Goal: Information Seeking & Learning: Learn about a topic

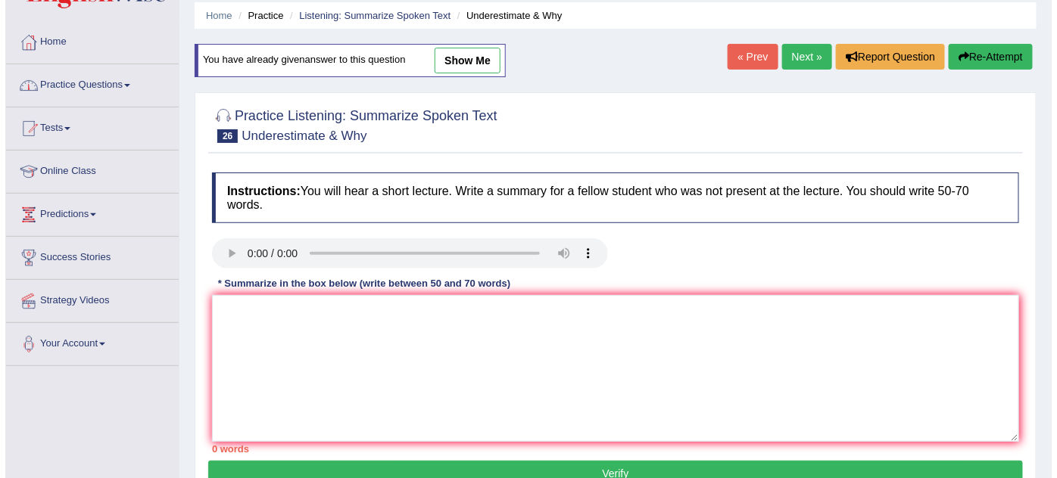
scroll to position [137, 0]
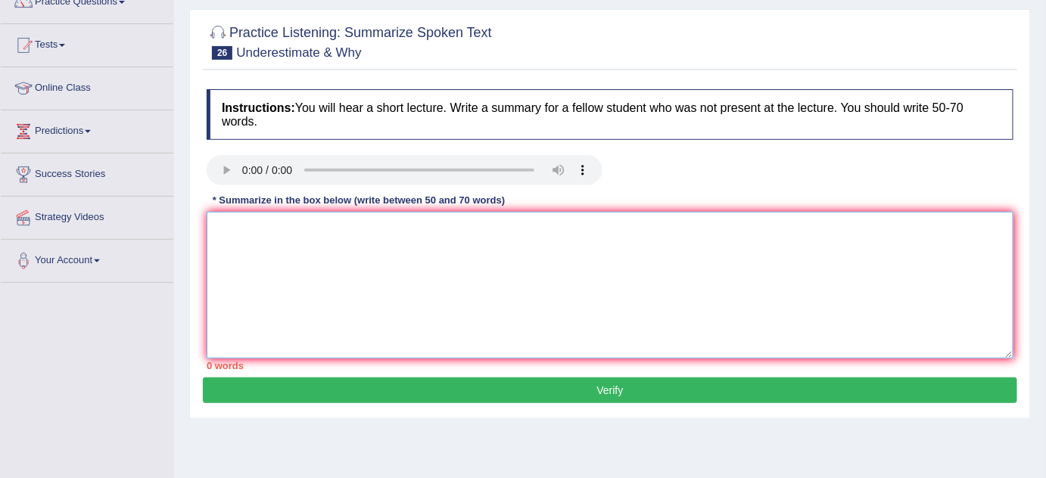
click at [374, 266] on textarea at bounding box center [610, 285] width 807 height 147
click at [337, 226] on textarea "The lectu" at bounding box center [610, 285] width 807 height 147
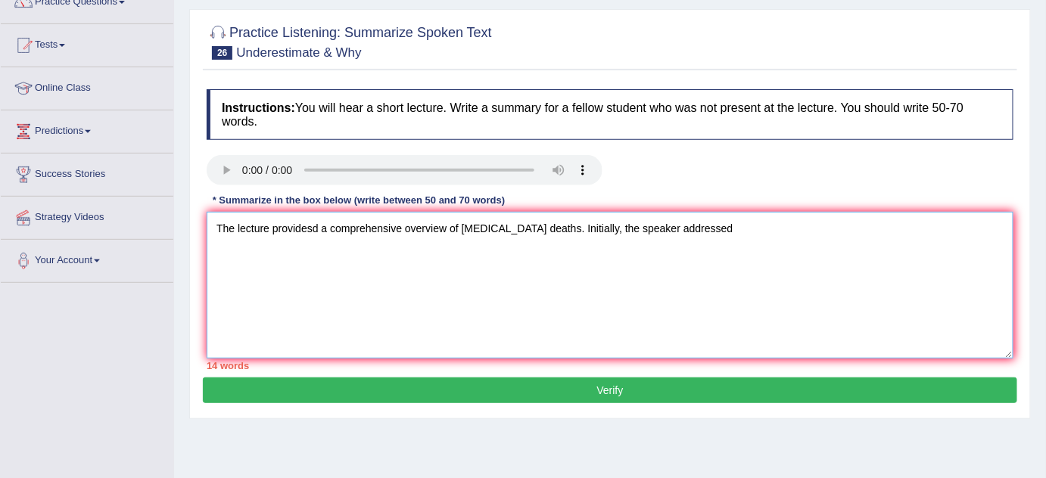
click at [531, 230] on textarea "The lecture providesd a comprehensive overview of COVID -19 deaths. Initially, …" at bounding box center [610, 285] width 807 height 147
click at [500, 221] on textarea "The lecture providesd a comprehensive overview of COVID -19 deaths. Initially, …" at bounding box center [610, 285] width 807 height 147
click at [497, 221] on textarea "The lecture providesd a comprehensive overview of COVID -19 deaths. Initially, …" at bounding box center [610, 285] width 807 height 147
click at [718, 220] on textarea "The lecture providesd a comprehensive overview of COVID-19 deaths. Initially, t…" at bounding box center [610, 285] width 807 height 147
click at [824, 219] on textarea "The lecture providesd a comprehensive overview of COVID-19 deaths. Initially, t…" at bounding box center [610, 285] width 807 height 147
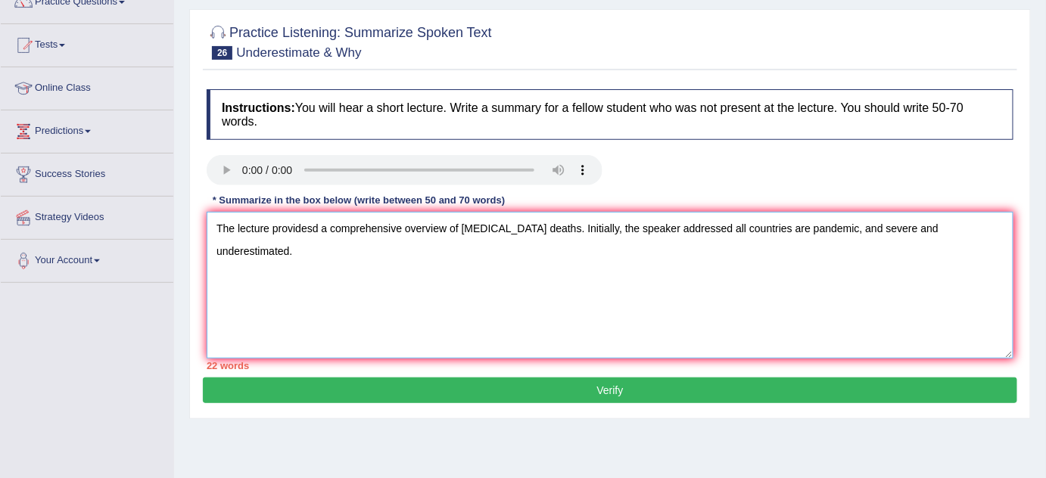
click at [989, 227] on textarea "The lecture providesd a comprehensive overview of COVID-19 deaths. Initially, t…" at bounding box center [610, 285] width 807 height 147
click at [846, 232] on textarea "The lecture providesd a comprehensive overview of COVID-19 deaths. Initially, t…" at bounding box center [610, 285] width 807 height 147
click at [980, 239] on textarea "The lecture providesd a comprehensive overview of COVID-19 deaths. Initially, t…" at bounding box center [610, 285] width 807 height 147
click at [277, 236] on textarea "The lecture providesd a comprehensive overview of COVID-19 deaths. Initially, t…" at bounding box center [610, 285] width 807 height 147
click at [305, 223] on textarea "The lecture providesd a comprehensive overview of COVID-19 deaths. Initially, t…" at bounding box center [610, 285] width 807 height 147
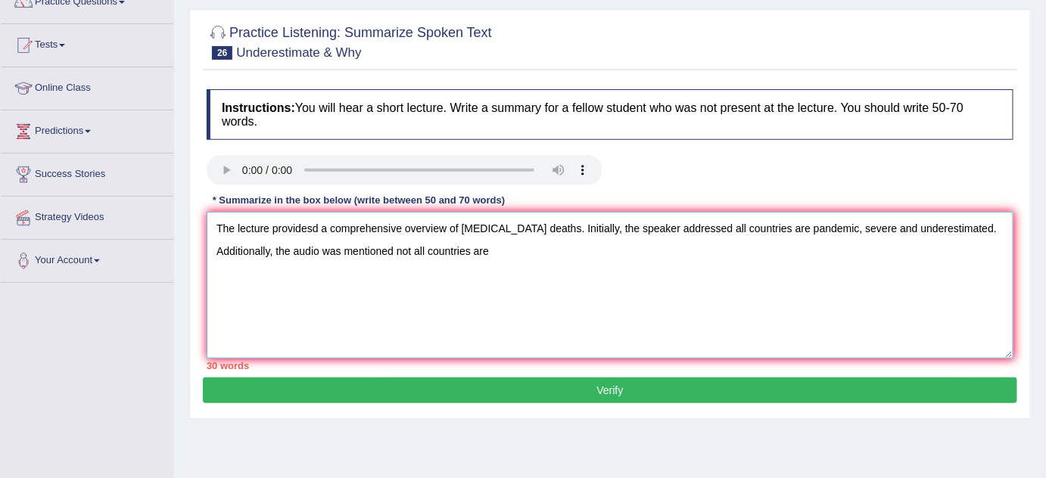
click at [316, 223] on textarea "The lecture providesd a comprehensive overview of COVID-19 deaths. Initially, t…" at bounding box center [610, 285] width 807 height 147
click at [313, 225] on textarea "The lecture providesd a comprehensive overview of COVID-19 deaths. Initially, t…" at bounding box center [610, 285] width 807 height 147
click at [509, 253] on textarea "The lecture provided a comprehensive overview of COVID-19 deaths. Initially, th…" at bounding box center [610, 285] width 807 height 147
click at [352, 239] on textarea "The lecture provided a comprehensive overview of COVID-19 deaths. Initially, th…" at bounding box center [610, 285] width 807 height 147
click at [343, 245] on textarea "The lecture provided a comprehensive overview of COVID-19 deaths. Initially, th…" at bounding box center [610, 285] width 807 height 147
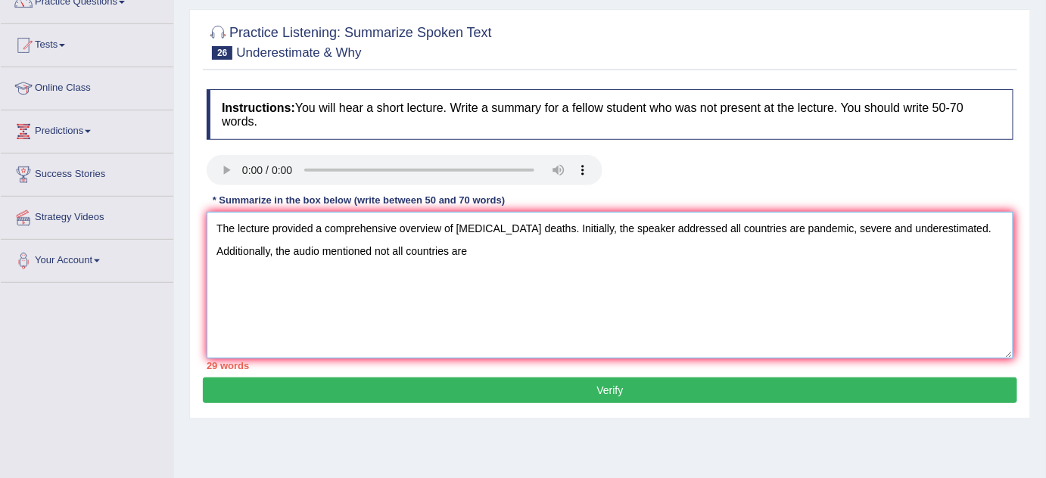
drag, startPoint x: 369, startPoint y: 250, endPoint x: 322, endPoint y: 254, distance: 47.1
click at [322, 254] on textarea "The lecture provided a comprehensive overview of COVID-19 deaths. Initially, th…" at bounding box center [610, 285] width 807 height 147
drag, startPoint x: 488, startPoint y: 226, endPoint x: 488, endPoint y: 254, distance: 27.3
click at [490, 227] on textarea "The lecture provided a comprehensive overview of COVID-19 deaths. Initially, th…" at bounding box center [610, 285] width 807 height 147
click at [486, 260] on textarea "The lecture provided a comprehensive overview of COVID-19 deaths. Initially, th…" at bounding box center [610, 285] width 807 height 147
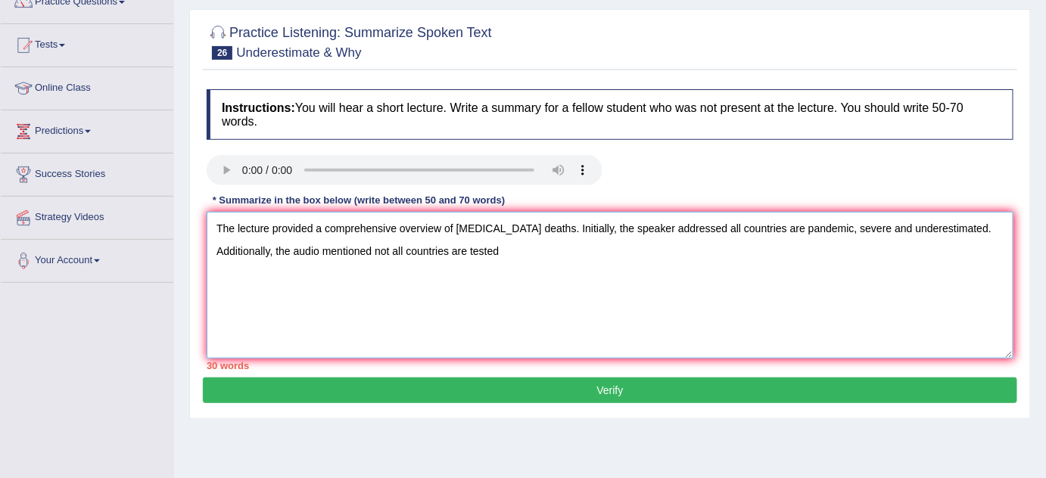
click at [450, 246] on textarea "The lecture provided a comprehensive overview of COVID-19 deaths. Initially, th…" at bounding box center [610, 285] width 807 height 147
click at [564, 248] on textarea "The lecture provided a comprehensive overview of COVID-19 deaths. Initially, th…" at bounding box center [610, 285] width 807 height 147
click at [476, 248] on textarea "The lecture provided a comprehensive overview of COVID-19 deaths. Initially, th…" at bounding box center [610, 285] width 807 height 147
click at [642, 247] on textarea "The lecture provided a comprehensive overview of COVID-19 deaths. Initially, th…" at bounding box center [610, 285] width 807 height 147
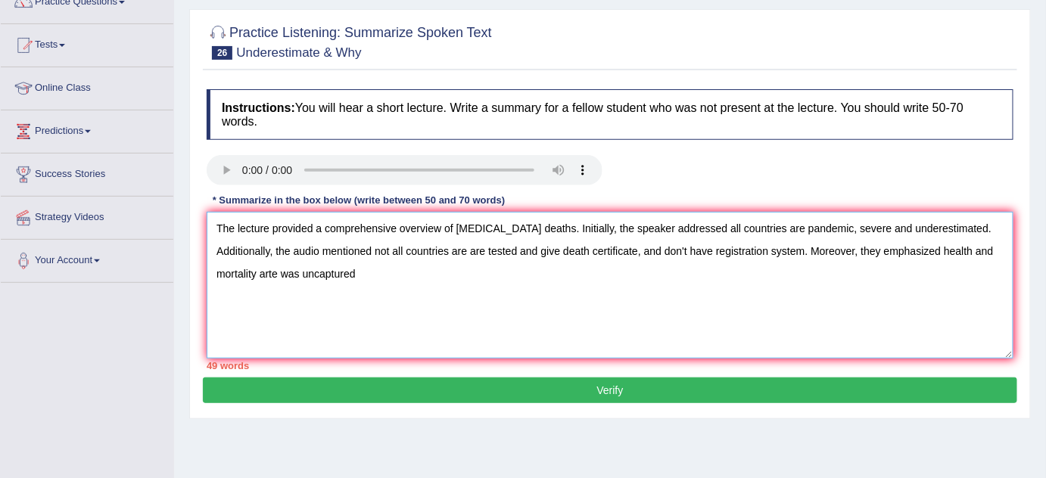
click at [269, 278] on textarea "The lecture provided a comprehensive overview of COVID-19 deaths. Initially, th…" at bounding box center [610, 285] width 807 height 147
click at [417, 301] on textarea "The lecture provided a comprehensive overview of COVID-19 deaths. Initially, th…" at bounding box center [610, 285] width 807 height 147
click at [298, 275] on textarea "The lecture provided a comprehensive overview of COVID-19 deaths. Initially, th…" at bounding box center [610, 285] width 807 height 147
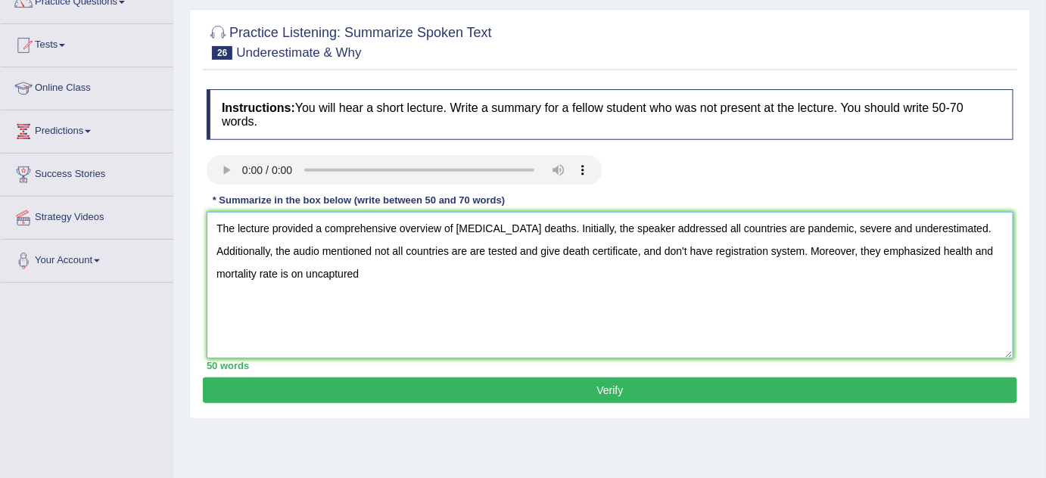
click at [299, 272] on textarea "The lecture provided a comprehensive overview of COVID-19 deaths. Initially, th…" at bounding box center [610, 285] width 807 height 147
click at [307, 268] on textarea "The lecture provided a comprehensive overview of COVID-19 deaths. Initially, th…" at bounding box center [610, 285] width 807 height 147
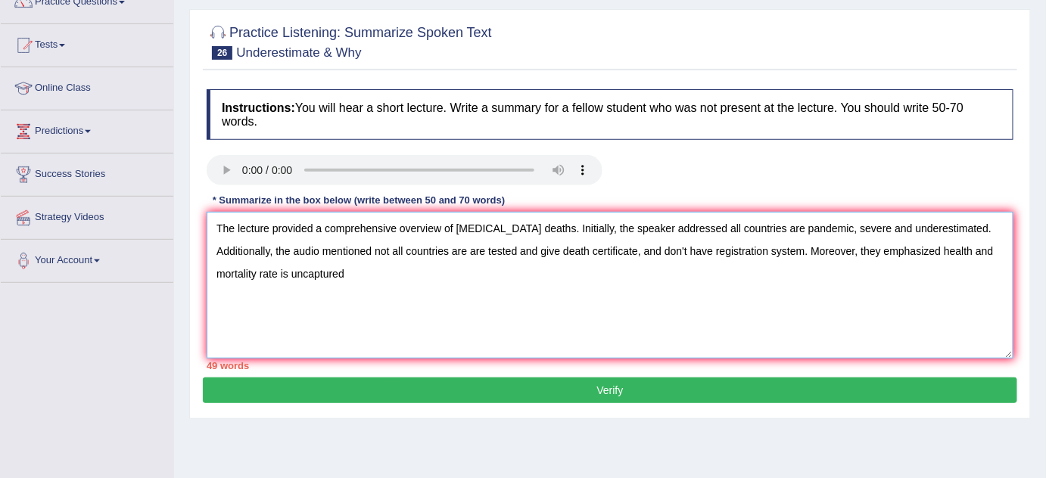
click at [355, 268] on textarea "The lecture provided a comprehensive overview of COVID-19 deaths. Initially, th…" at bounding box center [610, 285] width 807 height 147
click at [390, 280] on textarea "The lecture provided a comprehensive overview of COVID-19 deaths. Initially, th…" at bounding box center [610, 285] width 807 height 147
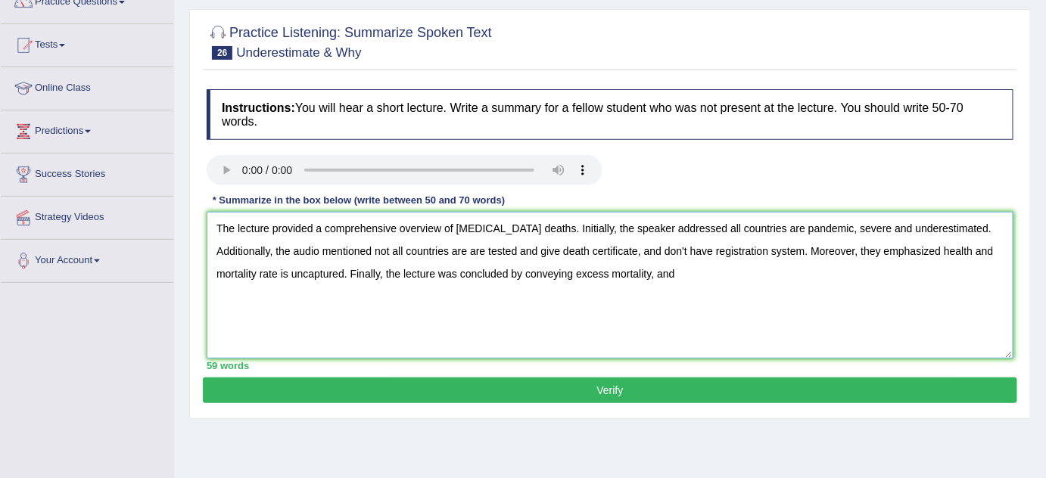
click at [399, 305] on textarea "The lecture provided a comprehensive overview of COVID-19 deaths. Initially, th…" at bounding box center [610, 285] width 807 height 147
click at [704, 288] on textarea "The lecture provided a comprehensive overview of COVID-19 deaths. Initially, th…" at bounding box center [610, 285] width 807 height 147
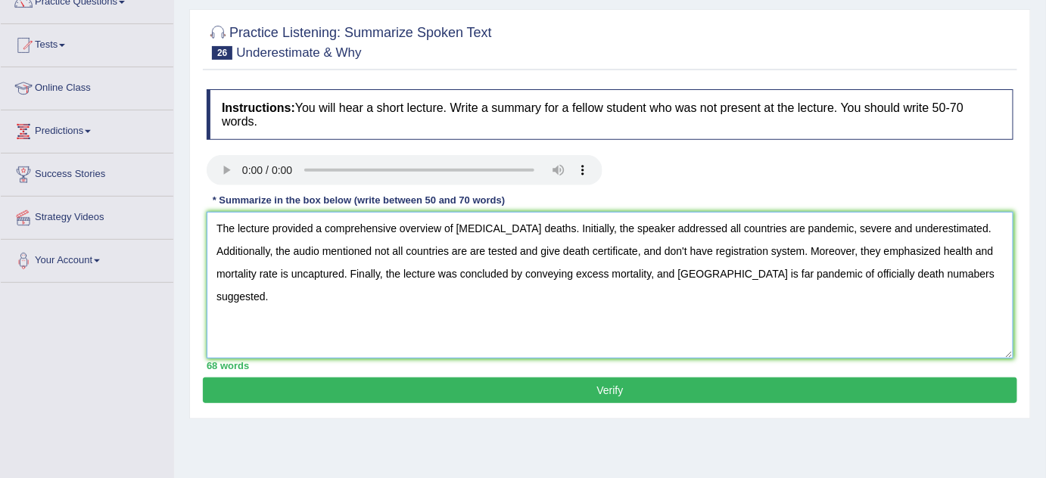
click at [787, 274] on textarea "The lecture provided a comprehensive overview of COVID-19 deaths. Initially, th…" at bounding box center [610, 285] width 807 height 147
click at [900, 269] on textarea "The lecture provided a comprehensive overview of COVID-19 deaths. Initially, th…" at bounding box center [610, 285] width 807 height 147
click at [888, 269] on textarea "The lecture provided a comprehensive overview of COVID-19 deaths. Initially, th…" at bounding box center [610, 285] width 807 height 147
click at [894, 269] on textarea "The lecture provided a comprehensive overview of COVID-19 deaths. Initially, th…" at bounding box center [610, 285] width 807 height 147
click at [786, 274] on textarea "The lecture provided a comprehensive overview of COVID-19 deaths. Initially, th…" at bounding box center [610, 285] width 807 height 147
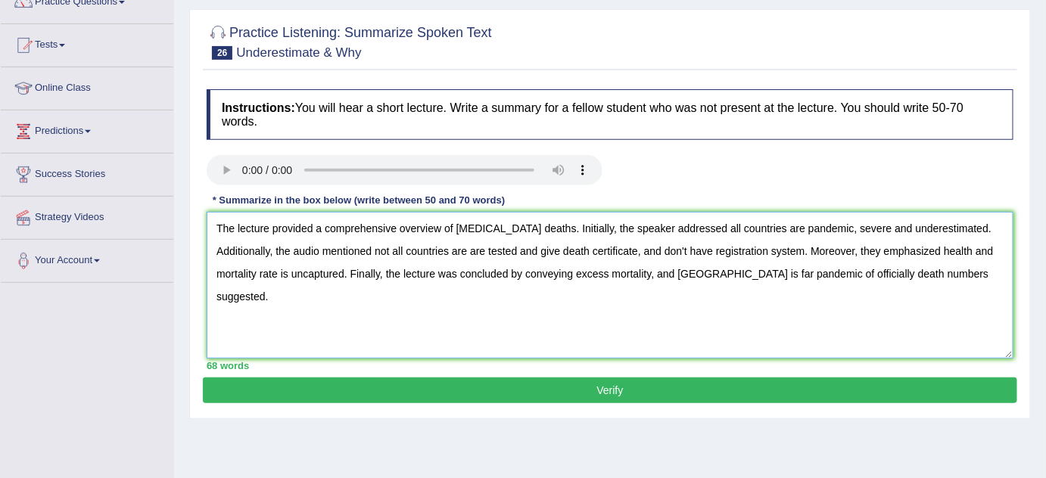
type textarea "The lecture provided a comprehensive overview of COVID-19 deaths. Initially, th…"
click at [654, 385] on button "Verify" at bounding box center [610, 391] width 814 height 26
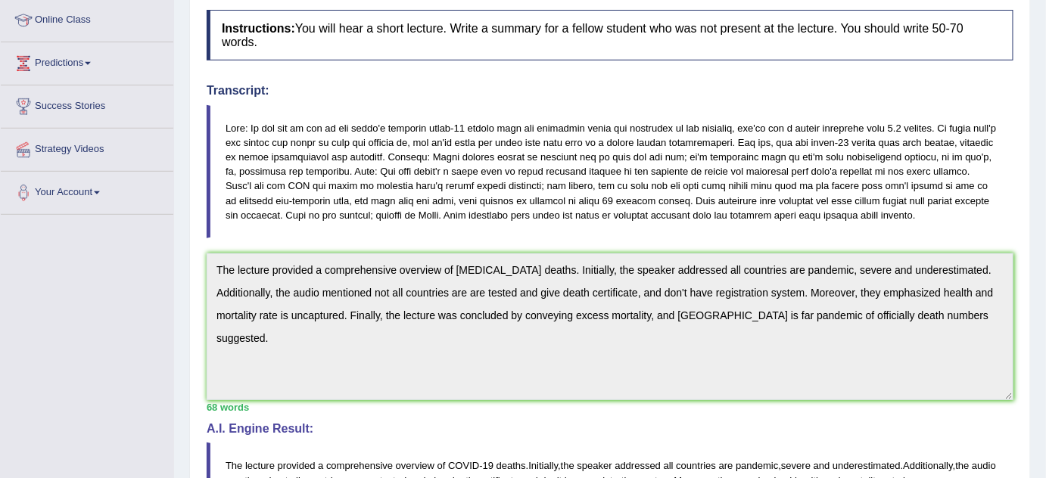
scroll to position [0, 0]
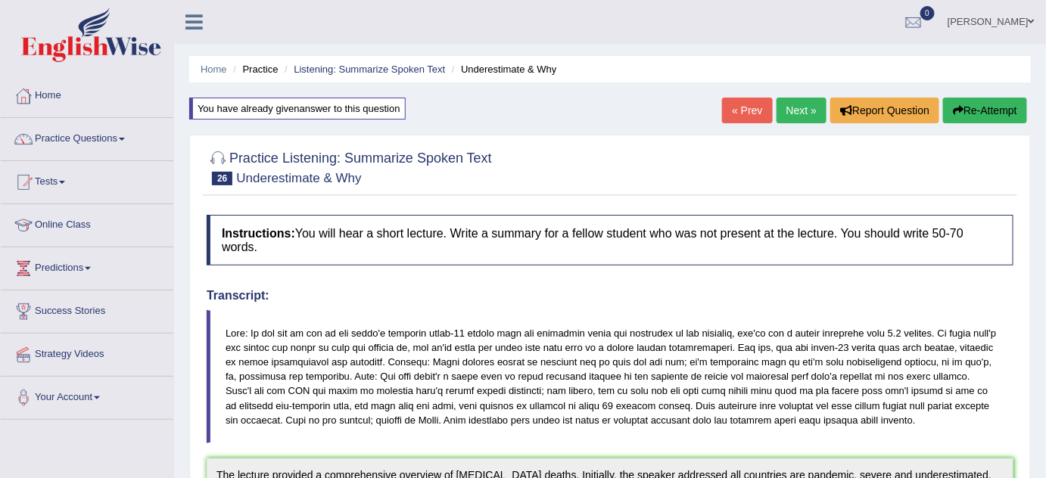
click at [998, 118] on button "Re-Attempt" at bounding box center [985, 111] width 84 height 26
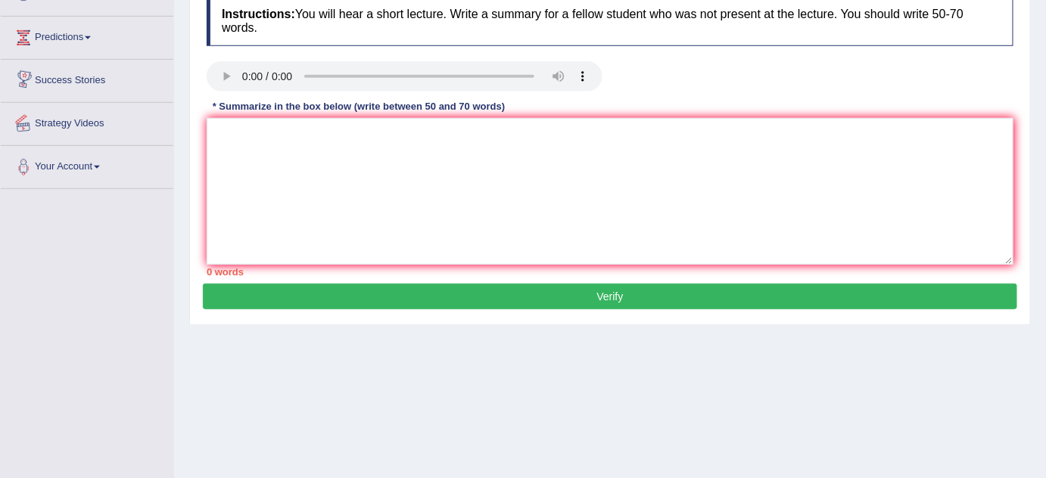
click at [271, 160] on textarea at bounding box center [610, 191] width 807 height 147
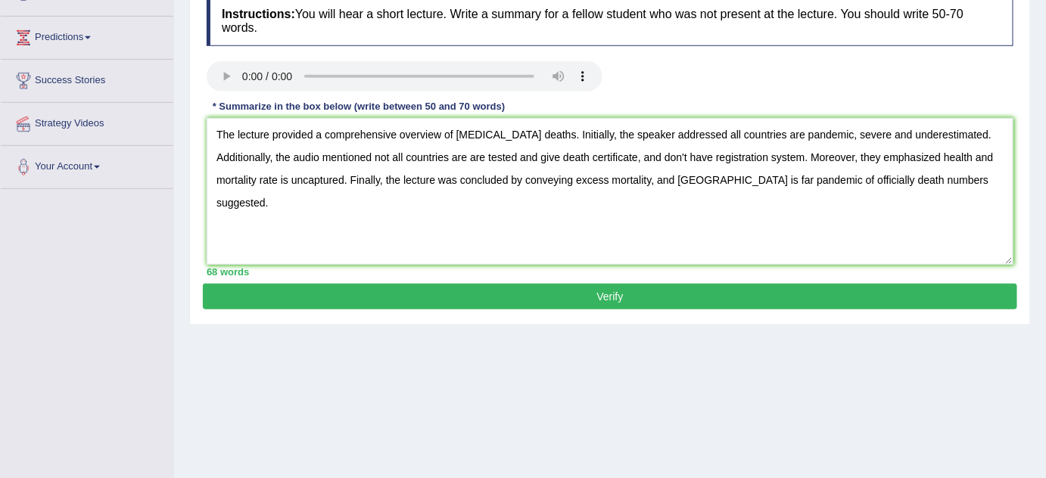
drag, startPoint x: 945, startPoint y: 130, endPoint x: 821, endPoint y: 135, distance: 124.2
click at [821, 135] on textarea "The lecture provided a comprehensive overview of COVID-19 deaths. Initially, th…" at bounding box center [610, 191] width 807 height 147
click at [297, 154] on textarea "The lecture provided a comprehensive overview of COVID-19 deaths. Initially, th…" at bounding box center [610, 191] width 807 height 147
click at [291, 154] on textarea "The lecture provided a comprehensive overview of COVID-19 deaths. Initially, th…" at bounding box center [610, 191] width 807 height 147
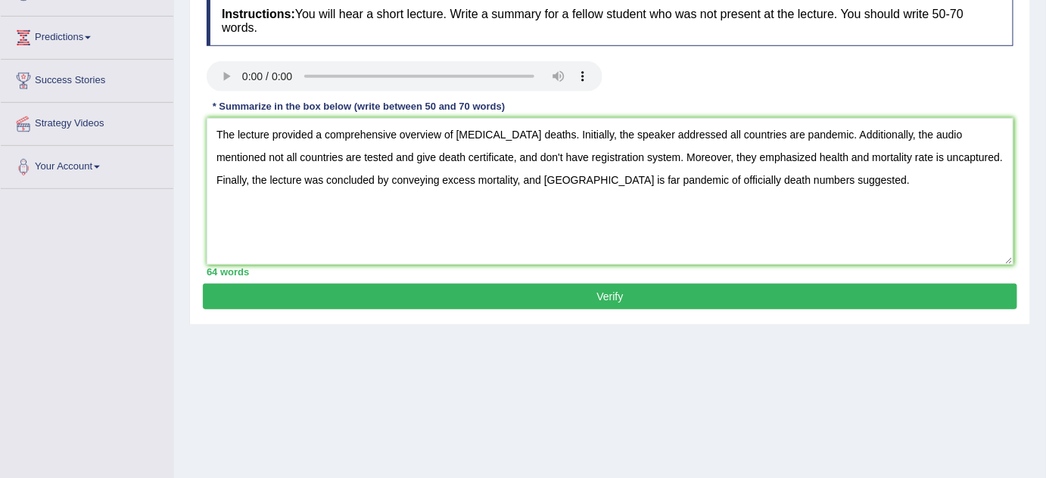
click at [366, 154] on textarea "The lecture provided a comprehensive overview of COVID-19 deaths. Initially, th…" at bounding box center [610, 191] width 807 height 147
click at [400, 148] on textarea "The lecture provided a comprehensive overview of COVID-19 deaths. Initially, th…" at bounding box center [610, 191] width 807 height 147
click at [601, 182] on textarea "The lecture provided a comprehensive overview of COVID-19 deaths. Initially, th…" at bounding box center [610, 191] width 807 height 147
click at [767, 173] on textarea "The lecture provided a comprehensive overview of COVID-19 deaths. Initially, th…" at bounding box center [610, 191] width 807 height 147
click at [488, 154] on textarea "The lecture provided a comprehensive overview of COVID-19 deaths. Initially, th…" at bounding box center [610, 191] width 807 height 147
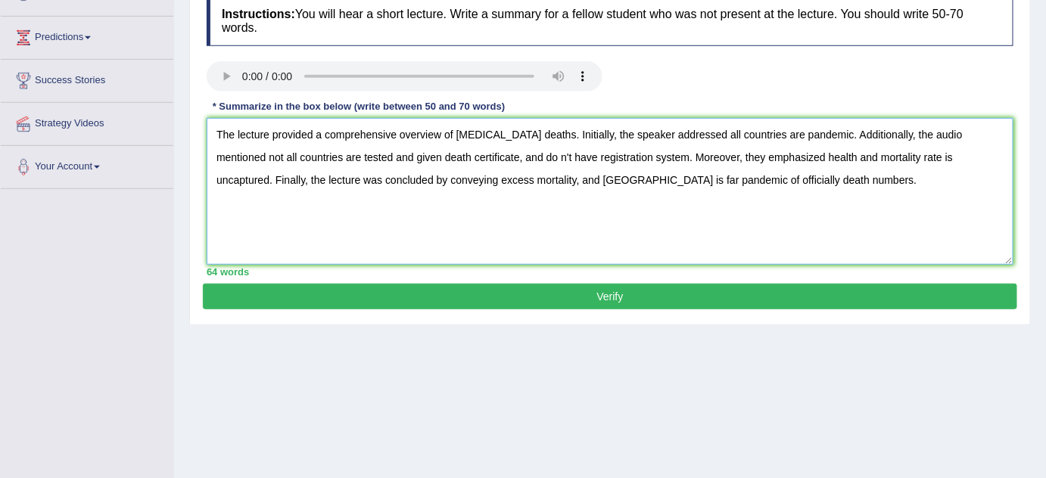
click at [497, 153] on textarea "The lecture provided a comprehensive overview of COVID-19 deaths. Initially, th…" at bounding box center [610, 191] width 807 height 147
type textarea "The lecture provided a comprehensive overview of COVID-19 deaths. Initially, th…"
click at [571, 292] on button "Verify" at bounding box center [610, 297] width 814 height 26
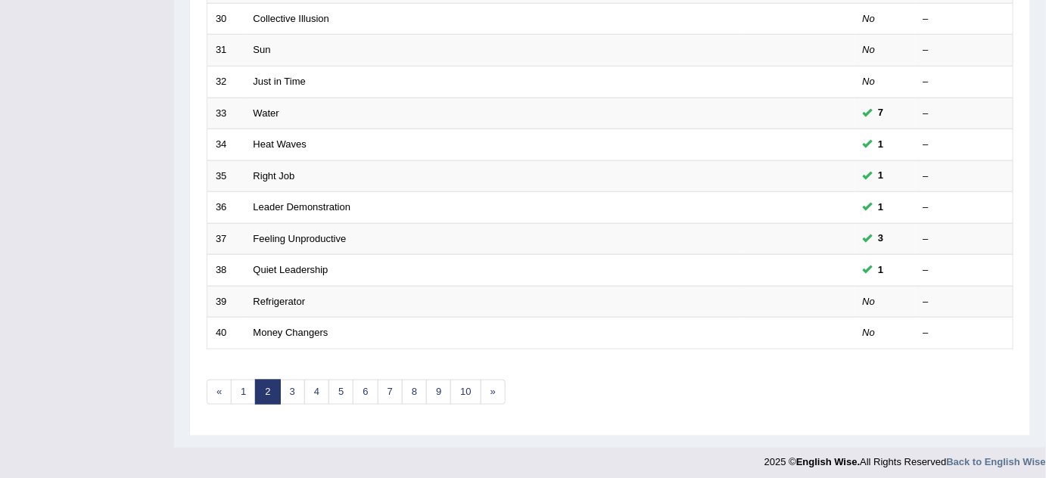
scroll to position [517, 0]
click at [242, 381] on link "1" at bounding box center [243, 391] width 25 height 25
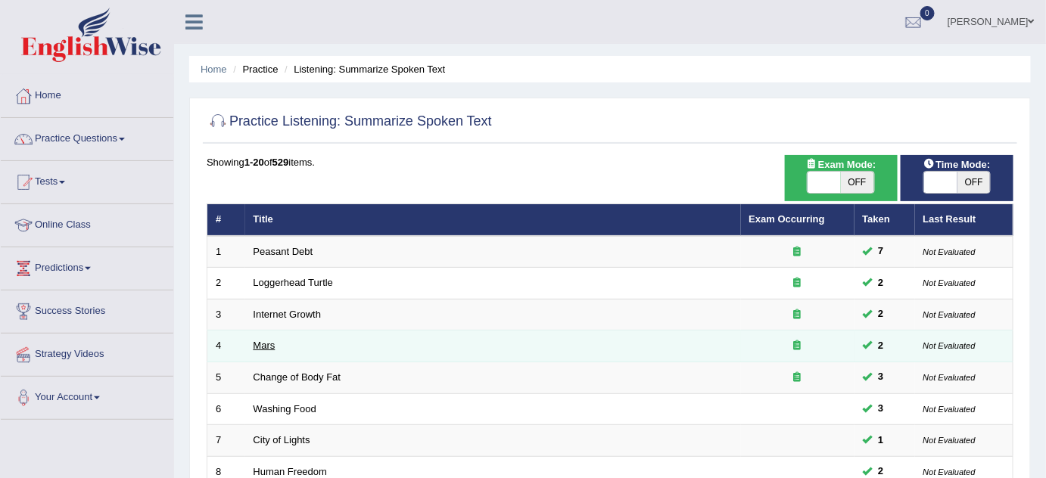
click at [262, 342] on link "Mars" at bounding box center [265, 345] width 22 height 11
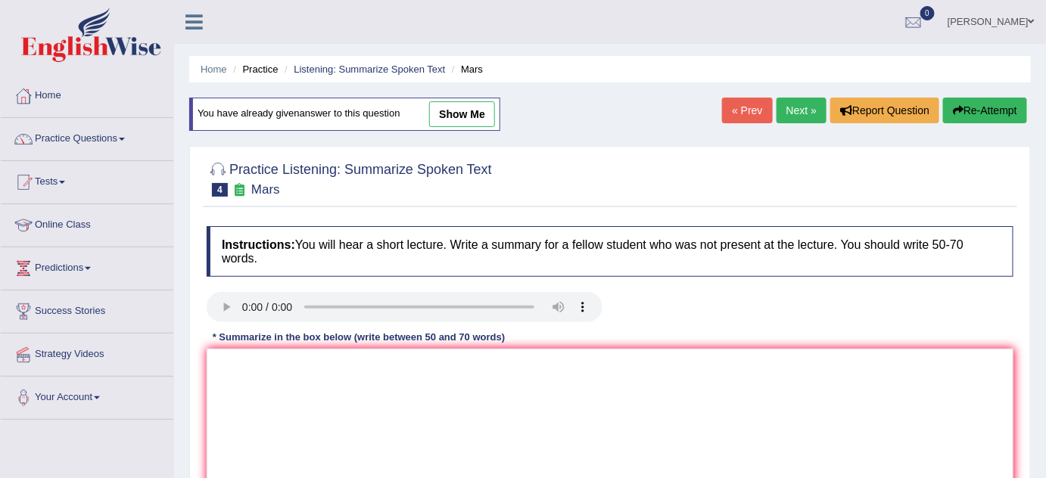
click at [475, 114] on link "show me" at bounding box center [462, 114] width 66 height 26
type textarea "The speaker provided a comprehensive overview of Mars is the fourth planet, hig…"
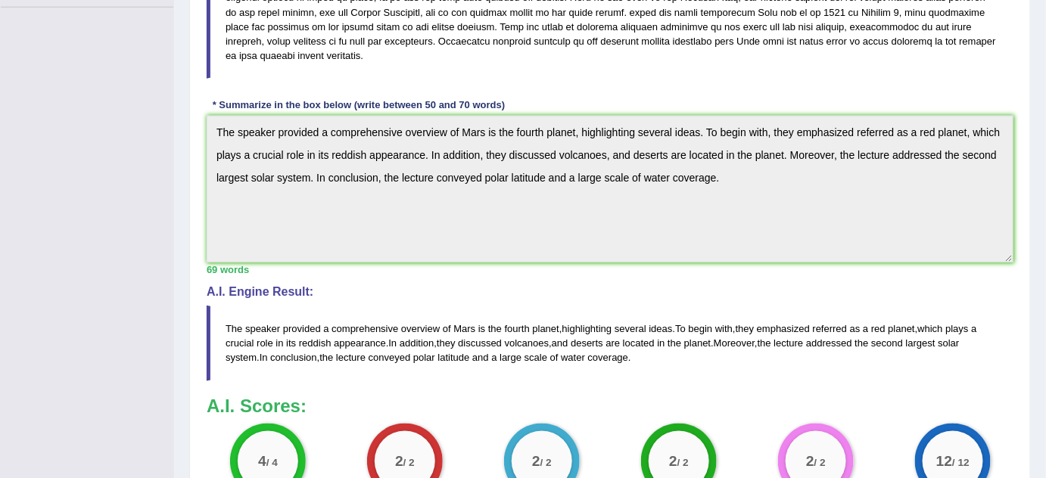
scroll to position [600, 0]
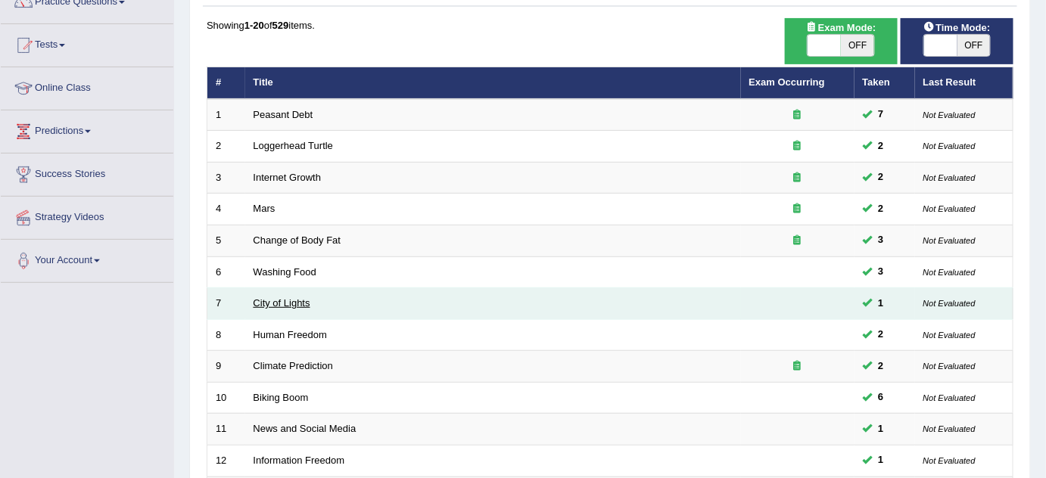
click at [276, 304] on link "City of Lights" at bounding box center [282, 302] width 57 height 11
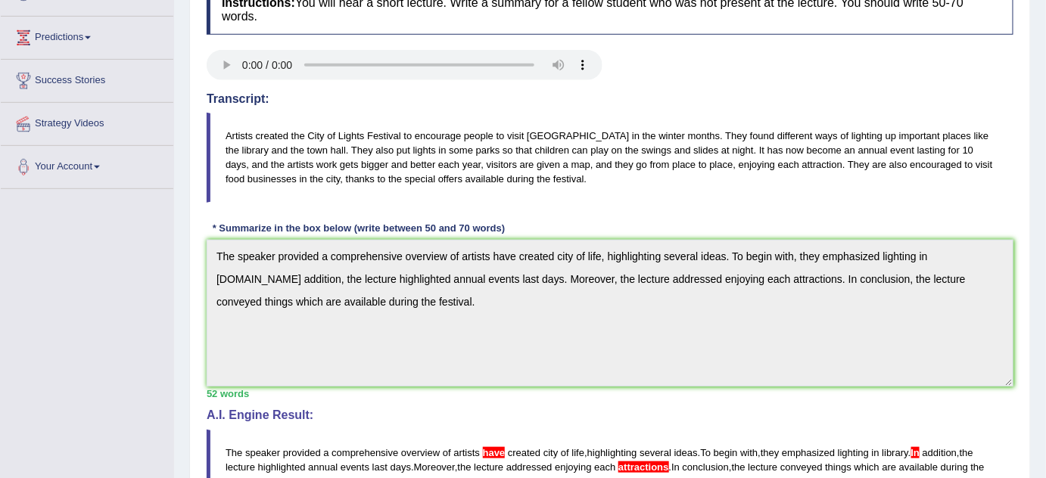
scroll to position [413, 0]
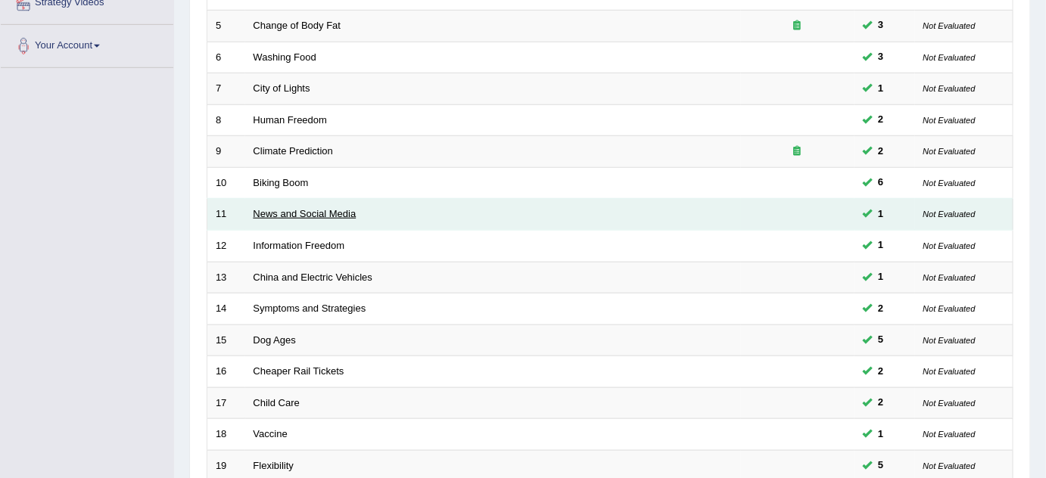
click at [269, 213] on link "News and Social Media" at bounding box center [305, 213] width 103 height 11
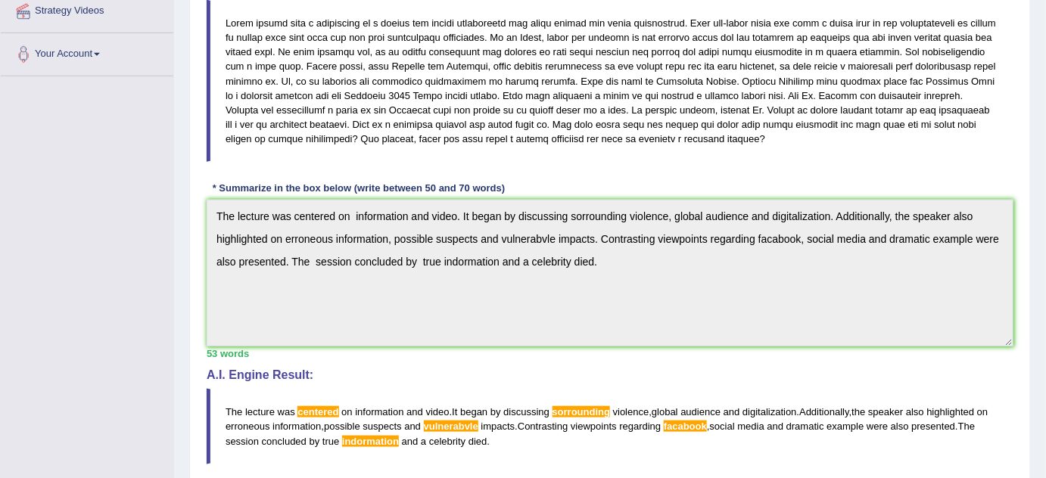
scroll to position [614, 0]
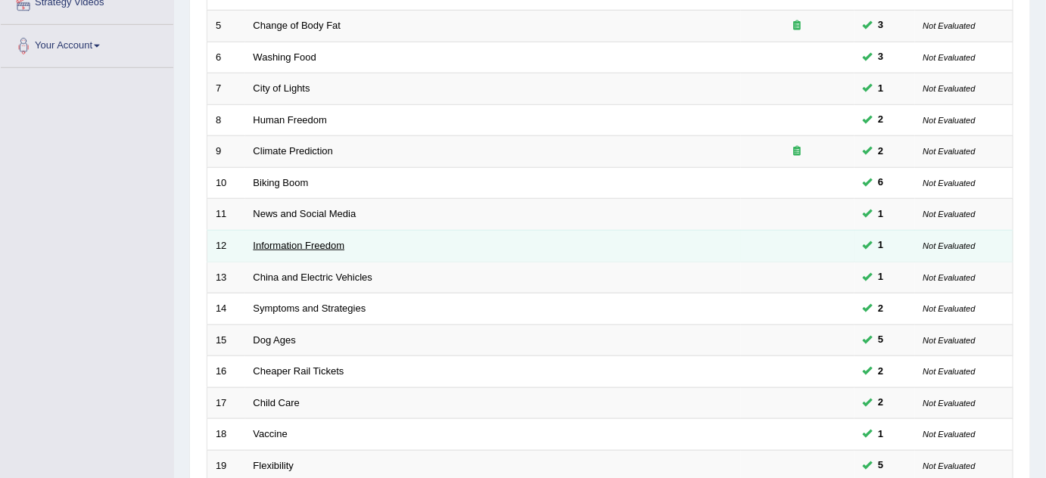
click at [285, 240] on link "Information Freedom" at bounding box center [300, 245] width 92 height 11
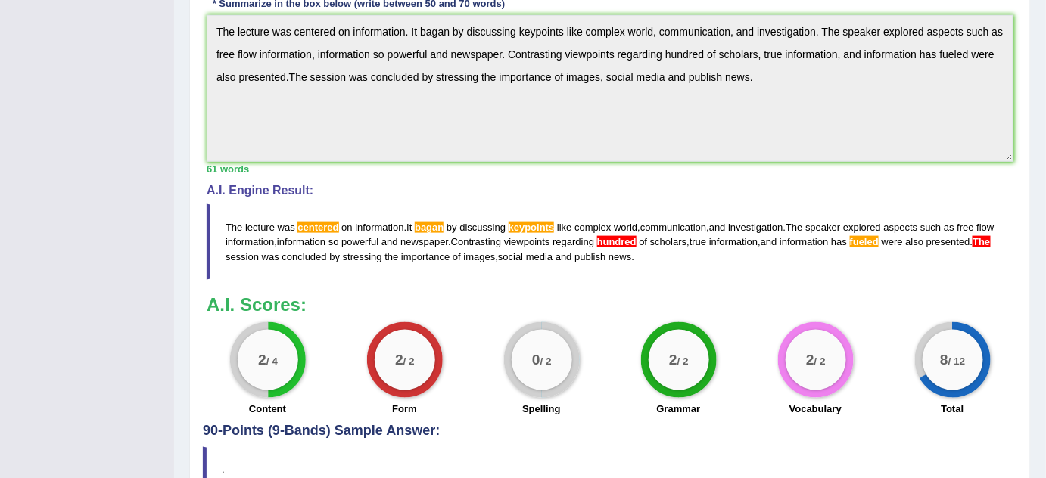
scroll to position [614, 0]
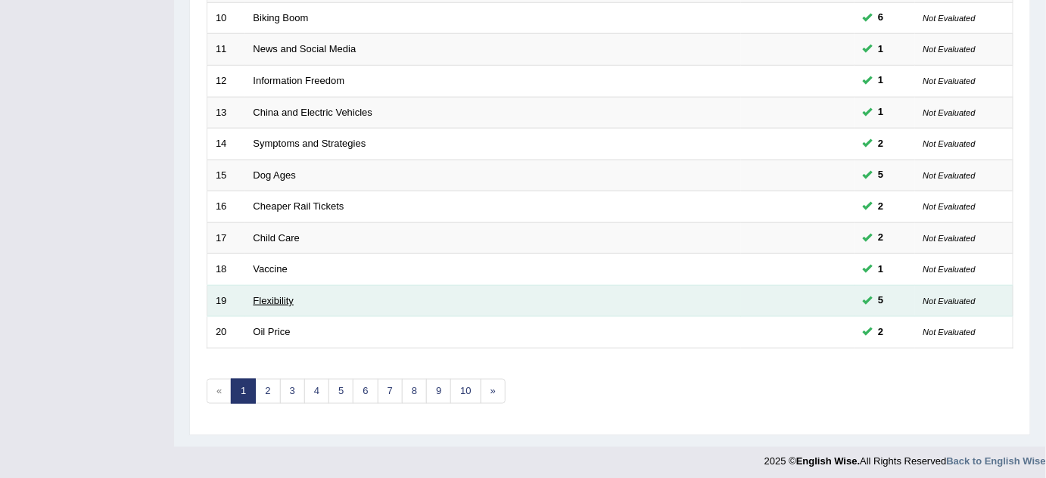
click at [280, 295] on link "Flexibility" at bounding box center [274, 300] width 40 height 11
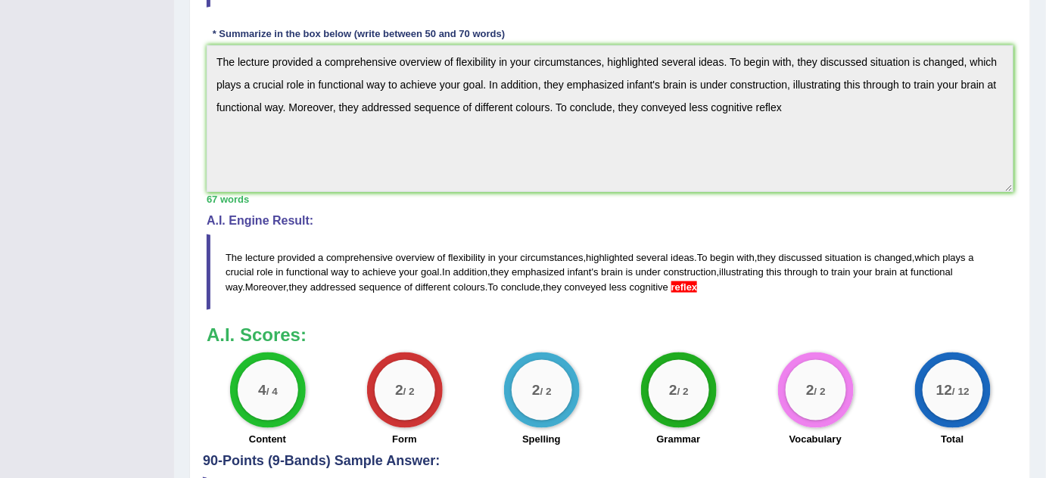
scroll to position [614, 0]
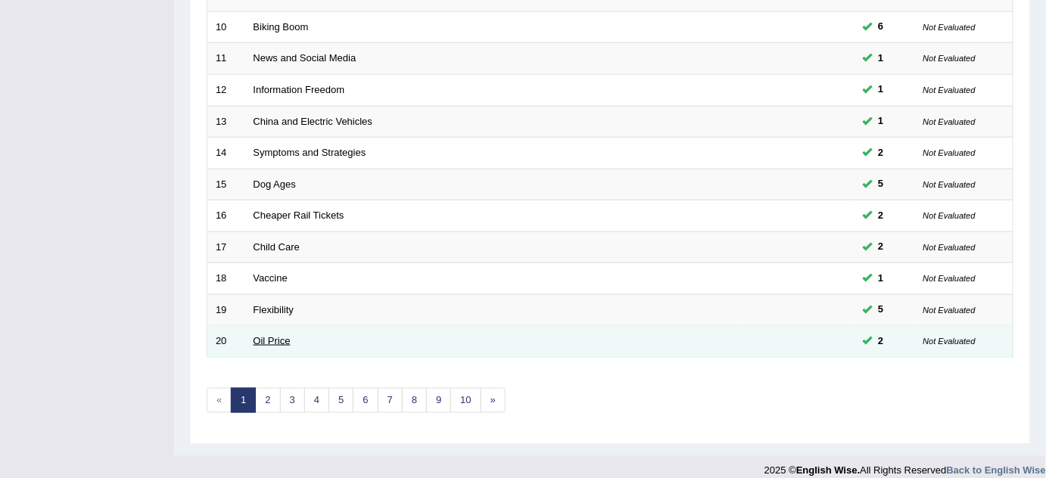
click at [260, 335] on link "Oil Price" at bounding box center [272, 340] width 37 height 11
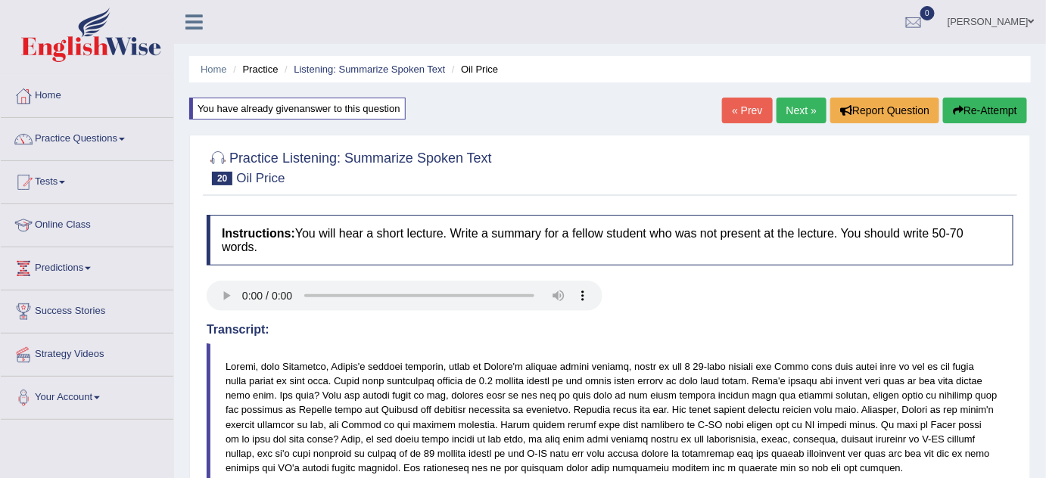
click at [976, 100] on button "Re-Attempt" at bounding box center [985, 111] width 84 height 26
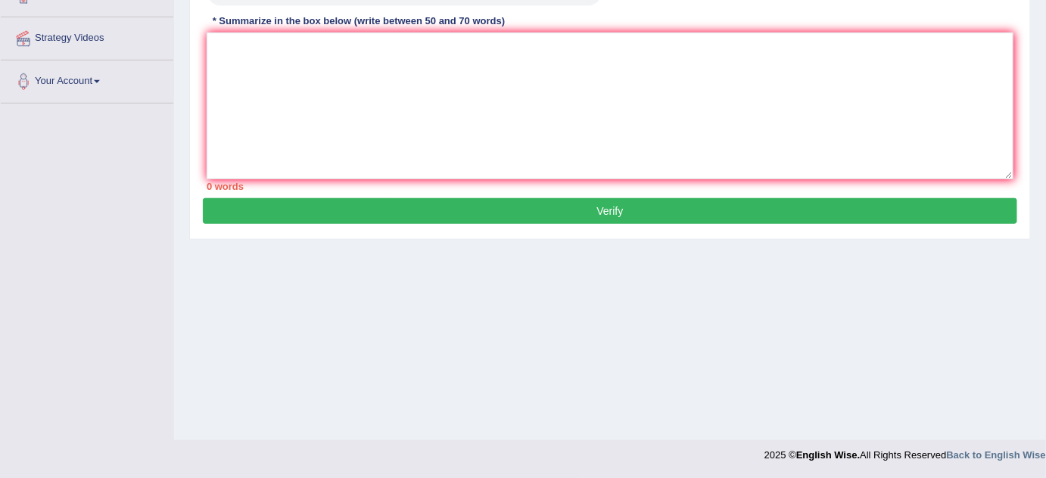
scroll to position [316, 0]
click at [326, 92] on textarea at bounding box center [610, 106] width 807 height 147
paste textarea "The speaker provided a comprehensive overview of biggest refinery oil company, …"
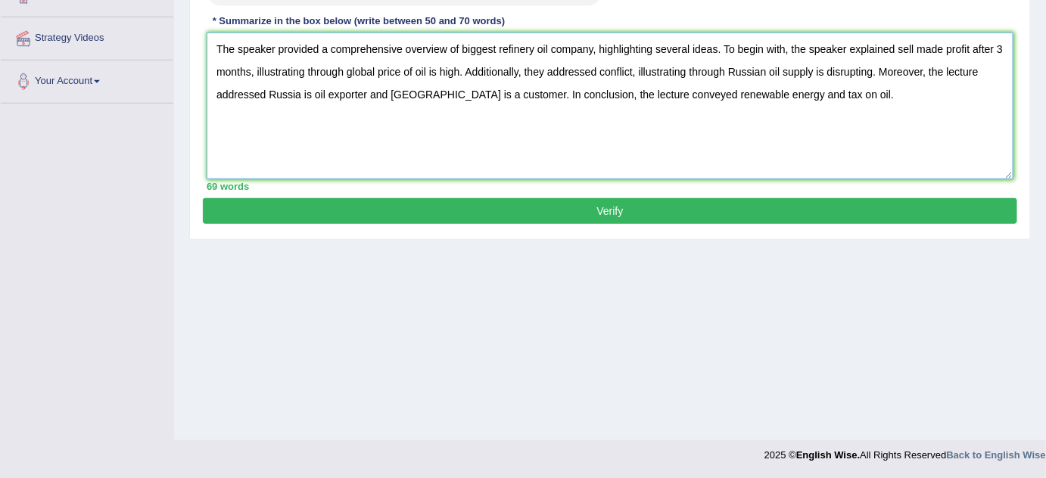
type textarea "The speaker provided a comprehensive overview of biggest refinery oil company, …"
click at [514, 226] on div "Practice Listening: Summarize Spoken Text 20 Oil Price Instructions: You will h…" at bounding box center [610, 35] width 842 height 410
click at [522, 212] on button "Verify" at bounding box center [610, 211] width 814 height 26
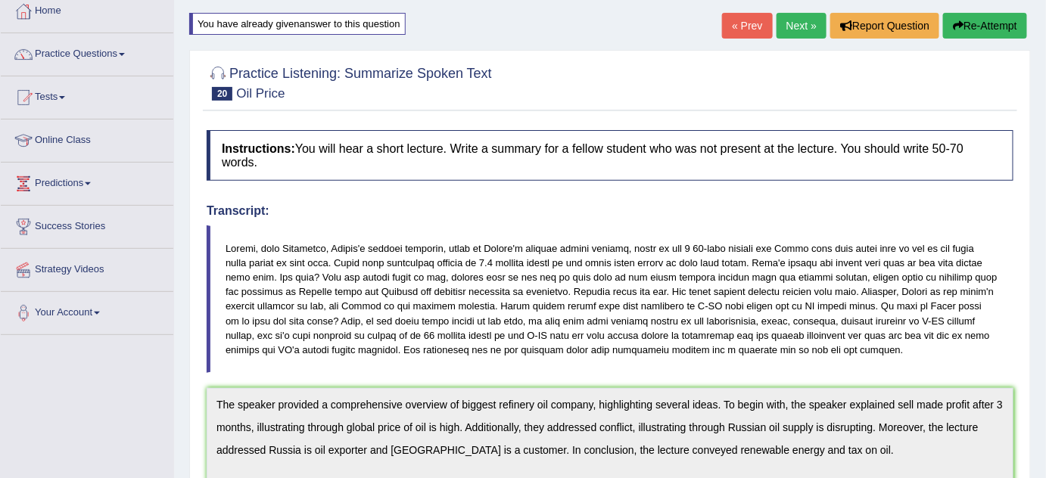
scroll to position [0, 0]
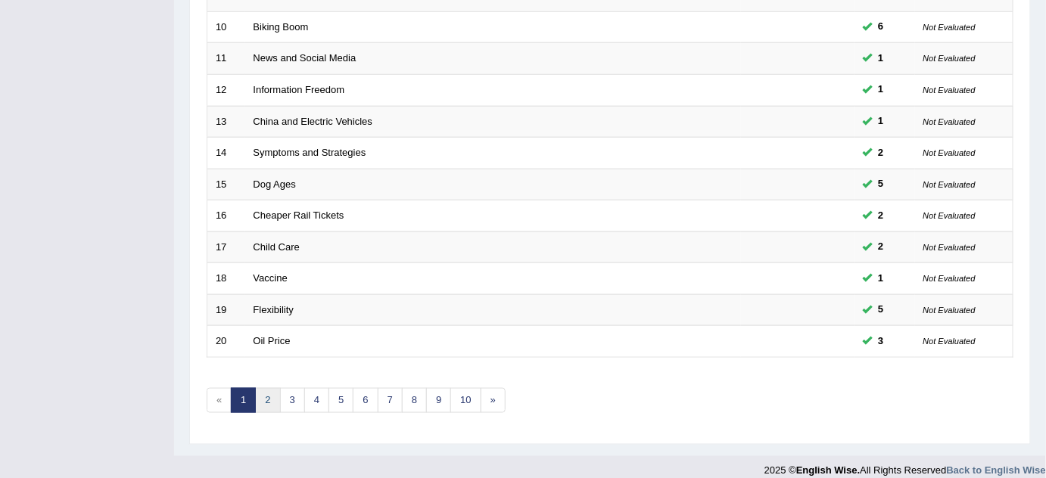
click at [269, 397] on link "2" at bounding box center [267, 400] width 25 height 25
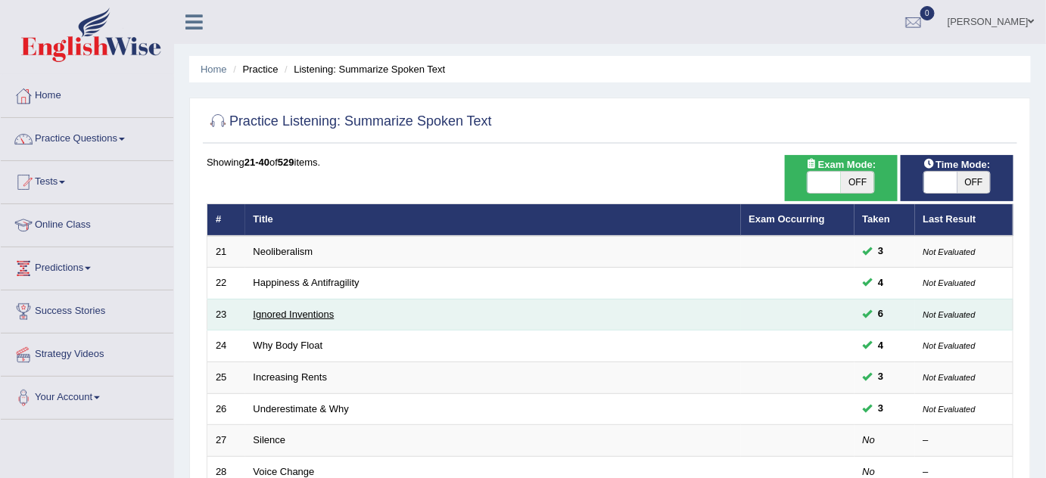
click at [282, 309] on link "Ignored Inventions" at bounding box center [294, 314] width 81 height 11
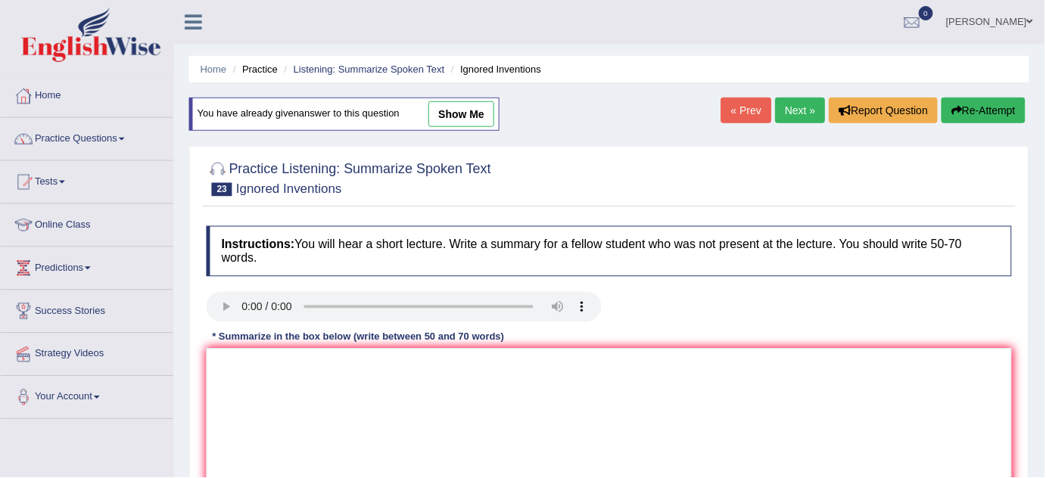
click at [463, 108] on link "show me" at bounding box center [462, 114] width 66 height 26
type textarea "The speaker provided a comprehensive overview of inventions that have changed h…"
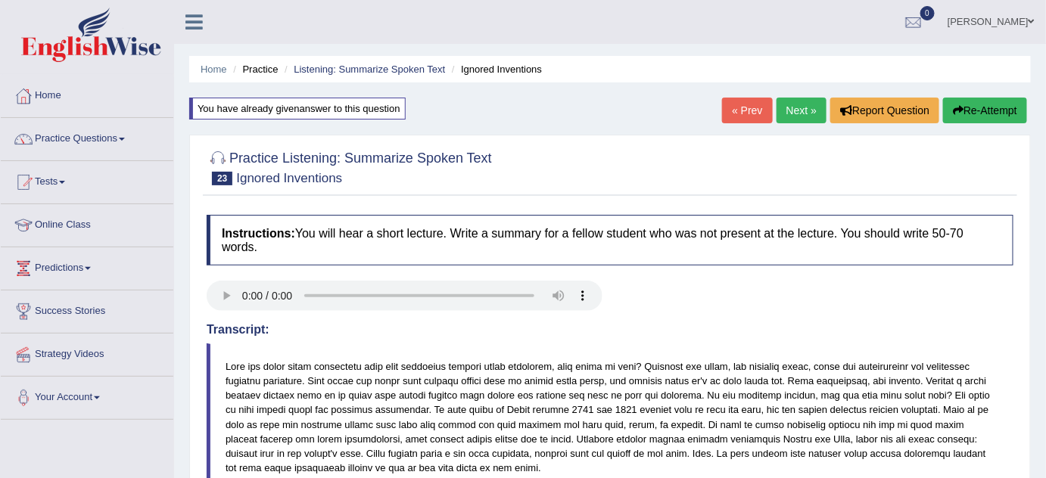
click at [989, 104] on button "Re-Attempt" at bounding box center [985, 111] width 84 height 26
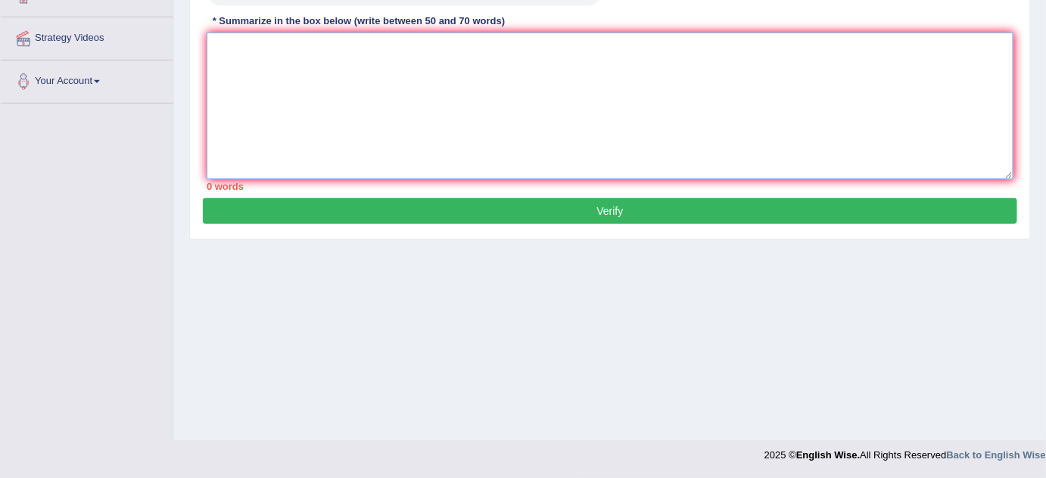
click at [394, 106] on textarea at bounding box center [610, 106] width 807 height 147
paste textarea "The speaker provided a comprehensive overview of inventions that have changed h…"
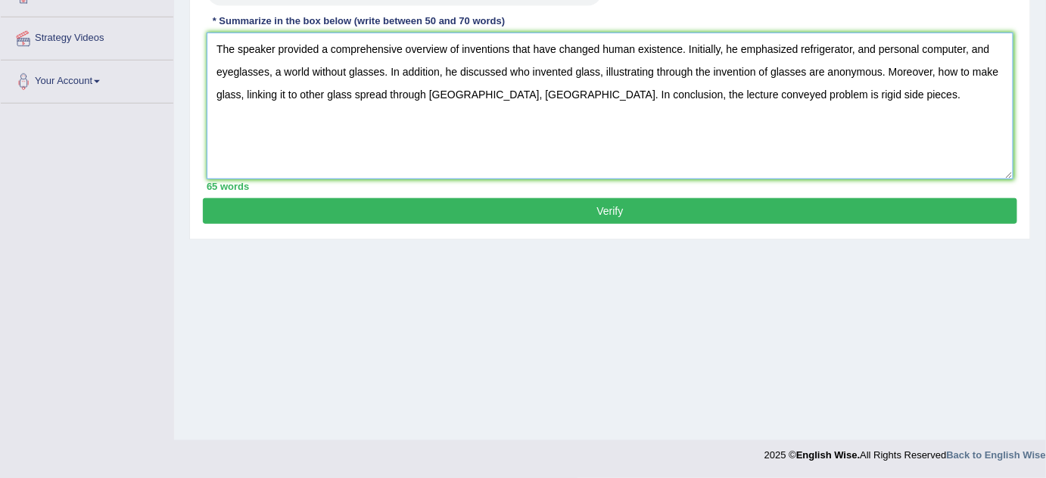
click at [680, 45] on textarea "The speaker provided a comprehensive overview of inventions that have changed h…" at bounding box center [610, 106] width 807 height 147
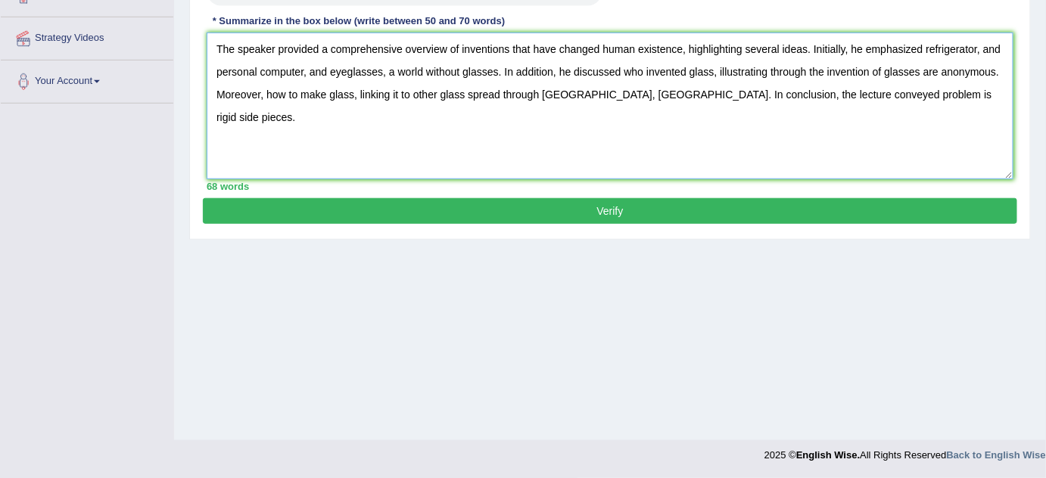
click at [858, 48] on textarea "The speaker provided a comprehensive overview of inventions that have changed h…" at bounding box center [610, 106] width 807 height 147
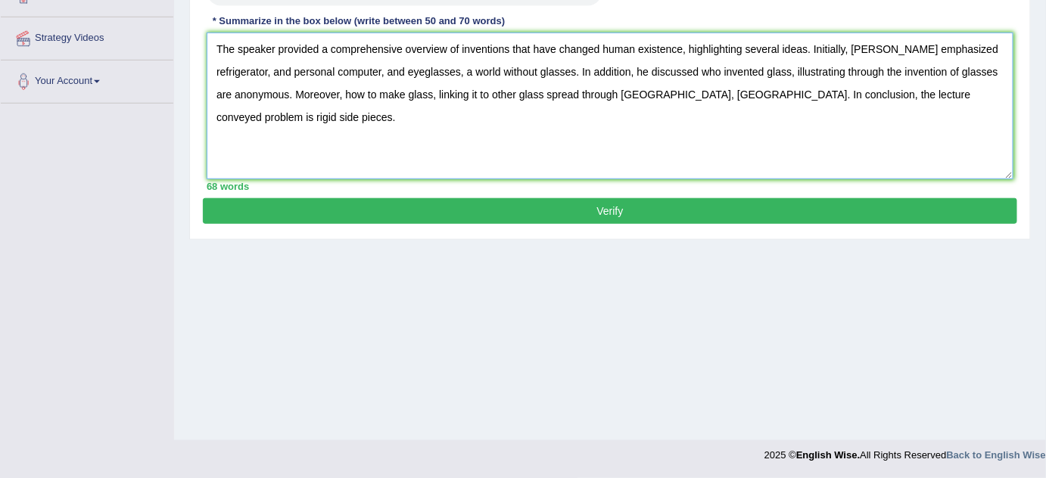
click at [878, 43] on textarea "The speaker provided a comprehensive overview of inventions that have changed h…" at bounding box center [610, 106] width 807 height 147
drag, startPoint x: 237, startPoint y: 68, endPoint x: 213, endPoint y: 64, distance: 23.9
click at [213, 64] on textarea "The speaker provided a comprehensive overview of inventions that have changed h…" at bounding box center [610, 106] width 807 height 147
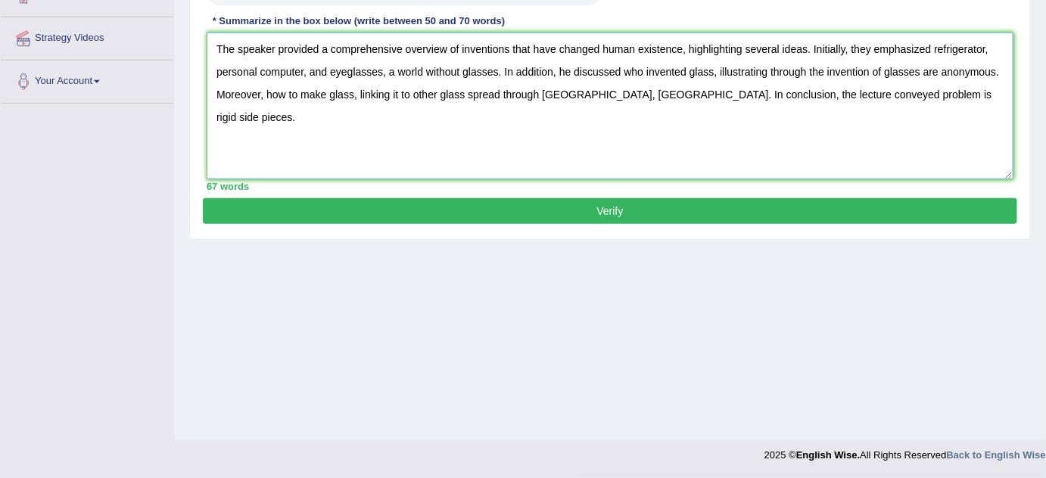
drag, startPoint x: 332, startPoint y: 67, endPoint x: 310, endPoint y: 73, distance: 22.0
click at [310, 73] on textarea "The speaker provided a comprehensive overview of inventions that have changed h…" at bounding box center [610, 106] width 807 height 147
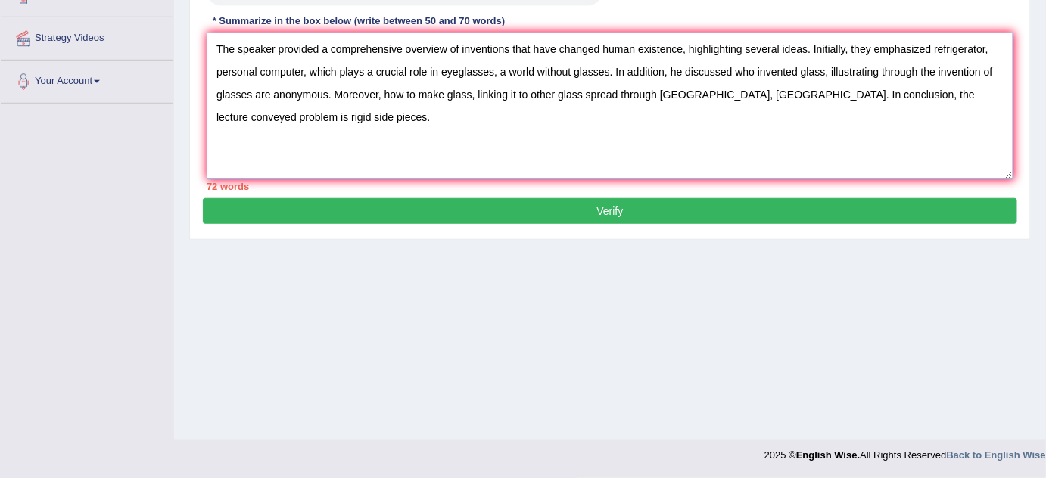
click at [671, 71] on textarea "The speaker provided a comprehensive overview of inventions that have changed h…" at bounding box center [610, 106] width 807 height 147
drag, startPoint x: 682, startPoint y: 71, endPoint x: 659, endPoint y: 64, distance: 24.7
click at [662, 72] on textarea "The speaker provided a comprehensive overview of inventions that have changed h…" at bounding box center [610, 106] width 807 height 147
click at [803, 77] on textarea "The speaker provided a comprehensive overview of inventions that have changed h…" at bounding box center [610, 106] width 807 height 147
click at [886, 64] on textarea "The speaker provided a comprehensive overview of inventions that have changed h…" at bounding box center [610, 106] width 807 height 147
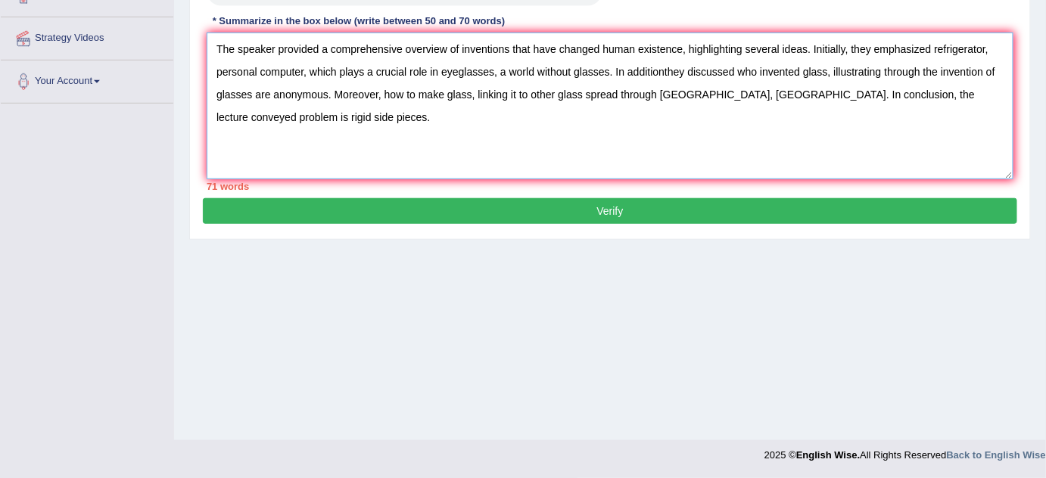
click at [887, 66] on textarea "The speaker provided a comprehensive overview of inventions that have changed h…" at bounding box center [610, 106] width 807 height 147
click at [884, 70] on textarea "The speaker provided a comprehensive overview of inventions that have changed h…" at bounding box center [610, 106] width 807 height 147
click at [958, 67] on textarea "The speaker provided a comprehensive overview of inventions that have changed h…" at bounding box center [610, 106] width 807 height 147
click at [386, 100] on textarea "The speaker provided a comprehensive overview of inventions that have changed h…" at bounding box center [610, 106] width 807 height 147
drag, startPoint x: 480, startPoint y: 93, endPoint x: 429, endPoint y: 86, distance: 51.3
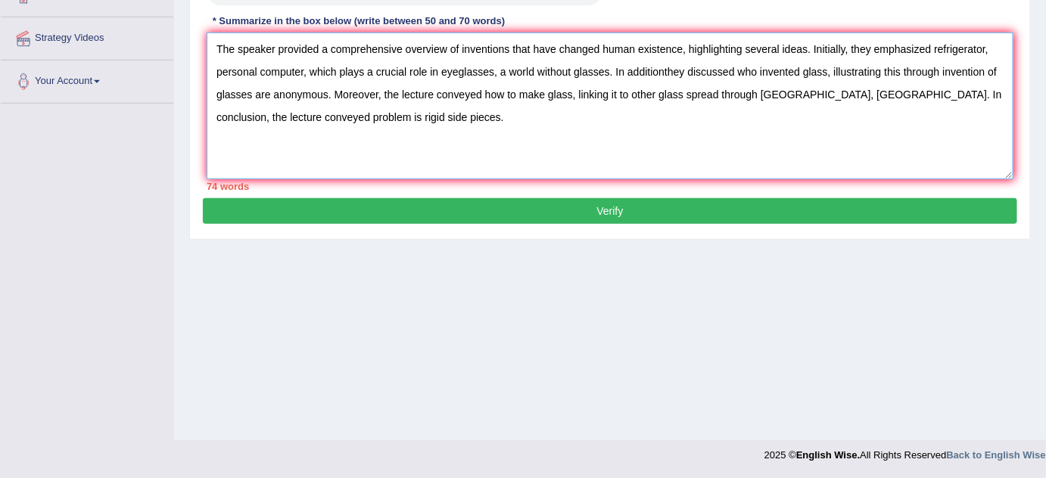
click at [435, 92] on textarea "The speaker provided a comprehensive overview of inventions that have changed h…" at bounding box center [610, 106] width 807 height 147
click at [587, 101] on textarea "The speaker provided a comprehensive overview of inventions that have changed h…" at bounding box center [610, 106] width 807 height 147
click at [579, 98] on textarea "The speaker provided a comprehensive overview of inventions that have changed h…" at bounding box center [610, 106] width 807 height 147
click at [687, 95] on textarea "The speaker provided a comprehensive overview of inventions that have changed h…" at bounding box center [610, 106] width 807 height 147
click at [254, 117] on textarea "The speaker provided a comprehensive overview of inventions that have changed h…" at bounding box center [610, 106] width 807 height 147
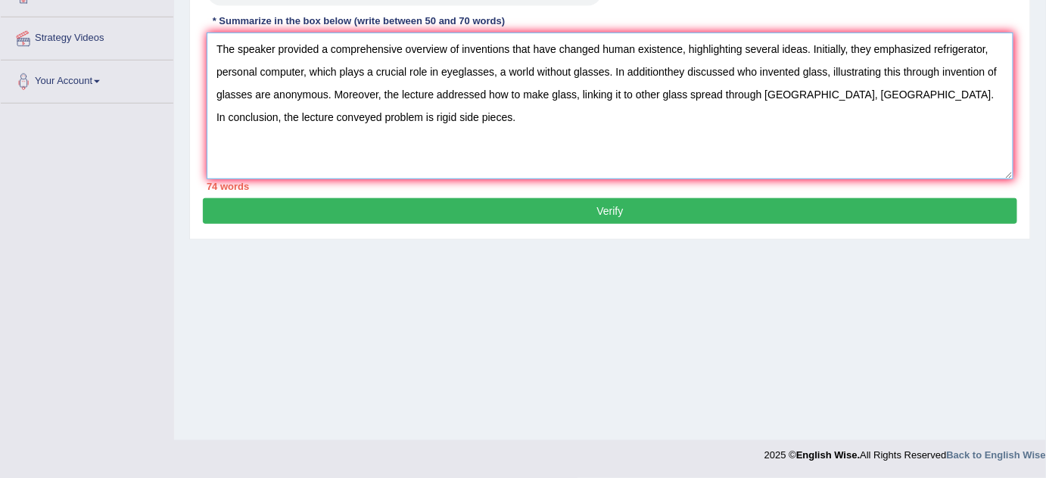
drag, startPoint x: 263, startPoint y: 116, endPoint x: 194, endPoint y: 112, distance: 69.7
click at [195, 114] on div "Practice Listening: Summarize Spoken Text 23 Ignored Inventions Instructions: Y…" at bounding box center [610, 35] width 842 height 410
drag, startPoint x: 991, startPoint y: 45, endPoint x: 913, endPoint y: 56, distance: 78.7
click at [935, 50] on textarea "The speaker provided a comprehensive overview of inventions that have changed h…" at bounding box center [610, 106] width 807 height 147
click at [512, 74] on textarea "The speaker provided a comprehensive overview of inventions that have changed h…" at bounding box center [610, 106] width 807 height 147
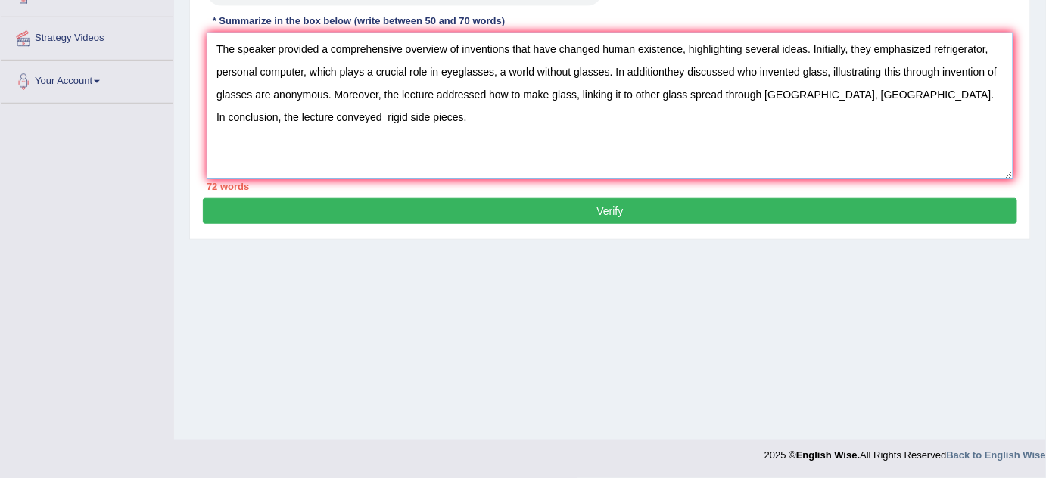
drag, startPoint x: 528, startPoint y: 49, endPoint x: 513, endPoint y: 44, distance: 16.0
click at [513, 47] on textarea "The speaker provided a comprehensive overview of inventions that have changed h…" at bounding box center [610, 106] width 807 height 147
click at [516, 48] on textarea "The speaker provided a comprehensive overview of inventions t have changed huma…" at bounding box center [610, 106] width 807 height 147
click at [494, 67] on textarea "The speaker provided a comprehensive overview of inventions have changed human …" at bounding box center [610, 106] width 807 height 147
click at [499, 72] on textarea "The speaker provided a comprehensive overview of inventions have changed human …" at bounding box center [610, 106] width 807 height 147
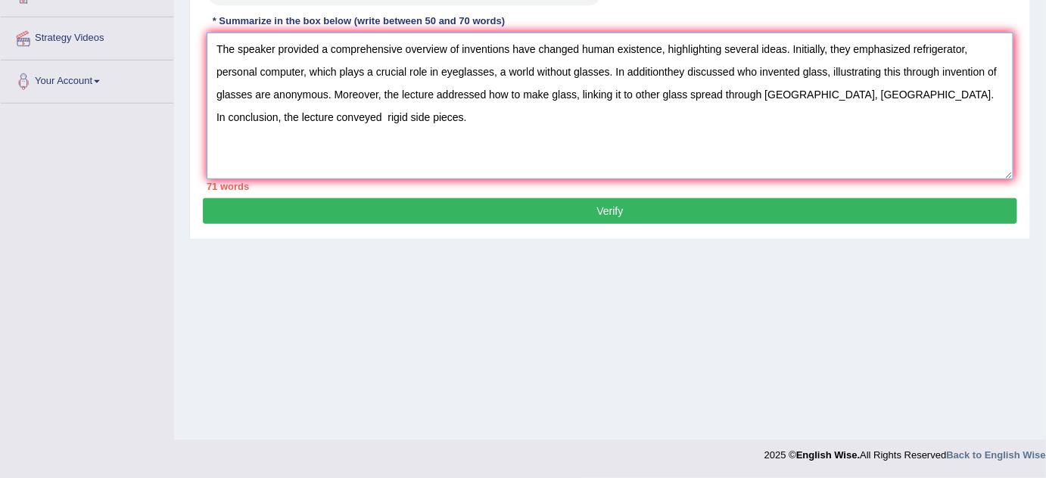
drag, startPoint x: 497, startPoint y: 73, endPoint x: 428, endPoint y: 64, distance: 69.5
click at [428, 64] on textarea "The speaker provided a comprehensive overview of inventions have changed human …" at bounding box center [610, 106] width 807 height 147
drag, startPoint x: 448, startPoint y: 69, endPoint x: 507, endPoint y: 74, distance: 59.3
click at [448, 69] on textarea "The speaker provided a comprehensive overview of inventions have changed human …" at bounding box center [610, 106] width 807 height 147
click at [604, 76] on textarea "The speaker provided a comprehensive overview of inventions have changed human …" at bounding box center [610, 106] width 807 height 147
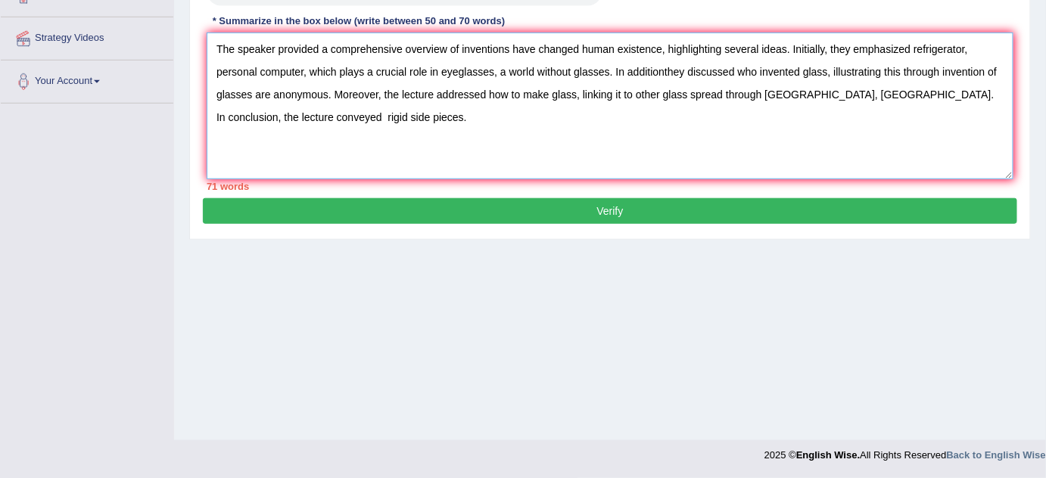
drag, startPoint x: 607, startPoint y: 66, endPoint x: 484, endPoint y: 54, distance: 123.2
click at [494, 68] on textarea "The speaker provided a comprehensive overview of inventions have changed human …" at bounding box center [610, 106] width 807 height 147
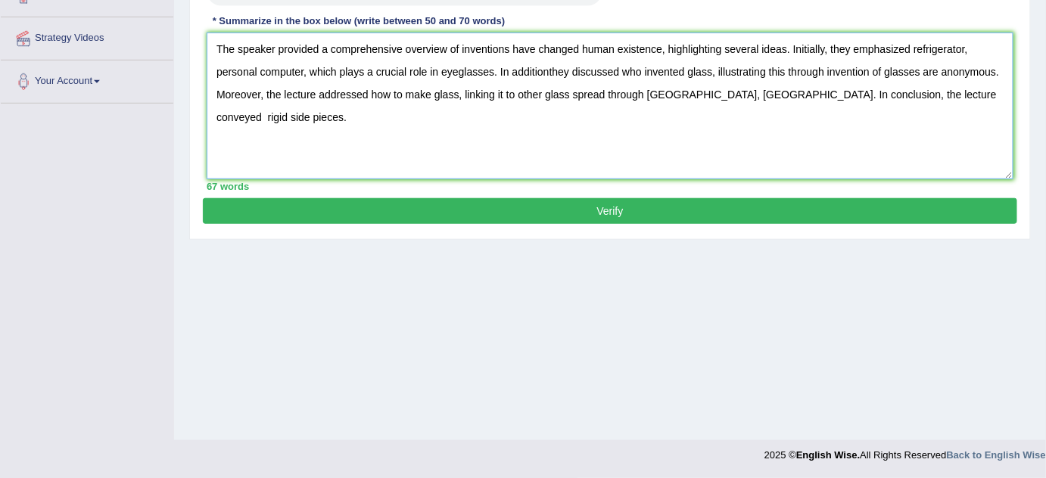
click at [553, 66] on textarea "The speaker provided a comprehensive overview of inventions have changed human …" at bounding box center [610, 106] width 807 height 147
click at [549, 67] on textarea "The speaker provided a comprehensive overview of inventions have changed human …" at bounding box center [610, 106] width 807 height 147
click at [510, 50] on textarea "The speaker provided a comprehensive overview of inventions have changed human …" at bounding box center [610, 106] width 807 height 147
click at [528, 51] on textarea "The speaker provided a comprehensive overview of invention have changed human e…" at bounding box center [610, 106] width 807 height 147
drag, startPoint x: 501, startPoint y: 48, endPoint x: 490, endPoint y: 51, distance: 11.6
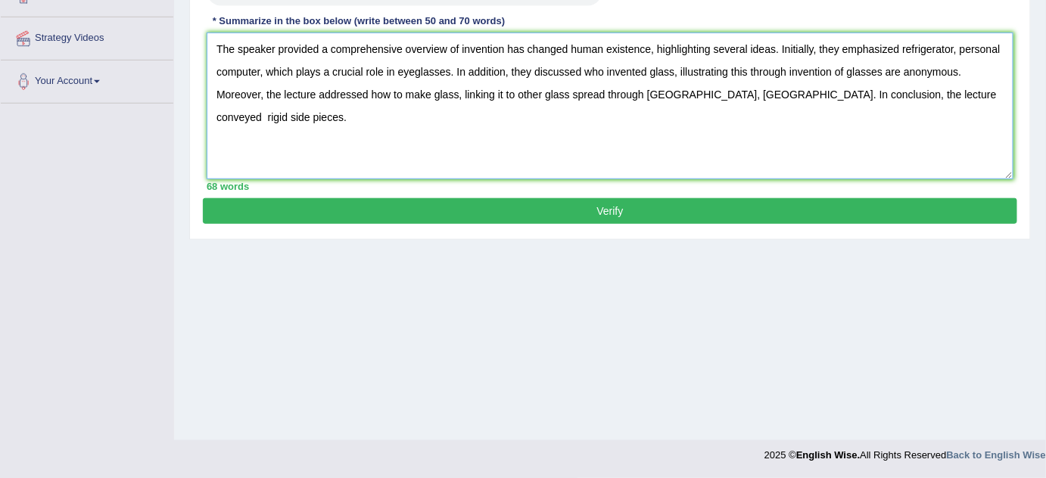
click at [499, 49] on textarea "The speaker provided a comprehensive overview of invention has changed human ex…" at bounding box center [610, 106] width 807 height 147
click at [478, 52] on textarea "The speaker provided a comprehensive overview of invention has changed human ex…" at bounding box center [610, 106] width 807 height 147
click at [434, 48] on textarea "The speaker provided a comprehensive overview of invention has changed human ex…" at bounding box center [610, 106] width 807 height 147
click at [503, 44] on textarea "The speaker provided a comprehensive overview of invention has changed human ex…" at bounding box center [610, 106] width 807 height 147
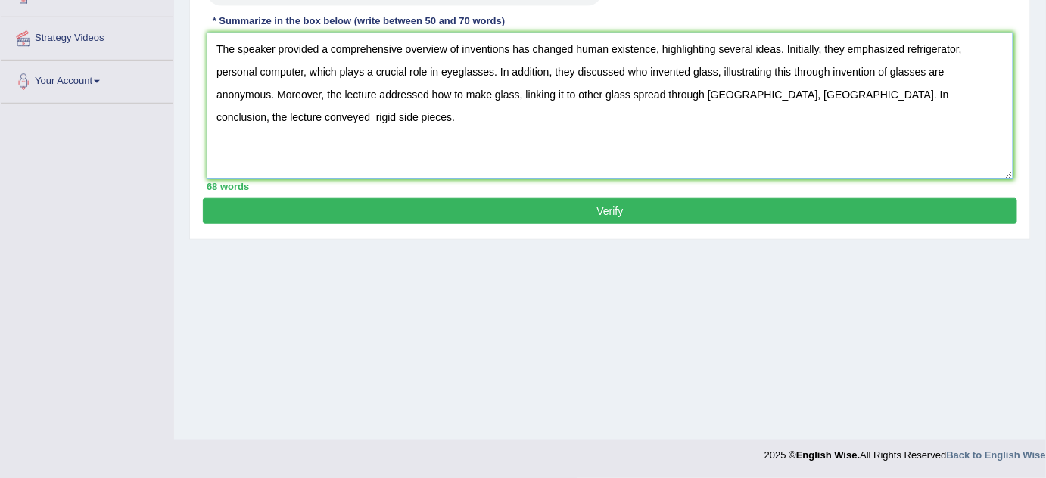
click at [532, 48] on textarea "The speaker provided a comprehensive overview of inventions has changed human e…" at bounding box center [610, 106] width 807 height 147
click at [528, 48] on textarea "The speaker provided a comprehensive overview of inventions has changed human e…" at bounding box center [610, 106] width 807 height 147
click at [438, 95] on textarea "The speaker provided a comprehensive overview of inventions have changed human …" at bounding box center [610, 106] width 807 height 147
type textarea "The speaker provided a comprehensive overview of inventions have changed human …"
click at [536, 217] on button "Verify" at bounding box center [610, 211] width 814 height 26
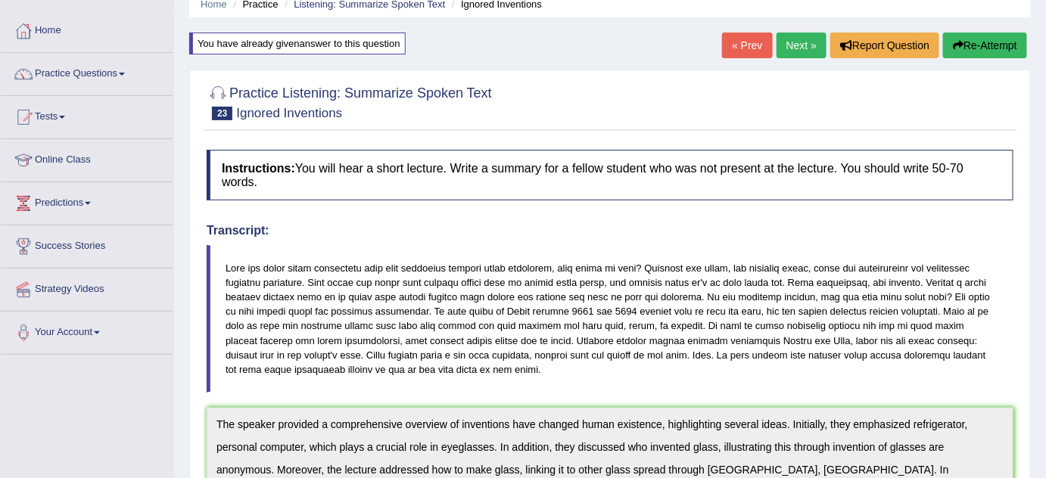
scroll to position [62, 0]
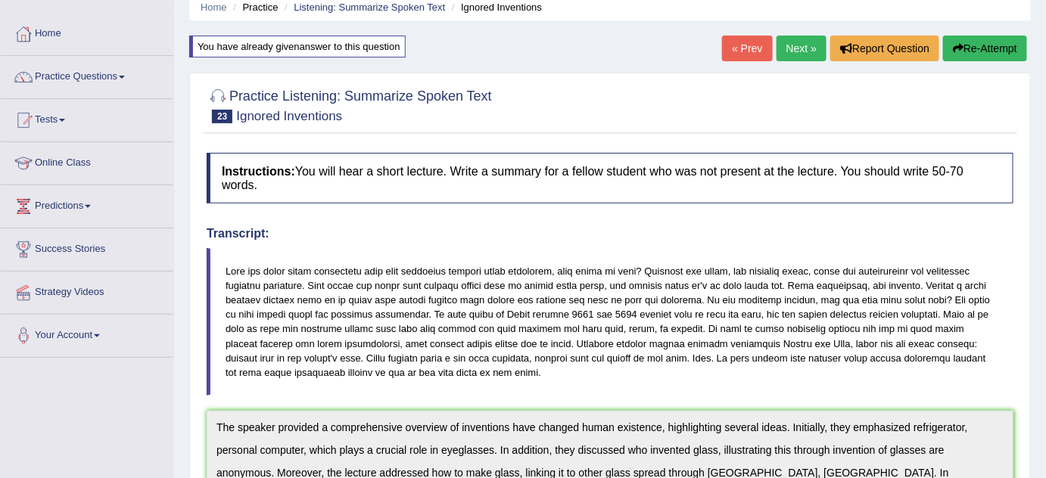
click at [979, 37] on button "Re-Attempt" at bounding box center [985, 49] width 84 height 26
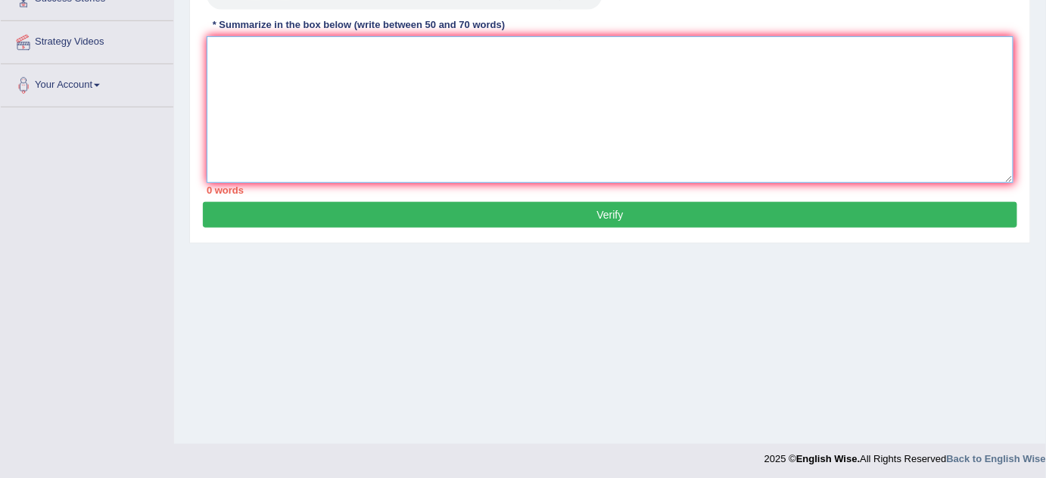
click at [391, 64] on textarea at bounding box center [610, 109] width 807 height 147
paste textarea "The speaker provided a comprehensive overview of inventions have changed human …"
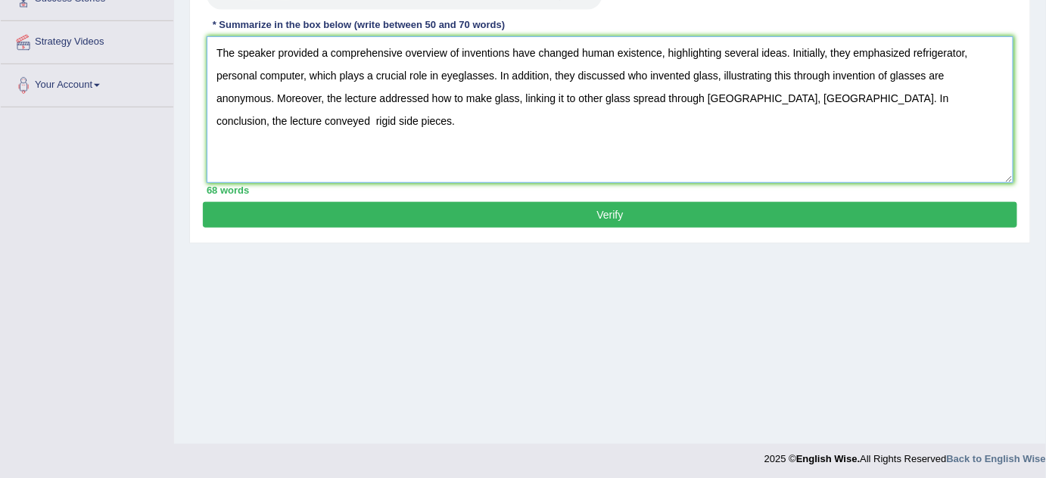
drag, startPoint x: 484, startPoint y: 86, endPoint x: 494, endPoint y: 79, distance: 12.0
click at [484, 86] on textarea "The speaker provided a comprehensive overview of inventions have changed human …" at bounding box center [610, 109] width 807 height 147
click at [534, 48] on textarea "The speaker provided a comprehensive overview of inventions have changed human …" at bounding box center [610, 109] width 807 height 147
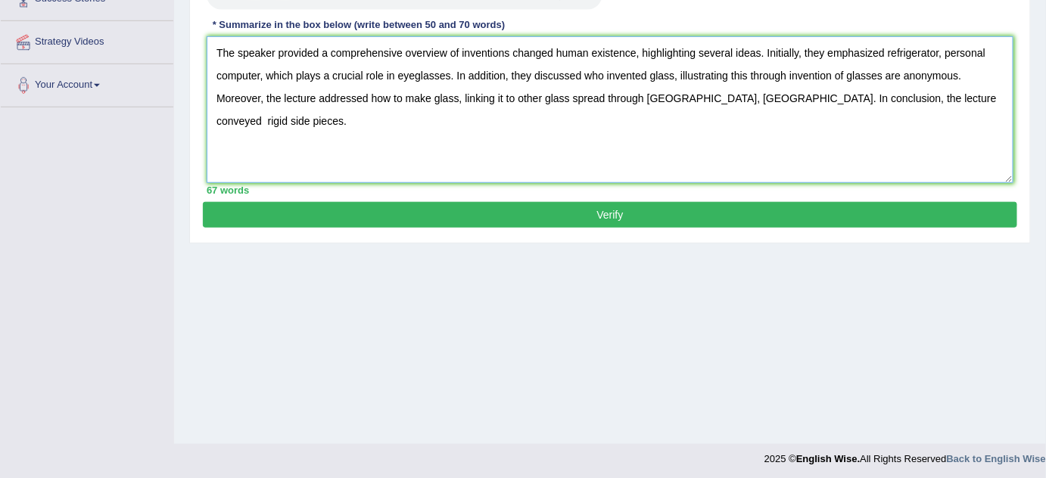
type textarea "The speaker provided a comprehensive overview of inventions changed human exist…"
click at [539, 221] on button "Verify" at bounding box center [610, 215] width 814 height 26
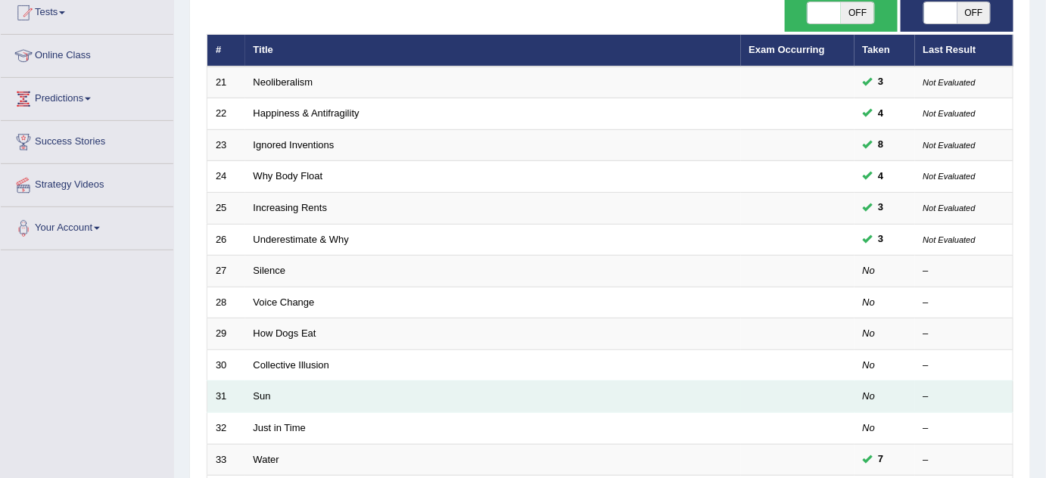
scroll to position [206, 0]
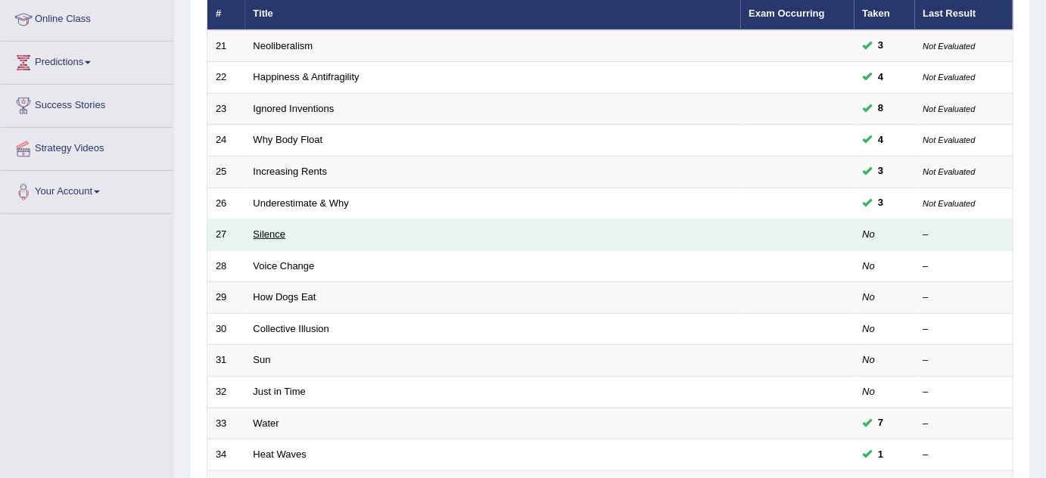
click at [273, 232] on link "Silence" at bounding box center [270, 234] width 33 height 11
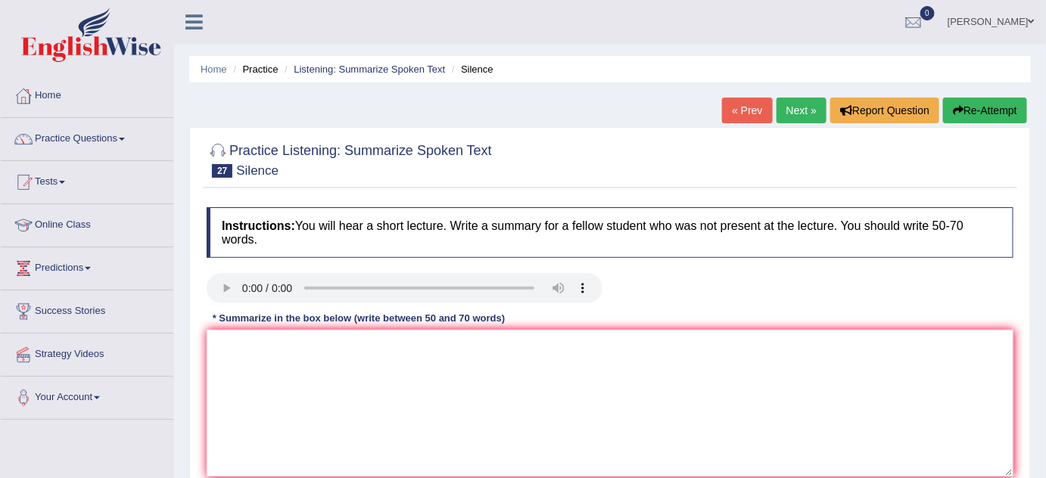
click at [790, 165] on div at bounding box center [610, 159] width 807 height 46
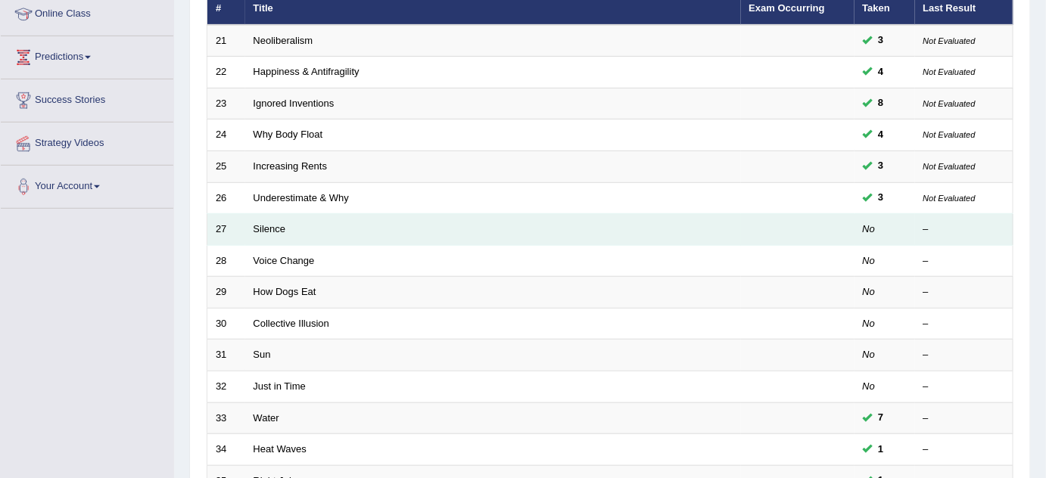
click at [262, 235] on td "Silence" at bounding box center [493, 230] width 496 height 32
click at [320, 216] on td "Silence" at bounding box center [493, 230] width 496 height 32
click at [271, 228] on link "Silence" at bounding box center [270, 228] width 33 height 11
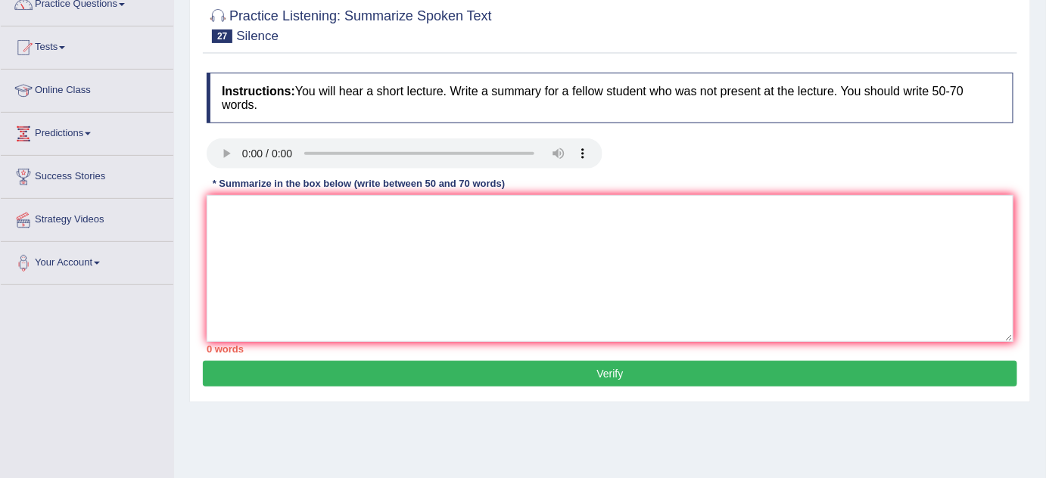
scroll to position [137, 0]
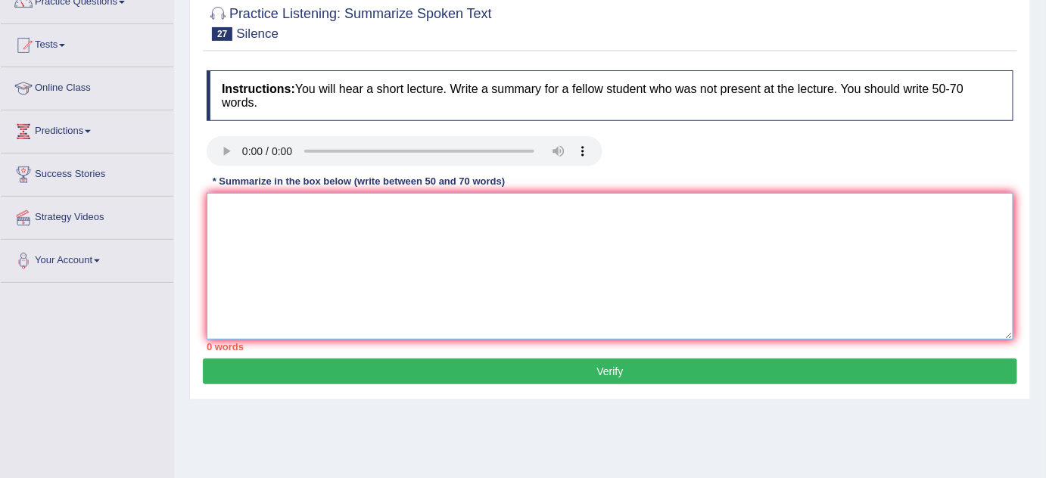
click at [250, 213] on textarea at bounding box center [610, 266] width 807 height 147
click at [224, 207] on textarea "`The speaker" at bounding box center [610, 266] width 807 height 147
click at [220, 203] on textarea "`The speaker" at bounding box center [610, 266] width 807 height 147
click at [309, 216] on textarea "The speaker" at bounding box center [610, 266] width 807 height 147
click at [515, 241] on textarea "The speaker provided a comprehensive overview" at bounding box center [610, 266] width 807 height 147
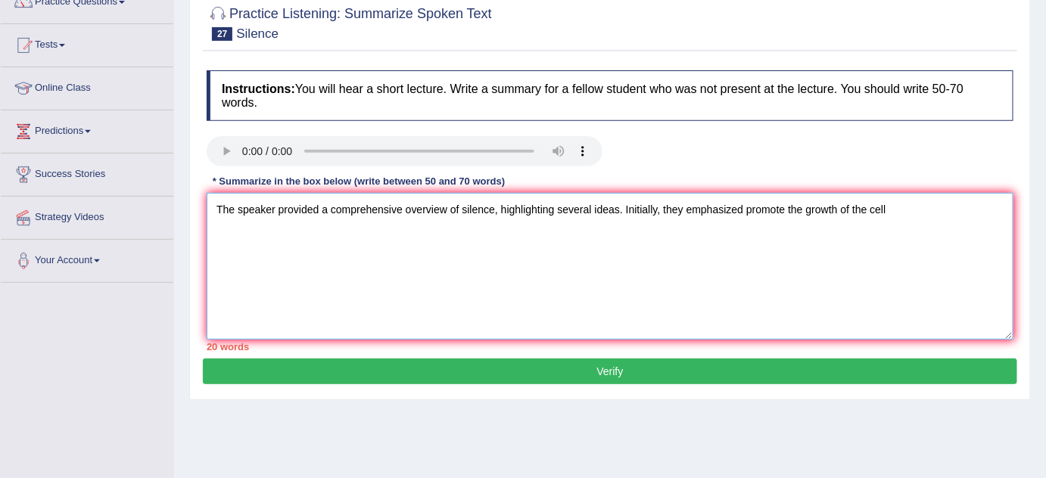
click at [772, 207] on textarea "The speaker provided a comprehensive overview of silence, highlighting several …" at bounding box center [610, 266] width 807 height 147
click at [888, 207] on textarea "The speaker provided a comprehensive overview of silence, highlighting several …" at bounding box center [610, 266] width 807 height 147
click at [785, 206] on textarea "The speaker provided a comprehensive overview of silence, highlighting several …" at bounding box center [610, 266] width 807 height 147
click at [1009, 210] on textarea "The speaker provided a comprehensive overview of silence, highlighting several …" at bounding box center [610, 266] width 807 height 147
click at [349, 250] on textarea "The speaker provided a comprehensive overview of silence, highlighting several …" at bounding box center [610, 266] width 807 height 147
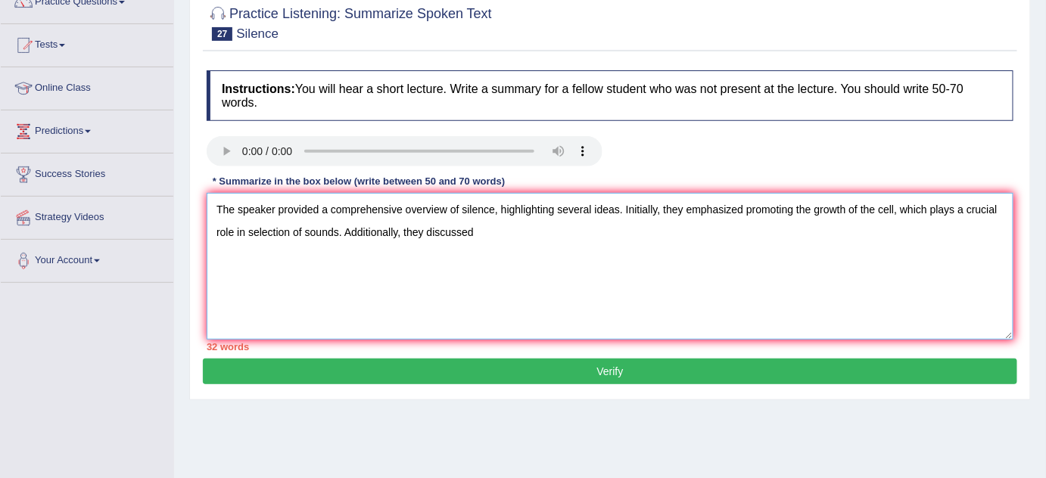
click at [297, 233] on textarea "The speaker provided a comprehensive overview of silence, highlighting several …" at bounding box center [610, 266] width 807 height 147
click at [245, 232] on textarea "The speaker provided a comprehensive overview of silence, highlighting several …" at bounding box center [610, 266] width 807 height 147
click at [482, 228] on textarea "The speaker provided a comprehensive overview of silence, highlighting several …" at bounding box center [610, 266] width 807 height 147
click at [574, 229] on textarea "The speaker provided a comprehensive overview of silence, highlighting several …" at bounding box center [610, 266] width 807 height 147
click at [547, 229] on textarea "The speaker provided a comprehensive overview of silence, highlighting several …" at bounding box center [610, 266] width 807 height 147
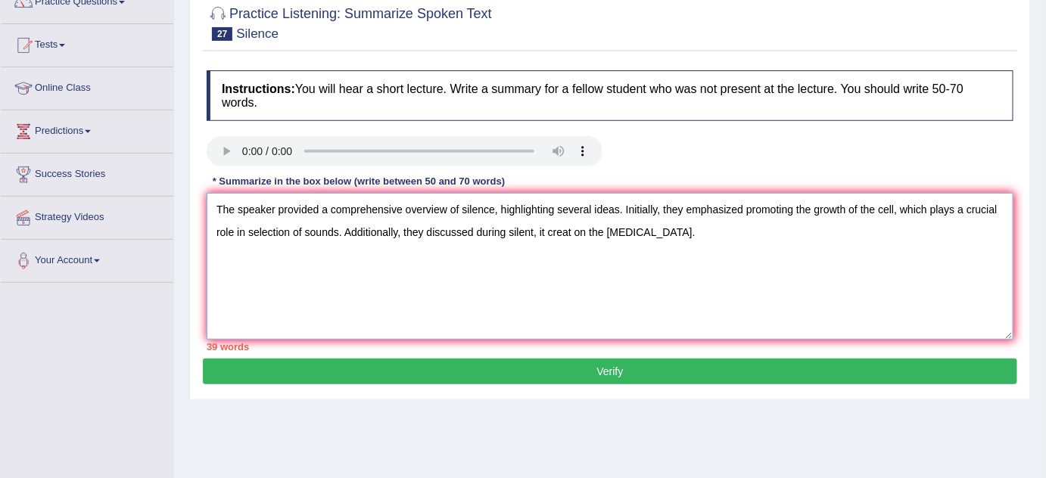
click at [544, 229] on textarea "The speaker provided a comprehensive overview of silence, highlighting several …" at bounding box center [610, 266] width 807 height 147
click at [536, 233] on textarea "The speaker provided a comprehensive overview of silence, highlighting several …" at bounding box center [610, 266] width 807 height 147
click at [573, 225] on textarea "The speaker provided a comprehensive overview of silence, highlighting several …" at bounding box center [610, 266] width 807 height 147
click at [569, 226] on textarea "The speaker provided a comprehensive overview of silence, highlighting several …" at bounding box center [610, 266] width 807 height 147
click at [571, 226] on textarea "The speaker provided a comprehensive overview of silence, highlighting several …" at bounding box center [610, 266] width 807 height 147
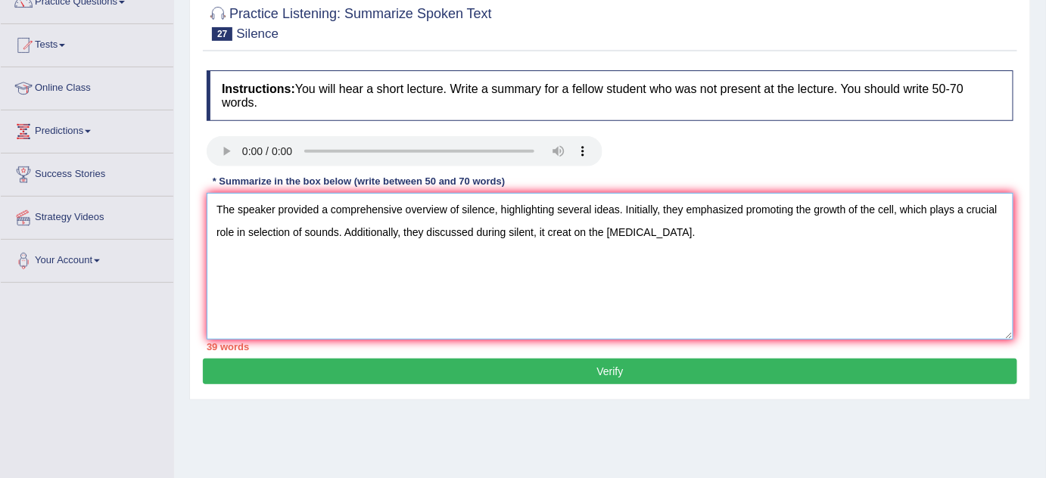
click at [573, 226] on textarea "The speaker provided a comprehensive overview of silence, highlighting several …" at bounding box center [610, 266] width 807 height 147
click at [571, 229] on textarea "The speaker provided a comprehensive overview of silence, highlighting several …" at bounding box center [610, 266] width 807 height 147
click at [547, 235] on textarea "The speaker provided a comprehensive overview of silence, highlighting several …" at bounding box center [610, 266] width 807 height 147
drag, startPoint x: 583, startPoint y: 226, endPoint x: 539, endPoint y: 226, distance: 43.9
click at [539, 226] on textarea "The speaker provided a comprehensive overview of silence, highlighting several …" at bounding box center [610, 266] width 807 height 147
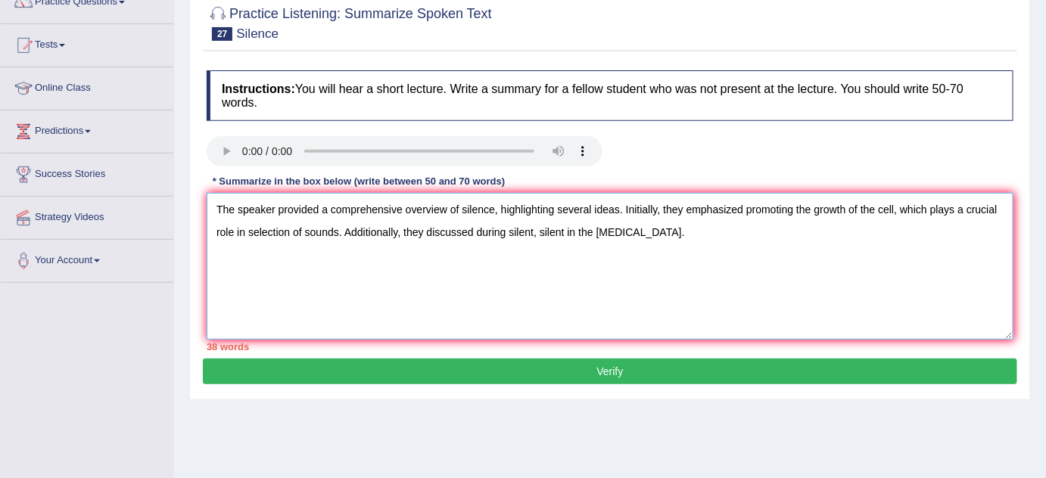
click at [674, 232] on textarea "The speaker provided a comprehensive overview of silence, highlighting several …" at bounding box center [610, 266] width 807 height 147
click at [659, 233] on textarea "The speaker provided a comprehensive overview of silence, highlighting several …" at bounding box center [610, 266] width 807 height 147
click at [938, 235] on textarea "The speaker provided a comprehensive overview of silence, highlighting several …" at bounding box center [610, 266] width 807 height 147
click at [382, 250] on textarea "The speaker provided a comprehensive overview of silence, highlighting several …" at bounding box center [610, 266] width 807 height 147
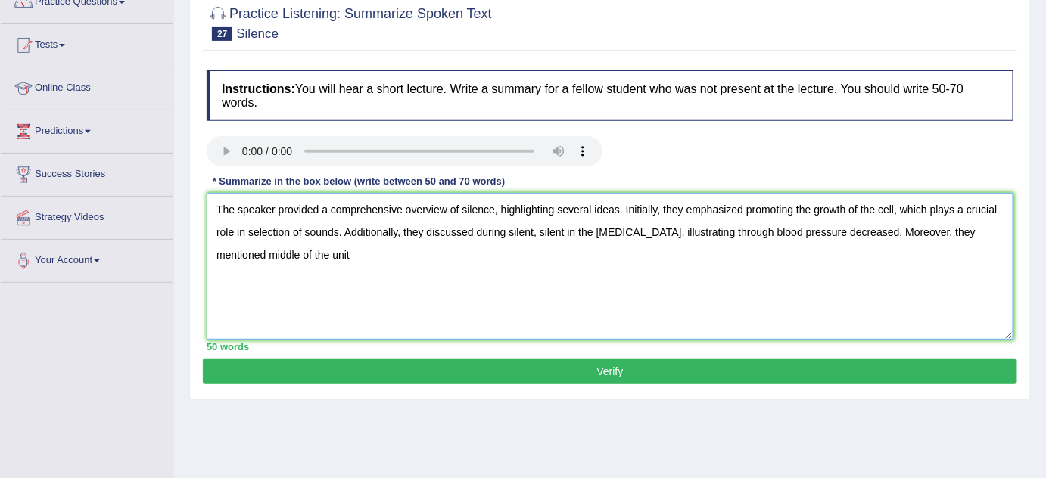
click at [565, 229] on textarea "The speaker provided a comprehensive overview of silence, highlighting several …" at bounding box center [610, 266] width 807 height 147
click at [309, 258] on textarea "The speaker provided a comprehensive overview of silence, highlighting several …" at bounding box center [610, 266] width 807 height 147
click at [549, 223] on textarea "The speaker provided a comprehensive overview of silence, highlighting several …" at bounding box center [610, 266] width 807 height 147
click at [319, 256] on textarea "The speaker provided a comprehensive overview of silence, highlighting several …" at bounding box center [610, 266] width 807 height 147
click at [315, 254] on textarea "The speaker provided a comprehensive overview of silence, highlighting several …" at bounding box center [610, 266] width 807 height 147
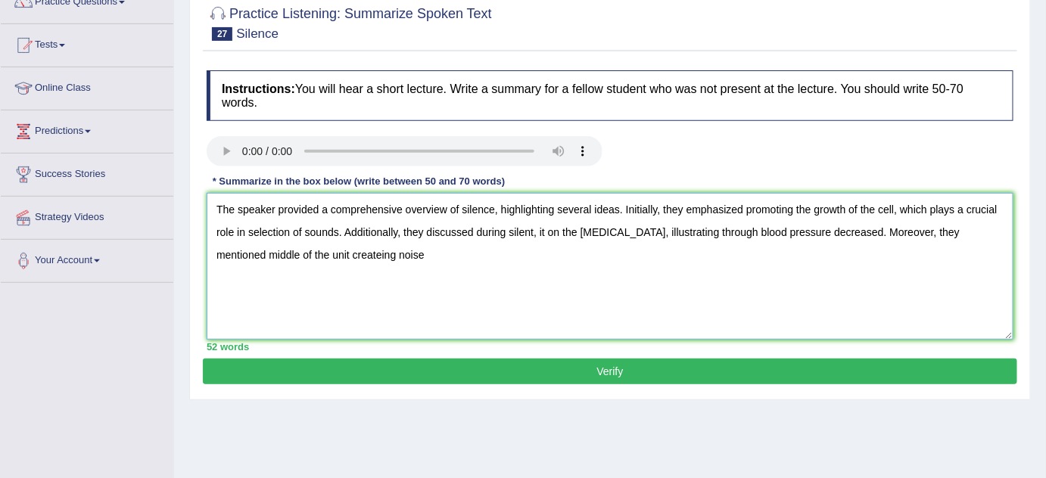
click at [369, 263] on textarea "The speaker provided a comprehensive overview of silence, highlighting several …" at bounding box center [610, 266] width 807 height 147
click at [417, 248] on textarea "The speaker provided a comprehensive overview of silence, highlighting several …" at bounding box center [610, 266] width 807 height 147
click at [516, 251] on textarea "The speaker provided a comprehensive overview of silence, highlighting several …" at bounding box center [610, 266] width 807 height 147
click at [428, 254] on textarea "The speaker provided a comprehensive overview of silence, highlighting several …" at bounding box center [610, 266] width 807 height 147
click at [503, 262] on textarea "The speaker provided a comprehensive overview of silence, highlighting several …" at bounding box center [610, 266] width 807 height 147
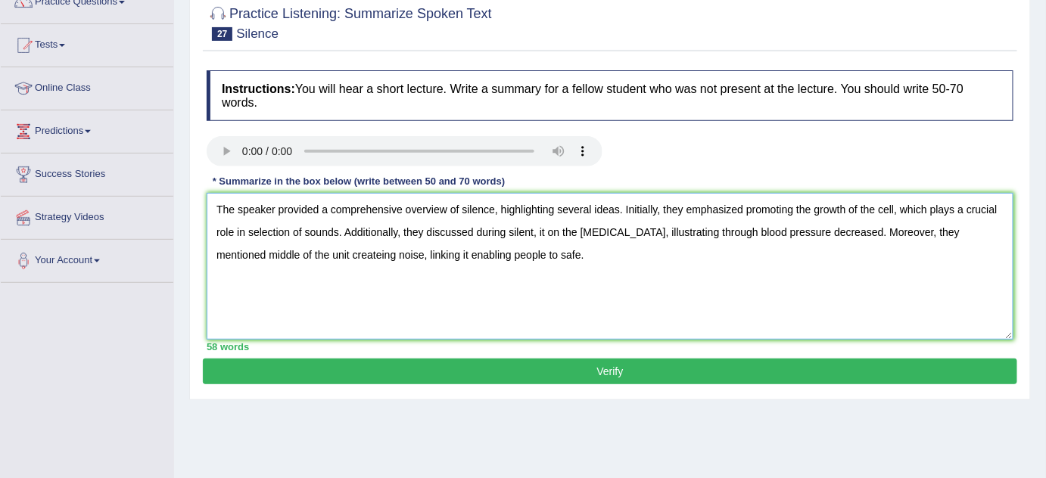
click at [419, 249] on textarea "The speaker provided a comprehensive overview of silence, highlighting several …" at bounding box center [610, 266] width 807 height 147
click at [612, 269] on textarea "The speaker provided a comprehensive overview of silence, highlighting several …" at bounding box center [610, 266] width 807 height 147
click at [841, 229] on textarea "The speaker provided a comprehensive overview of silence, highlighting several …" at bounding box center [610, 266] width 807 height 147
click at [809, 229] on textarea "The speaker provided a comprehensive overview of silence, highlighting several …" at bounding box center [610, 266] width 807 height 147
drag, startPoint x: 653, startPoint y: 256, endPoint x: 663, endPoint y: 256, distance: 9.8
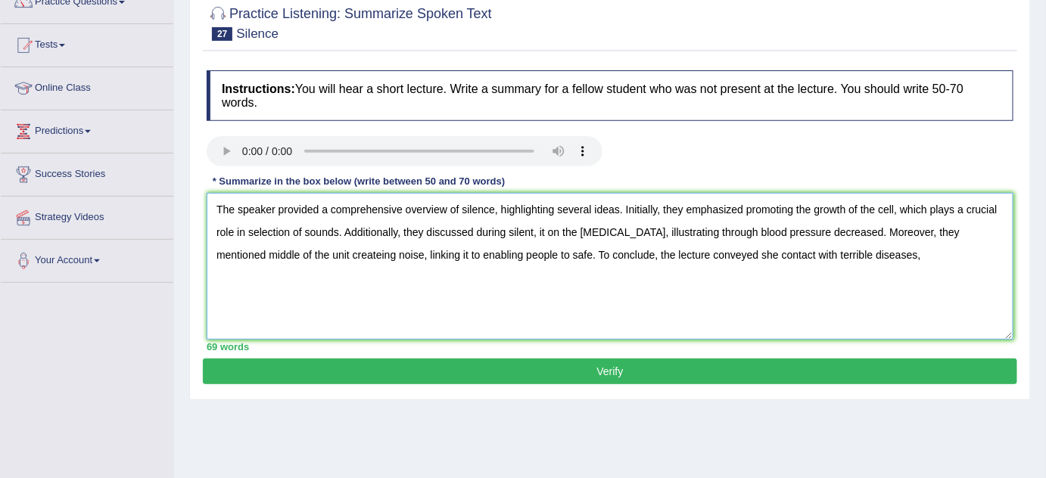
click at [653, 256] on textarea "The speaker provided a comprehensive overview of silence, highlighting several …" at bounding box center [610, 266] width 807 height 147
click at [730, 257] on textarea "The speaker provided a comprehensive overview of silence, highlighting several …" at bounding box center [610, 266] width 807 height 147
click at [862, 253] on textarea "The speaker provided a comprehensive overview of silence, highlighting several …" at bounding box center [610, 266] width 807 height 147
click at [872, 250] on textarea "The speaker provided a comprehensive overview of silence, highlighting several …" at bounding box center [610, 266] width 807 height 147
click at [730, 254] on textarea "The speaker provided a comprehensive overview of silence, highlighting several …" at bounding box center [610, 266] width 807 height 147
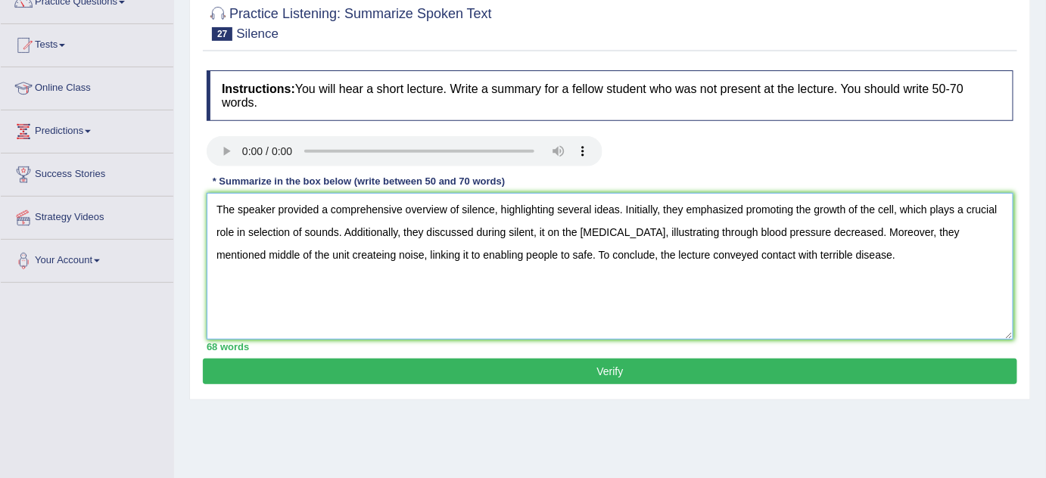
drag, startPoint x: 832, startPoint y: 232, endPoint x: 765, endPoint y: 259, distance: 72.7
click at [832, 232] on textarea "The speaker provided a comprehensive overview of silence, highlighting several …" at bounding box center [610, 266] width 807 height 147
click at [811, 232] on textarea "The speaker provided a comprehensive overview of silence, highlighting several …" at bounding box center [610, 266] width 807 height 147
click at [888, 227] on textarea "The speaker provided a comprehensive overview of silence, highlighting several …" at bounding box center [610, 266] width 807 height 147
click at [298, 253] on textarea "The speaker provided a comprehensive overview of silence, highlighting several …" at bounding box center [610, 266] width 807 height 147
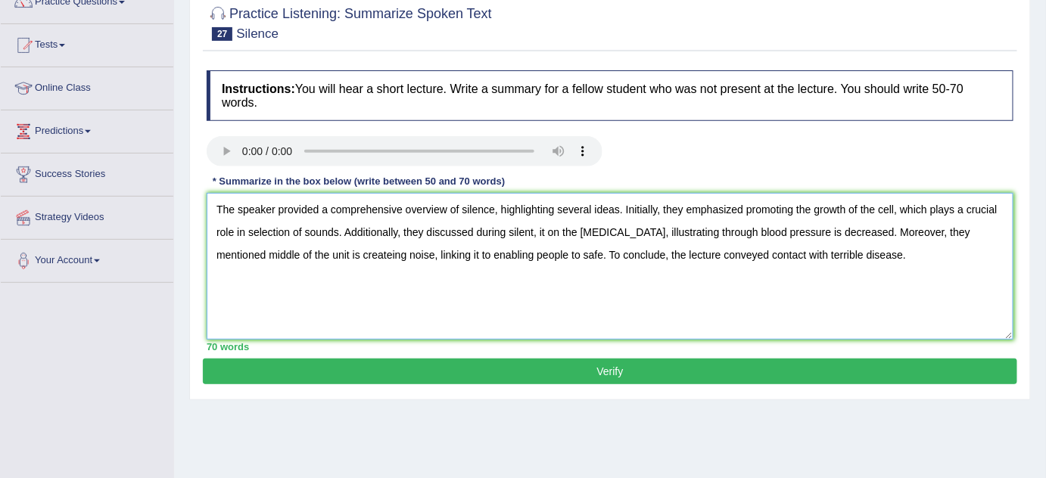
click at [309, 251] on textarea "The speaker provided a comprehensive overview of silence, highlighting several …" at bounding box center [610, 266] width 807 height 147
click at [341, 256] on textarea "The speaker provided a comprehensive overview of silence, highlighting several …" at bounding box center [610, 266] width 807 height 147
click at [297, 251] on textarea "The speaker provided a comprehensive overview of silence, highlighting several …" at bounding box center [610, 266] width 807 height 147
click at [749, 260] on textarea "The speaker provided a comprehensive overview of silence, highlighting several …" at bounding box center [610, 266] width 807 height 147
type textarea "The speaker provided a comprehensive overview of silence, highlighting several …"
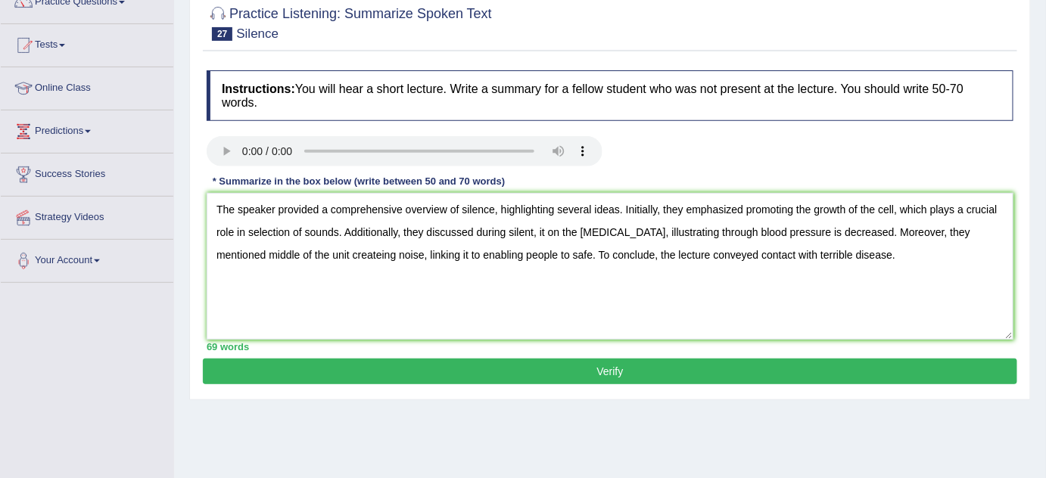
click at [589, 366] on button "Verify" at bounding box center [610, 372] width 814 height 26
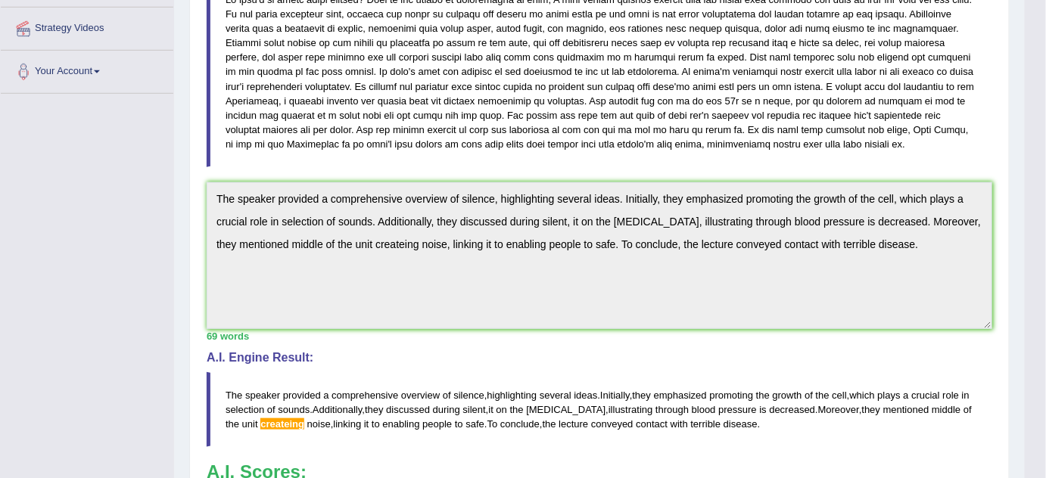
scroll to position [579, 0]
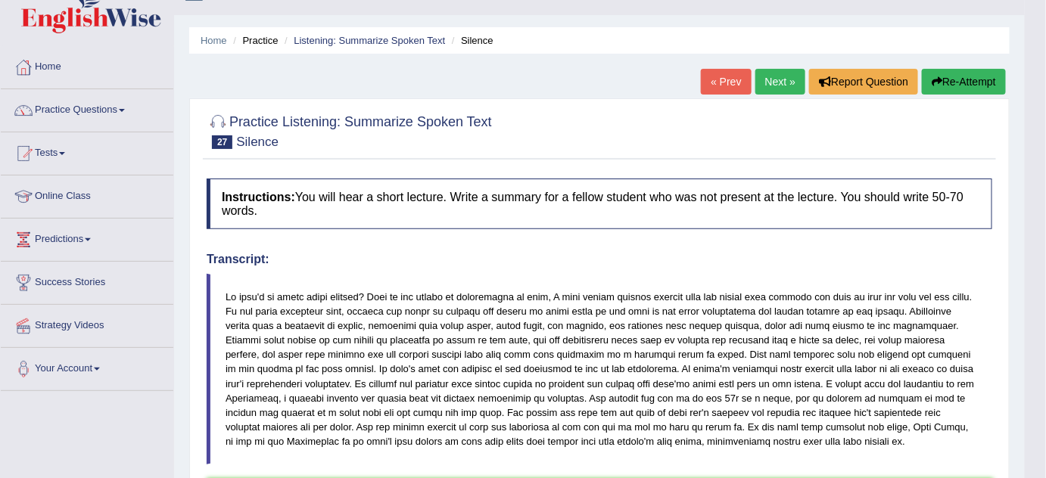
scroll to position [0, 0]
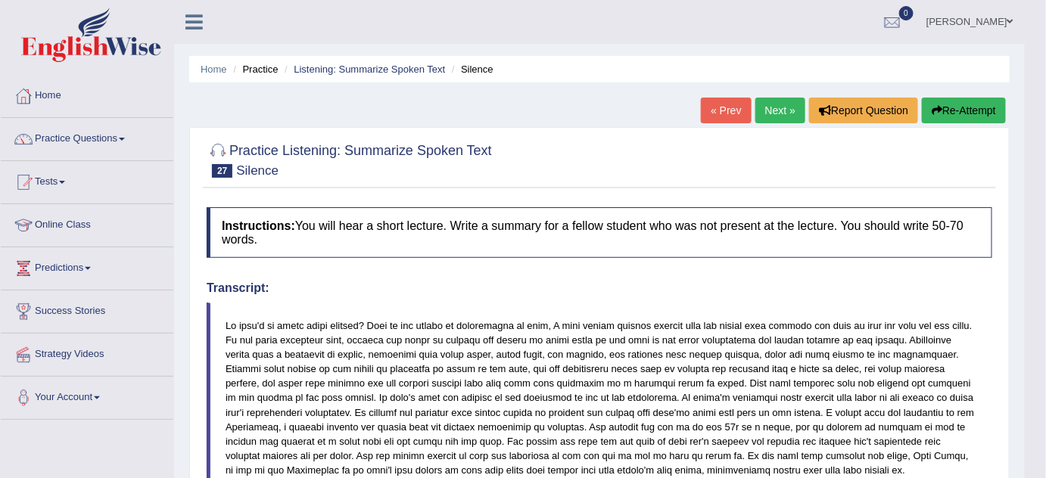
click at [967, 114] on button "Re-Attempt" at bounding box center [964, 111] width 84 height 26
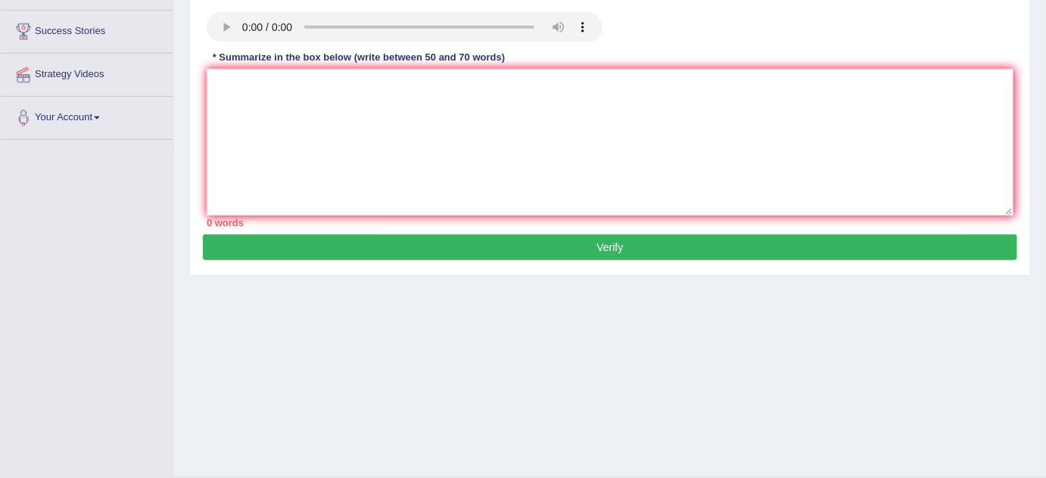
scroll to position [248, 0]
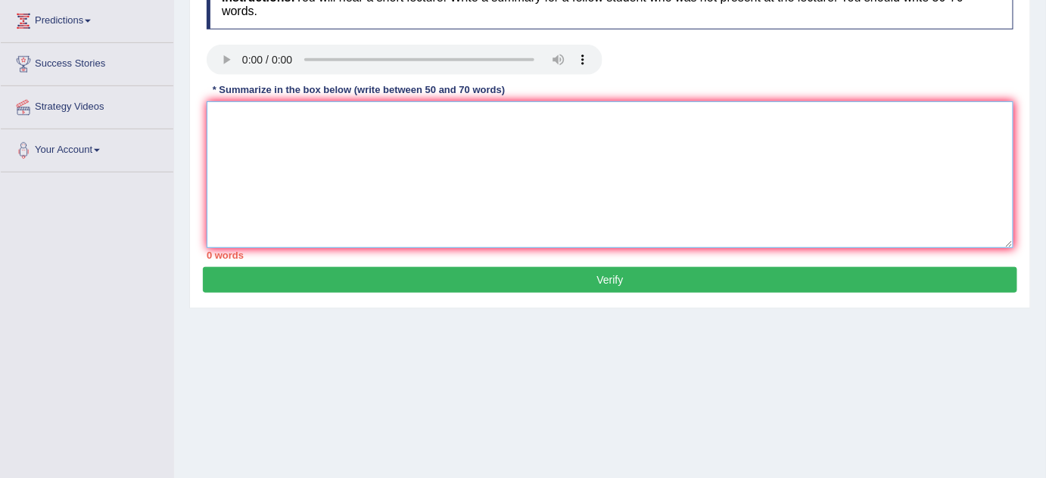
click at [395, 172] on textarea at bounding box center [610, 174] width 807 height 147
paste textarea "The speaker provided a comprehensive overview of silence, highlighting several …"
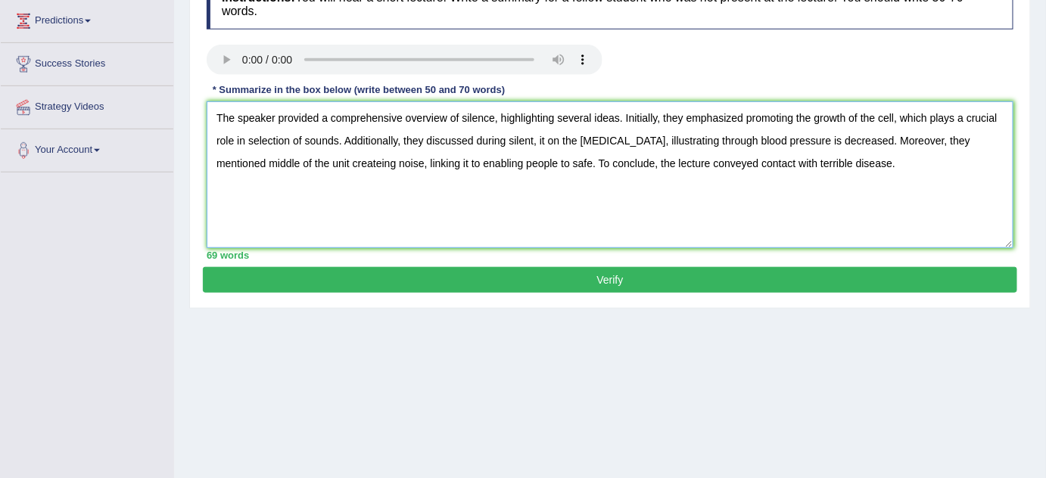
click at [452, 176] on textarea "The speaker provided a comprehensive overview of silence, highlighting several …" at bounding box center [610, 174] width 807 height 147
click at [328, 160] on textarea "The speaker provided a comprehensive overview of silence, highlighting several …" at bounding box center [610, 174] width 807 height 147
type textarea "The speaker provided a comprehensive overview of silence, highlighting several …"
click at [612, 276] on button "Verify" at bounding box center [610, 280] width 814 height 26
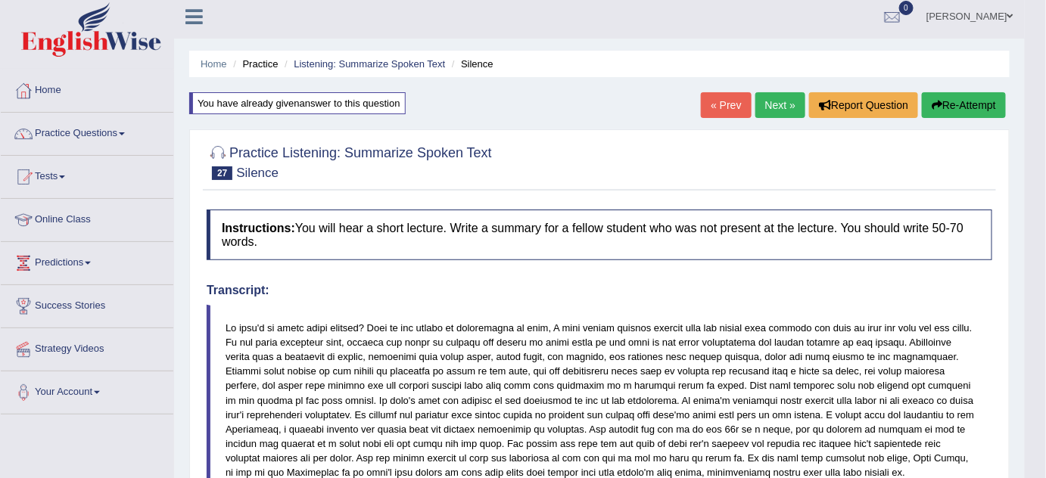
scroll to position [0, 0]
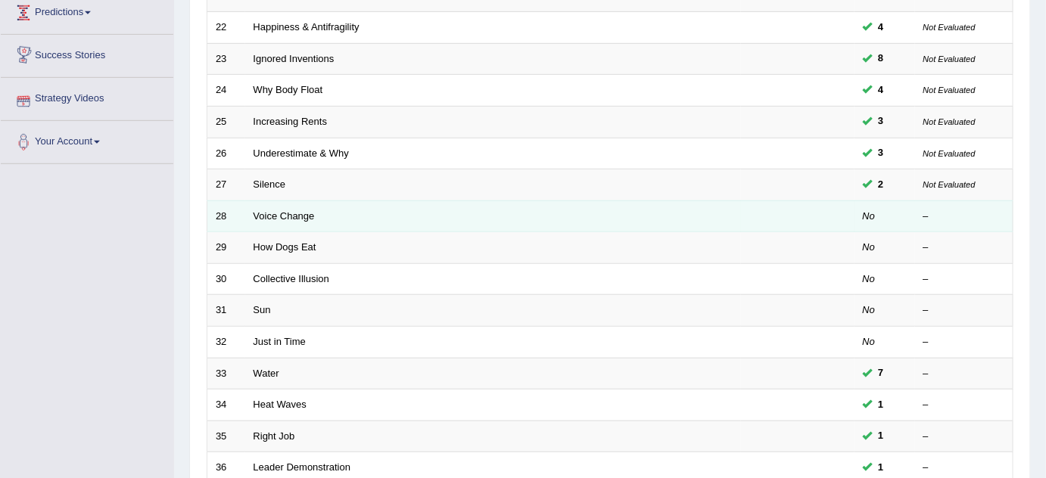
scroll to position [280, 0]
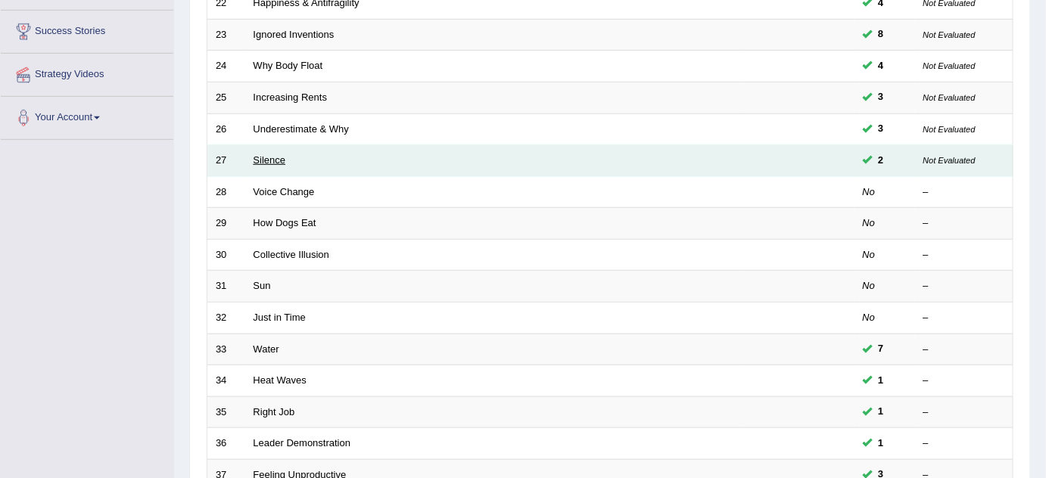
click at [269, 157] on link "Silence" at bounding box center [270, 159] width 33 height 11
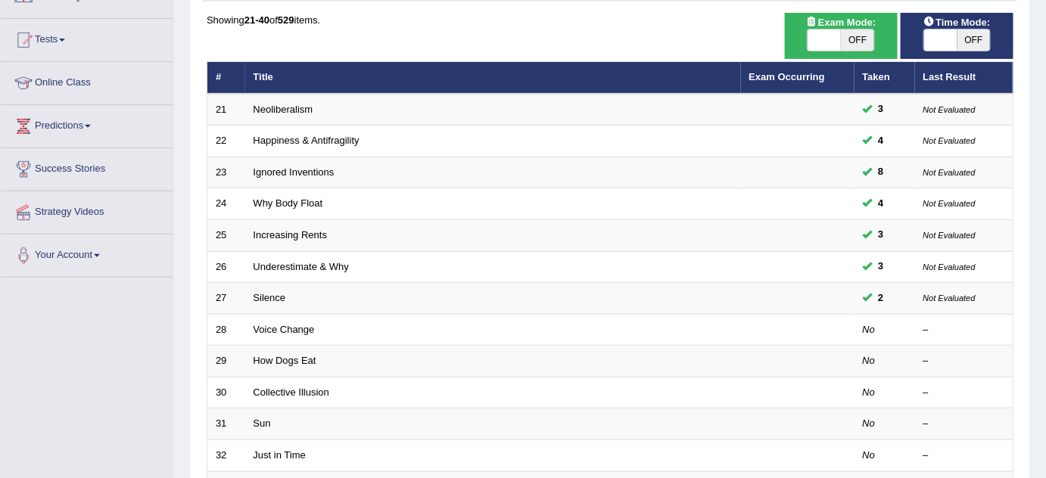
click at [939, 35] on span at bounding box center [940, 40] width 33 height 21
checkbox input "true"
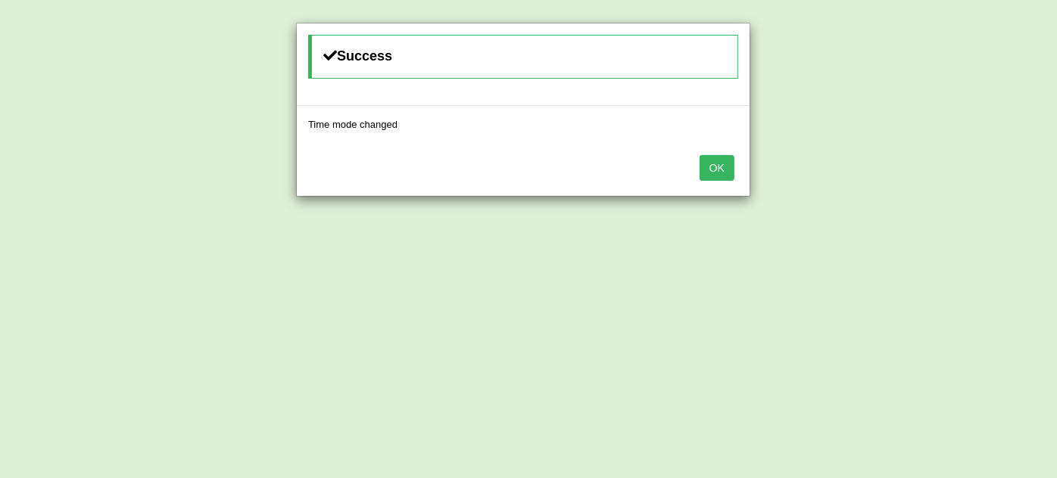
click at [724, 164] on button "OK" at bounding box center [716, 168] width 35 height 26
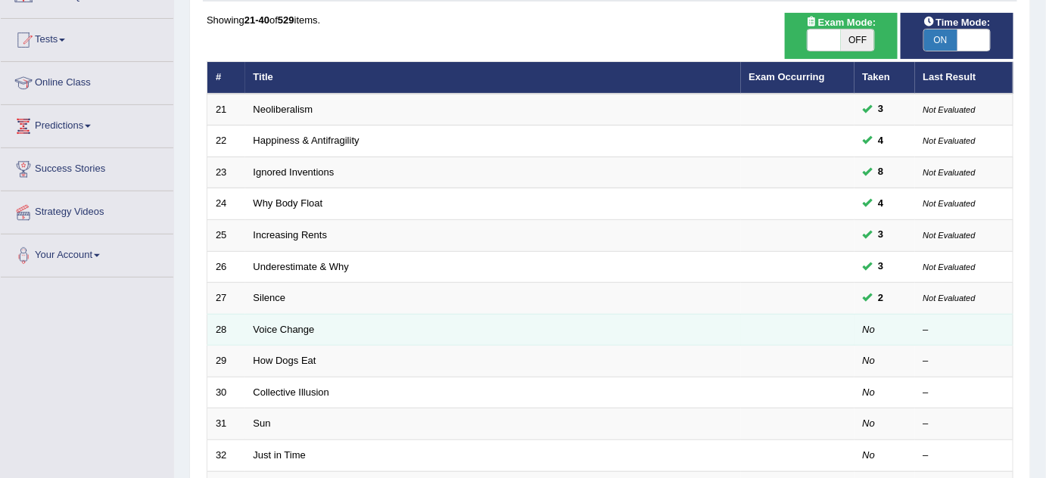
scroll to position [211, 0]
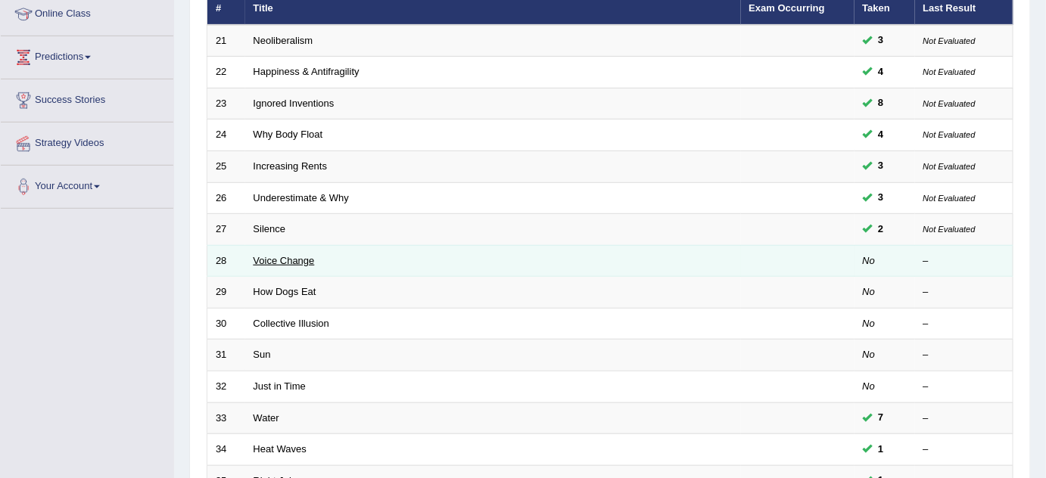
click at [291, 258] on link "Voice Change" at bounding box center [284, 260] width 61 height 11
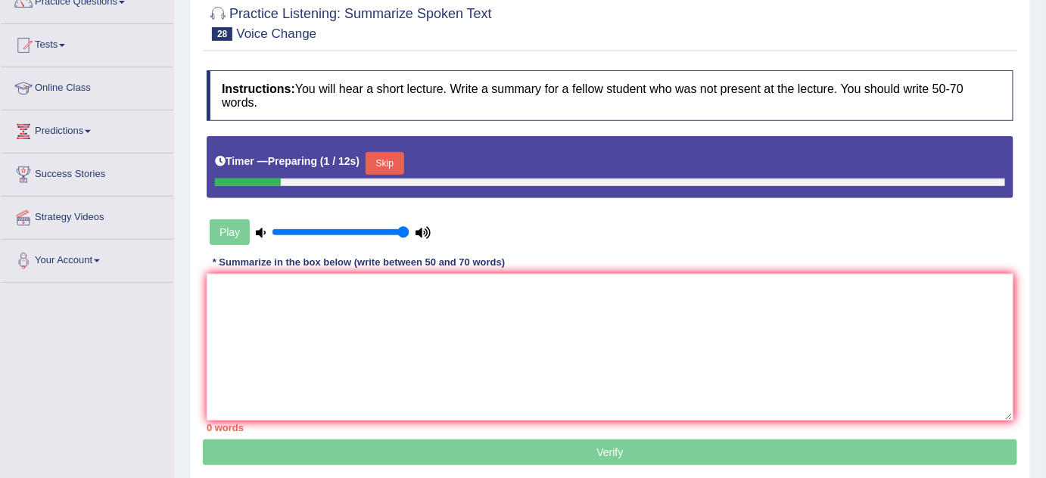
click at [385, 154] on button "Skip" at bounding box center [385, 163] width 38 height 23
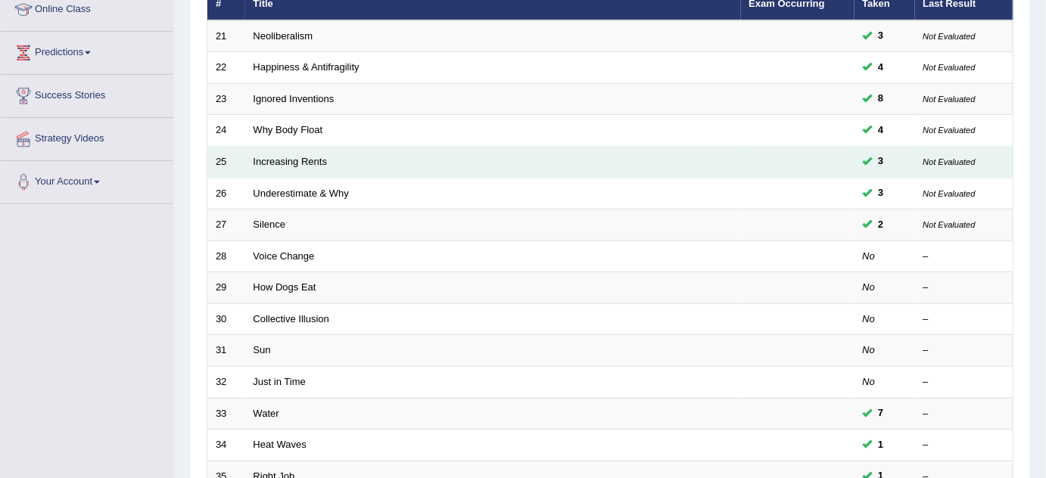
click at [472, 172] on td "Increasing Rents" at bounding box center [493, 163] width 496 height 32
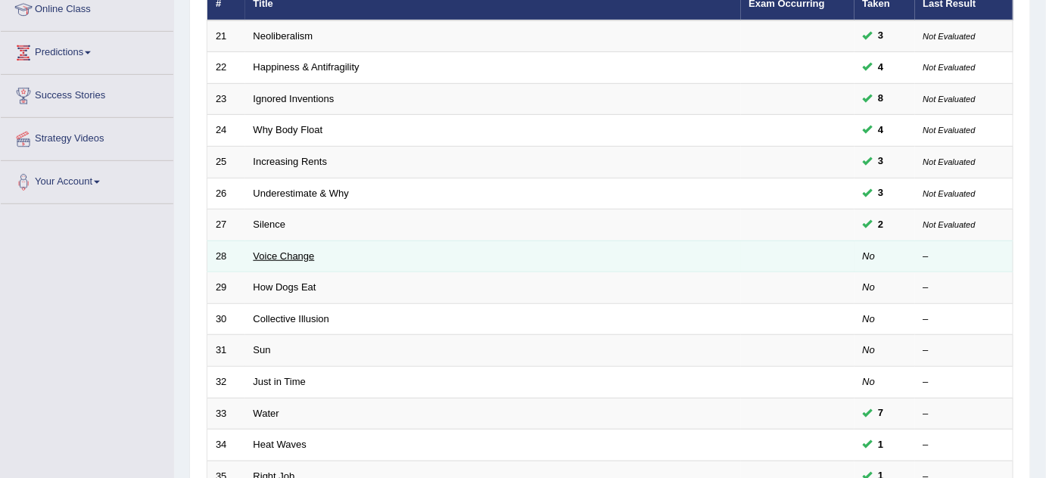
click at [285, 251] on link "Voice Change" at bounding box center [284, 256] width 61 height 11
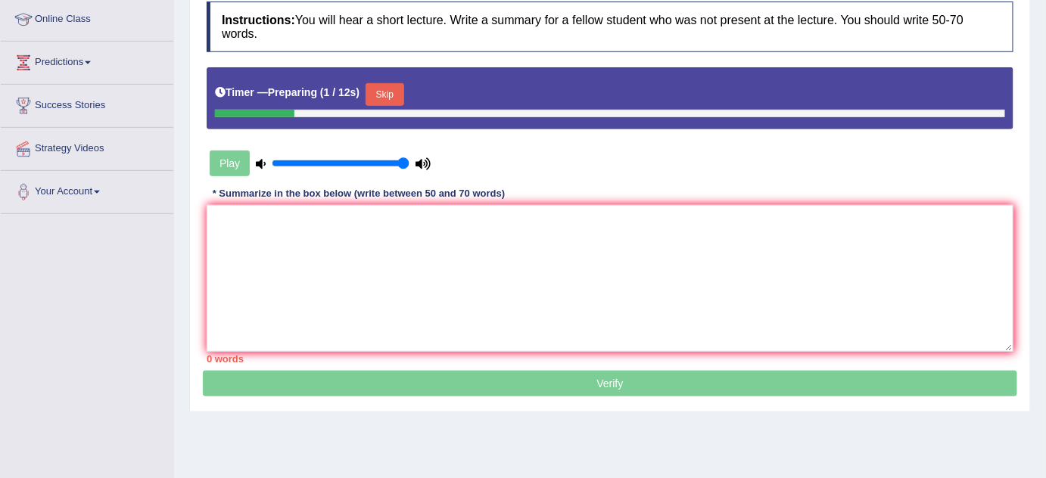
click at [392, 97] on button "Skip" at bounding box center [385, 94] width 38 height 23
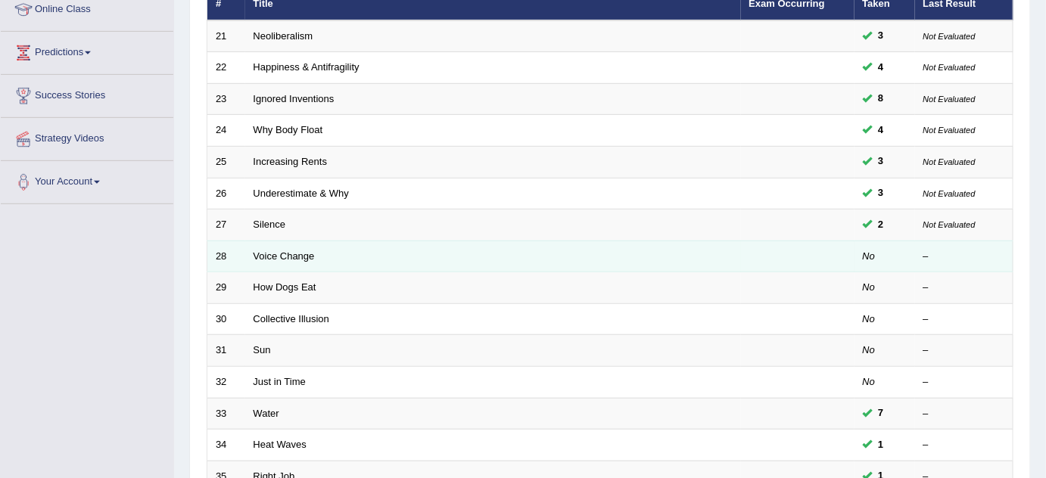
click at [614, 241] on td "Voice Change" at bounding box center [493, 257] width 496 height 32
click at [291, 257] on link "Voice Change" at bounding box center [284, 256] width 61 height 11
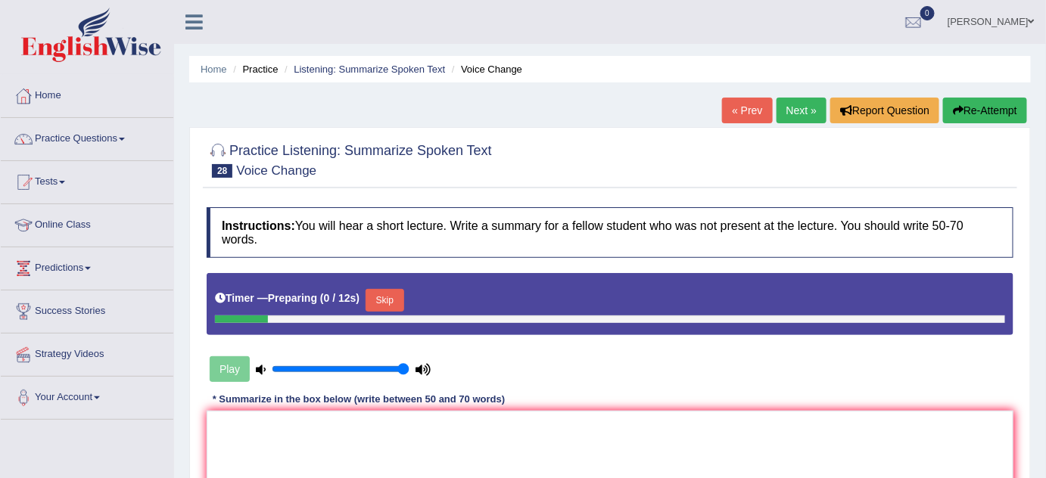
click at [378, 291] on button "Skip" at bounding box center [385, 300] width 38 height 23
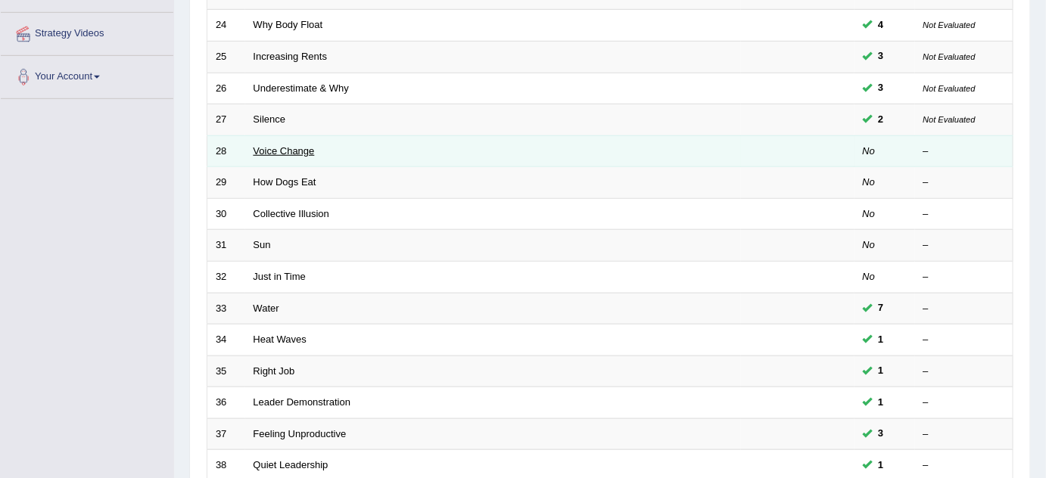
click at [274, 145] on link "Voice Change" at bounding box center [284, 150] width 61 height 11
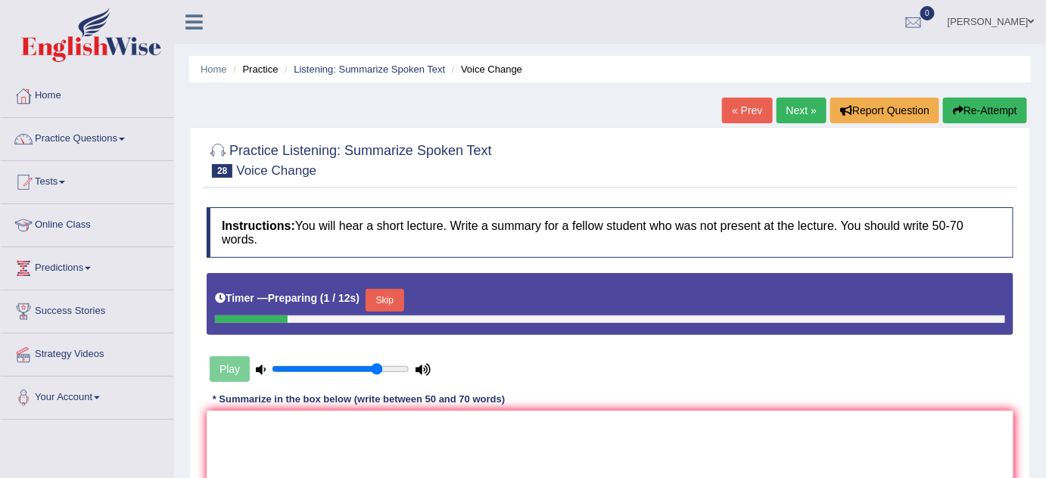
click at [377, 366] on input "range" at bounding box center [341, 369] width 138 height 12
click at [382, 366] on input "range" at bounding box center [341, 369] width 138 height 12
type input "0.85"
click at [387, 366] on input "range" at bounding box center [341, 369] width 138 height 12
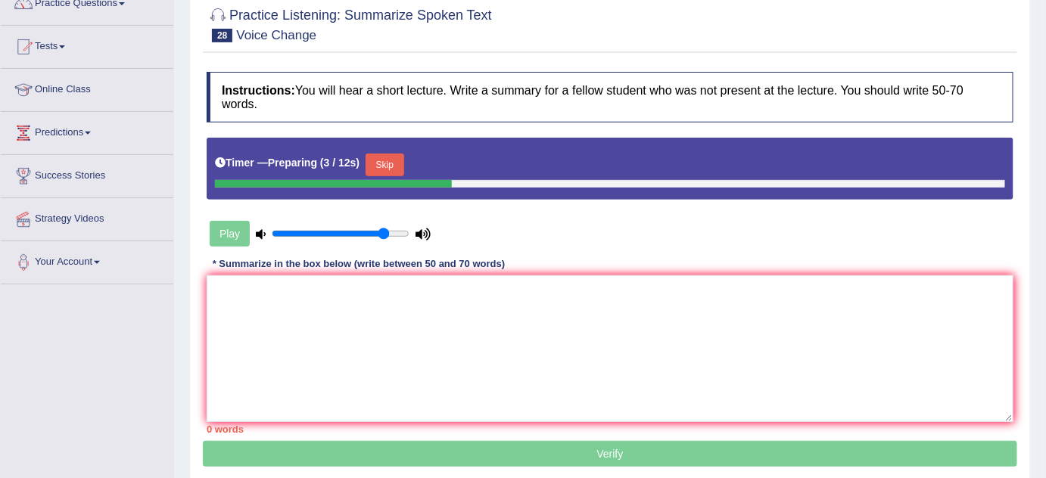
scroll to position [137, 0]
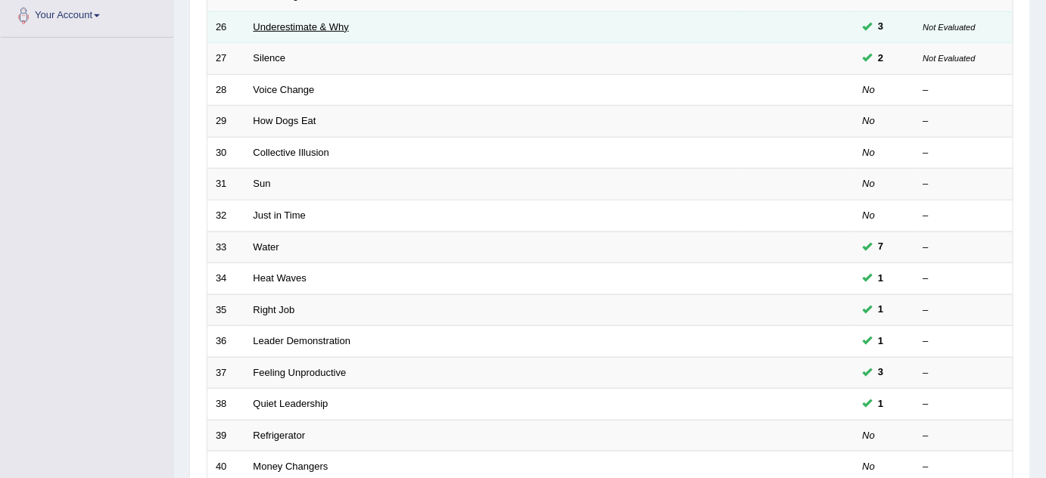
scroll to position [321, 0]
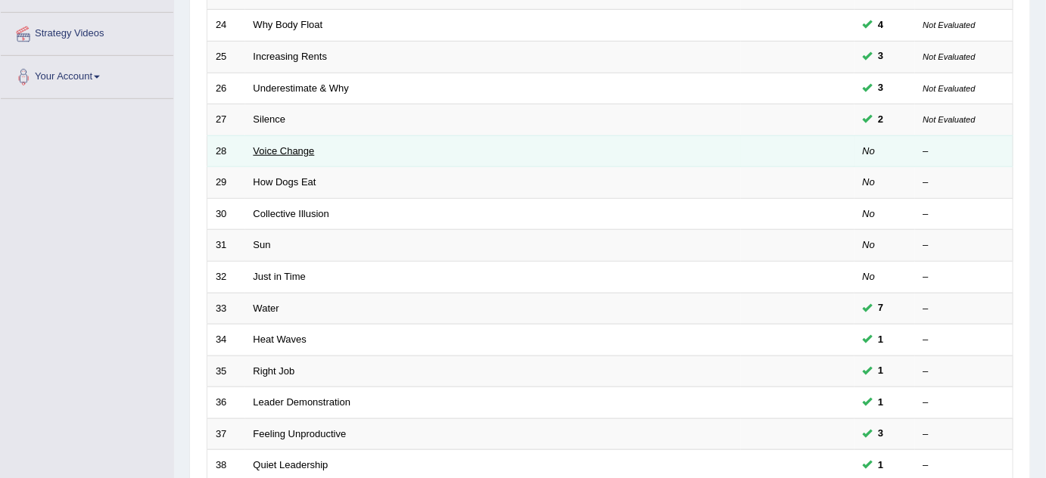
click at [265, 147] on link "Voice Change" at bounding box center [284, 150] width 61 height 11
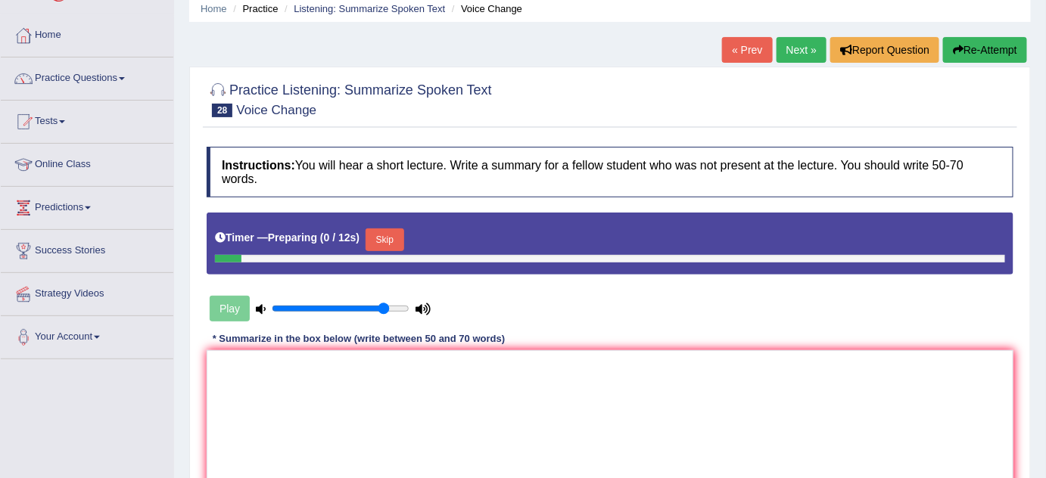
scroll to position [68, 0]
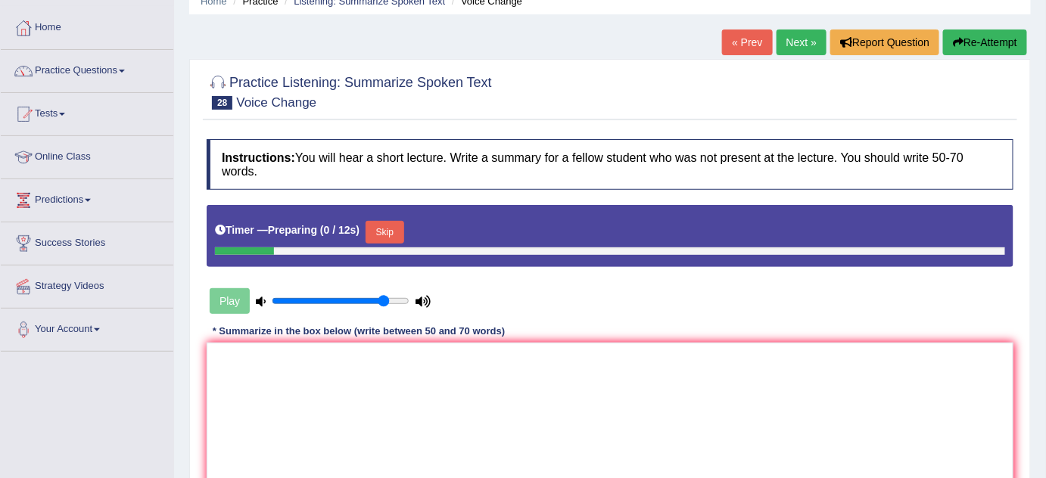
click at [394, 229] on button "Skip" at bounding box center [385, 232] width 38 height 23
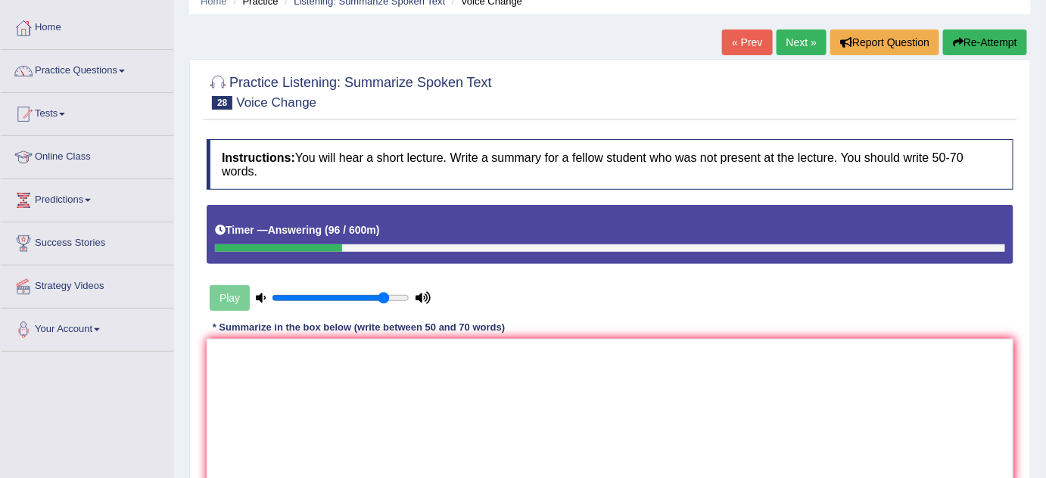
click at [990, 46] on button "Re-Attempt" at bounding box center [985, 43] width 84 height 26
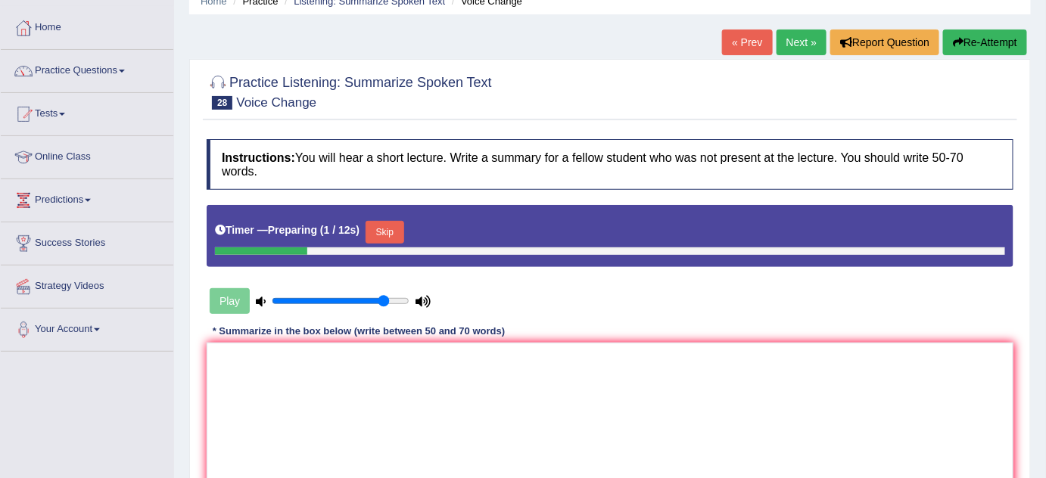
click at [389, 235] on button "Skip" at bounding box center [385, 232] width 38 height 23
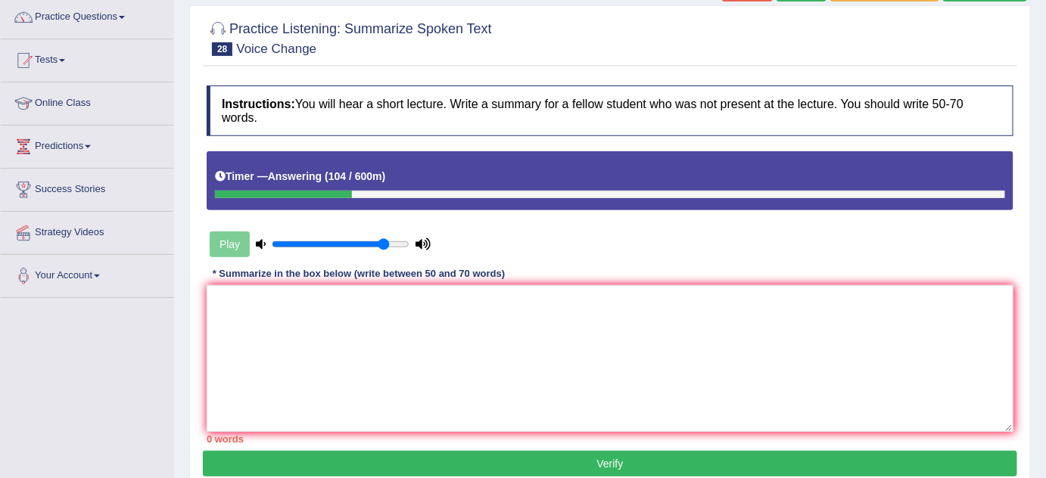
scroll to position [137, 0]
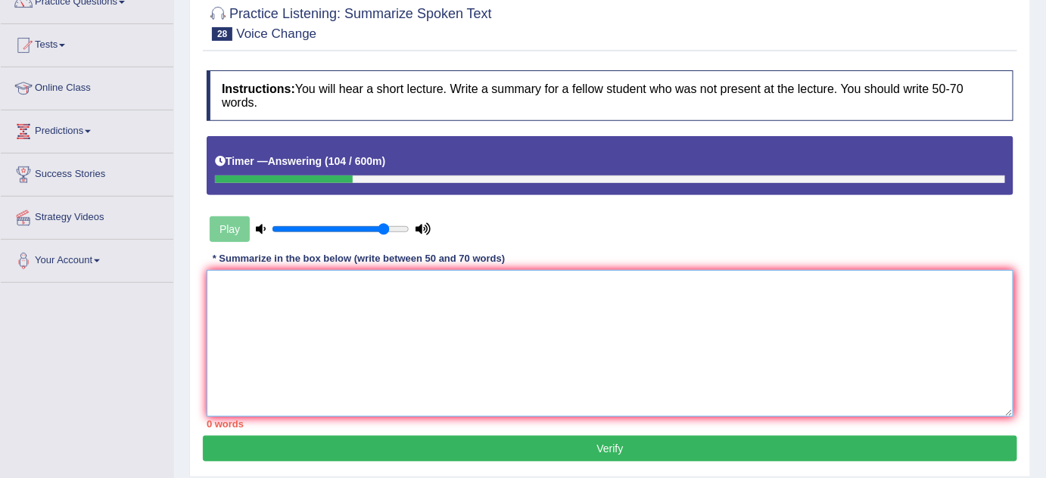
click at [326, 352] on textarea at bounding box center [610, 343] width 807 height 147
click at [588, 294] on textarea "The lecture provided a comprehensive overview of adolescent cracking of vooices" at bounding box center [610, 343] width 807 height 147
click at [590, 294] on textarea "The lecture provided a comprehensive overview of adolescent cracking of vooices" at bounding box center [610, 343] width 807 height 147
click at [578, 293] on textarea "The lecture provided a comprehensive overview of adolescent cracking of vooices" at bounding box center [610, 343] width 807 height 147
click at [612, 283] on textarea "The lecture provided a comprehensive overview of adolescent cracking of voices" at bounding box center [610, 343] width 807 height 147
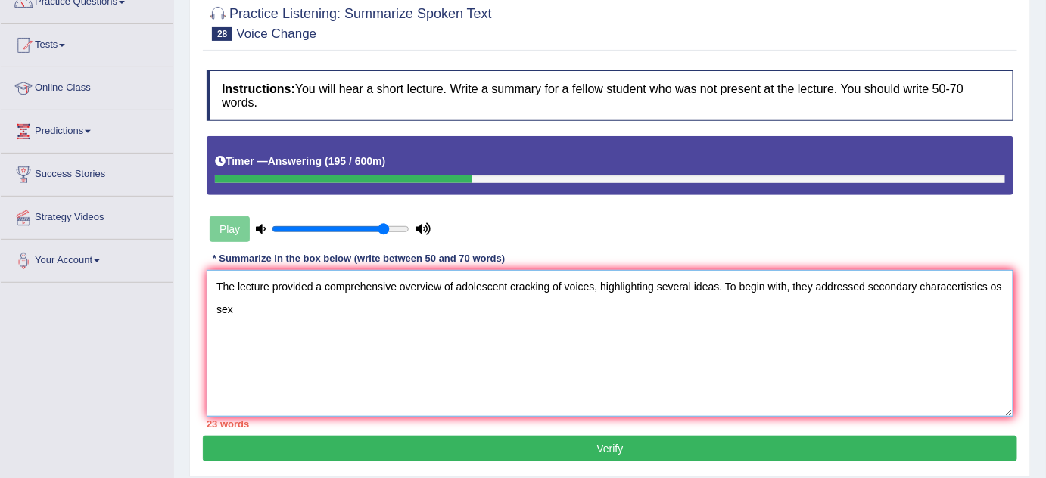
click at [928, 302] on textarea "The lecture provided a comprehensive overview of adolescent cracking of voices,…" at bounding box center [610, 343] width 807 height 147
click at [846, 280] on textarea "The lecture provided a comprehensive overview of adolescent cracking of voices,…" at bounding box center [610, 343] width 807 height 147
click at [884, 286] on textarea "The lecture provided a comprehensive overview of adolescent cracking of voices,…" at bounding box center [610, 343] width 807 height 147
click at [981, 300] on textarea "The lecture provided a comprehensive overview of adolescent cracking of voices,…" at bounding box center [610, 343] width 807 height 147
drag, startPoint x: 1044, startPoint y: 305, endPoint x: 1030, endPoint y: 299, distance: 14.9
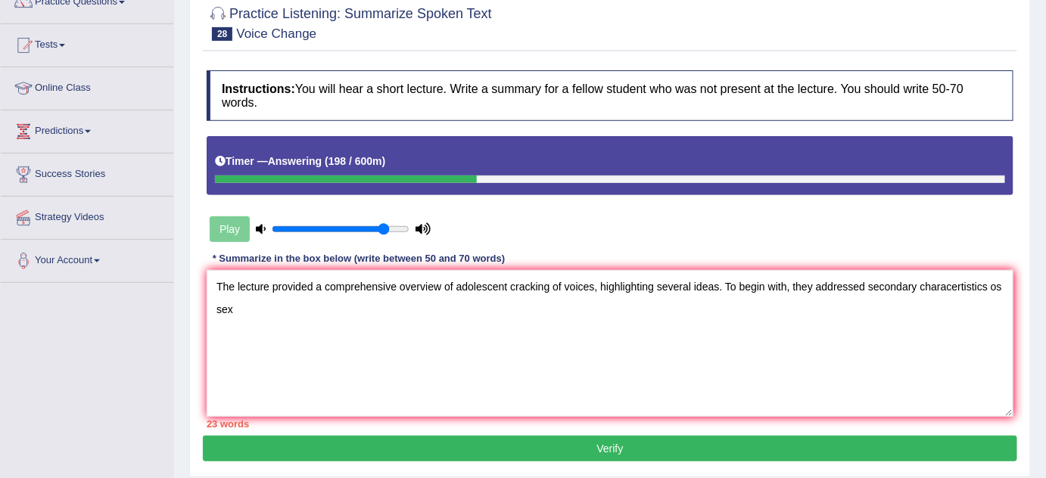
click at [1044, 305] on div "Home Practice Listening: Summarize Spoken Text Voice Change « Prev Next » Repor…" at bounding box center [610, 241] width 872 height 757
drag, startPoint x: 1005, startPoint y: 288, endPoint x: 995, endPoint y: 282, distance: 12.6
click at [995, 282] on div "Practice Listening: Summarize Spoken Text 28 Voice Change Instructions: You wil…" at bounding box center [610, 233] width 842 height 487
click at [995, 282] on textarea "The lecture provided a comprehensive overview of adolescent cracking of voices,…" at bounding box center [610, 343] width 807 height 147
click at [999, 278] on textarea "The lecture provided a comprehensive overview of adolescent cracking of voices,…" at bounding box center [610, 343] width 807 height 147
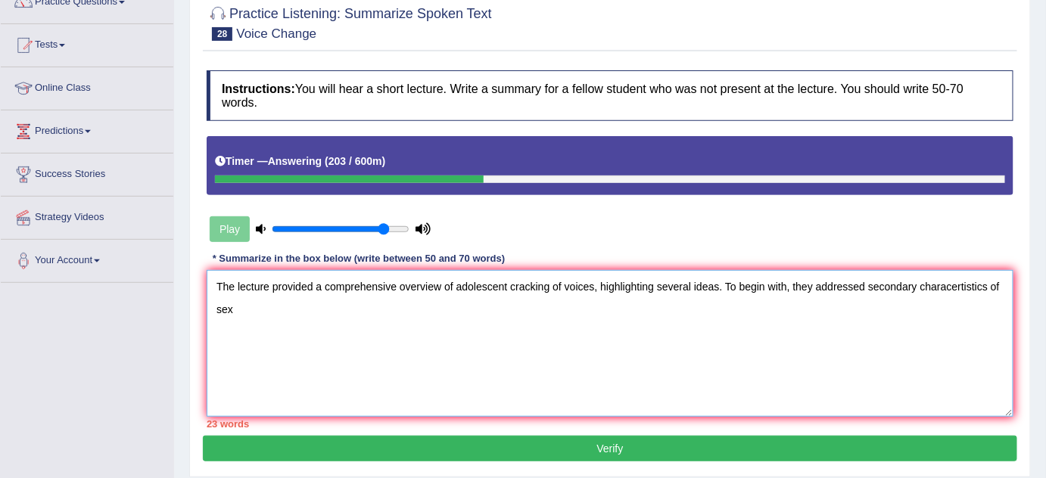
click at [995, 290] on textarea "The lecture provided a comprehensive overview of adolescent cracking of voices,…" at bounding box center [610, 343] width 807 height 147
click at [946, 289] on textarea "The lecture provided a comprehensive overview of adolescent cracking of voices,…" at bounding box center [610, 343] width 807 height 147
click at [952, 287] on textarea "The lecture provided a comprehensive overview of adolescent cracking of voices,…" at bounding box center [610, 343] width 807 height 147
click at [966, 284] on textarea "The lecture provided a comprehensive overview of adolescent cracking of voices,…" at bounding box center [610, 343] width 807 height 147
click at [976, 283] on textarea "The lecture provided a comprehensive overview of adolescent cracking of voices,…" at bounding box center [610, 343] width 807 height 147
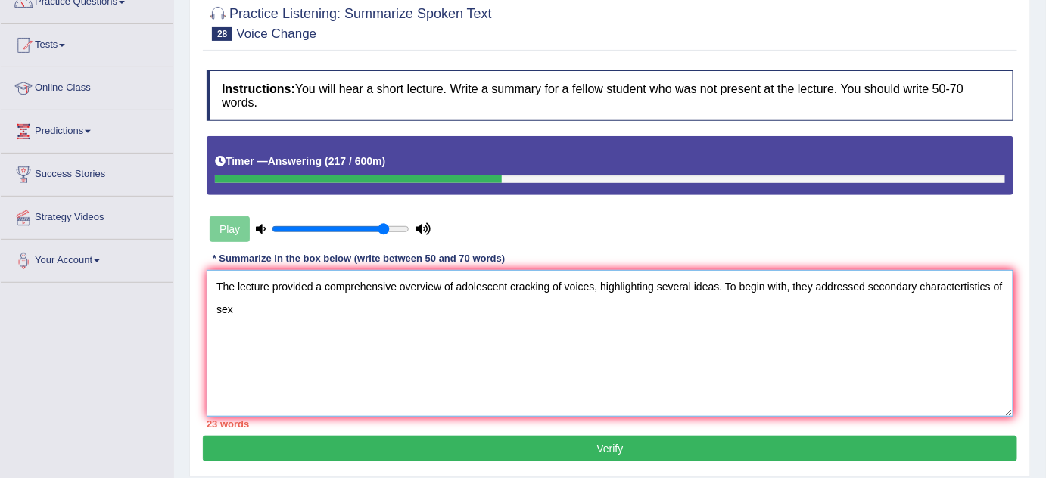
click at [979, 280] on textarea "The lecture provided a comprehensive overview of adolescent cracking of voices,…" at bounding box center [610, 343] width 807 height 147
click at [970, 281] on textarea "The lecture provided a comprehensive overview of adolescent cracking of voices,…" at bounding box center [610, 343] width 807 height 147
click at [967, 282] on textarea "The lecture provided a comprehensive overview of adolescent cracking of voices,…" at bounding box center [610, 343] width 807 height 147
click at [995, 281] on textarea "The lecture provided a comprehensive overview of adolescent cracking of voices,…" at bounding box center [610, 343] width 807 height 147
click at [1005, 279] on textarea "The lecture provided a comprehensive overview of adolescent cracking of voices,…" at bounding box center [610, 343] width 807 height 147
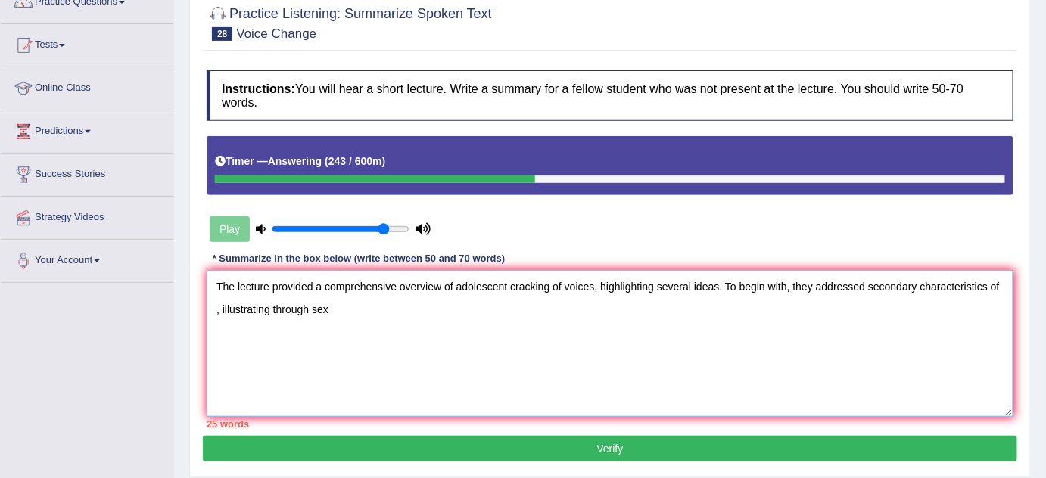
click at [386, 330] on textarea "The lecture provided a comprehensive overview of adolescent cracking of voices,…" at bounding box center [610, 343] width 807 height 147
drag, startPoint x: 240, startPoint y: 318, endPoint x: 207, endPoint y: 319, distance: 32.6
click at [239, 318] on textarea "The lecture provided a comprehensive overview of adolescent cracking of voices,…" at bounding box center [610, 343] width 807 height 147
drag, startPoint x: 200, startPoint y: 319, endPoint x: 207, endPoint y: 316, distance: 8.2
click at [202, 317] on div "Practice Listening: Summarize Spoken Text 28 Voice Change Instructions: You wil…" at bounding box center [610, 233] width 842 height 487
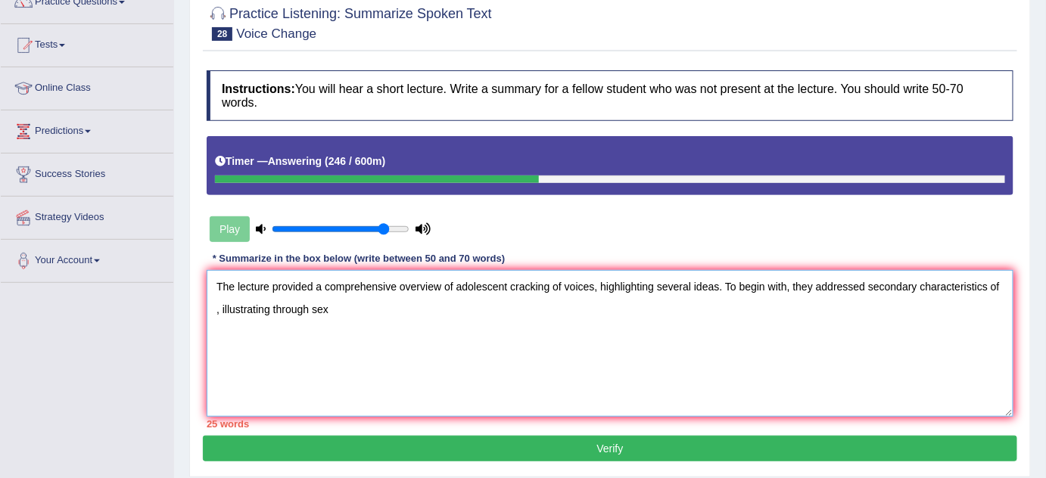
click at [214, 308] on textarea "The lecture provided a comprehensive overview of adolescent cracking of voices,…" at bounding box center [610, 343] width 807 height 147
click at [360, 328] on textarea "The lecture provided a comprehensive overview of adolescent cracking of voices,…" at bounding box center [610, 343] width 807 height 147
drag, startPoint x: 206, startPoint y: 296, endPoint x: 223, endPoint y: 296, distance: 16.7
click at [206, 296] on div "Instructions: You will hear a short lecture. Write a summary for a fellow stude…" at bounding box center [610, 249] width 814 height 373
click at [329, 302] on textarea "The lecture provided a comprehensive overview of adolescent cracking of voices,…" at bounding box center [610, 343] width 807 height 147
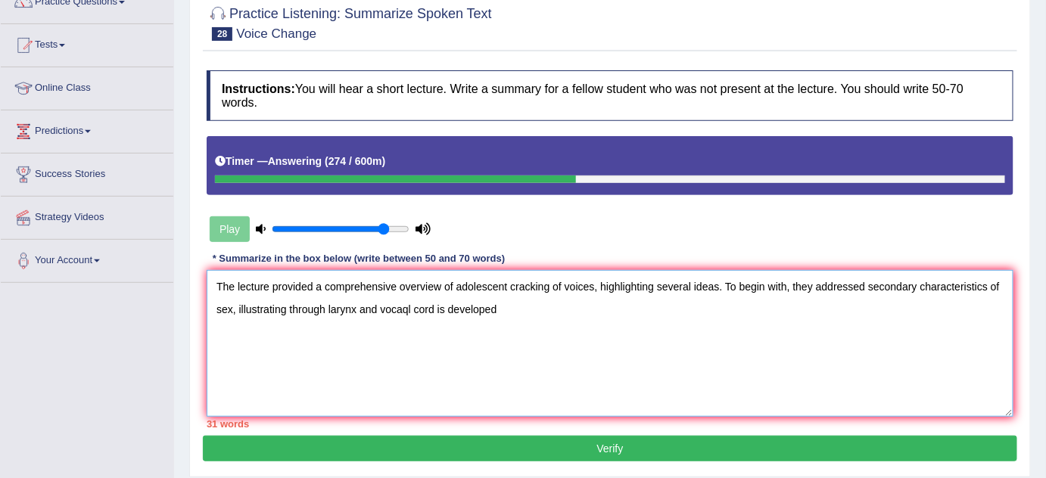
click at [497, 310] on textarea "The lecture provided a comprehensive overview of adolescent cracking of voices,…" at bounding box center [610, 343] width 807 height 147
drag, startPoint x: 522, startPoint y: 309, endPoint x: 425, endPoint y: 306, distance: 96.9
click at [517, 308] on textarea "The lecture provided a comprehensive overview of adolescent cracking of voices,…" at bounding box center [610, 343] width 807 height 147
click at [375, 301] on textarea "The lecture provided a comprehensive overview of adolescent cracking of voices,…" at bounding box center [610, 343] width 807 height 147
click at [422, 298] on textarea "The lecture provided a comprehensive overview of adolescent cracking of voices,…" at bounding box center [610, 343] width 807 height 147
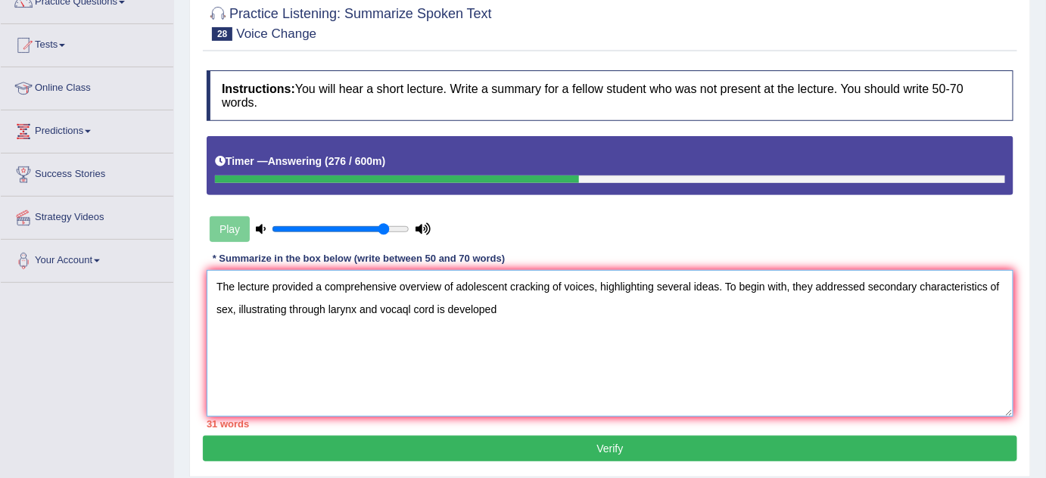
click at [404, 298] on textarea "The lecture provided a comprehensive overview of adolescent cracking of voices,…" at bounding box center [610, 343] width 807 height 147
click at [528, 329] on textarea "The lecture provided a comprehensive overview of adolescent cracking of voices,…" at bounding box center [610, 343] width 807 height 147
click at [434, 349] on textarea "The lecture provided a comprehensive overview of adolescent cracking of voices,…" at bounding box center [610, 343] width 807 height 147
drag, startPoint x: 419, startPoint y: 349, endPoint x: 383, endPoint y: 356, distance: 37.0
click at [418, 349] on textarea "The lecture provided a comprehensive overview of adolescent cracking of voices,…" at bounding box center [610, 343] width 807 height 147
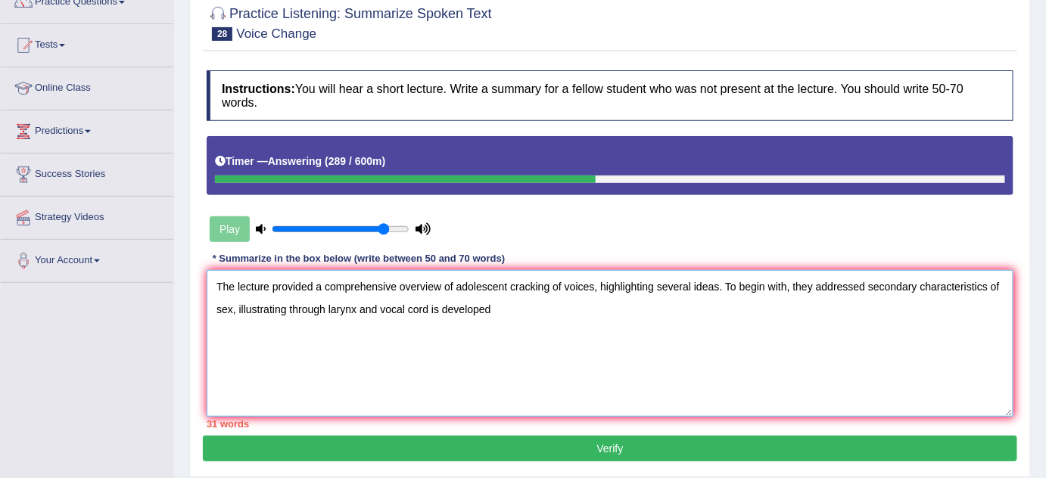
click at [412, 344] on textarea "The lecture provided a comprehensive overview of adolescent cracking of voices,…" at bounding box center [610, 343] width 807 height 147
click at [426, 339] on textarea "The lecture provided a comprehensive overview of adolescent cracking of voices,…" at bounding box center [610, 343] width 807 height 147
click at [438, 336] on textarea "The lecture provided a comprehensive overview of adolescent cracking of voices,…" at bounding box center [610, 343] width 807 height 147
click at [507, 324] on textarea "The lecture provided a comprehensive overview of adolescent cracking of voices,…" at bounding box center [610, 343] width 807 height 147
drag, startPoint x: 571, startPoint y: 348, endPoint x: 637, endPoint y: 344, distance: 66.0
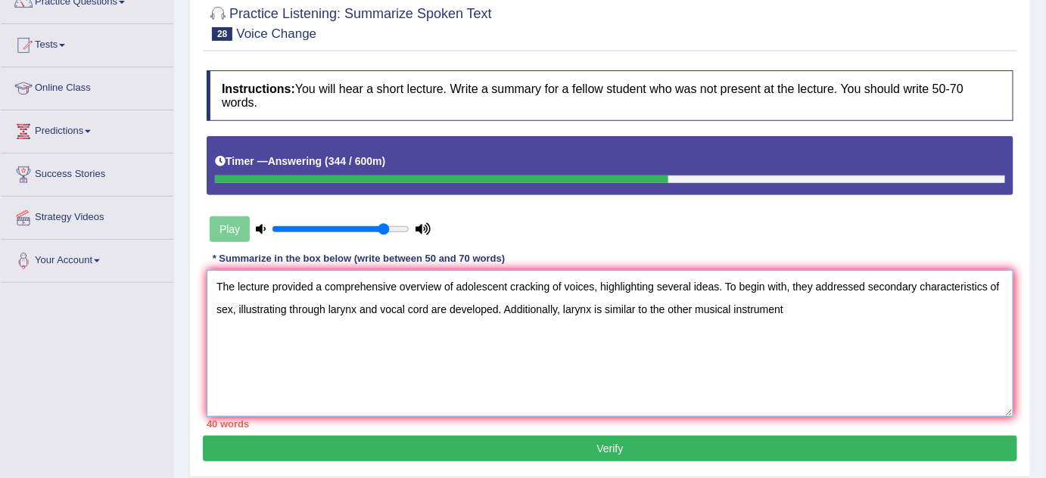
click at [571, 348] on textarea "The lecture provided a comprehensive overview of adolescent cracking of voices,…" at bounding box center [610, 343] width 807 height 147
drag, startPoint x: 732, startPoint y: 330, endPoint x: 771, endPoint y: 329, distance: 39.4
click at [733, 330] on textarea "The lecture provided a comprehensive overview of adolescent cracking of voices,…" at bounding box center [610, 343] width 807 height 147
click at [828, 326] on textarea "The lecture provided a comprehensive overview of adolescent cracking of voices,…" at bounding box center [610, 343] width 807 height 147
click at [251, 353] on textarea "The lecture provided a comprehensive overview of adolescent cracking of voices,…" at bounding box center [610, 343] width 807 height 147
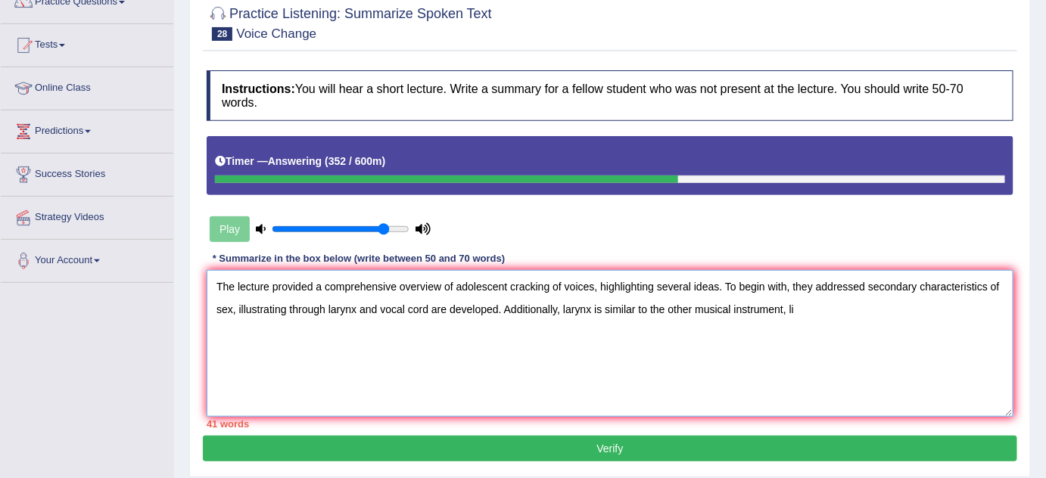
click at [225, 353] on textarea "The lecture provided a comprehensive overview of adolescent cracking of voices,…" at bounding box center [610, 343] width 807 height 147
click at [250, 350] on textarea "The lecture provided a comprehensive overview of adolescent cracking of voices,…" at bounding box center [610, 343] width 807 height 147
click at [295, 350] on textarea "The lecture provided a comprehensive overview of adolescent cracking of voices,…" at bounding box center [610, 343] width 807 height 147
click at [248, 354] on textarea "The lecture provided a comprehensive overview of adolescent cracking of voices,…" at bounding box center [610, 343] width 807 height 147
click at [232, 359] on textarea "The lecture provided a comprehensive overview of adolescent cracking of voices,…" at bounding box center [610, 343] width 807 height 147
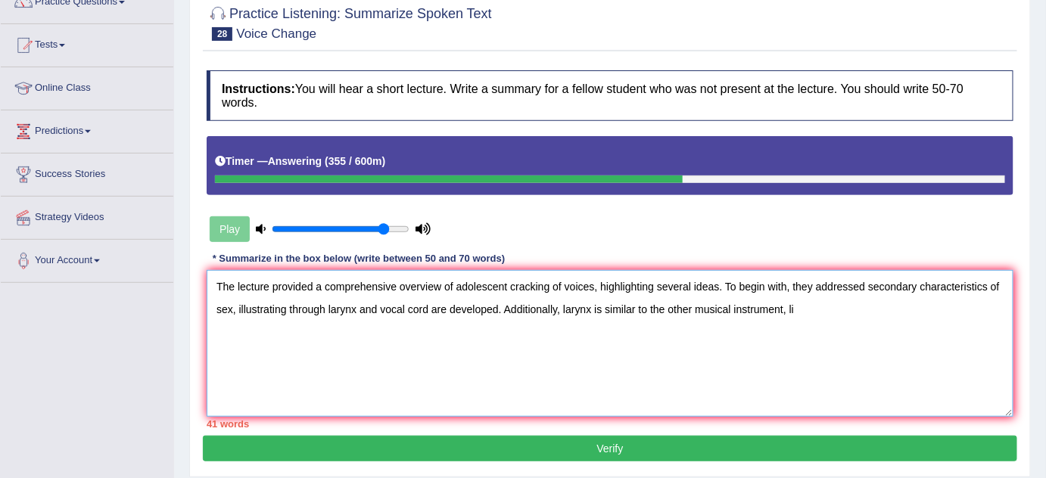
click at [241, 357] on textarea "The lecture provided a comprehensive overview of adolescent cracking of voices,…" at bounding box center [610, 343] width 807 height 147
drag, startPoint x: 242, startPoint y: 357, endPoint x: 319, endPoint y: 353, distance: 76.6
click at [319, 353] on textarea "The lecture provided a comprehensive overview of adolescent cracking of voices,…" at bounding box center [610, 343] width 807 height 147
click at [322, 352] on textarea "The lecture provided a comprehensive overview of adolescent cracking of voices,…" at bounding box center [610, 343] width 807 height 147
drag, startPoint x: 344, startPoint y: 351, endPoint x: 365, endPoint y: 351, distance: 21.2
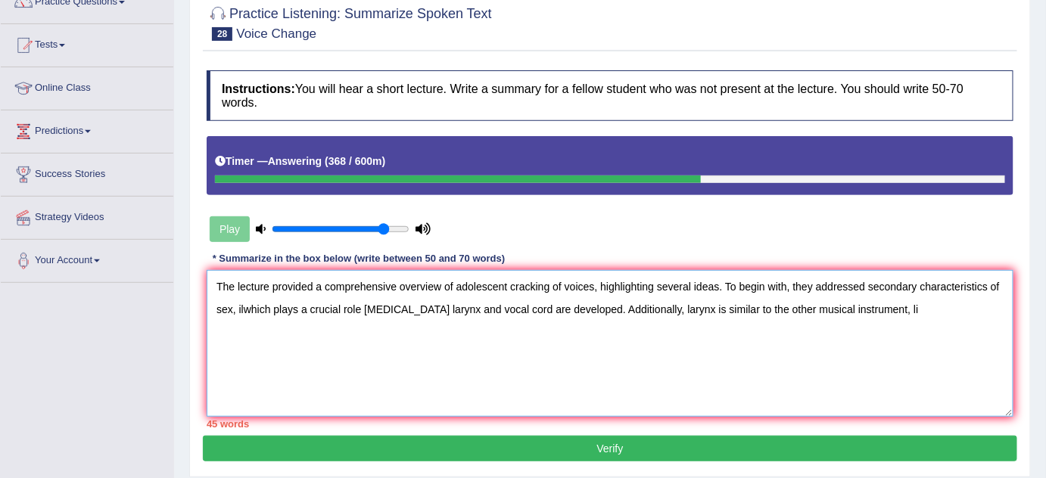
click at [344, 351] on textarea "The lecture provided a comprehensive overview of adolescent cracking of voices,…" at bounding box center [610, 343] width 807 height 147
drag, startPoint x: 396, startPoint y: 350, endPoint x: 438, endPoint y: 350, distance: 41.6
click at [401, 350] on textarea "The lecture provided a comprehensive overview of adolescent cracking of voices,…" at bounding box center [610, 343] width 807 height 147
click at [394, 357] on textarea "The lecture provided a comprehensive overview of adolescent cracking of voices,…" at bounding box center [610, 343] width 807 height 147
click at [379, 357] on textarea "The lecture provided a comprehensive overview of adolescent cracking of voices,…" at bounding box center [610, 343] width 807 height 147
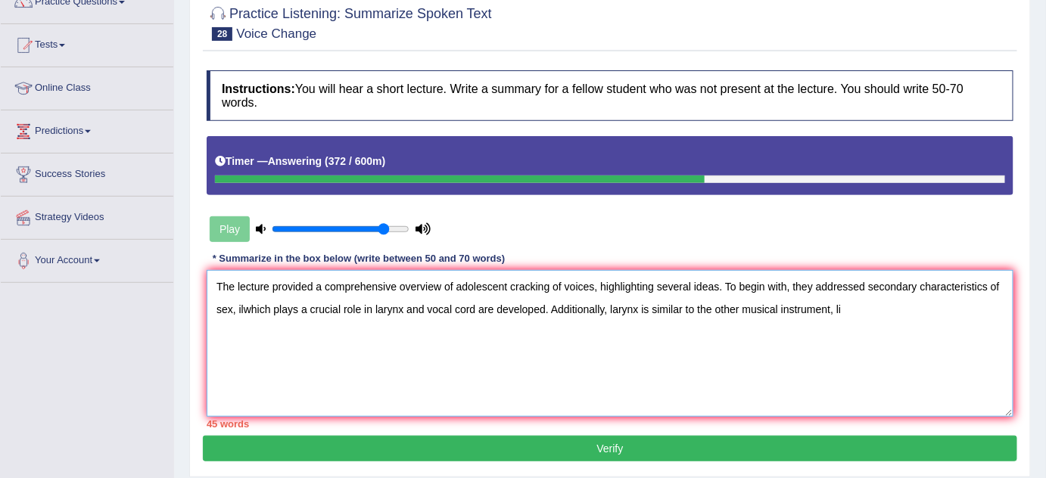
click at [410, 357] on textarea "The lecture provided a comprehensive overview of adolescent cracking of voices,…" at bounding box center [610, 343] width 807 height 147
click at [484, 366] on textarea "The lecture provided a comprehensive overview of adolescent cracking of voices,…" at bounding box center [610, 343] width 807 height 147
click at [527, 372] on textarea "The lecture provided a comprehensive overview of adolescent cracking of voices,…" at bounding box center [610, 343] width 807 height 147
drag, startPoint x: 416, startPoint y: 375, endPoint x: 397, endPoint y: 378, distance: 19.3
click at [413, 375] on textarea "The lecture provided a comprehensive overview of adolescent cracking of voices,…" at bounding box center [610, 343] width 807 height 147
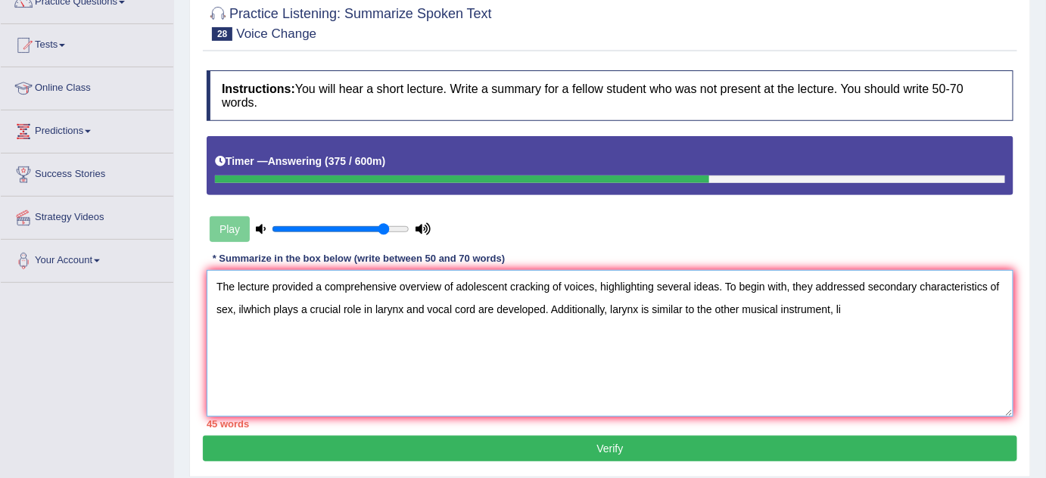
drag, startPoint x: 382, startPoint y: 381, endPoint x: 391, endPoint y: 381, distance: 9.8
click at [381, 381] on textarea "The lecture provided a comprehensive overview of adolescent cracking of voices,…" at bounding box center [610, 343] width 807 height 147
drag, startPoint x: 528, startPoint y: 365, endPoint x: 543, endPoint y: 365, distance: 15.1
click at [528, 365] on textarea "The lecture provided a comprehensive overview of adolescent cracking of voices,…" at bounding box center [610, 343] width 807 height 147
click at [615, 372] on textarea "The lecture provided a comprehensive overview of adolescent cracking of voices,…" at bounding box center [610, 343] width 807 height 147
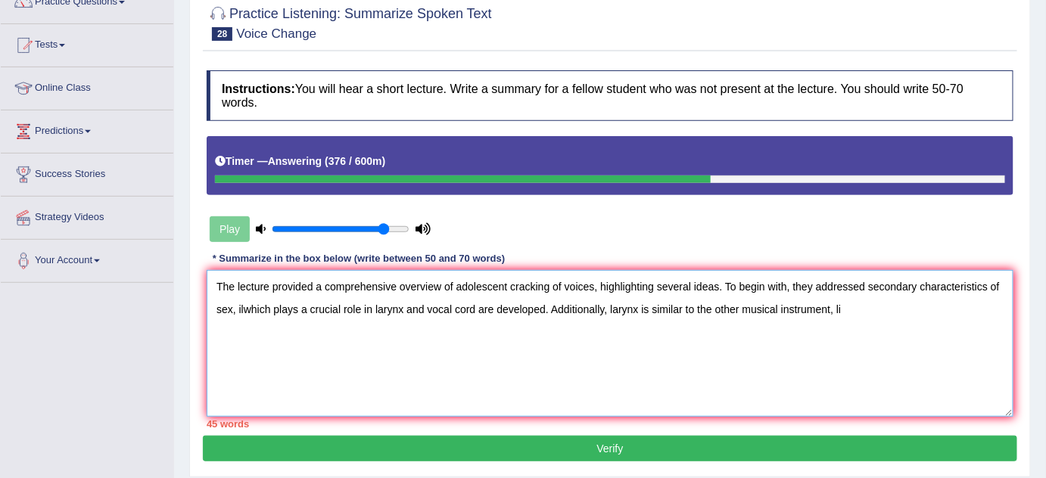
click at [655, 377] on textarea "The lecture provided a comprehensive overview of adolescent cracking of voices,…" at bounding box center [610, 343] width 807 height 147
click at [681, 378] on textarea "The lecture provided a comprehensive overview of adolescent cracking of voices,…" at bounding box center [610, 343] width 807 height 147
drag, startPoint x: 705, startPoint y: 388, endPoint x: 629, endPoint y: 472, distance: 113.7
click at [705, 388] on textarea "The lecture provided a comprehensive overview of adolescent cracking of voices,…" at bounding box center [610, 343] width 807 height 147
click at [950, 302] on textarea "The lecture provided a comprehensive overview of adolescent cracking of voices,…" at bounding box center [610, 343] width 807 height 147
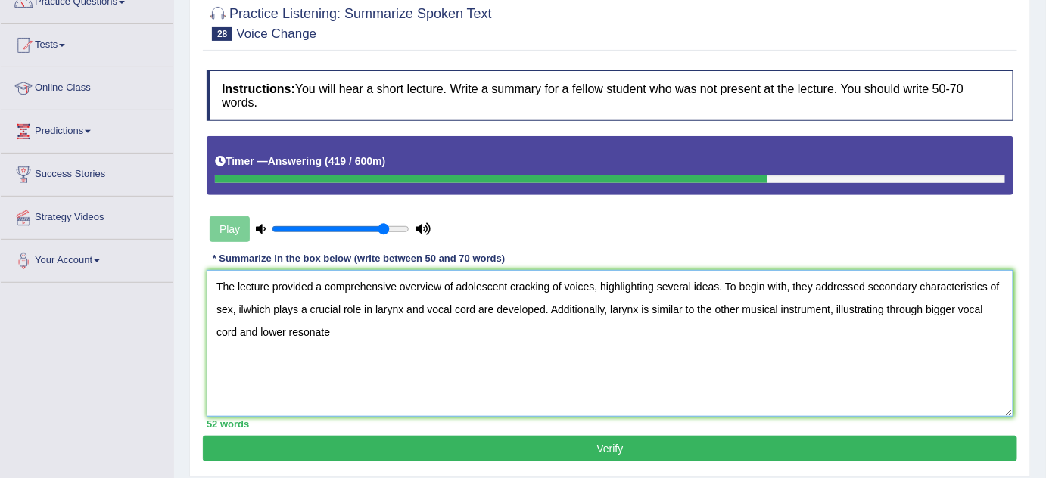
click at [895, 275] on textarea "The lecture provided a comprehensive overview of adolescent cracking of voices,…" at bounding box center [610, 343] width 807 height 147
click at [1030, 289] on div "Practice Listening: Summarize Spoken Text 28 Voice Change Instructions: You wil…" at bounding box center [610, 233] width 842 height 487
drag, startPoint x: 371, startPoint y: 345, endPoint x: 307, endPoint y: 354, distance: 65.0
click at [369, 346] on textarea "The lecture provided a comprehensive overview of adolescent cracking of voices,…" at bounding box center [610, 343] width 807 height 147
click at [188, 322] on div "Home Practice Listening: Summarize Spoken Text Voice Change « Prev Next » Repor…" at bounding box center [610, 241] width 872 height 757
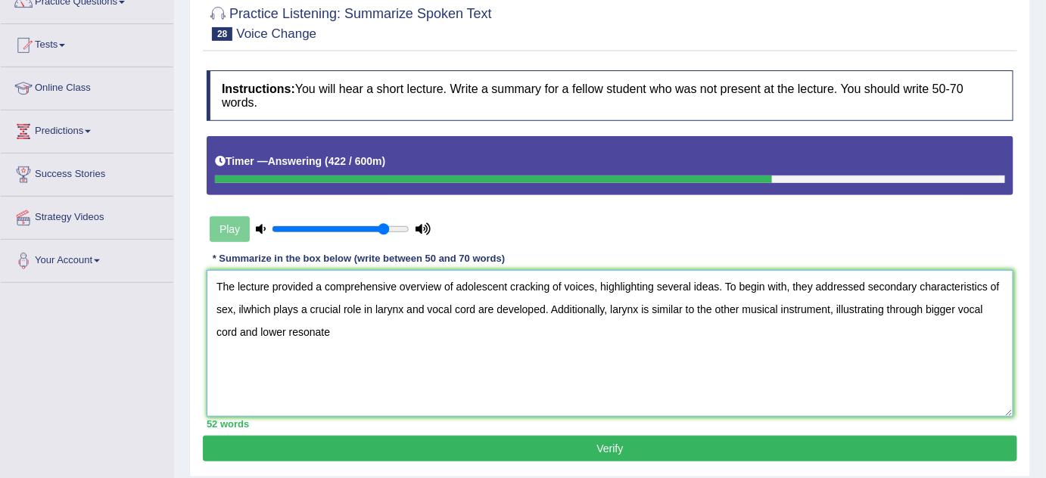
drag, startPoint x: 244, startPoint y: 326, endPoint x: 288, endPoint y: 326, distance: 44.7
click at [246, 326] on textarea "The lecture provided a comprehensive overview of adolescent cracking of voices,…" at bounding box center [610, 343] width 807 height 147
click at [343, 330] on textarea "The lecture provided a comprehensive overview of adolescent cracking of voices,…" at bounding box center [610, 343] width 807 height 147
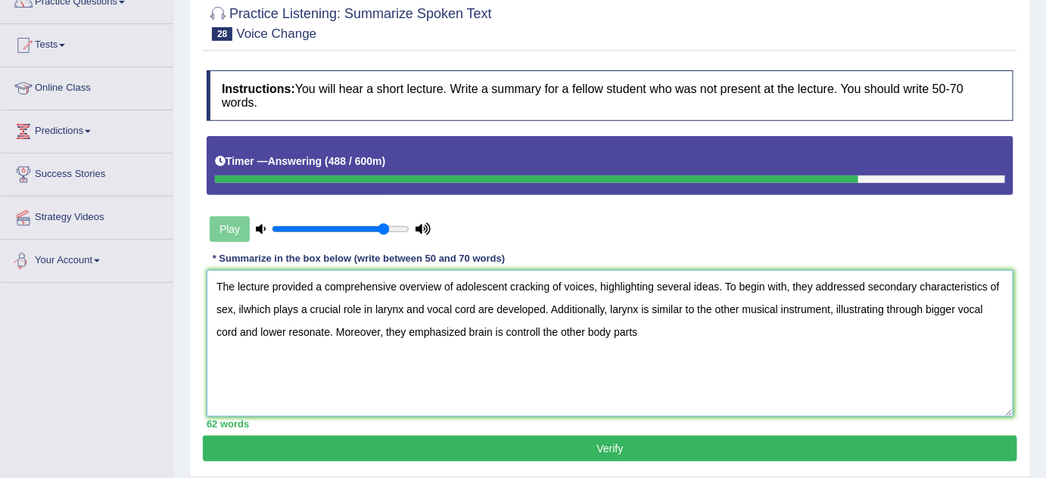
click at [685, 338] on textarea "The lecture provided a comprehensive overview of adolescent cracking of voices,…" at bounding box center [610, 343] width 807 height 147
click at [557, 357] on textarea "The lecture provided a comprehensive overview of adolescent cracking of voices,…" at bounding box center [610, 343] width 807 height 147
click at [506, 350] on textarea "The lecture provided a comprehensive overview of adolescent cracking of voices,…" at bounding box center [610, 343] width 807 height 147
click at [537, 347] on textarea "The lecture provided a comprehensive overview of adolescent cracking of voices,…" at bounding box center [610, 343] width 807 height 147
click at [498, 351] on textarea "The lecture provided a comprehensive overview of adolescent cracking of voices,…" at bounding box center [610, 343] width 807 height 147
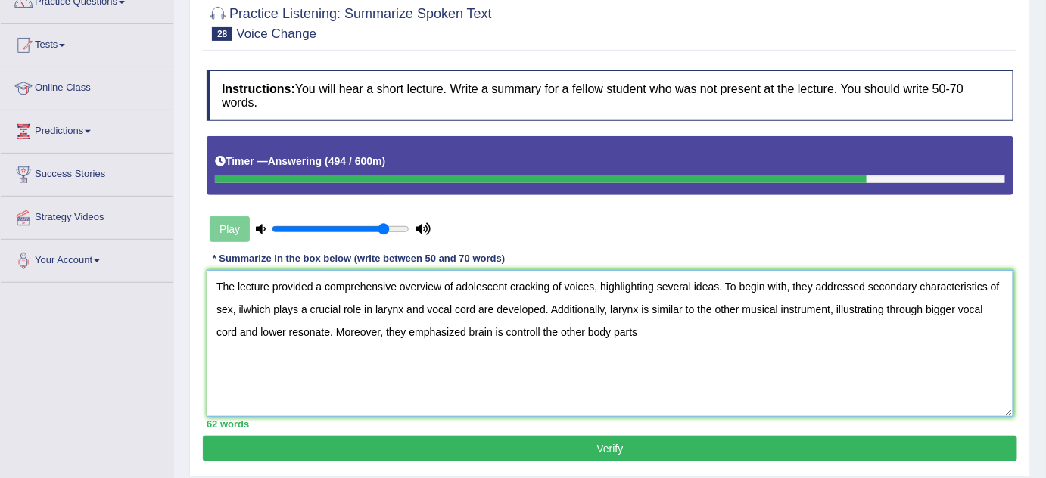
click at [513, 347] on textarea "The lecture provided a comprehensive overview of adolescent cracking of voices,…" at bounding box center [610, 343] width 807 height 147
click at [504, 350] on textarea "The lecture provided a comprehensive overview of adolescent cracking of voices,…" at bounding box center [610, 343] width 807 height 147
click at [689, 320] on textarea "The lecture provided a comprehensive overview of adolescent cracking of voices,…" at bounding box center [610, 343] width 807 height 147
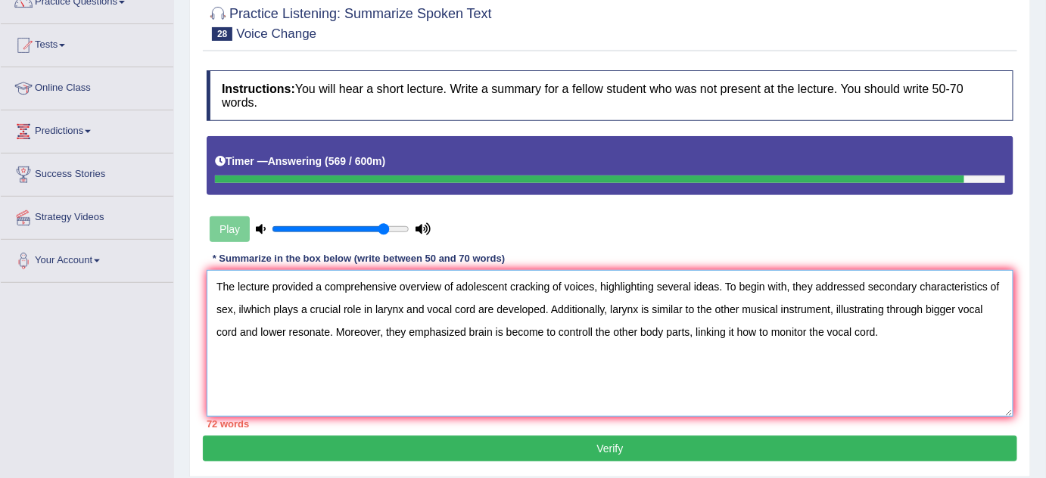
click at [355, 344] on textarea "The lecture provided a comprehensive overview of adolescent cracking of voices,…" at bounding box center [610, 343] width 807 height 147
click at [365, 347] on textarea "The lecture provided a comprehensive overview of adolescent cracking of voices,…" at bounding box center [610, 343] width 807 height 147
click at [391, 343] on textarea "The lecture provided a comprehensive overview of adolescent cracking of voices,…" at bounding box center [610, 343] width 807 height 147
click at [380, 344] on textarea "The lecture provided a comprehensive overview of adolescent cracking of voices,…" at bounding box center [610, 343] width 807 height 147
drag, startPoint x: 377, startPoint y: 344, endPoint x: 337, endPoint y: 341, distance: 40.3
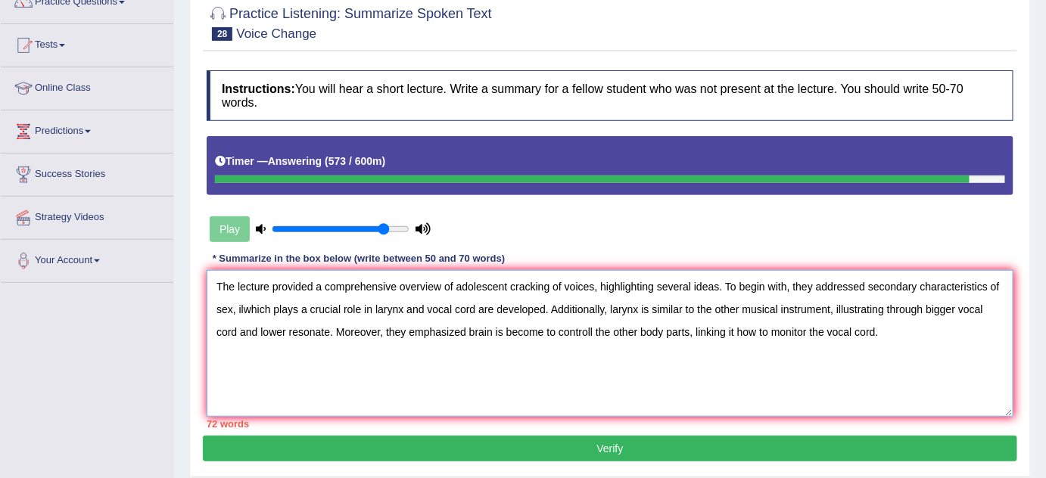
click at [337, 347] on textarea "The lecture provided a comprehensive overview of adolescent cracking of voices,…" at bounding box center [610, 343] width 807 height 147
drag, startPoint x: 368, startPoint y: 360, endPoint x: 385, endPoint y: 357, distance: 16.9
click at [368, 360] on textarea "The lecture provided a comprehensive overview of adolescent cracking of voices,…" at bounding box center [610, 343] width 807 height 147
click at [389, 355] on textarea "The lecture provided a comprehensive overview of adolescent cracking of voices,…" at bounding box center [610, 343] width 807 height 147
click at [401, 351] on textarea "The lecture provided a comprehensive overview of adolescent cracking of voices,…" at bounding box center [610, 343] width 807 height 147
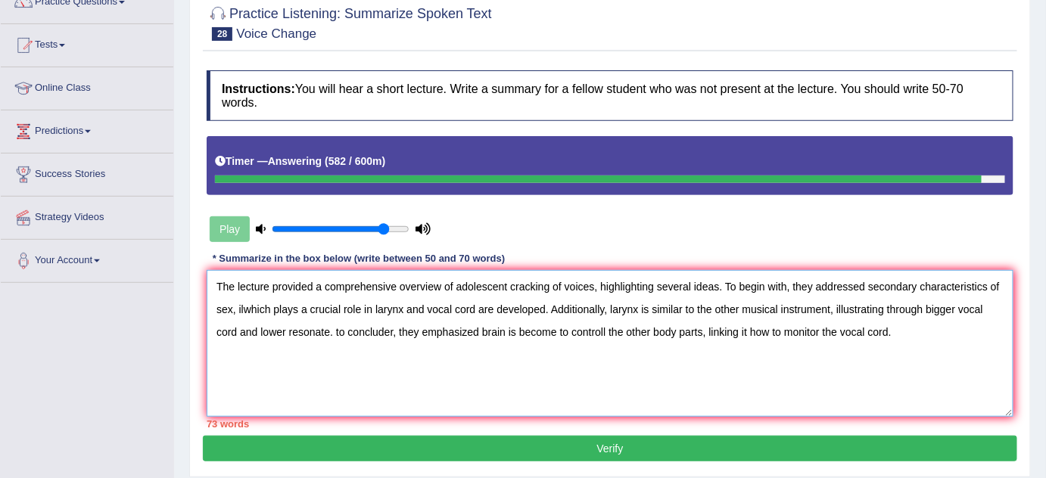
click at [390, 357] on textarea "The lecture provided a comprehensive overview of adolescent cracking of voices,…" at bounding box center [610, 343] width 807 height 147
drag, startPoint x: 366, startPoint y: 363, endPoint x: 343, endPoint y: 366, distance: 23.7
click at [365, 363] on textarea "The lecture provided a comprehensive overview of adolescent cracking of voices,…" at bounding box center [610, 343] width 807 height 147
click at [319, 368] on textarea "The lecture provided a comprehensive overview of adolescent cracking of voices,…" at bounding box center [610, 343] width 807 height 147
click at [340, 360] on textarea "The lecture provided a comprehensive overview of adolescent cracking of voices,…" at bounding box center [610, 343] width 807 height 147
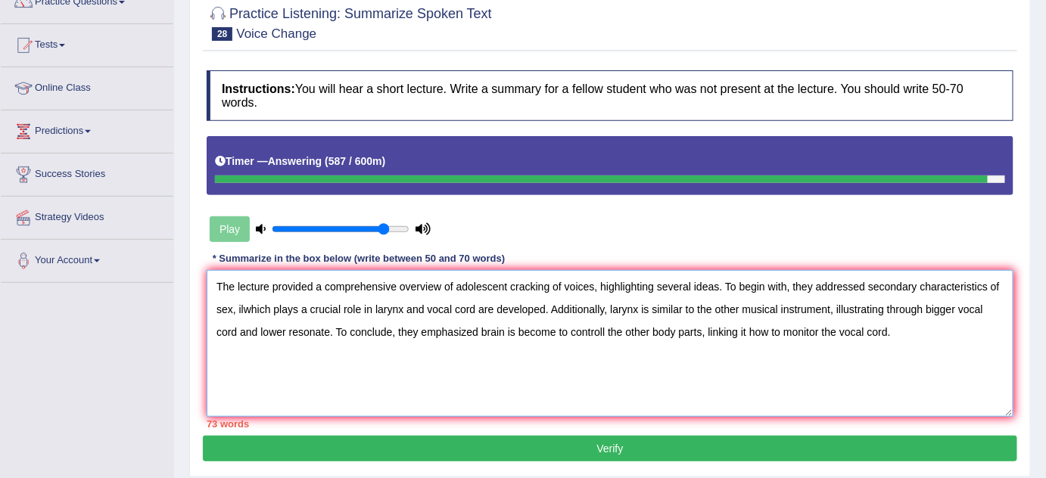
click at [438, 294] on textarea "The lecture provided a comprehensive overview of adolescent cracking of voices,…" at bounding box center [610, 343] width 807 height 147
click at [442, 332] on textarea "The lecture provided a comprehensive overview of adolescent cracking of voices,…" at bounding box center [610, 343] width 807 height 147
drag, startPoint x: 495, startPoint y: 335, endPoint x: 510, endPoint y: 335, distance: 15.1
click at [498, 335] on textarea "The lecture provided a comprehensive overview of adolescent cracking of voices,…" at bounding box center [610, 343] width 807 height 147
click at [600, 329] on textarea "The lecture provided a comprehensive overview of adolescent cracking of voices,…" at bounding box center [610, 343] width 807 height 147
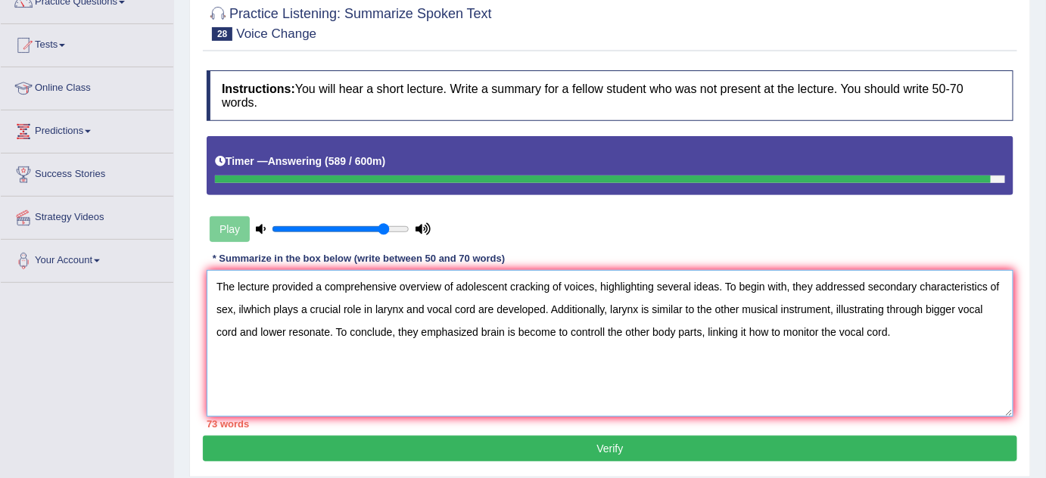
drag, startPoint x: 662, startPoint y: 322, endPoint x: 712, endPoint y: 319, distance: 50.1
click at [662, 322] on textarea "The lecture provided a comprehensive overview of adolescent cracking of voices,…" at bounding box center [610, 343] width 807 height 147
drag, startPoint x: 774, startPoint y: 312, endPoint x: 866, endPoint y: 315, distance: 91.6
click at [774, 312] on textarea "The lecture provided a comprehensive overview of adolescent cracking of voices,…" at bounding box center [610, 343] width 807 height 147
click at [794, 335] on textarea "The lecture provided a comprehensive overview of adolescent cracking of voices,…" at bounding box center [610, 343] width 807 height 147
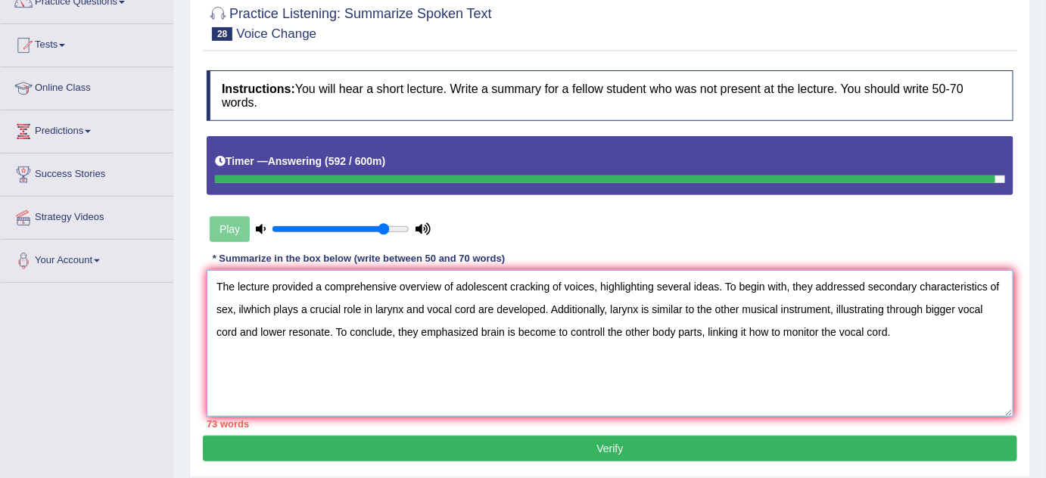
click at [734, 322] on textarea "The lecture provided a comprehensive overview of adolescent cracking of voices,…" at bounding box center [610, 343] width 807 height 147
click at [758, 326] on textarea "The lecture provided a comprehensive overview of adolescent cracking of voices,…" at bounding box center [610, 343] width 807 height 147
drag, startPoint x: 777, startPoint y: 326, endPoint x: 739, endPoint y: 338, distance: 40.2
click at [739, 338] on textarea "The lecture provided a comprehensive overview of adolescent cracking of voices,…" at bounding box center [610, 343] width 807 height 147
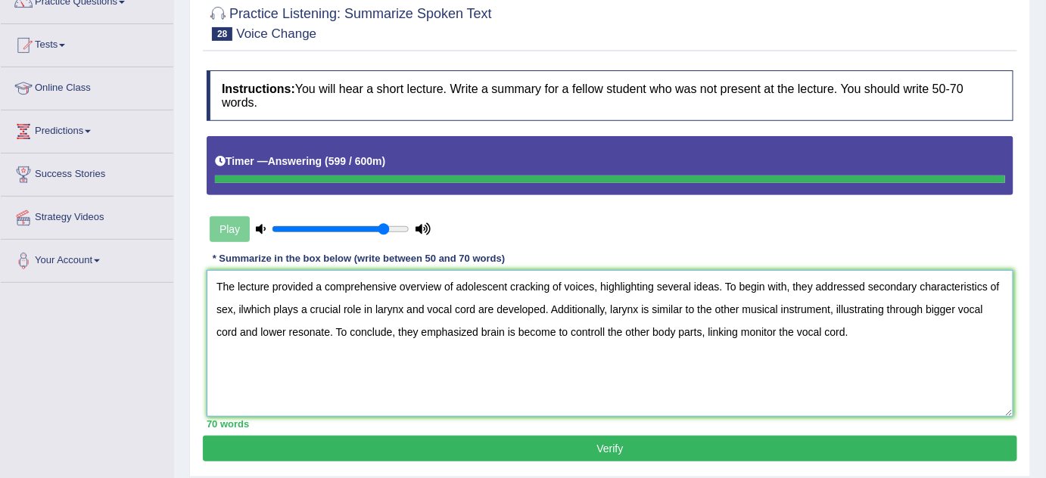
type textarea "The lecture provided a comprehensive overview of adolescent cracking of voices,…"
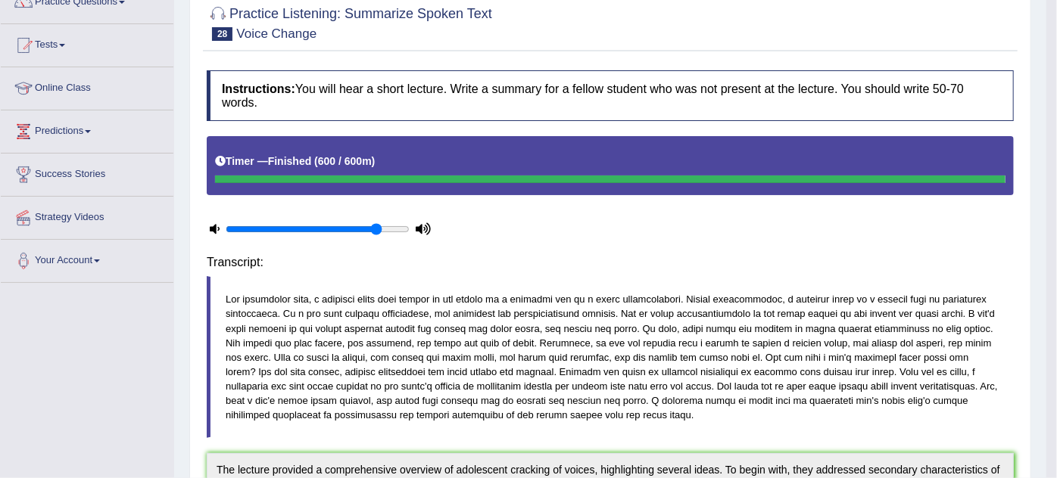
click at [569, 341] on body "Toggle navigation Home Practice Questions Speaking Practice Read Aloud Repeat S…" at bounding box center [528, 102] width 1057 height 478
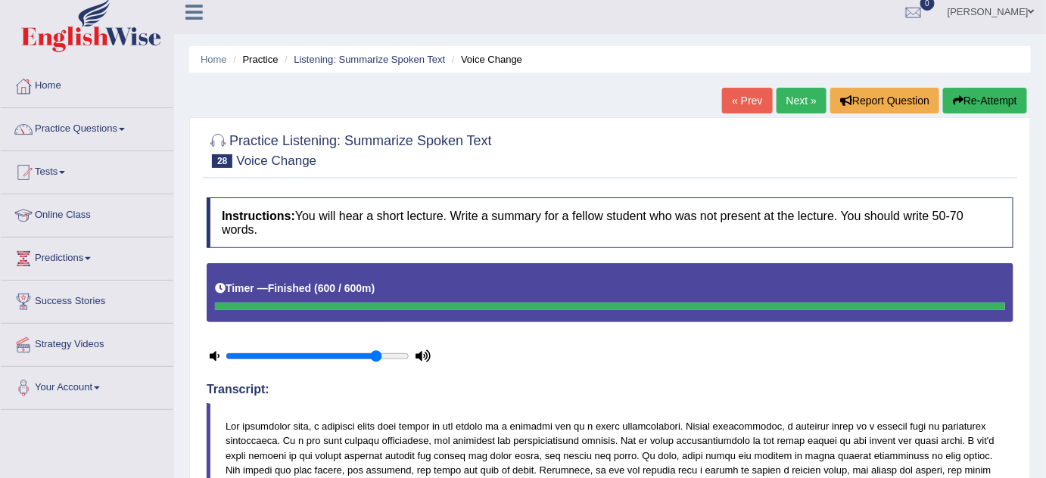
scroll to position [0, 0]
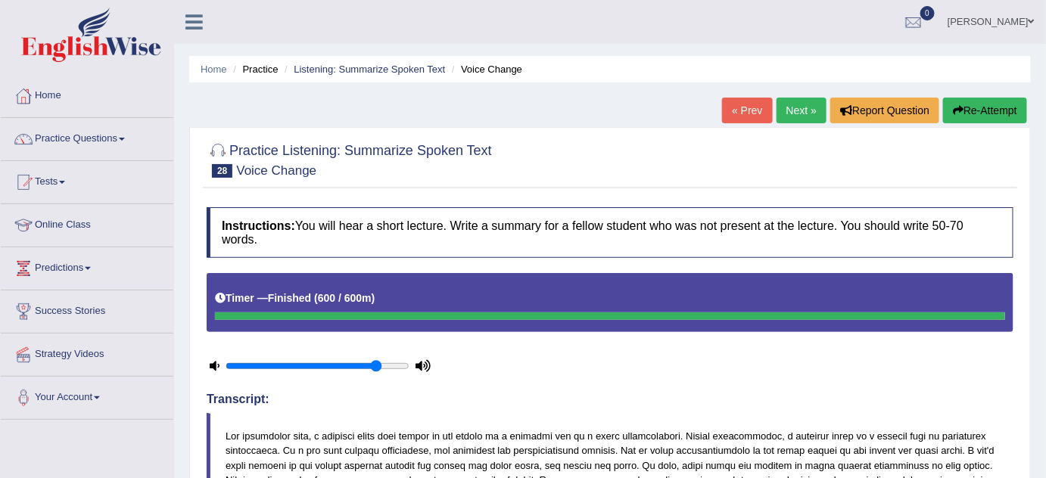
click at [984, 112] on button "Re-Attempt" at bounding box center [985, 111] width 84 height 26
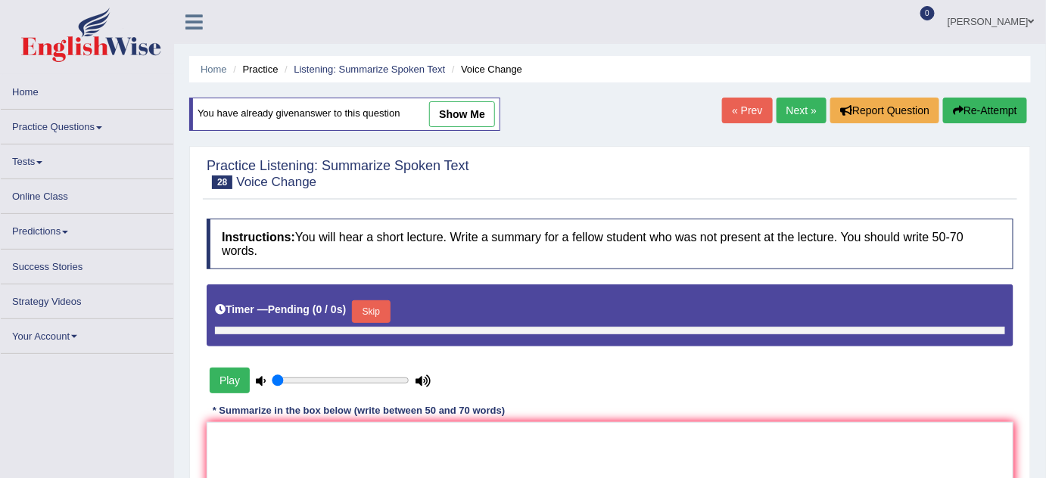
type input "0.85"
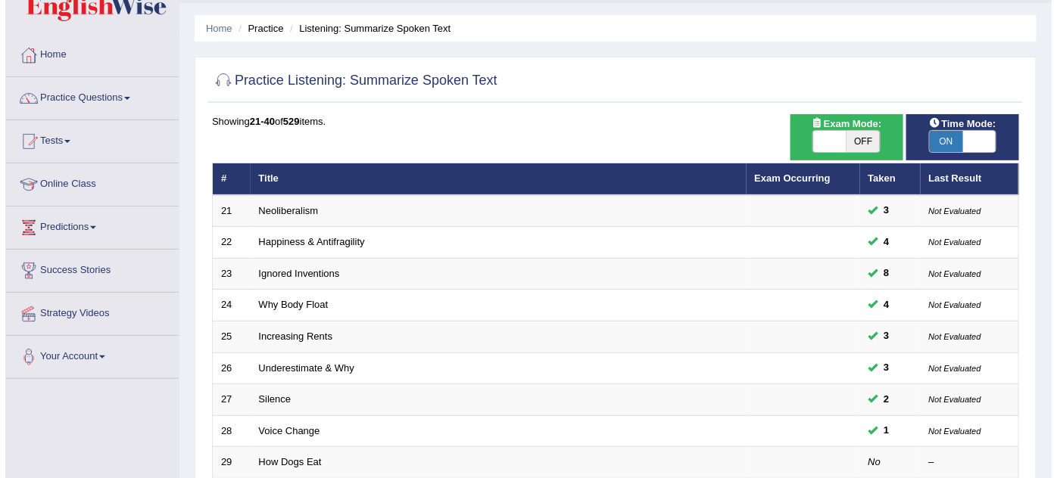
scroll to position [38, 0]
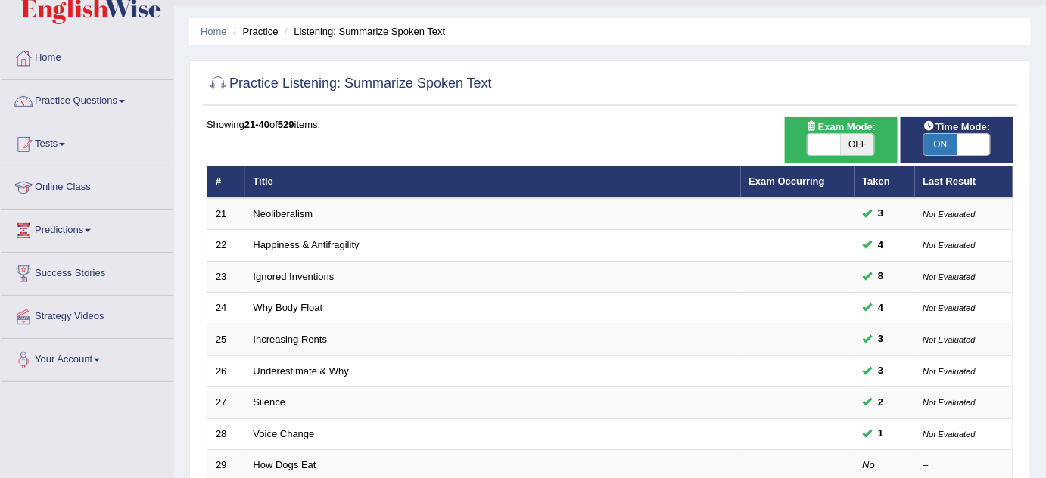
click at [981, 136] on span at bounding box center [974, 144] width 33 height 21
checkbox input "false"
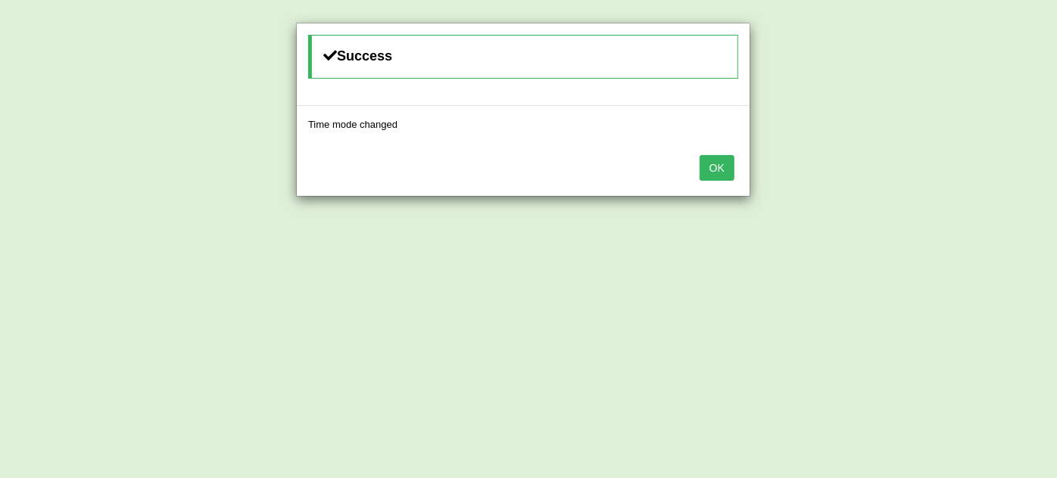
click at [722, 170] on button "OK" at bounding box center [716, 168] width 35 height 26
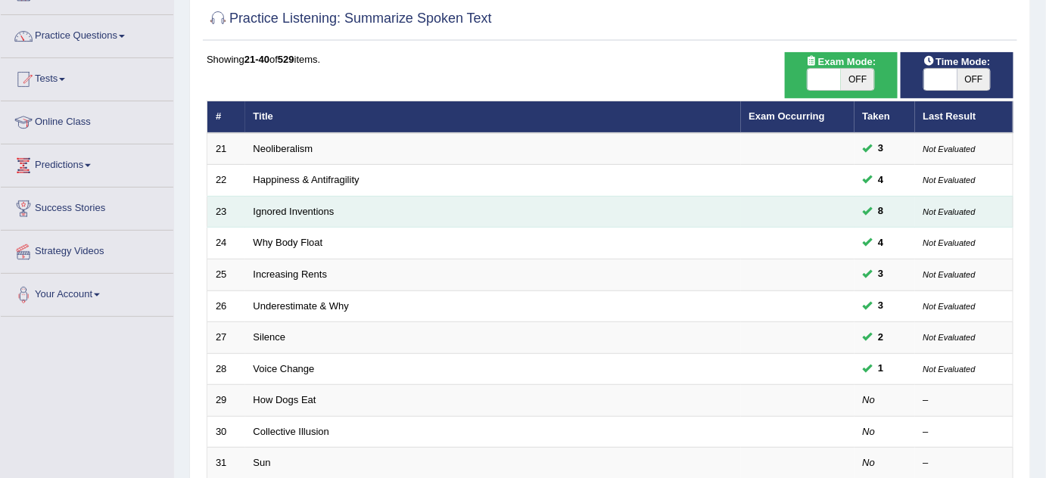
scroll to position [176, 0]
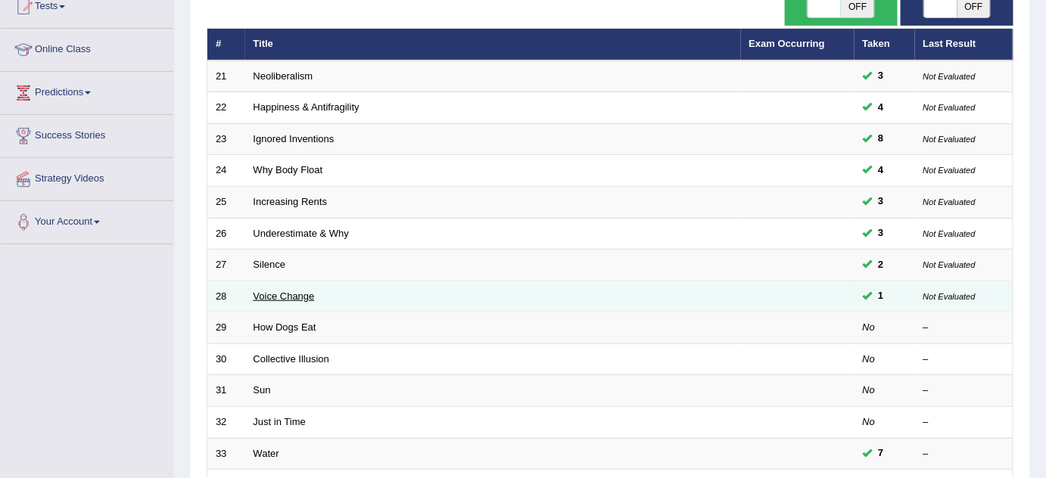
click at [277, 291] on link "Voice Change" at bounding box center [284, 296] width 61 height 11
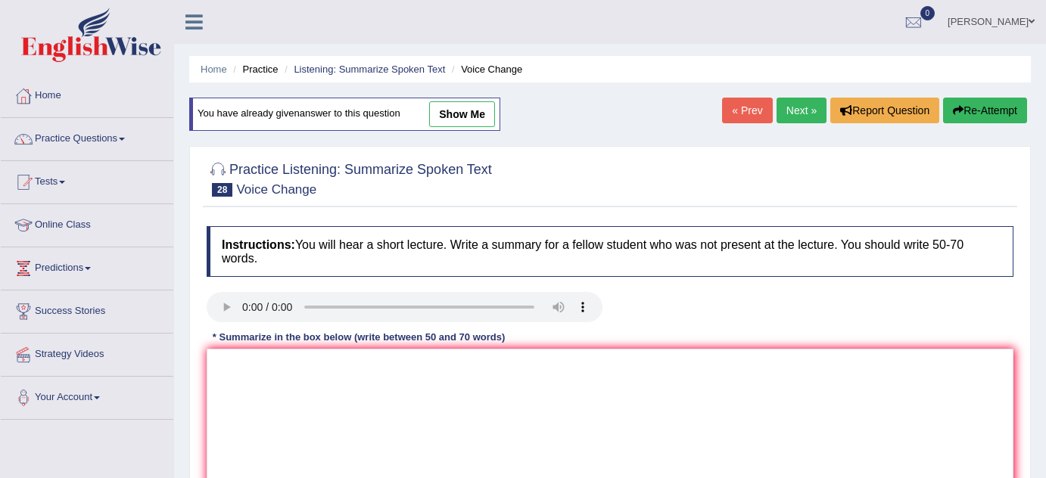
scroll to position [206, 0]
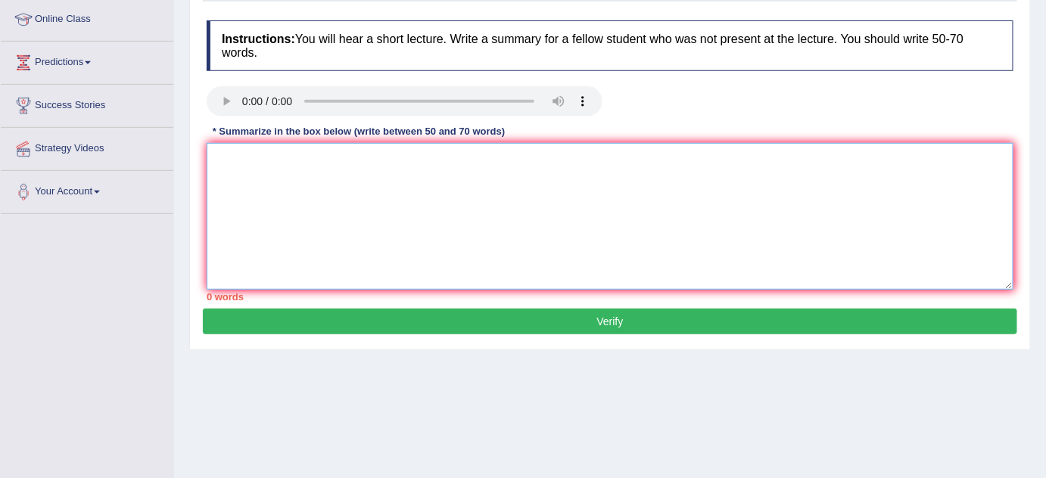
click at [365, 191] on textarea at bounding box center [610, 216] width 807 height 147
paste textarea "he lecture provided a comprehensive overview of adolescent cracking of voices, …"
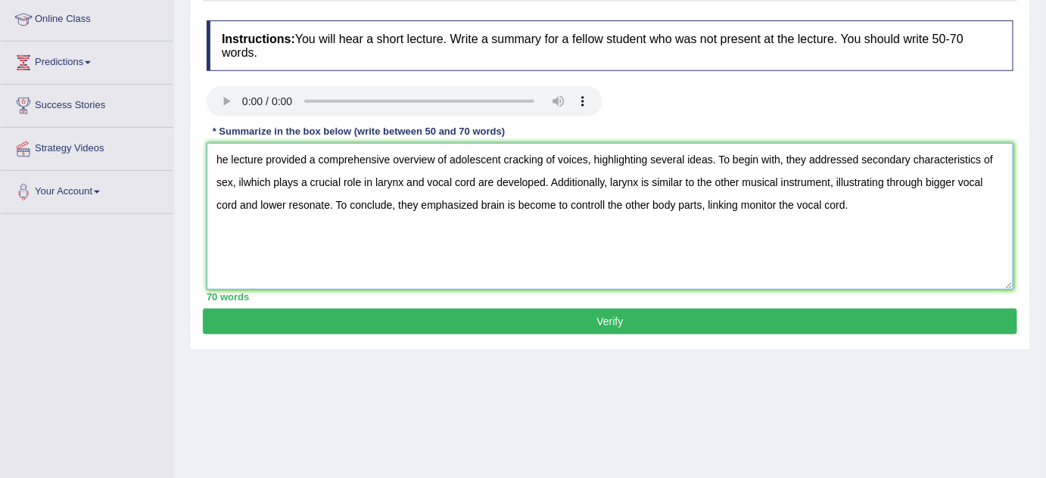
click at [260, 205] on textarea "he lecture provided a comprehensive overview of adolescent cracking of voices, …" at bounding box center [610, 216] width 807 height 147
click at [243, 175] on textarea "he lecture provided a comprehensive overview of adolescent cracking of voices, …" at bounding box center [610, 216] width 807 height 147
drag, startPoint x: 487, startPoint y: 177, endPoint x: 402, endPoint y: 176, distance: 84.8
click at [402, 176] on textarea "he lecture provided a comprehensive overview of adolescent cracking of voices, …" at bounding box center [610, 216] width 807 height 147
click at [551, 203] on textarea "he lecture provided a comprehensive overview of adolescent cracking of voices, …" at bounding box center [610, 216] width 807 height 147
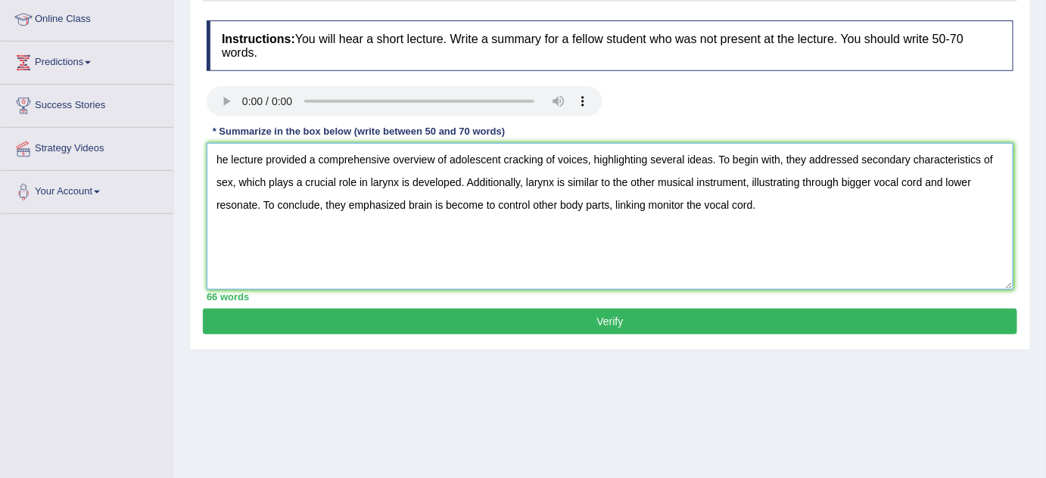
click at [647, 200] on textarea "he lecture provided a comprehensive overview of adolescent cracking of voices, …" at bounding box center [610, 216] width 807 height 147
click at [796, 189] on textarea "he lecture provided a comprehensive overview of adolescent cracking of voices, …" at bounding box center [610, 216] width 807 height 147
click at [634, 209] on textarea "he lecture provided a comprehensive overview of adolescent cracking of voices, …" at bounding box center [610, 216] width 807 height 147
click at [699, 209] on textarea "he lecture provided a comprehensive overview of adolescent cracking of voices, …" at bounding box center [610, 216] width 807 height 147
click at [730, 198] on textarea "he lecture provided a comprehensive overview of adolescent cracking of voices, …" at bounding box center [610, 216] width 807 height 147
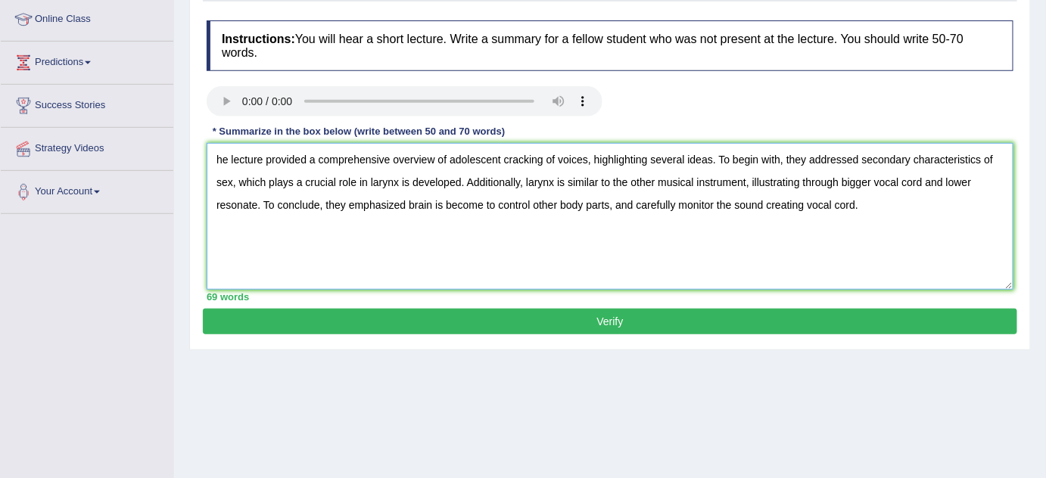
drag, startPoint x: 543, startPoint y: 209, endPoint x: 536, endPoint y: 205, distance: 7.8
click at [540, 207] on textarea "he lecture provided a comprehensive overview of adolescent cracking of voices, …" at bounding box center [610, 216] width 807 height 147
click at [460, 198] on textarea "he lecture provided a comprehensive overview of adolescent cracking of voices, …" at bounding box center [610, 216] width 807 height 147
click at [483, 203] on textarea "he lecture provided a comprehensive overview of adolescent cracking of voices, …" at bounding box center [610, 216] width 807 height 147
click at [441, 198] on textarea "he lecture provided a comprehensive overview of adolescent cracking of voices, …" at bounding box center [610, 216] width 807 height 147
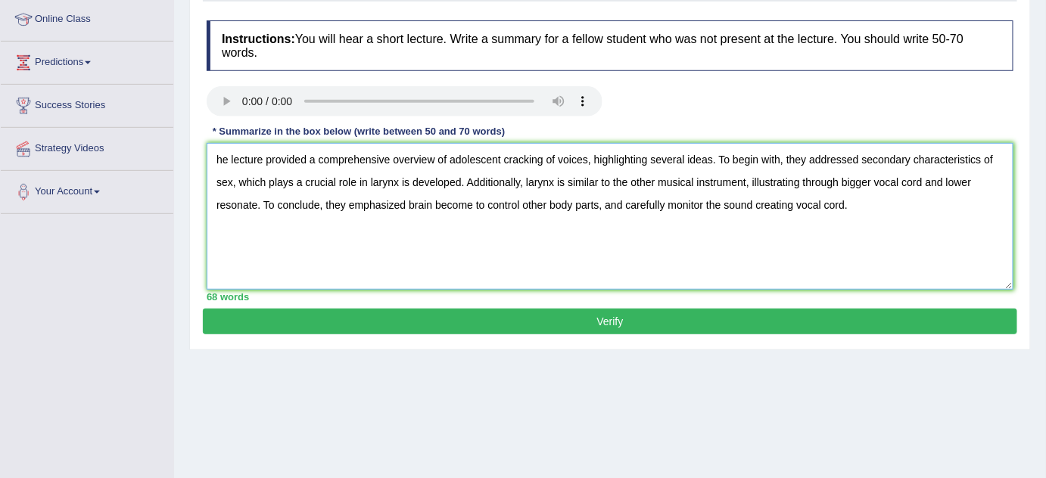
click at [924, 171] on textarea "he lecture provided a comprehensive overview of adolescent cracking of voices, …" at bounding box center [610, 216] width 807 height 147
click at [923, 176] on textarea "he lecture provided a comprehensive overview of adolescent cracking of voices, …" at bounding box center [610, 216] width 807 height 147
type textarea "he lecture provided a comprehensive overview of adolescent cracking of voices, …"
click at [506, 319] on button "Verify" at bounding box center [610, 322] width 814 height 26
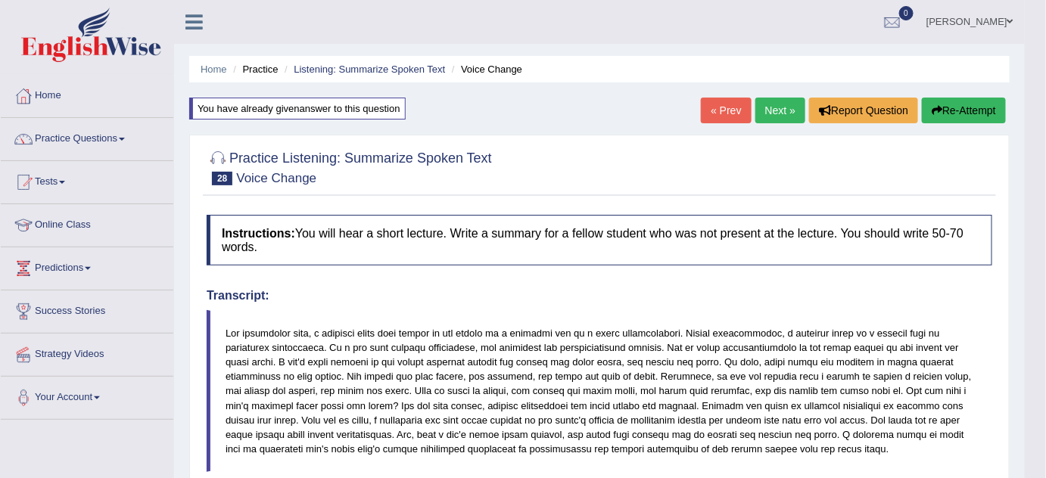
drag, startPoint x: 949, startPoint y: 120, endPoint x: 942, endPoint y: 140, distance: 20.8
click at [946, 124] on div "« Prev Next » Report Question Re-Attempt" at bounding box center [855, 113] width 309 height 30
click at [951, 118] on button "Re-Attempt" at bounding box center [964, 111] width 84 height 26
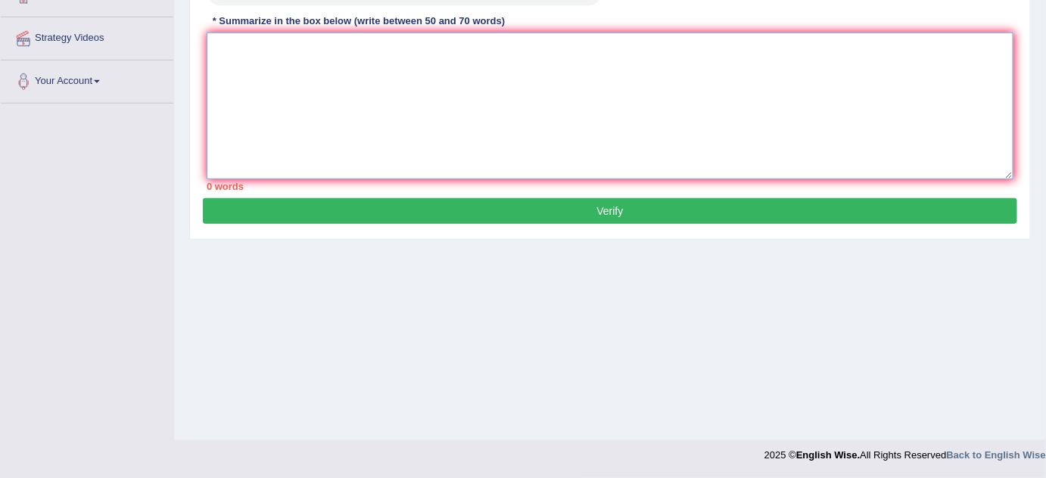
click at [321, 132] on textarea at bounding box center [610, 106] width 807 height 147
paste textarea "he lecture provided a comprehensive overview of adolescent cracking of voices, …"
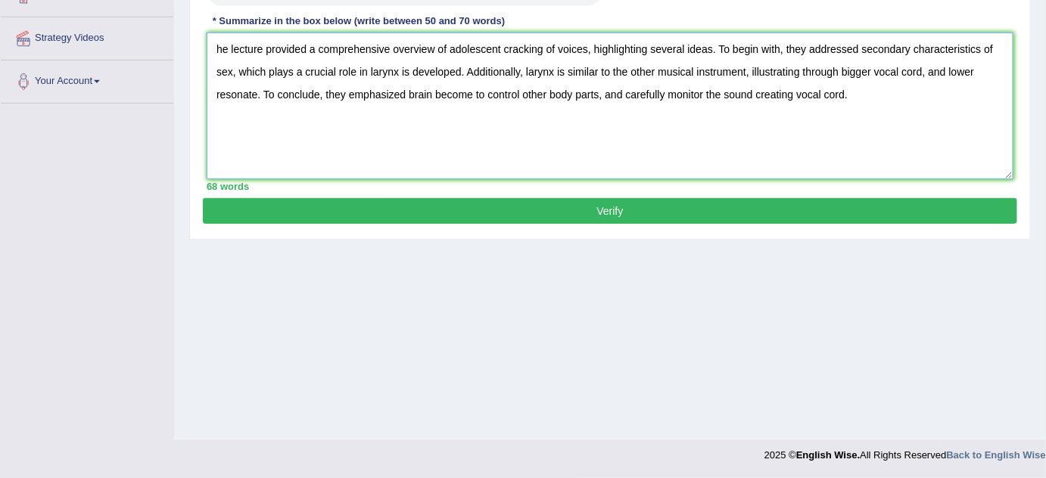
click at [221, 40] on textarea "he lecture provided a comprehensive overview of adolescent cracking of voices, …" at bounding box center [610, 106] width 807 height 147
click at [213, 44] on textarea "he lecture provided a comprehensive overview of adolescent cracking of voices, …" at bounding box center [610, 106] width 807 height 147
click at [628, 70] on textarea "The lecture provided a comprehensive overview of adolescent cracking of voices,…" at bounding box center [610, 106] width 807 height 147
click at [727, 72] on textarea "The lecture provided a comprehensive overview of adolescent cracking of voices,…" at bounding box center [610, 106] width 807 height 147
click at [251, 90] on textarea "The lecture provided a comprehensive overview of adolescent cracking of voices,…" at bounding box center [610, 106] width 807 height 147
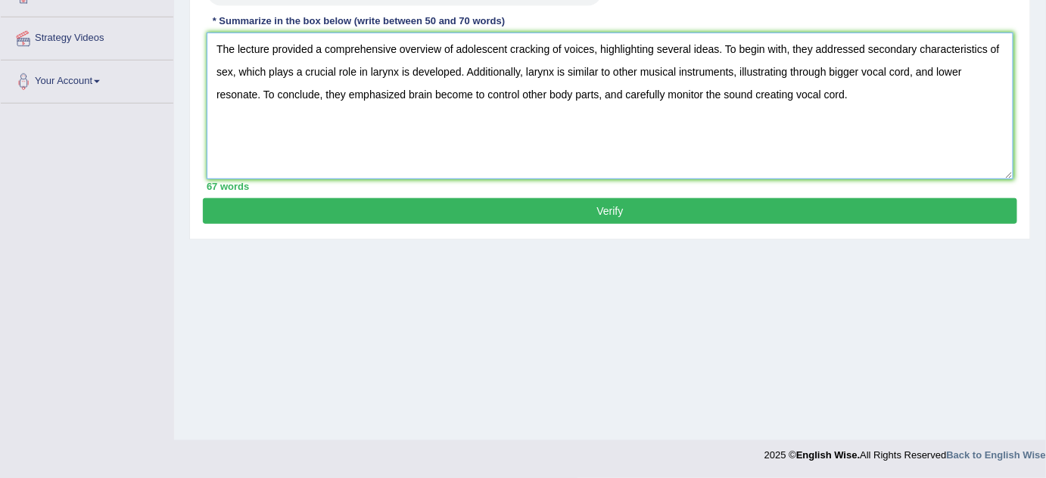
click at [255, 89] on textarea "The lecture provided a comprehensive overview of adolescent cracking of voices,…" at bounding box center [610, 106] width 807 height 147
type textarea "The lecture provided a comprehensive overview of adolescent cracking of voices,…"
click at [634, 215] on button "Verify" at bounding box center [610, 211] width 814 height 26
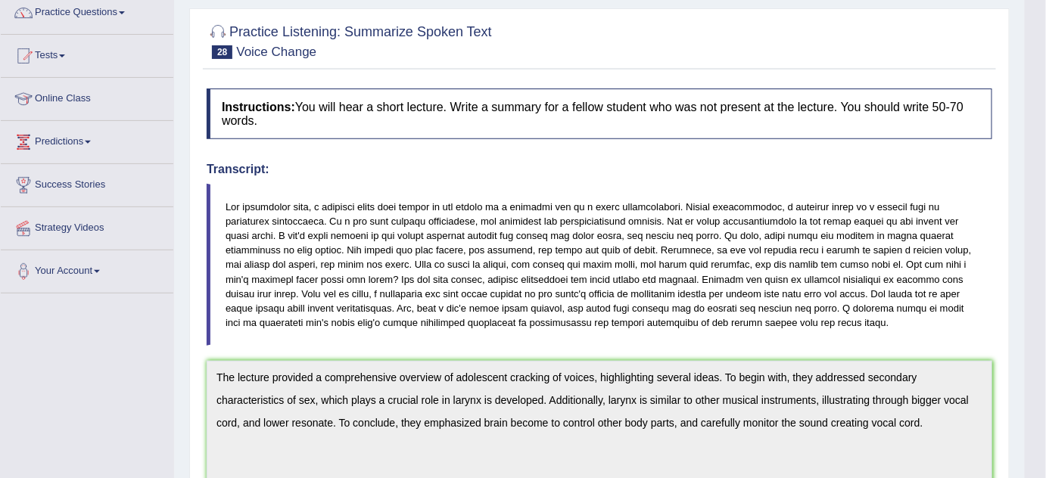
scroll to position [8, 0]
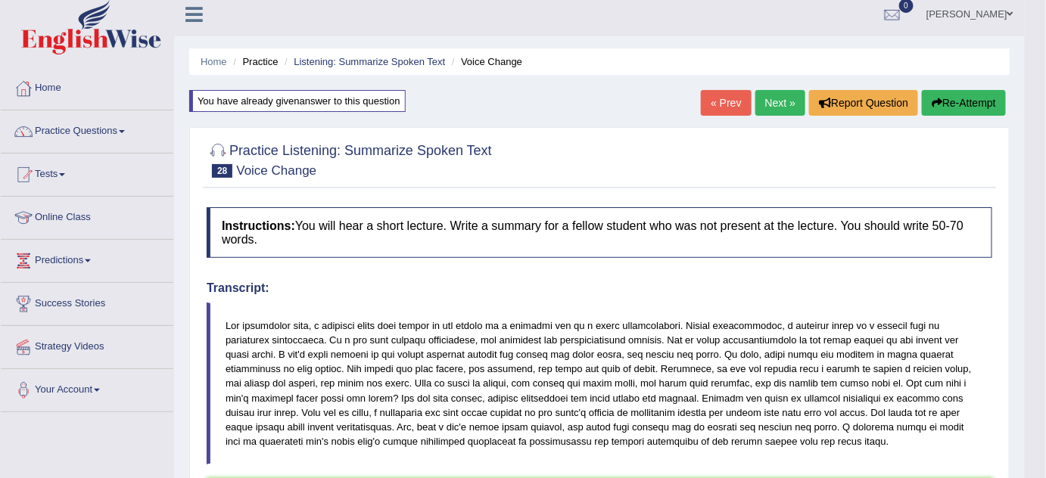
click at [976, 97] on button "Re-Attempt" at bounding box center [964, 103] width 84 height 26
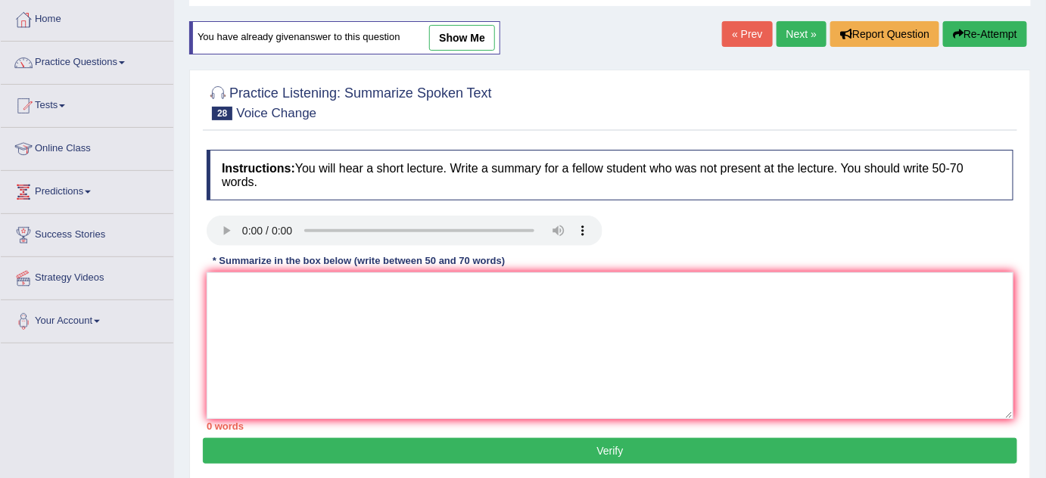
click at [238, 268] on div "Instructions: You will hear a short lecture. Write a summary for a fellow stude…" at bounding box center [610, 290] width 814 height 296
click at [244, 296] on textarea at bounding box center [610, 346] width 807 height 147
paste textarea "The lecture provided a comprehensive overview of adolescent cracking of voices,…"
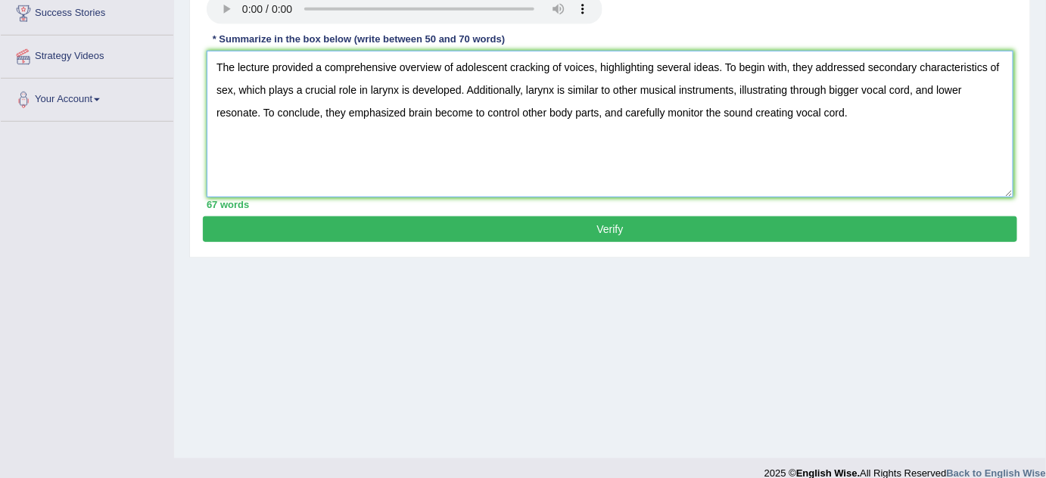
scroll to position [316, 0]
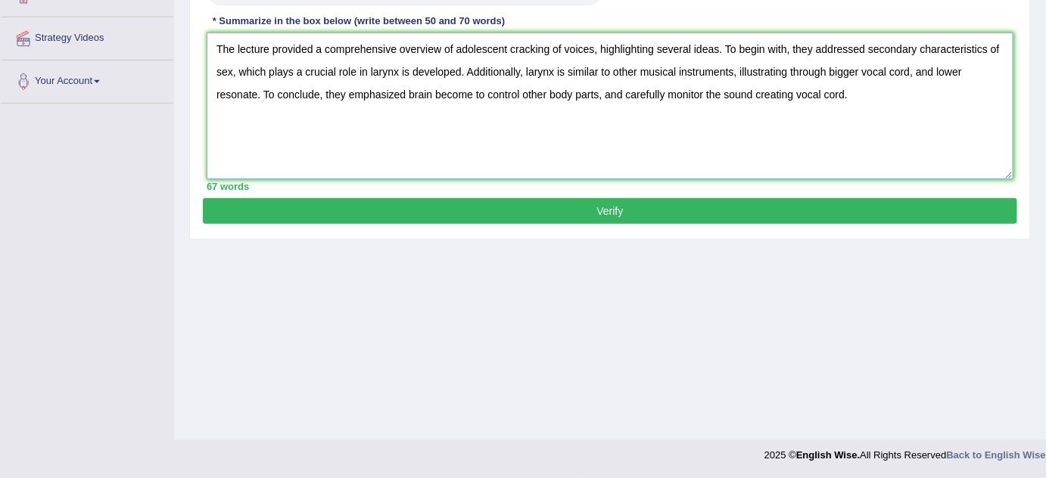
type textarea "The lecture provided a comprehensive overview of adolescent cracking of voices,…"
click at [560, 199] on button "Verify" at bounding box center [610, 211] width 814 height 26
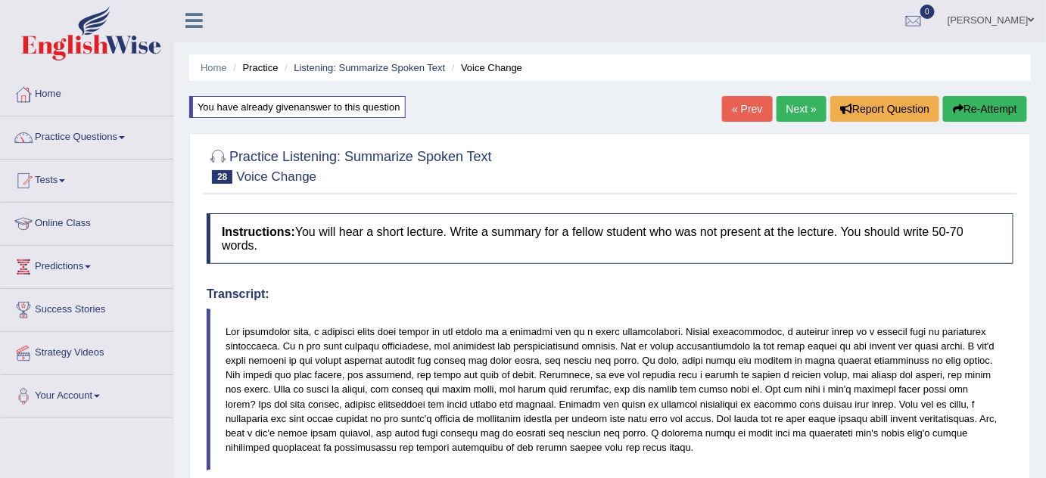
scroll to position [0, 0]
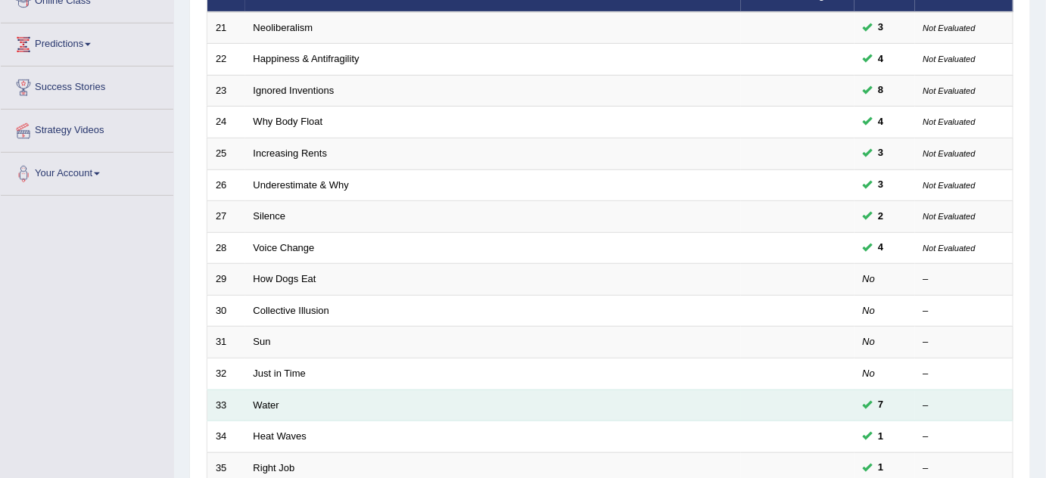
scroll to position [244, 0]
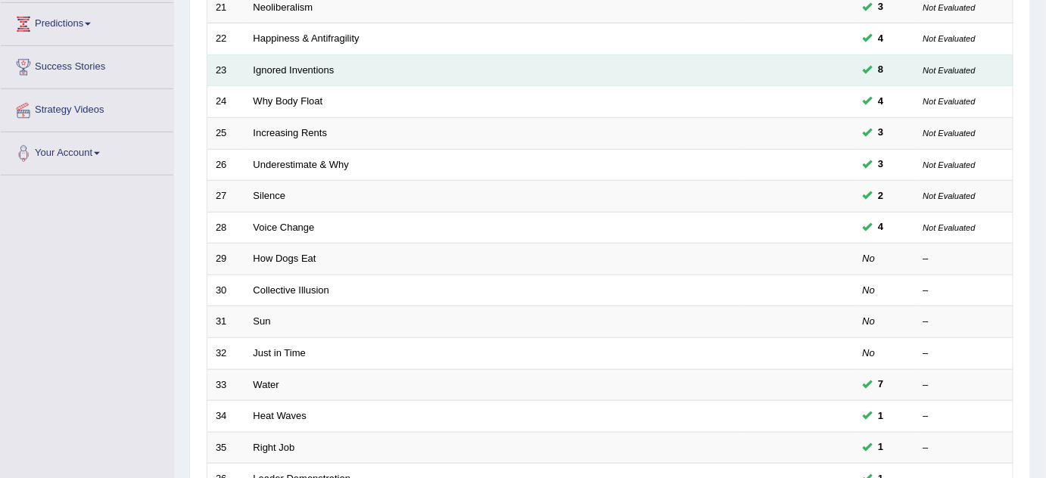
click at [478, 82] on td "Ignored Inventions" at bounding box center [493, 71] width 496 height 32
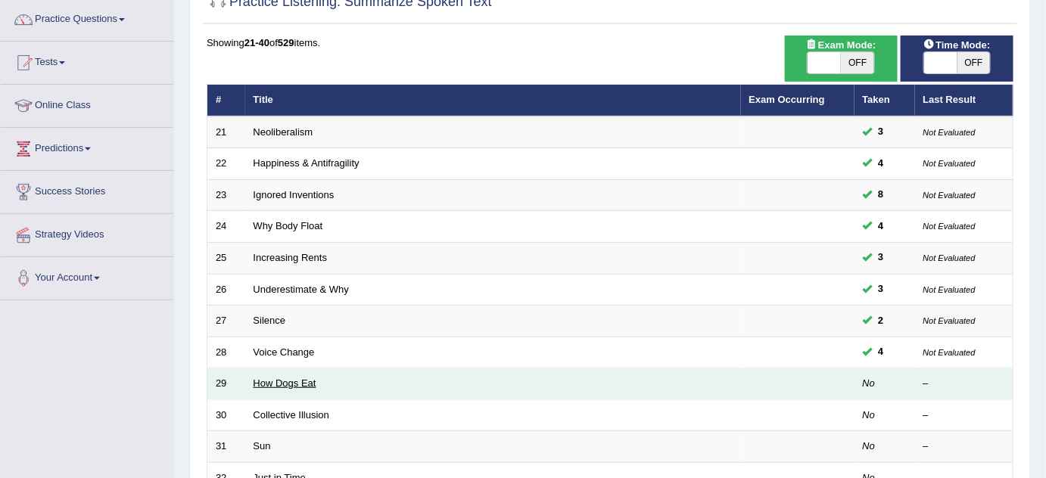
scroll to position [0, 0]
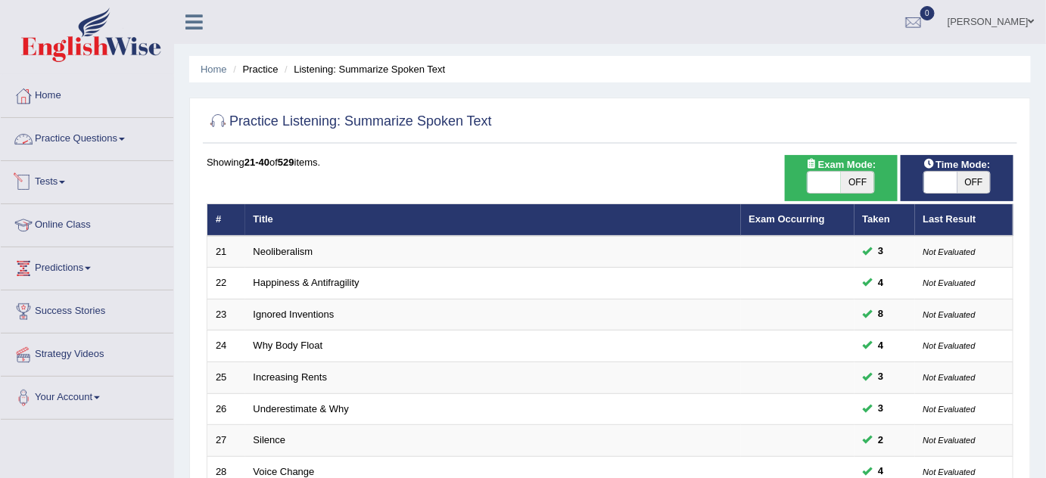
click at [61, 132] on link "Practice Questions" at bounding box center [87, 137] width 173 height 38
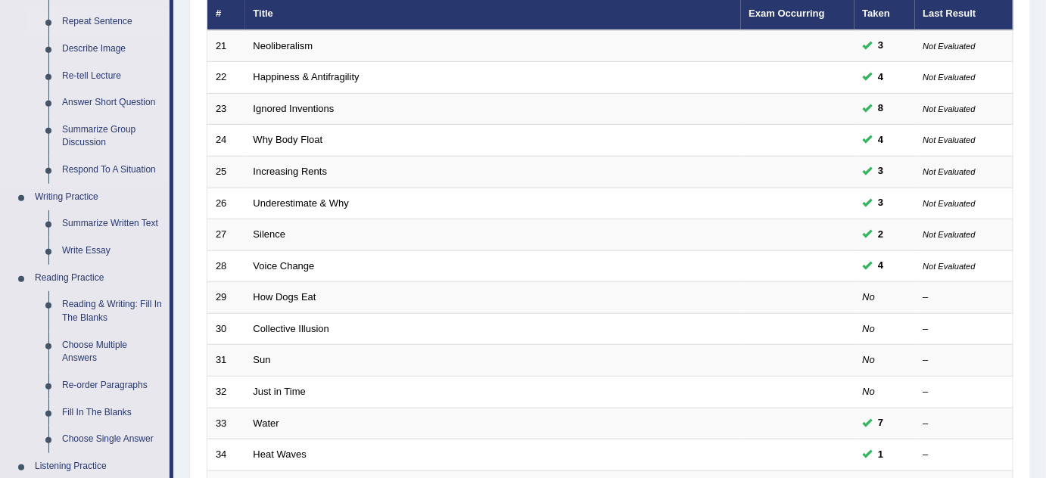
scroll to position [137, 0]
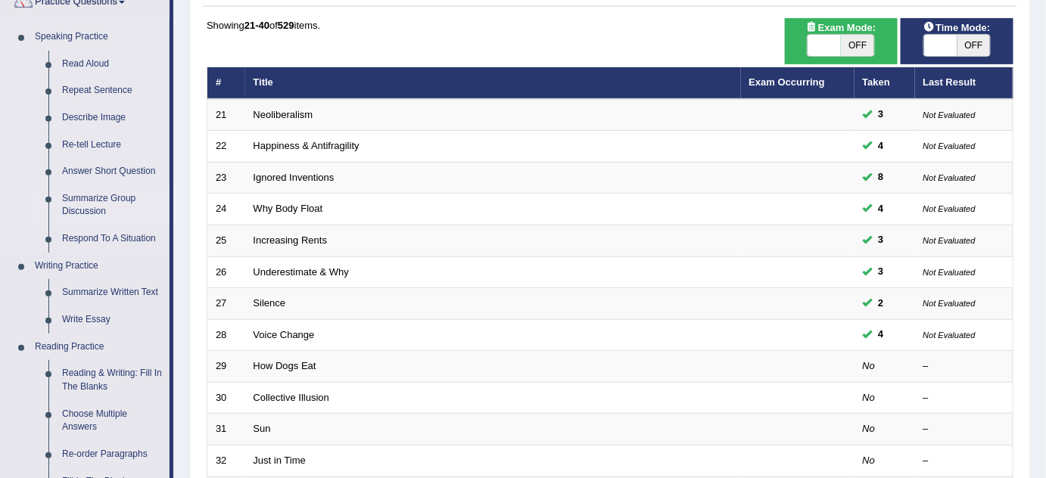
click at [86, 210] on link "Summarize Group Discussion" at bounding box center [112, 205] width 114 height 40
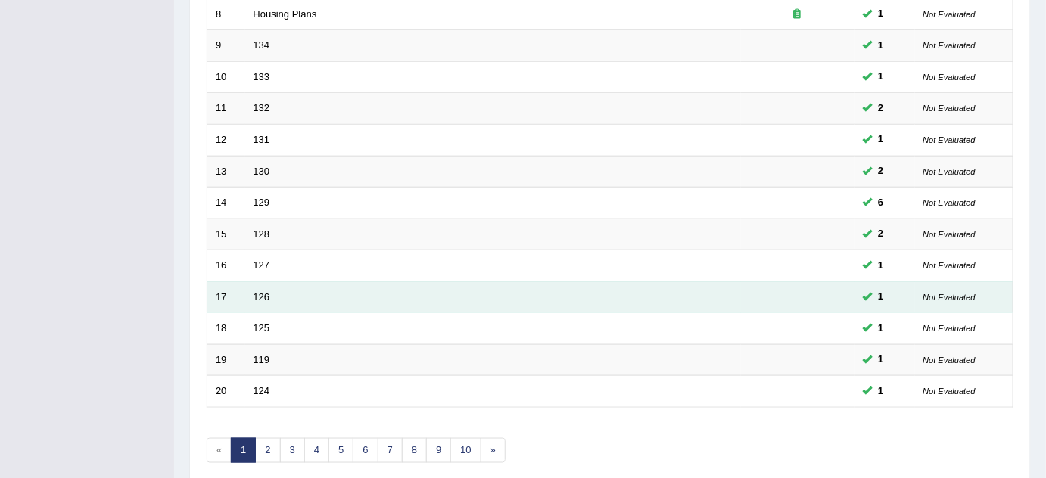
scroll to position [517, 0]
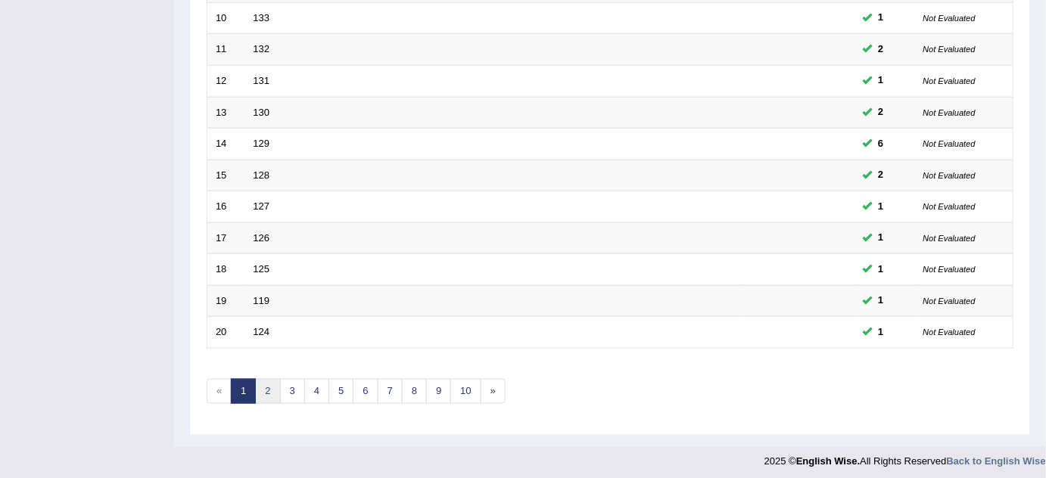
click at [273, 393] on link "2" at bounding box center [267, 391] width 25 height 25
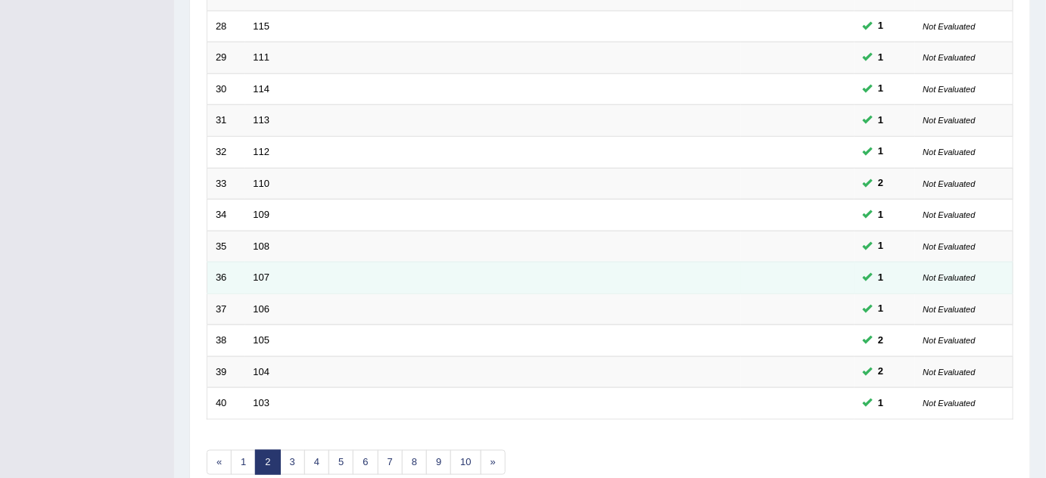
scroll to position [517, 0]
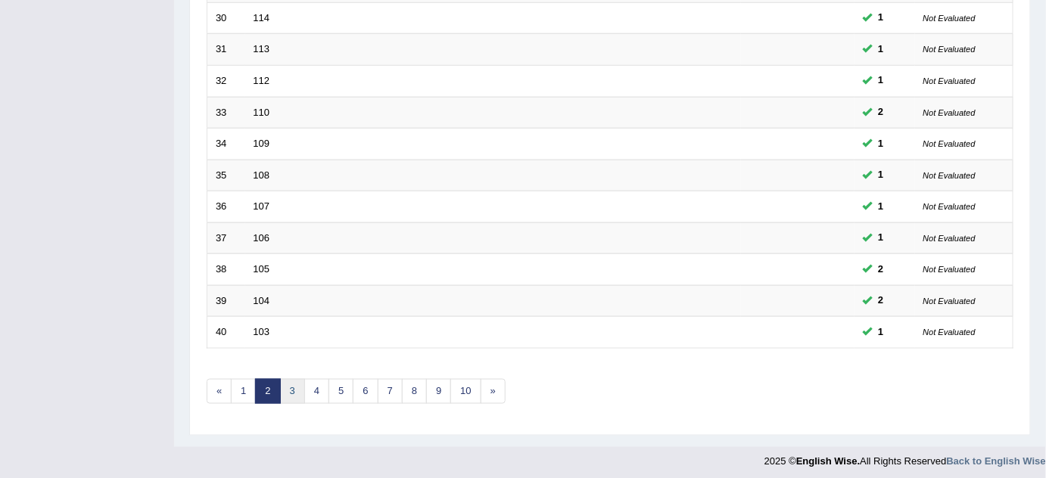
click at [291, 383] on link "3" at bounding box center [292, 391] width 25 height 25
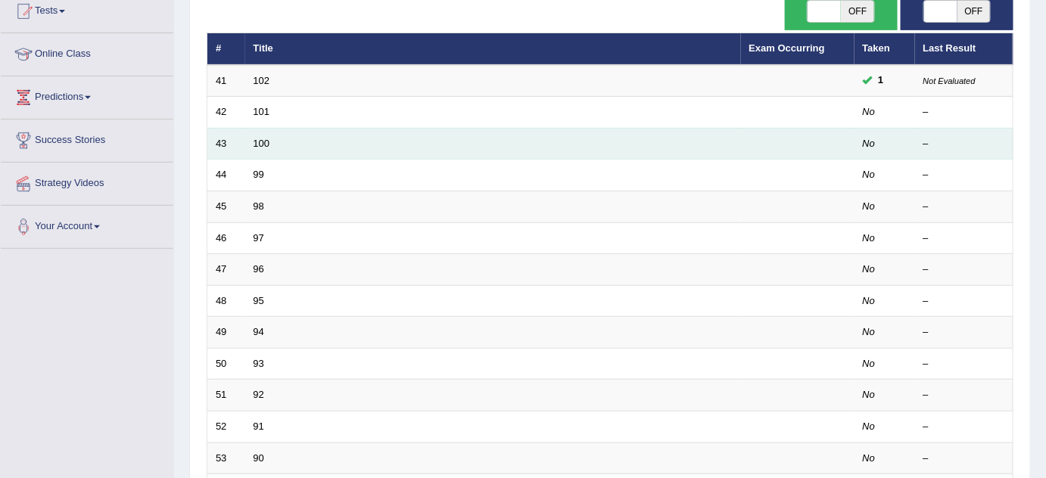
scroll to position [137, 0]
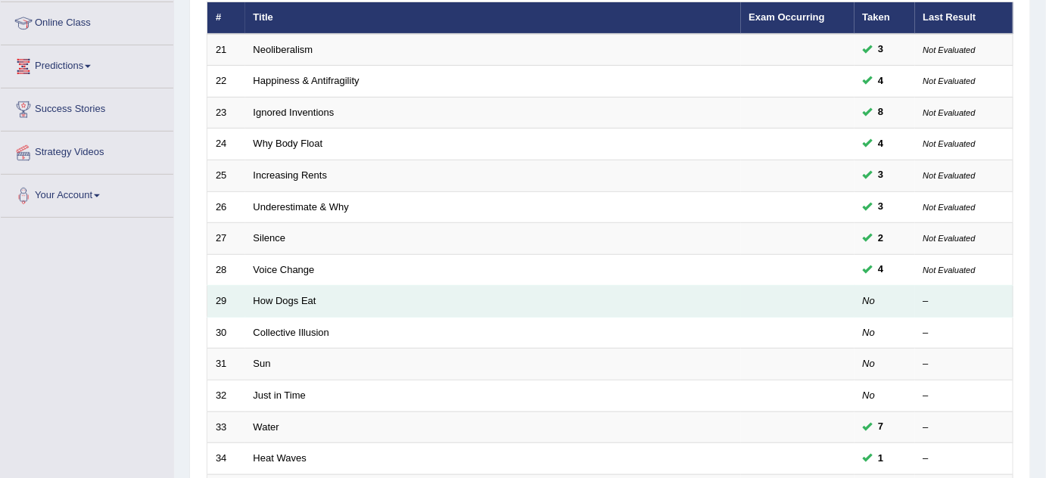
scroll to position [206, 0]
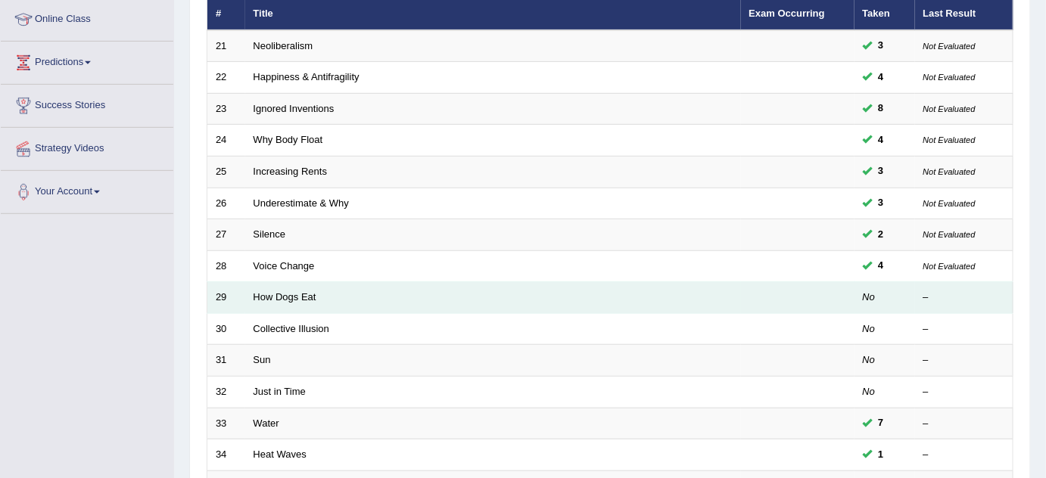
click at [297, 301] on td "How Dogs Eat" at bounding box center [493, 298] width 496 height 32
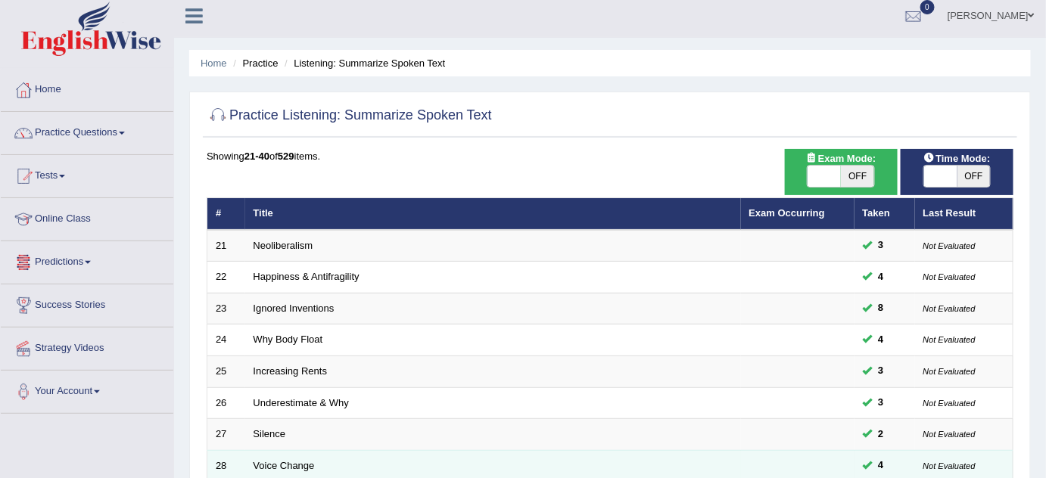
scroll to position [0, 0]
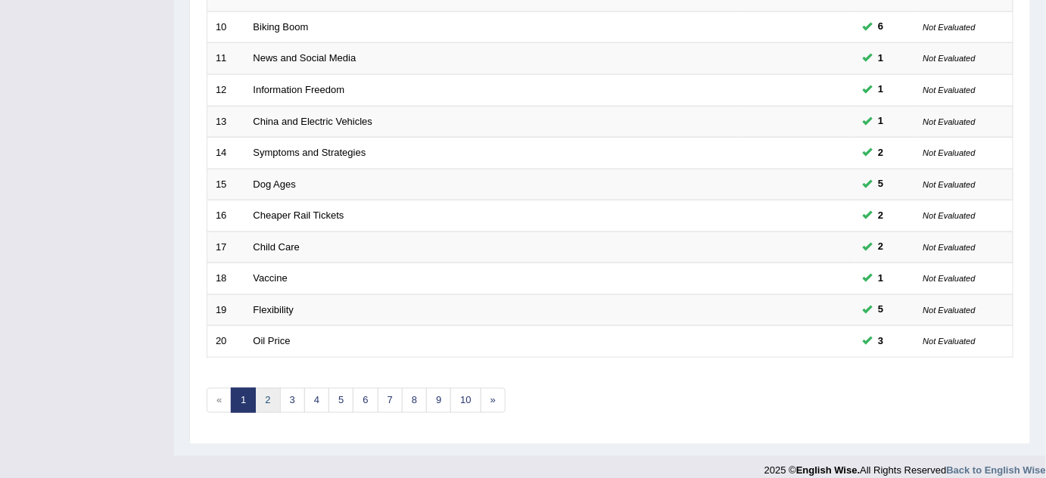
click at [268, 399] on link "2" at bounding box center [267, 400] width 25 height 25
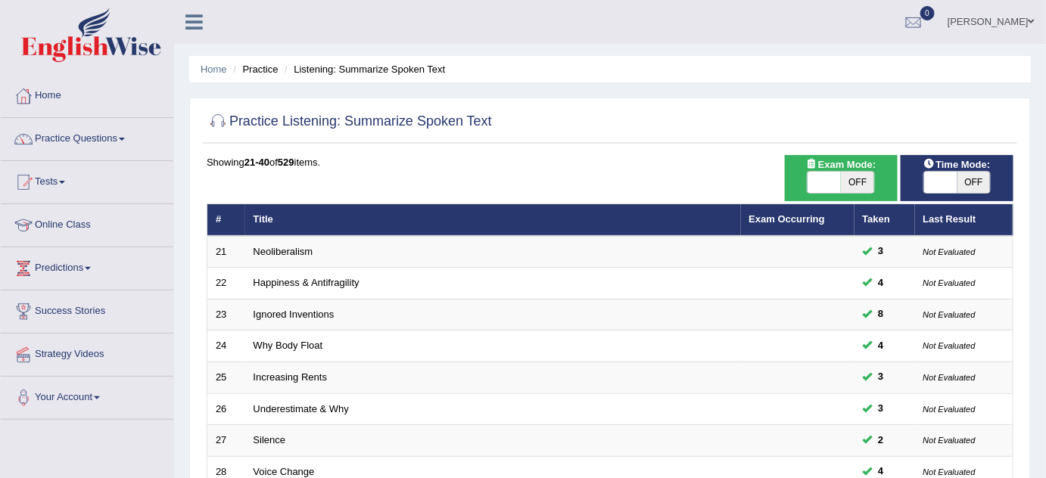
click at [942, 178] on span at bounding box center [940, 182] width 33 height 21
checkbox input "true"
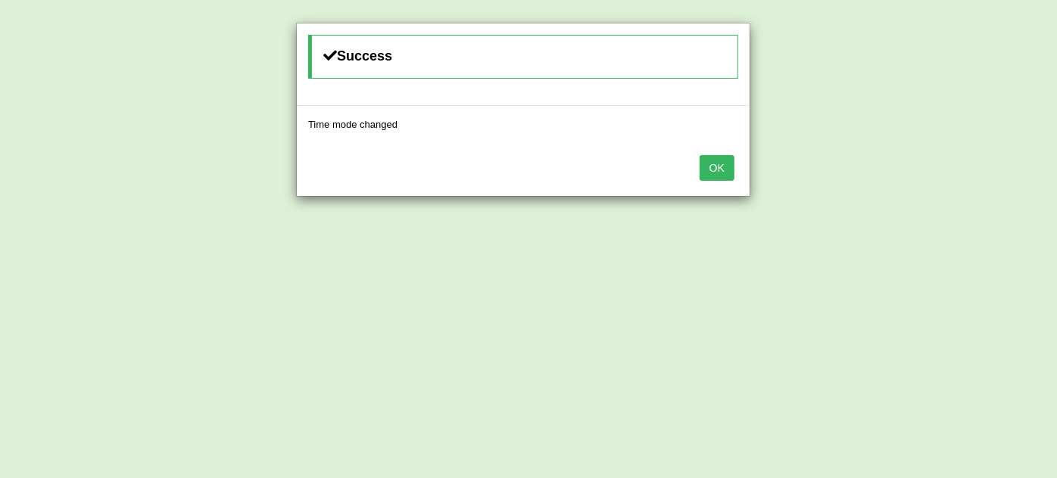
drag, startPoint x: 715, startPoint y: 166, endPoint x: 715, endPoint y: 178, distance: 12.1
click at [715, 167] on button "OK" at bounding box center [716, 168] width 35 height 26
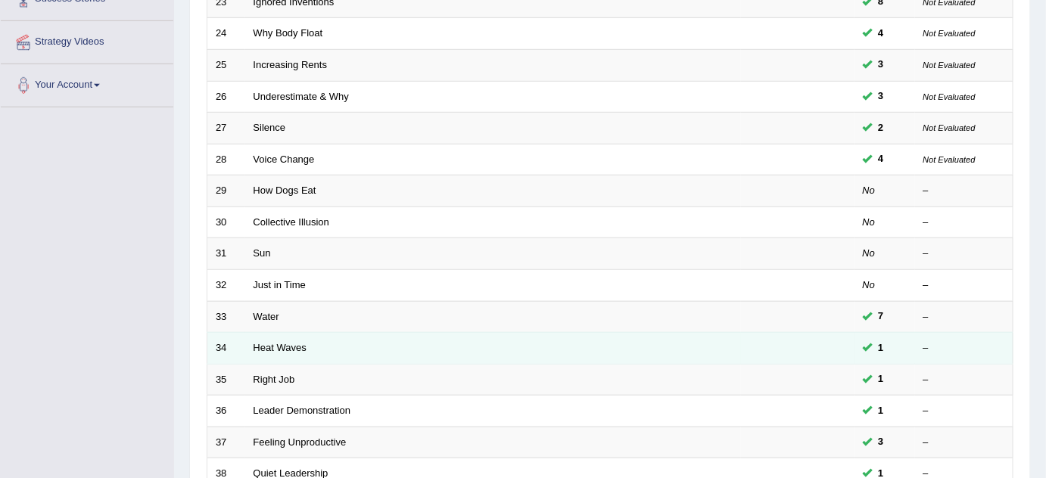
scroll to position [344, 0]
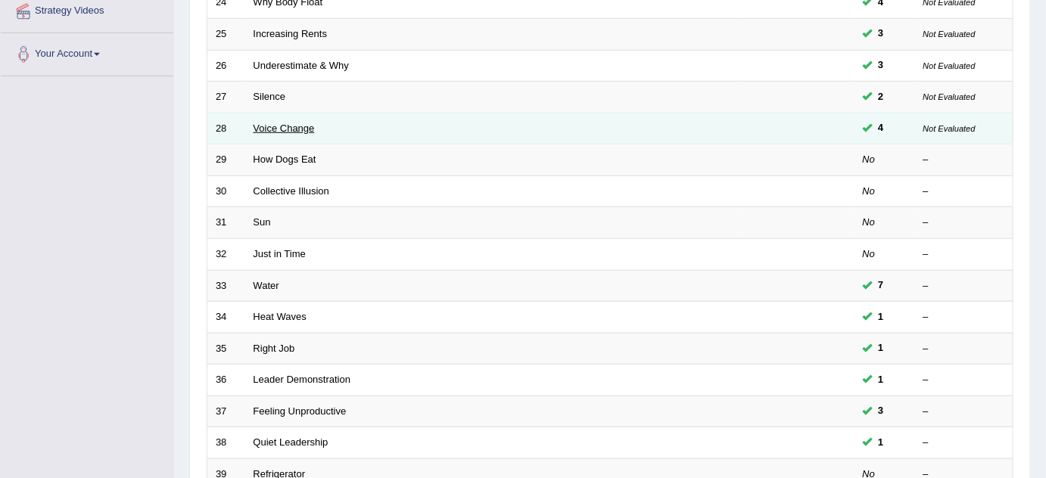
click at [294, 128] on link "Voice Change" at bounding box center [284, 128] width 61 height 11
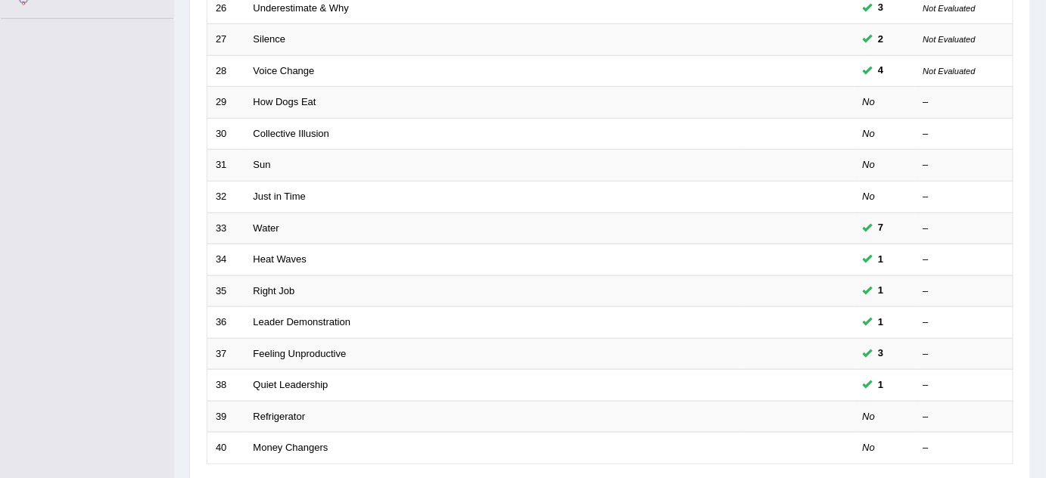
scroll to position [344, 0]
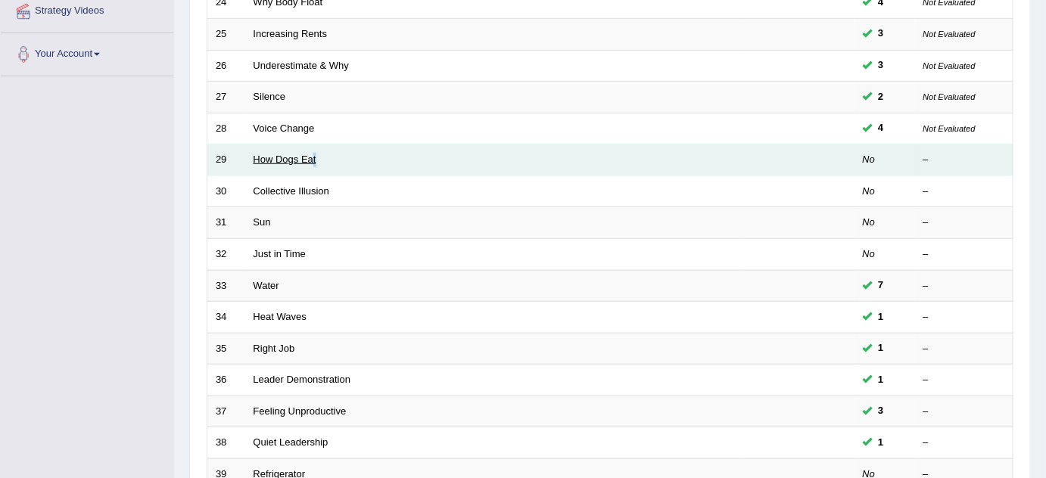
drag, startPoint x: 322, startPoint y: 157, endPoint x: 312, endPoint y: 151, distance: 11.2
click at [312, 151] on td "How Dogs Eat" at bounding box center [493, 161] width 496 height 32
click at [287, 154] on link "How Dogs Eat" at bounding box center [285, 159] width 63 height 11
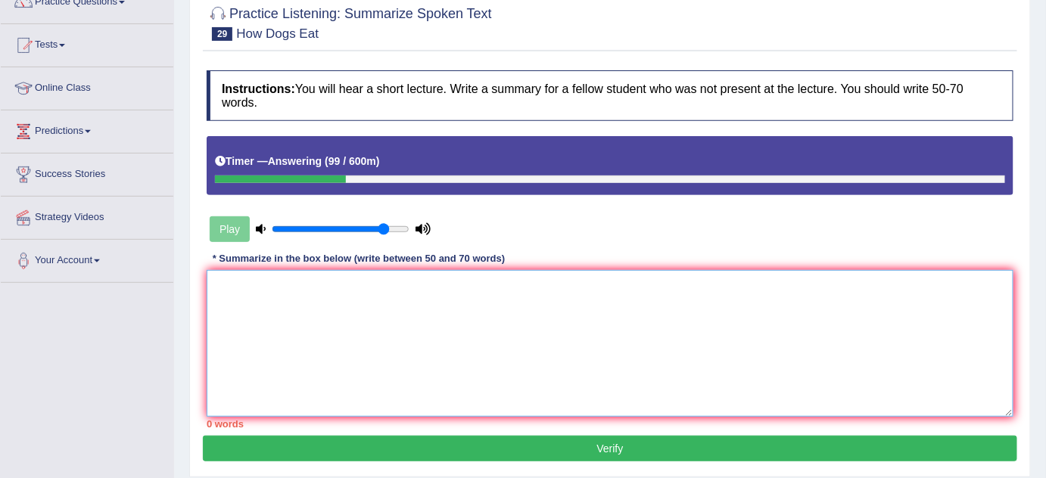
click at [381, 322] on textarea at bounding box center [610, 343] width 807 height 147
click at [555, 297] on textarea "The speaker provided a comprehensive overview of no matter how hungry dod" at bounding box center [610, 343] width 807 height 147
click at [567, 295] on textarea "The speaker provided a comprehensive overview of no matter how hungry dod" at bounding box center [610, 343] width 807 height 147
click at [603, 295] on textarea "The speaker provided a comprehensive overview of no matter how hungry dod" at bounding box center [610, 343] width 807 height 147
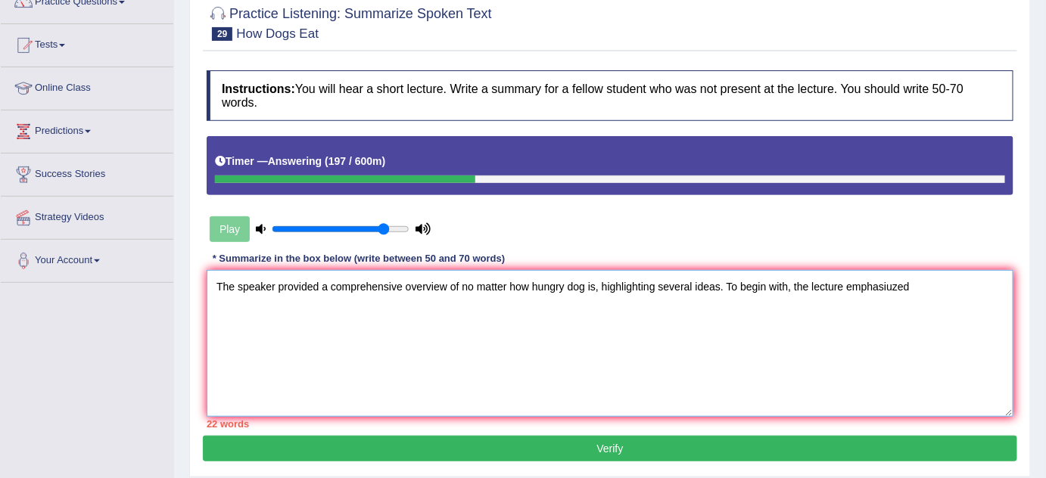
click at [896, 292] on textarea "The speaker provided a comprehensive overview of no matter how hungry dog is, h…" at bounding box center [610, 343] width 807 height 147
click at [874, 292] on textarea "The speaker provided a comprehensive overview of no matter how hungry dog is, h…" at bounding box center [610, 343] width 807 height 147
click at [912, 288] on textarea "The speaker provided a comprehensive overview of no matter how hungry dog is, h…" at bounding box center [610, 343] width 807 height 147
click at [903, 292] on textarea "The speaker provided a comprehensive overview of no matter how hungry dog is, h…" at bounding box center [610, 343] width 807 height 147
click at [892, 295] on textarea "The speaker provided a comprehensive overview of no matter how hungry dog is, h…" at bounding box center [610, 343] width 807 height 147
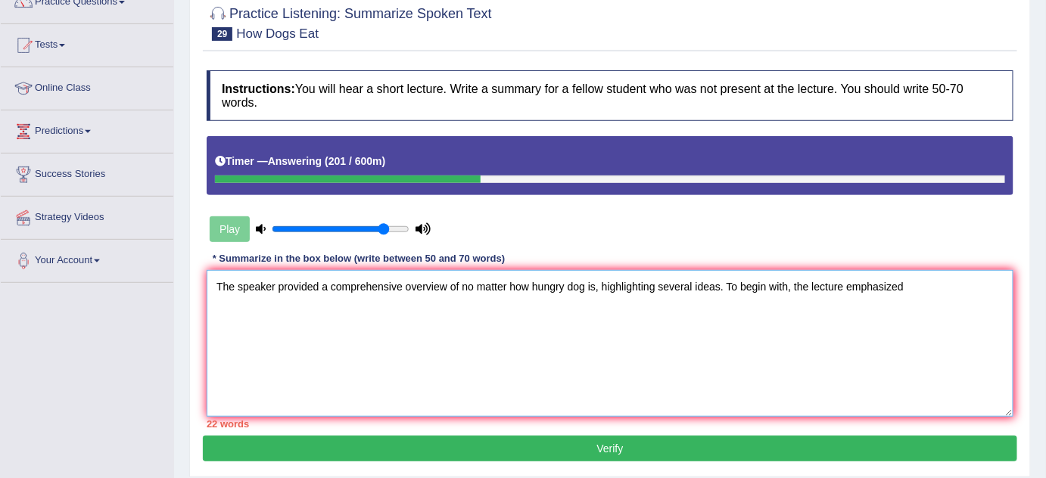
click at [981, 292] on textarea "The speaker provided a comprehensive overview of no matter how hungry dog is, h…" at bounding box center [610, 343] width 807 height 147
drag, startPoint x: 799, startPoint y: 279, endPoint x: 783, endPoint y: 276, distance: 15.4
click at [797, 280] on textarea "The speaker provided a comprehensive overview of no matter how hungry dog is, h…" at bounding box center [610, 343] width 807 height 147
click at [681, 257] on div "Instructions: You will hear a short lecture. Write a summary for a fellow stude…" at bounding box center [610, 249] width 814 height 373
click at [232, 300] on textarea "The speaker provided a comprehensive overview of no matter how hungry dog is, h…" at bounding box center [610, 343] width 807 height 147
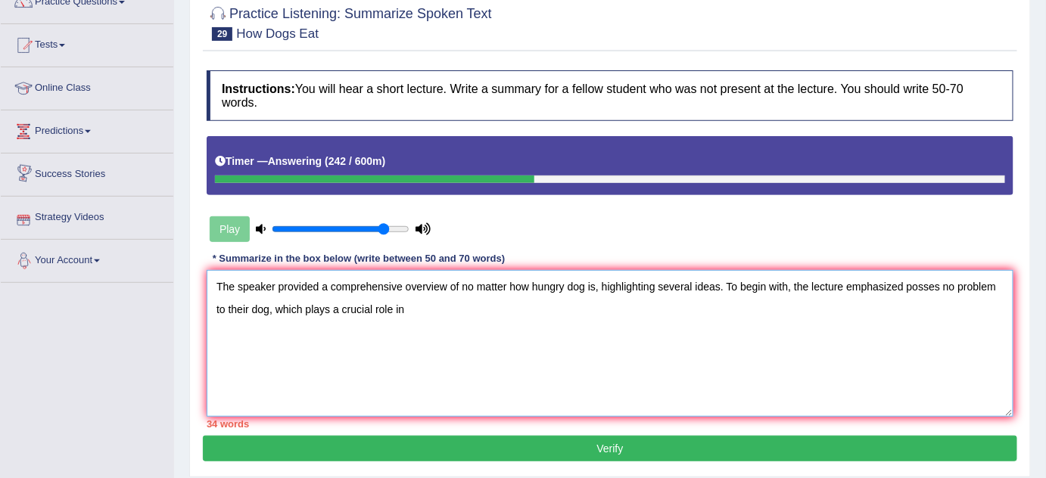
click at [218, 309] on textarea "The speaker provided a comprehensive overview of no matter how hungry dog is, h…" at bounding box center [610, 343] width 807 height 147
click at [223, 308] on textarea "The speaker provided a comprehensive overview of no matter how hungry dog is, h…" at bounding box center [610, 343] width 807 height 147
click at [0, 295] on div "Toggle navigation Home Practice Questions Speaking Practice Read Aloud Repeat S…" at bounding box center [523, 256] width 1046 height 787
click at [68, 287] on div "Toggle navigation Home Practice Questions Speaking Practice Read Aloud Repeat S…" at bounding box center [523, 256] width 1046 height 787
click at [543, 307] on textarea "The speaker provided a comprehensive overview of no matter how hungry dog is, h…" at bounding box center [610, 343] width 807 height 147
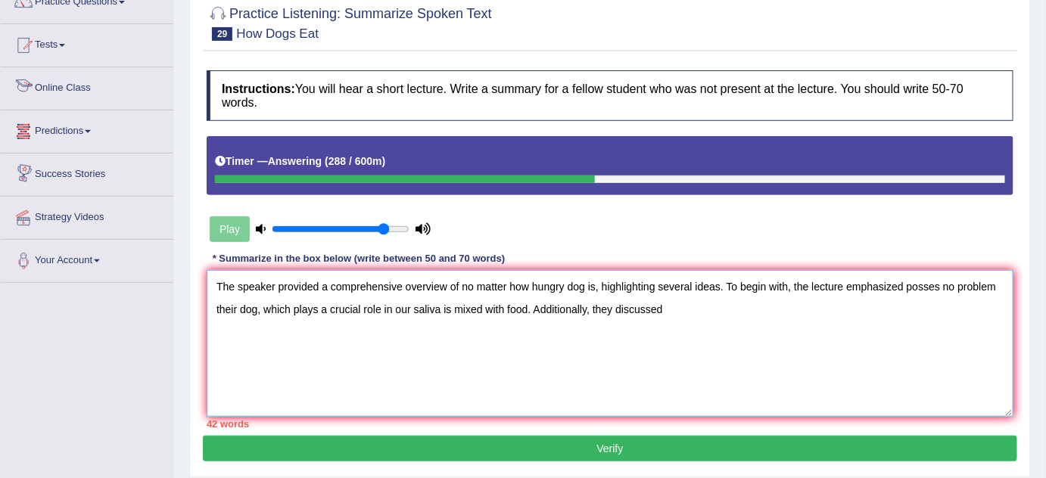
drag, startPoint x: 503, startPoint y: 288, endPoint x: 521, endPoint y: 318, distance: 35.3
click at [503, 289] on textarea "The speaker provided a comprehensive overview of no matter how hungry dog is, h…" at bounding box center [610, 343] width 807 height 147
click at [533, 330] on textarea "The speaker provided a comprehensive overview of no matter how hungry dog is, h…" at bounding box center [610, 343] width 807 height 147
click at [525, 332] on textarea "The speaker provided a comprehensive overview of no matter how hungry dog is, h…" at bounding box center [610, 343] width 807 height 147
click at [594, 307] on textarea "The speaker provided a comprehensive overview of no matter how hungry dog is, h…" at bounding box center [610, 343] width 807 height 147
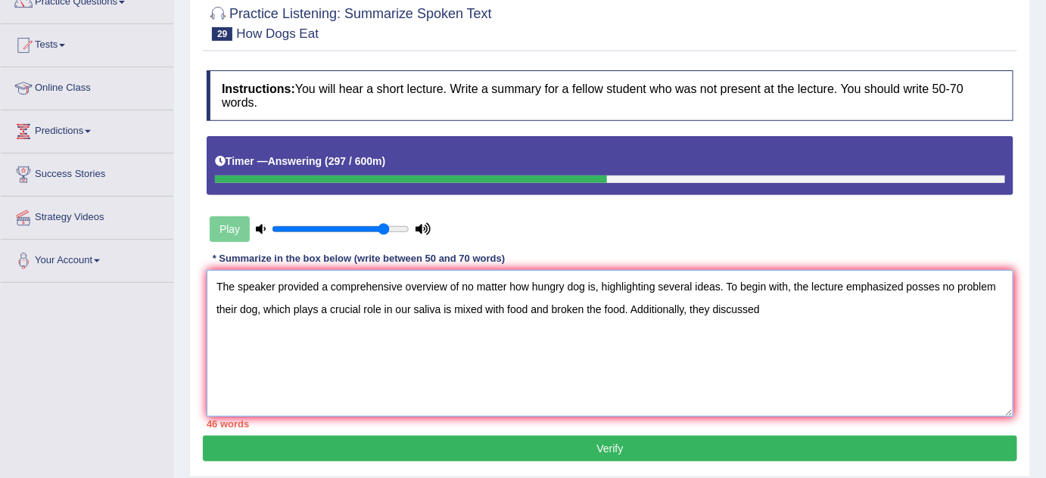
click at [805, 353] on textarea "The speaker provided a comprehensive overview of no matter how hungry dog is, h…" at bounding box center [610, 343] width 807 height 147
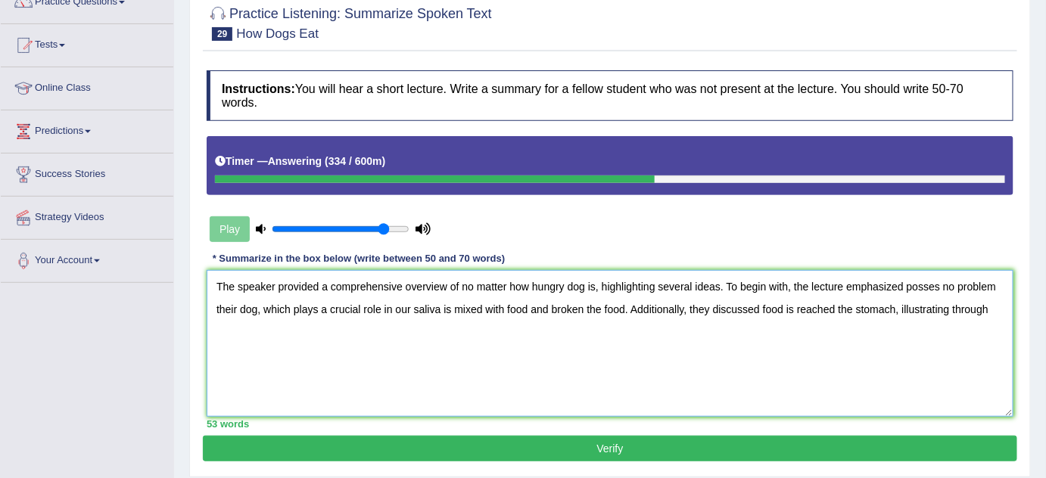
click at [770, 375] on textarea "The speaker provided a comprehensive overview of no matter how hungry dog is, h…" at bounding box center [610, 343] width 807 height 147
click at [842, 370] on textarea "The speaker provided a comprehensive overview of no matter how hungry dog is, h…" at bounding box center [610, 343] width 807 height 147
click at [955, 375] on textarea "The speaker provided a comprehensive overview of no matter how hungry dog is, h…" at bounding box center [610, 343] width 807 height 147
click at [940, 375] on textarea "The speaker provided a comprehensive overview of no matter how hungry dog is, h…" at bounding box center [610, 343] width 807 height 147
click at [952, 374] on textarea "The speaker provided a comprehensive overview of no matter how hungry dog is, h…" at bounding box center [610, 343] width 807 height 147
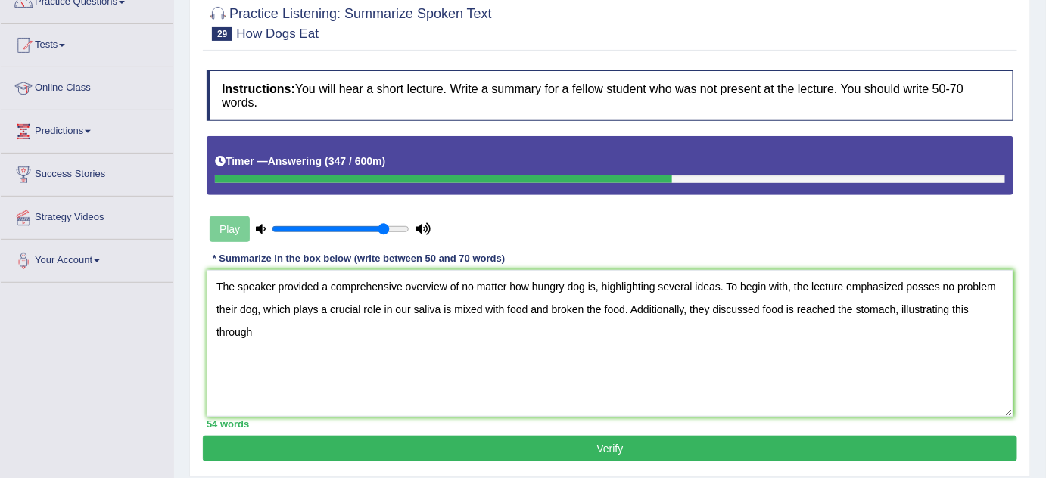
click at [391, 425] on div "54 words" at bounding box center [610, 424] width 807 height 14
click at [247, 324] on textarea "The speaker provided a comprehensive overview of no matter how hungry dog is, h…" at bounding box center [610, 343] width 807 height 147
click at [250, 324] on textarea "The speaker provided a comprehensive overview of no matter how hungry dog is, h…" at bounding box center [610, 343] width 807 height 147
click at [341, 357] on textarea "The speaker provided a comprehensive overview of no matter how hungry dog is, h…" at bounding box center [610, 343] width 807 height 147
click at [385, 357] on textarea "The speaker provided a comprehensive overview of no matter how hungry dog is, h…" at bounding box center [610, 343] width 807 height 147
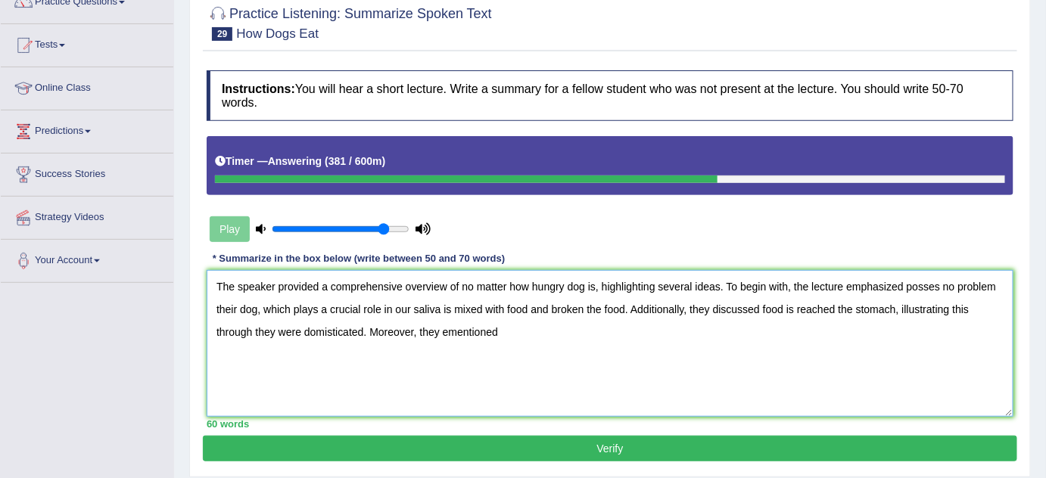
click at [462, 359] on textarea "The speaker provided a comprehensive overview of no matter how hungry dog is, h…" at bounding box center [610, 343] width 807 height 147
click at [428, 361] on textarea "The speaker provided a comprehensive overview of no matter how hungry dog is, h…" at bounding box center [610, 343] width 807 height 147
click at [448, 360] on textarea "The speaker provided a comprehensive overview of no matter how hungry dog is, h…" at bounding box center [610, 343] width 807 height 147
click at [550, 357] on textarea "The speaker provided a comprehensive overview of no matter how hungry dog is, h…" at bounding box center [610, 343] width 807 height 147
click at [354, 323] on textarea "The speaker provided a comprehensive overview of no matter how hungry dog is, h…" at bounding box center [610, 343] width 807 height 147
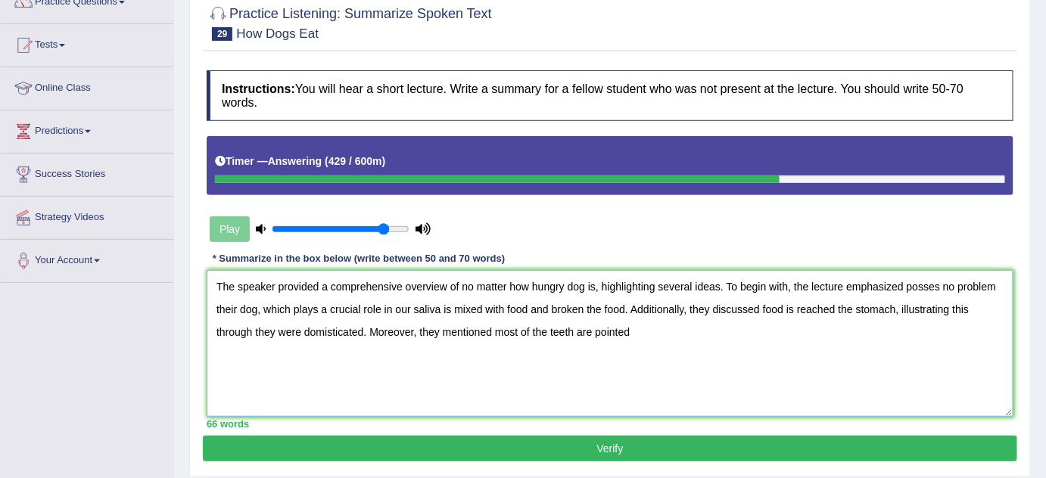
click at [340, 323] on textarea "The speaker provided a comprehensive overview of no matter how hungry dog is, h…" at bounding box center [610, 343] width 807 height 147
click at [332, 325] on textarea "The speaker provided a comprehensive overview of no matter how hungry dog is, h…" at bounding box center [610, 343] width 807 height 147
click at [357, 354] on textarea "The speaker provided a comprehensive overview of no matter how hungry dog is, h…" at bounding box center [610, 343] width 807 height 147
click at [345, 353] on textarea "The speaker provided a comprehensive overview of no matter how hungry dog is, h…" at bounding box center [610, 343] width 807 height 147
click at [322, 357] on textarea "The speaker provided a comprehensive overview of no matter how hungry dog is, h…" at bounding box center [610, 343] width 807 height 147
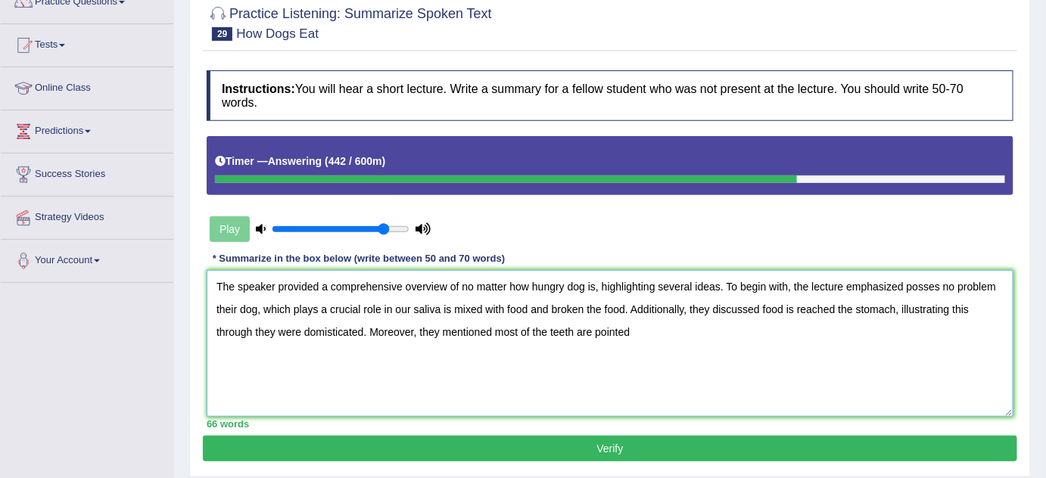
click at [321, 357] on textarea "The speaker provided a comprehensive overview of no matter how hungry dog is, h…" at bounding box center [610, 343] width 807 height 147
click at [313, 357] on textarea "The speaker provided a comprehensive overview of no matter how hungry dog is, h…" at bounding box center [610, 343] width 807 height 147
click at [325, 354] on textarea "The speaker provided a comprehensive overview of no matter how hungry dog is, h…" at bounding box center [610, 343] width 807 height 147
click at [330, 353] on textarea "The speaker provided a comprehensive overview of no matter how hungry dog is, h…" at bounding box center [610, 343] width 807 height 147
click at [600, 357] on textarea "The speaker provided a comprehensive overview of no matter how hungry dog is, h…" at bounding box center [610, 343] width 807 height 147
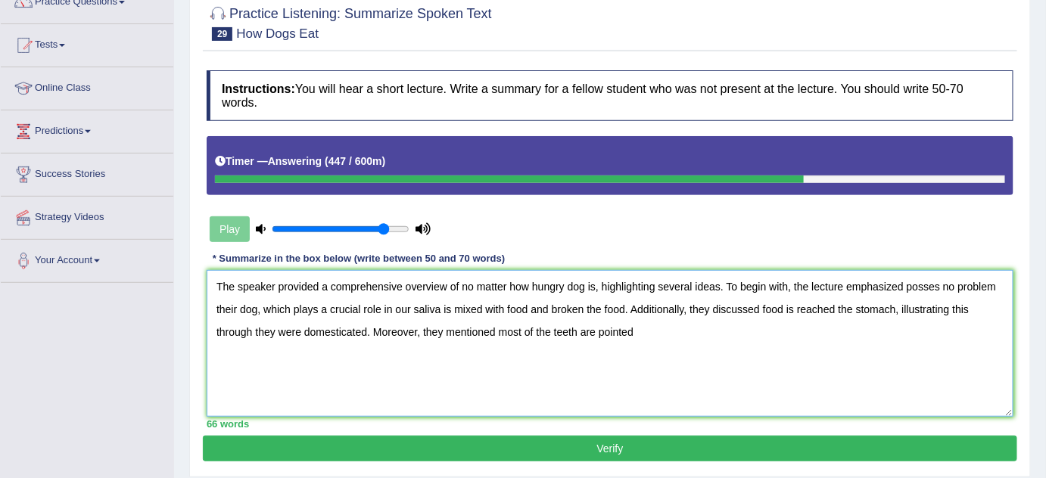
click at [662, 361] on textarea "The speaker provided a comprehensive overview of no matter how hungry dog is, h…" at bounding box center [610, 343] width 807 height 147
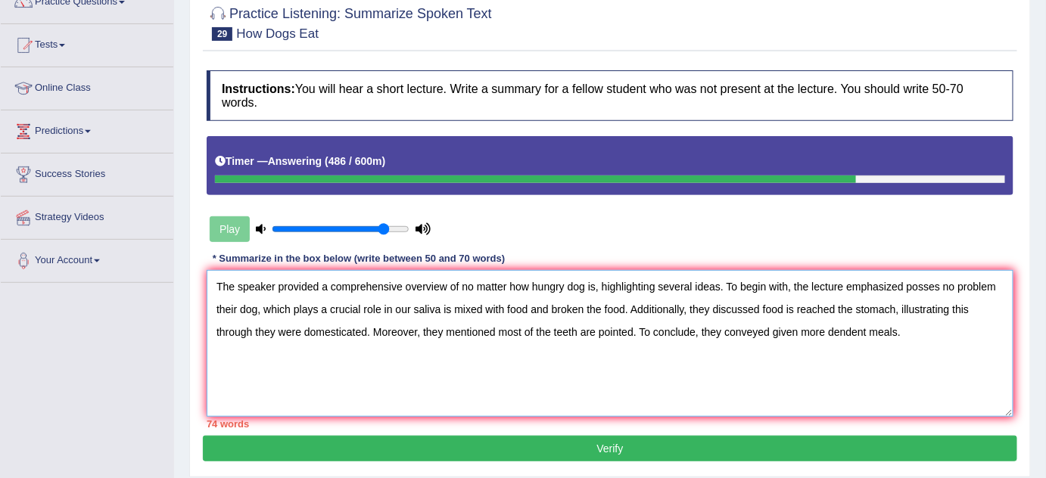
click at [879, 402] on textarea "The speaker provided a comprehensive overview of no matter how hungry dog is, h…" at bounding box center [610, 343] width 807 height 147
click at [887, 389] on textarea "The speaker provided a comprehensive overview of no matter how hungry dog is, h…" at bounding box center [610, 343] width 807 height 147
drag, startPoint x: 805, startPoint y: 382, endPoint x: 789, endPoint y: 384, distance: 16.0
click at [803, 383] on textarea "The speaker provided a comprehensive overview of no matter how hungry dog is, h…" at bounding box center [610, 343] width 807 height 147
click at [769, 385] on textarea "The speaker provided a comprehensive overview of no matter how hungry dog is, h…" at bounding box center [610, 343] width 807 height 147
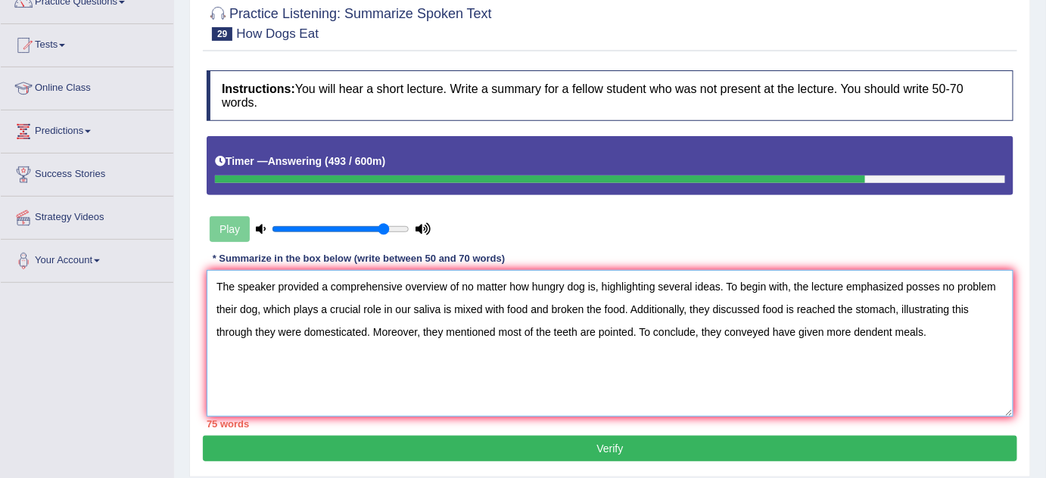
type textarea "The speaker provided a comprehensive overview of no matter how hungry dog is, h…"
drag, startPoint x: 916, startPoint y: 442, endPoint x: 906, endPoint y: 394, distance: 49.4
click at [916, 438] on button "Verify" at bounding box center [610, 449] width 814 height 26
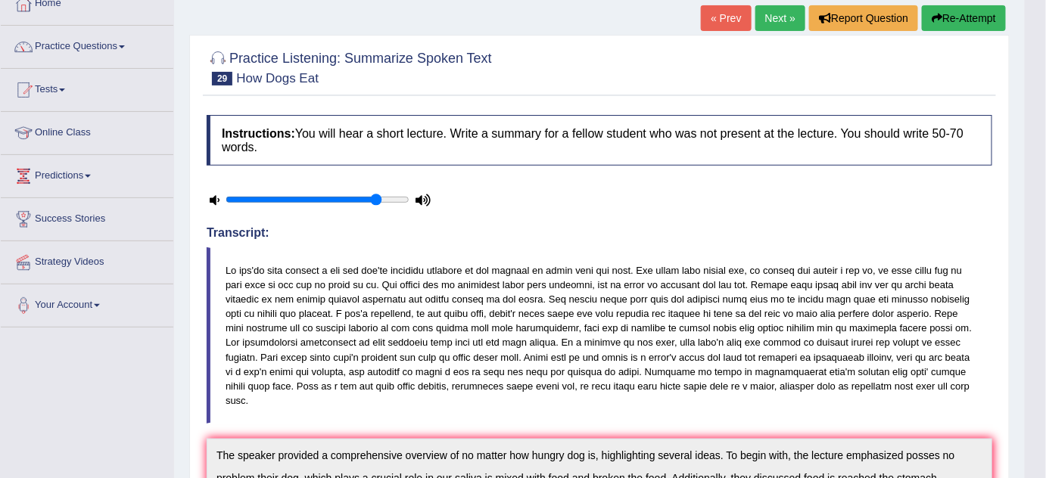
scroll to position [68, 0]
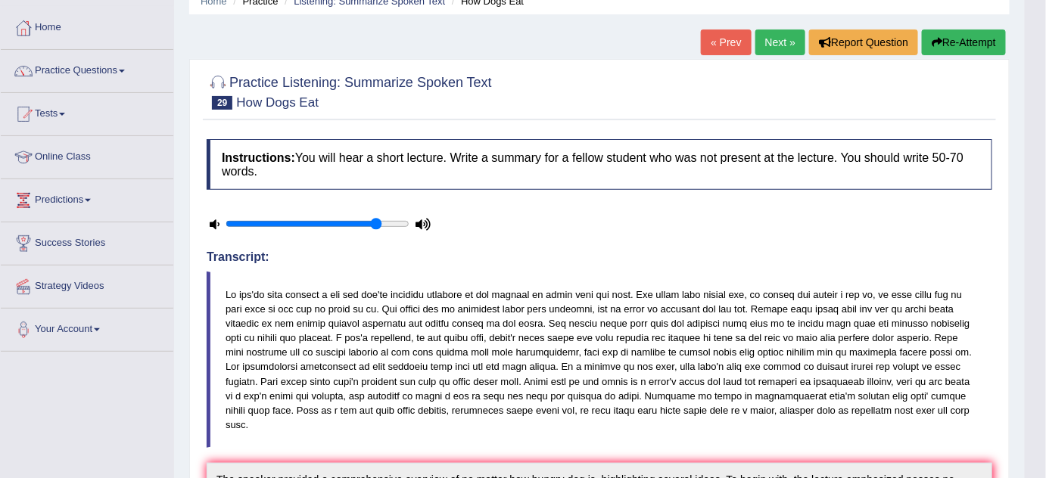
click at [961, 47] on button "Re-Attempt" at bounding box center [964, 43] width 84 height 26
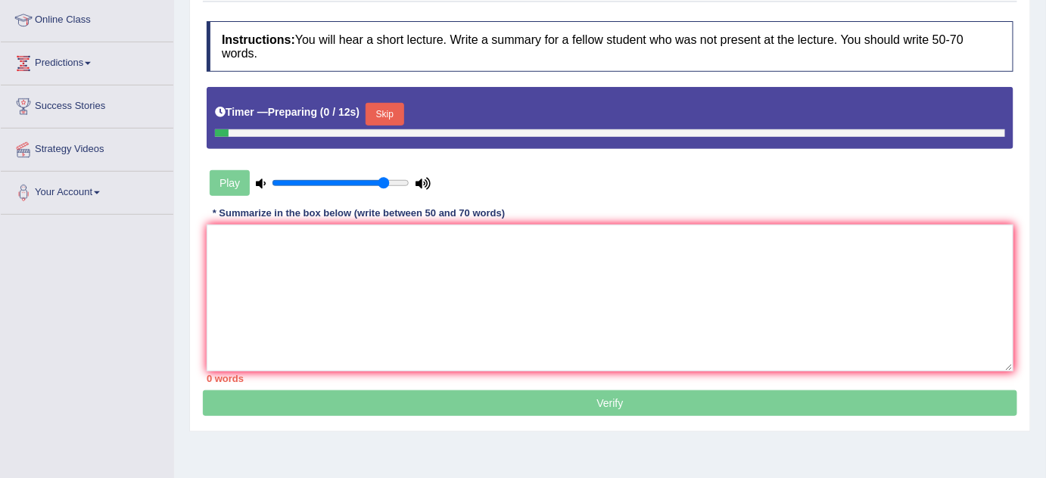
scroll to position [206, 0]
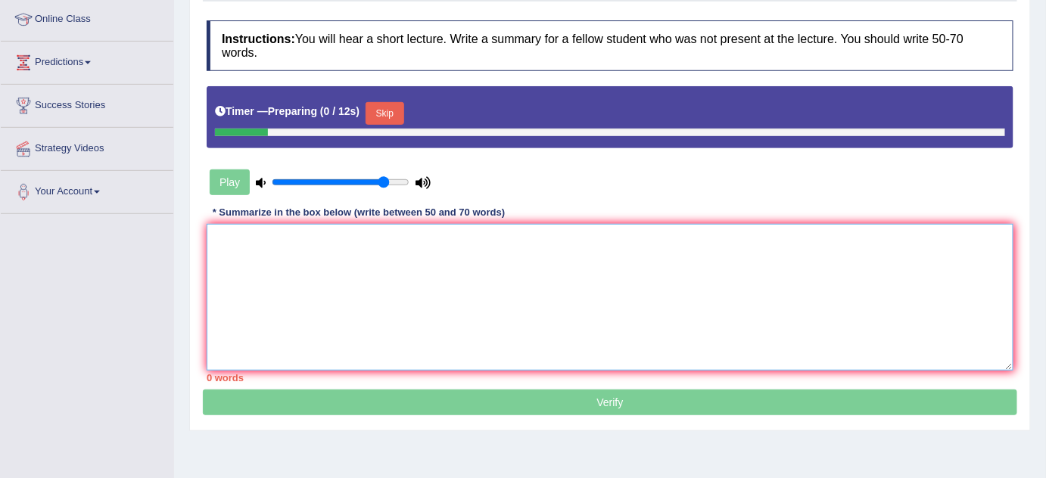
click at [481, 265] on textarea at bounding box center [610, 297] width 807 height 147
paste textarea "The speaker provided a comprehensive overview of no matter how hungry dog is, h…"
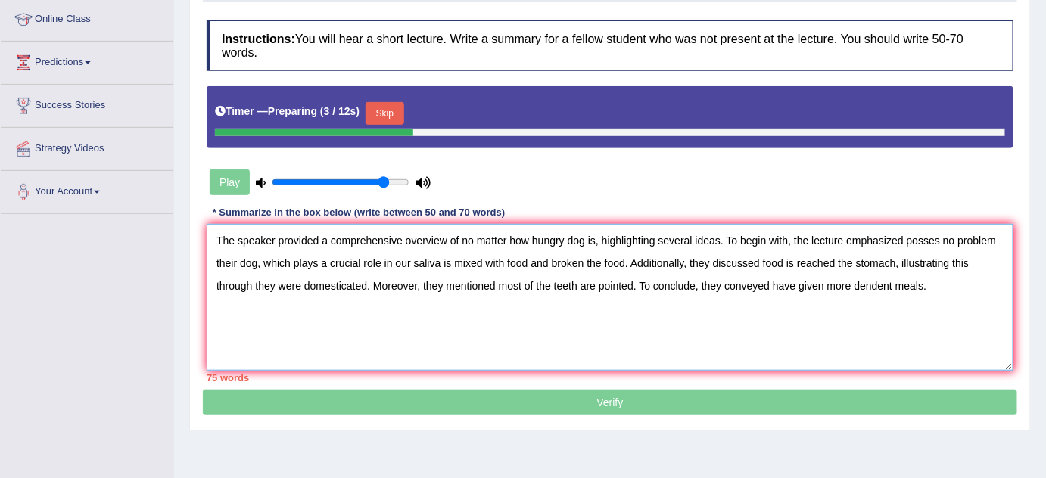
click at [825, 294] on textarea "The speaker provided a comprehensive overview of no matter how hungry dog is, h…" at bounding box center [610, 297] width 807 height 147
click at [885, 294] on textarea "The speaker provided a comprehensive overview of no matter how hungry dog is, h…" at bounding box center [610, 297] width 807 height 147
click at [872, 294] on textarea "The speaker provided a comprehensive overview of no matter how hungry dog is, h…" at bounding box center [610, 297] width 807 height 147
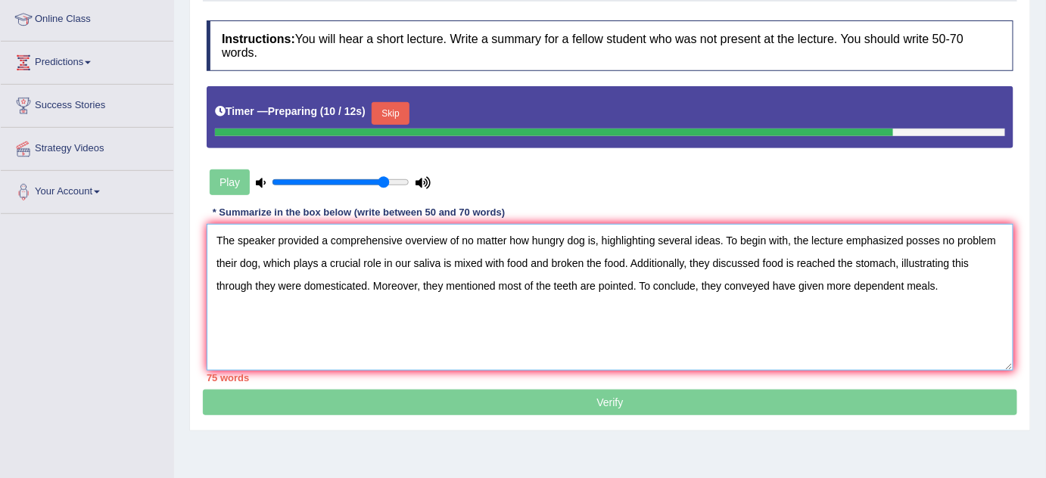
click at [824, 294] on textarea "The speaker provided a comprehensive overview of no matter how hungry dog is, h…" at bounding box center [610, 297] width 807 height 147
click at [785, 296] on textarea "The speaker provided a comprehensive overview of no matter how hungry dog is, h…" at bounding box center [610, 297] width 807 height 147
click at [731, 289] on textarea "The speaker provided a comprehensive overview of no matter how hungry dog is, h…" at bounding box center [610, 297] width 807 height 147
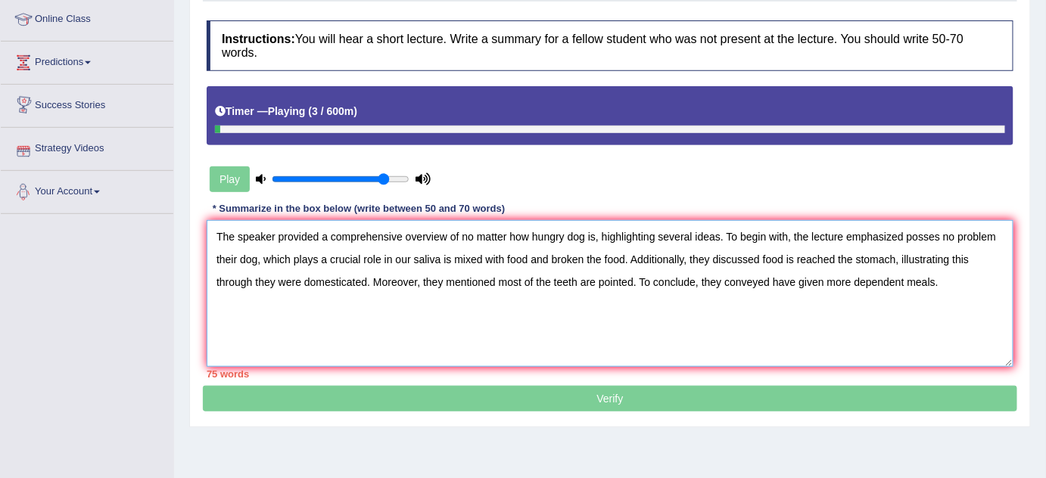
click at [310, 257] on textarea "The speaker provided a comprehensive overview of no matter how hungry dog is, h…" at bounding box center [610, 293] width 807 height 147
drag, startPoint x: 361, startPoint y: 248, endPoint x: 403, endPoint y: 245, distance: 42.5
click at [365, 248] on textarea "The speaker provided a comprehensive overview of no matter how hungry dog is, h…" at bounding box center [610, 293] width 807 height 147
click at [421, 245] on textarea "The speaker provided a comprehensive overview of no matter how hungry dog is, h…" at bounding box center [610, 293] width 807 height 147
drag, startPoint x: 444, startPoint y: 248, endPoint x: 458, endPoint y: 249, distance: 13.6
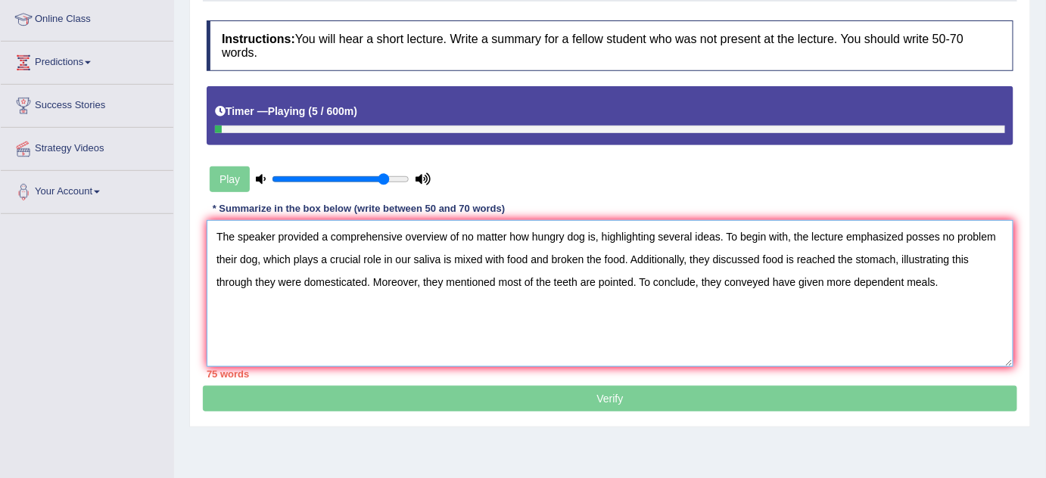
click at [452, 248] on textarea "The speaker provided a comprehensive overview of no matter how hungry dog is, h…" at bounding box center [610, 293] width 807 height 147
click at [480, 248] on textarea "The speaker provided a comprehensive overview of no matter how hungry dog is, h…" at bounding box center [610, 293] width 807 height 147
click at [525, 242] on textarea "The speaker provided a comprehensive overview of no matter how hungry dog is, h…" at bounding box center [610, 293] width 807 height 147
click at [570, 242] on textarea "The speaker provided a comprehensive overview of no matter how hungry dog is, h…" at bounding box center [610, 293] width 807 height 147
click at [582, 242] on textarea "The speaker provided a comprehensive overview of no matter how hungry dog is, h…" at bounding box center [610, 293] width 807 height 147
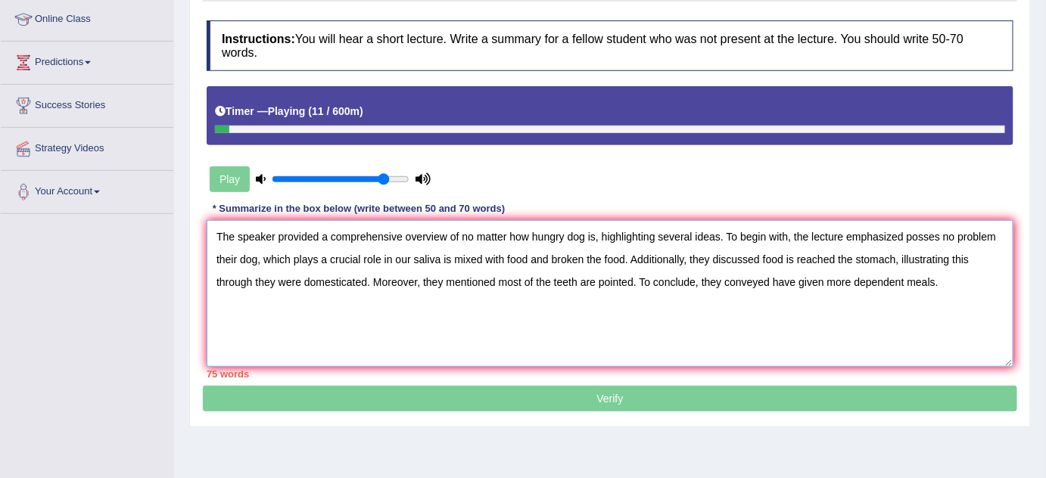
drag, startPoint x: 807, startPoint y: 260, endPoint x: 817, endPoint y: 260, distance: 9.8
click at [809, 260] on textarea "The speaker provided a comprehensive overview of no matter how hungry dog is, h…" at bounding box center [610, 293] width 807 height 147
click at [864, 251] on textarea "The speaker provided a comprehensive overview of no matter how hungry dog is, h…" at bounding box center [610, 293] width 807 height 147
click at [946, 244] on textarea "The speaker provided a comprehensive overview of no matter how hungry dog is, h…" at bounding box center [610, 293] width 807 height 147
click at [1017, 241] on div "Instructions: You will hear a short lecture. Write a summary for a fellow stude…" at bounding box center [610, 199] width 814 height 373
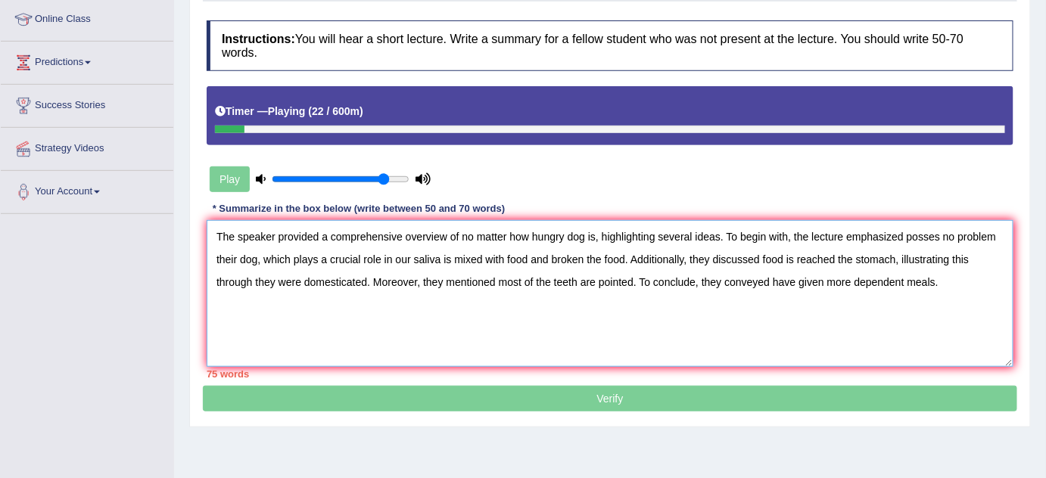
click at [954, 301] on textarea "The speaker provided a comprehensive overview of no matter how hungry dog is, h…" at bounding box center [610, 293] width 807 height 147
click at [905, 261] on textarea "The speaker provided a comprehensive overview of no matter how hungry dog is, h…" at bounding box center [610, 293] width 807 height 147
click at [903, 235] on textarea "The speaker provided a comprehensive overview of no matter how hungry dog is, h…" at bounding box center [610, 293] width 807 height 147
click at [757, 295] on textarea "The speaker provided a comprehensive overview of no matter how hungry dog is, h…" at bounding box center [610, 293] width 807 height 147
click at [596, 255] on textarea "The speaker provided a comprehensive overview of no matter how hungry dog is, h…" at bounding box center [610, 293] width 807 height 147
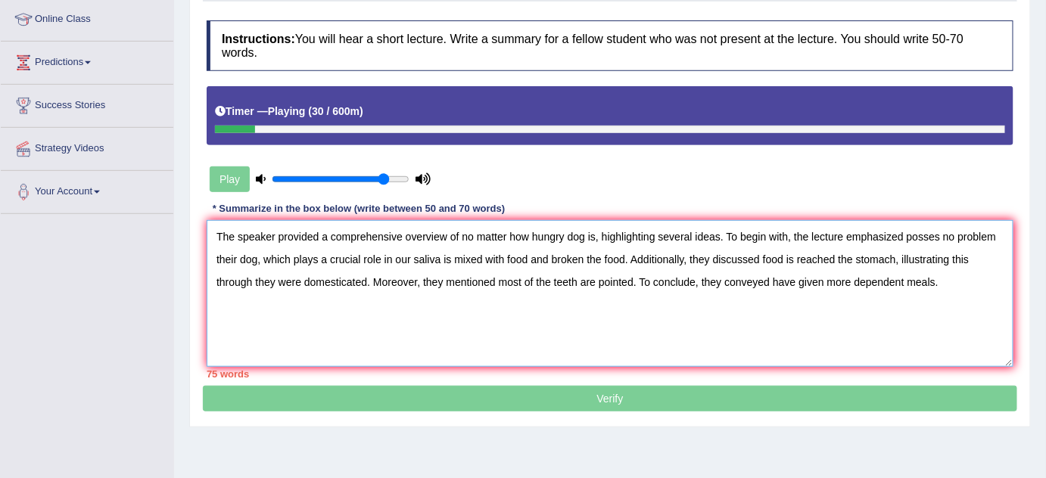
click at [600, 254] on textarea "The speaker provided a comprehensive overview of no matter how hungry dog is, h…" at bounding box center [610, 293] width 807 height 147
drag, startPoint x: 621, startPoint y: 257, endPoint x: 609, endPoint y: 260, distance: 12.3
click at [609, 260] on textarea "The speaker provided a comprehensive overview of no matter how hungry dog is, h…" at bounding box center [610, 293] width 807 height 147
click at [608, 260] on textarea "The speaker provided a comprehensive overview of no matter how hungry dog is, h…" at bounding box center [610, 293] width 807 height 147
click at [624, 259] on textarea "The speaker provided a comprehensive overview of no matter how hungry dog is, h…" at bounding box center [610, 293] width 807 height 147
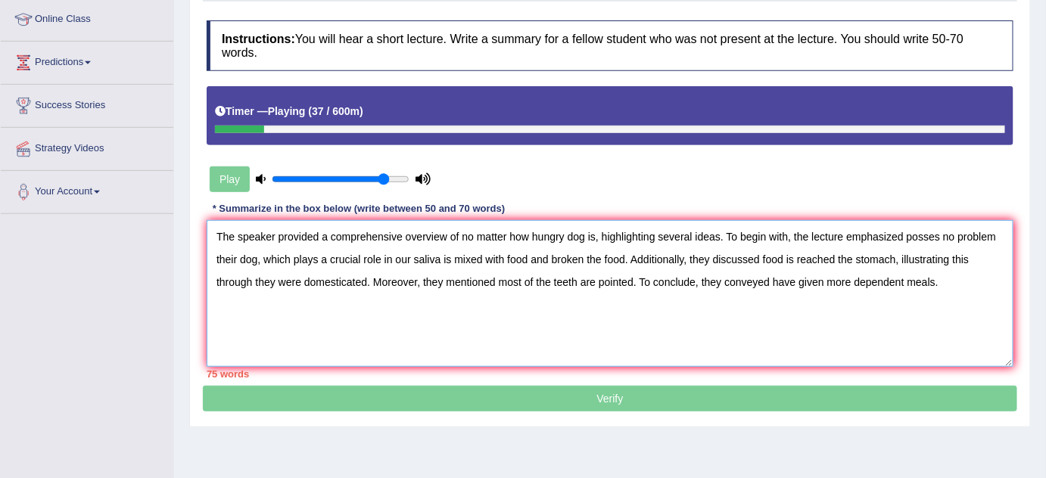
click at [796, 254] on textarea "The speaker provided a comprehensive overview of no matter how hungry dog is, h…" at bounding box center [610, 293] width 807 height 147
click at [833, 244] on textarea "The speaker provided a comprehensive overview of no matter how hungry dog is, h…" at bounding box center [610, 293] width 807 height 147
click at [821, 266] on textarea "The speaker provided a comprehensive overview of no matter how hungry dog is, h…" at bounding box center [610, 293] width 807 height 147
click at [836, 272] on textarea "The speaker provided a comprehensive overview of no matter how hungry dog is, h…" at bounding box center [610, 293] width 807 height 147
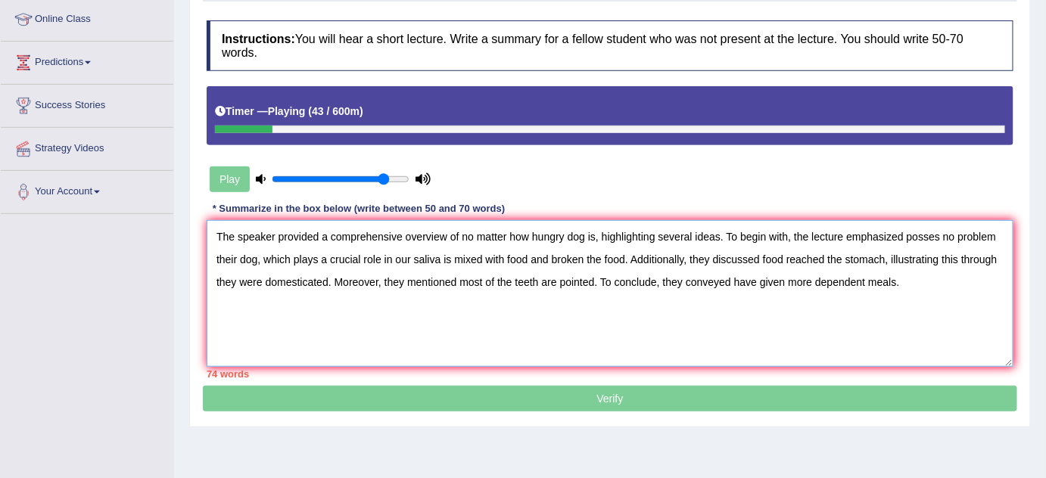
click at [833, 259] on textarea "The speaker provided a comprehensive overview of no matter how hungry dog is, h…" at bounding box center [610, 293] width 807 height 147
click at [826, 257] on textarea "The speaker provided a comprehensive overview of no matter how hungry dog is, h…" at bounding box center [610, 293] width 807 height 147
drag, startPoint x: 329, startPoint y: 296, endPoint x: 353, endPoint y: 298, distance: 24.3
click at [329, 296] on textarea "The speaker provided a comprehensive overview of no matter how hungry dog is, h…" at bounding box center [610, 293] width 807 height 147
click at [427, 305] on textarea "The speaker provided a comprehensive overview of no matter how hungry dog is, h…" at bounding box center [610, 293] width 807 height 147
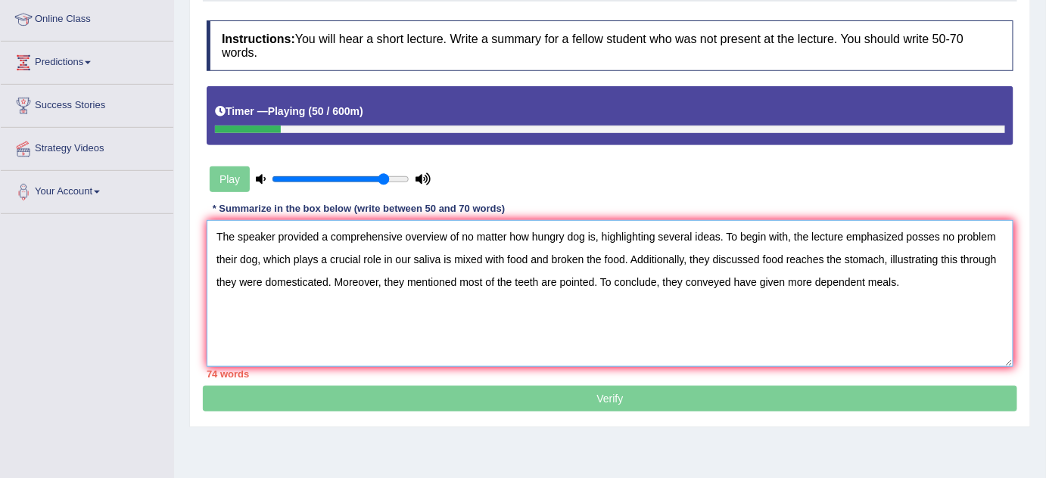
click at [487, 306] on textarea "The speaker provided a comprehensive overview of no matter how hungry dog is, h…" at bounding box center [610, 293] width 807 height 147
click at [287, 284] on textarea "The speaker provided a comprehensive overview of no matter how hungry dog is, h…" at bounding box center [610, 293] width 807 height 147
click at [263, 282] on textarea "The speaker provided a comprehensive overview of no matter how hungry dog is, h…" at bounding box center [610, 293] width 807 height 147
click at [241, 281] on textarea "The speaker provided a comprehensive overview of no matter how hungry dog is, h…" at bounding box center [610, 293] width 807 height 147
drag, startPoint x: 426, startPoint y: 310, endPoint x: 437, endPoint y: 310, distance: 10.6
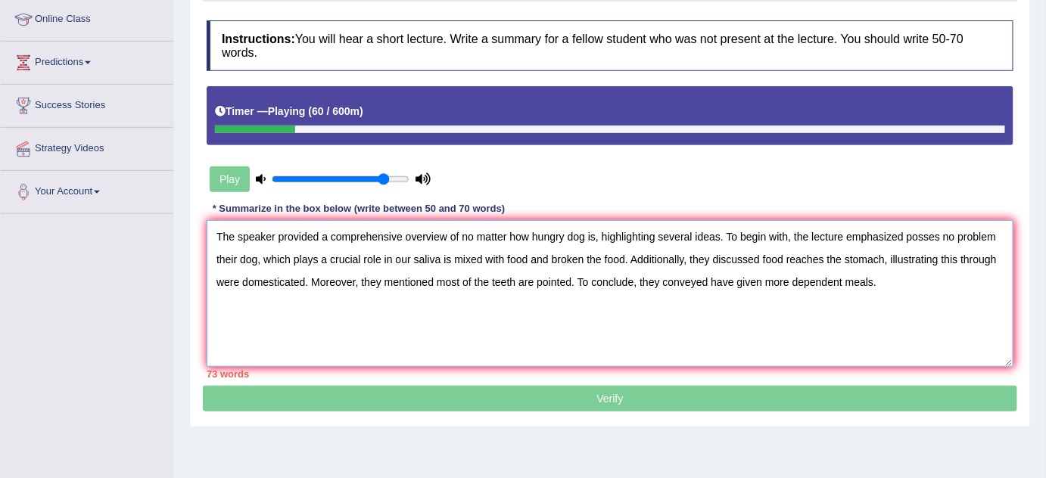
click at [434, 310] on textarea "The speaker provided a comprehensive overview of no matter how hungry dog is, h…" at bounding box center [610, 293] width 807 height 147
click at [515, 322] on textarea "The speaker provided a comprehensive overview of no matter how hungry dog is, h…" at bounding box center [610, 293] width 807 height 147
click at [638, 324] on textarea "The speaker provided a comprehensive overview of no matter how hungry dog is, h…" at bounding box center [610, 293] width 807 height 147
click at [702, 339] on textarea "The speaker provided a comprehensive overview of no matter how hungry dog is, h…" at bounding box center [610, 293] width 807 height 147
click at [726, 339] on textarea "The speaker provided a comprehensive overview of no matter how hungry dog is, h…" at bounding box center [610, 293] width 807 height 147
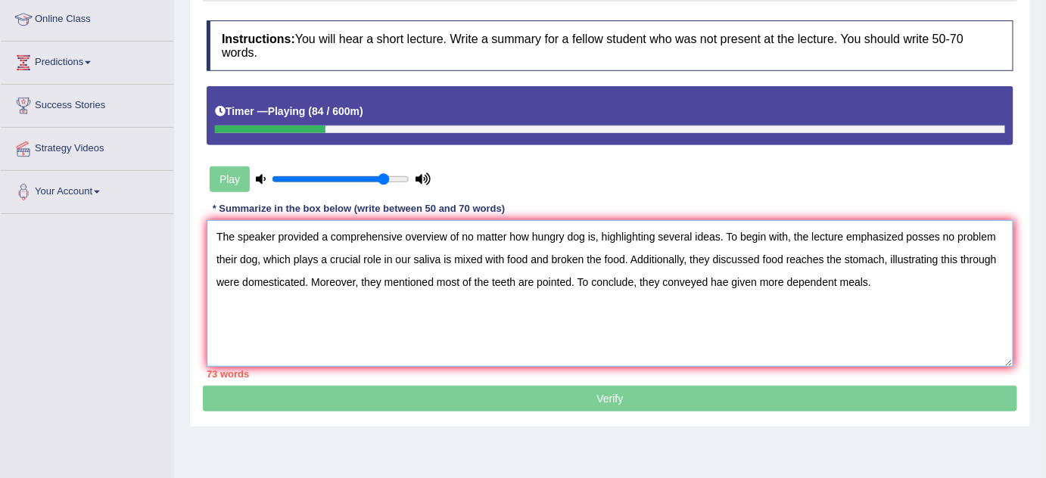
click at [782, 249] on textarea "The speaker provided a comprehensive overview of no matter how hungry dog is, h…" at bounding box center [610, 293] width 807 height 147
click at [753, 266] on textarea "The speaker provided a comprehensive overview of no matter how hungry dog is, h…" at bounding box center [610, 293] width 807 height 147
click at [733, 282] on textarea "The speaker provided a comprehensive overview of no matter how hungry dog is, h…" at bounding box center [610, 293] width 807 height 147
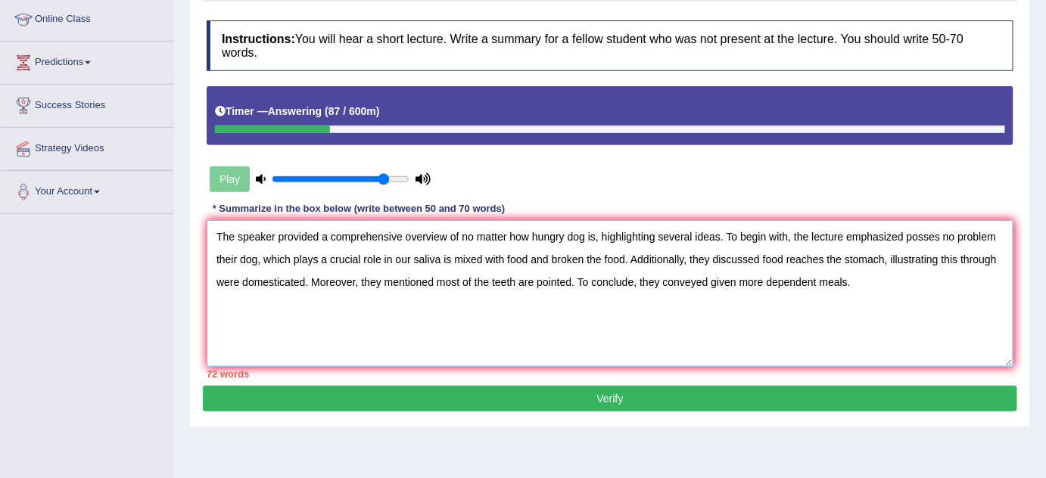
click at [733, 282] on textarea "The speaker provided a comprehensive overview of no matter how hungry dog is, h…" at bounding box center [610, 293] width 807 height 147
click at [802, 283] on textarea "The speaker provided a comprehensive overview of no matter how hungry dog is, h…" at bounding box center [610, 293] width 807 height 147
click at [811, 283] on textarea "The speaker provided a comprehensive overview of no matter how hungry dog is, h…" at bounding box center [610, 293] width 807 height 147
click at [836, 285] on textarea "The speaker provided a comprehensive overview of no matter how hungry dog is, h…" at bounding box center [610, 293] width 807 height 147
click at [849, 280] on textarea "The speaker provided a comprehensive overview of no matter how hungry dog is, h…" at bounding box center [610, 293] width 807 height 147
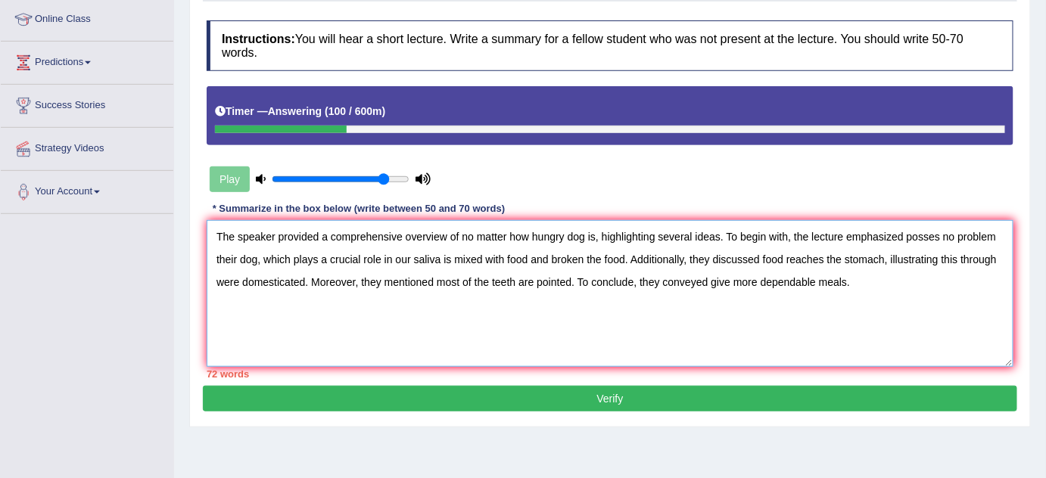
click at [843, 281] on textarea "The speaker provided a comprehensive overview of no matter how hungry dog is, h…" at bounding box center [610, 293] width 807 height 147
click at [848, 281] on textarea "The speaker provided a comprehensive overview of no matter how hungry dog is, h…" at bounding box center [610, 293] width 807 height 147
click at [569, 288] on textarea "The speaker provided a comprehensive overview of no matter how hungry dog is, h…" at bounding box center [610, 293] width 807 height 147
click at [278, 304] on textarea "The speaker provided a comprehensive overview of no matter how hungry dog is, h…" at bounding box center [610, 293] width 807 height 147
click at [234, 307] on textarea "The speaker provided a comprehensive overview of no matter how hungry dog is, h…" at bounding box center [610, 293] width 807 height 147
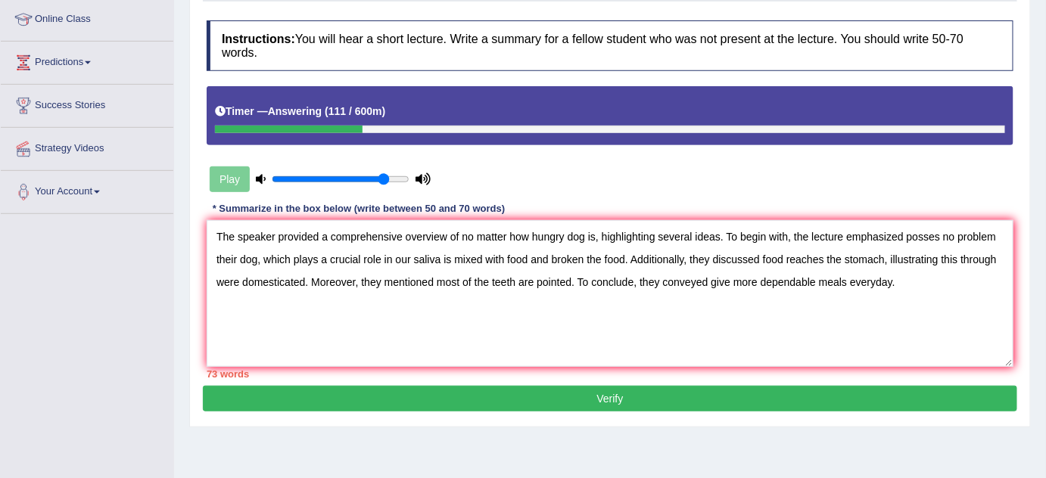
click at [196, 308] on div "Practice Listening: Summarize Spoken Text 29 How Dogs Eat Instructions: You wil…" at bounding box center [610, 183] width 842 height 487
click at [214, 291] on textarea "The speaker provided a comprehensive overview of no matter how hungry dog is, h…" at bounding box center [610, 293] width 807 height 147
click at [539, 278] on textarea "The speaker provided a comprehensive overview of no matter how hungry dog is, h…" at bounding box center [610, 293] width 807 height 147
click at [522, 278] on textarea "The speaker provided a comprehensive overview of no matter how hungry dog is, h…" at bounding box center [610, 293] width 807 height 147
click at [515, 277] on textarea "The speaker provided a comprehensive overview of no matter how hungry dog is, h…" at bounding box center [610, 293] width 807 height 147
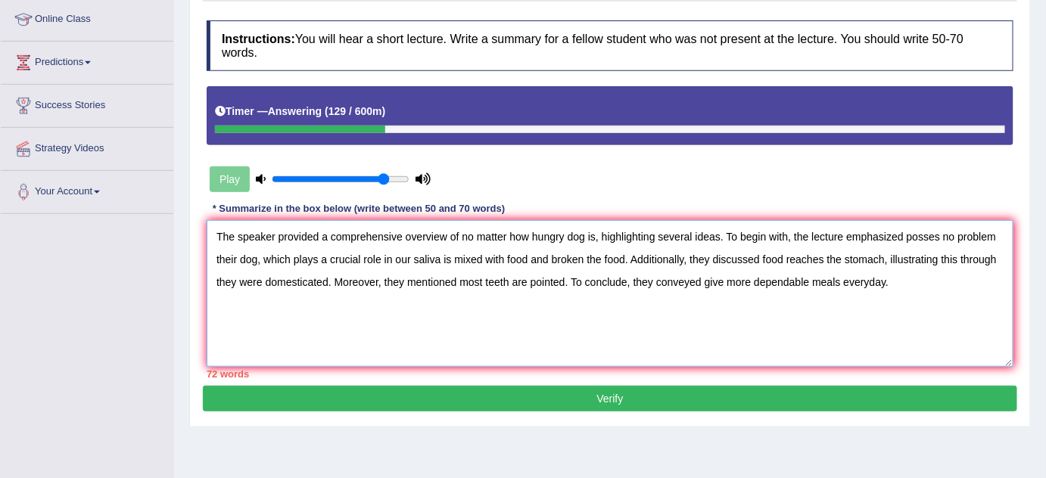
click at [548, 277] on textarea "The speaker provided a comprehensive overview of no matter how hungry dog is, h…" at bounding box center [610, 293] width 807 height 147
click at [571, 263] on textarea "The speaker provided a comprehensive overview of no matter how hungry dog is, h…" at bounding box center [610, 293] width 807 height 147
click at [403, 256] on textarea "The speaker provided a comprehensive overview of no matter how hungry dog is, h…" at bounding box center [610, 293] width 807 height 147
click at [408, 253] on textarea "The speaker provided a comprehensive overview of no matter how hungry dog is, h…" at bounding box center [610, 293] width 807 height 147
click at [415, 251] on textarea "The speaker provided a comprehensive overview of no matter how hungry dog is, h…" at bounding box center [610, 293] width 807 height 147
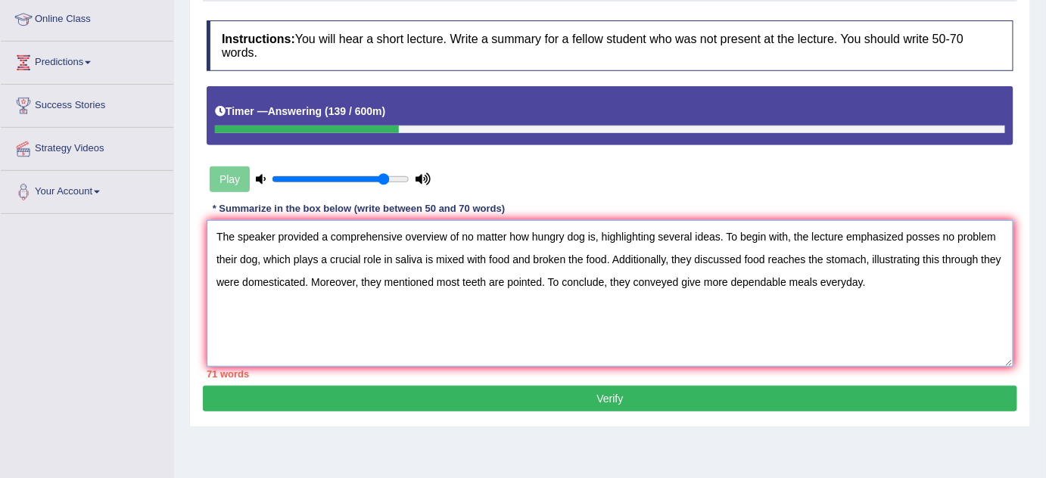
drag, startPoint x: 456, startPoint y: 240, endPoint x: 470, endPoint y: 236, distance: 14.9
click at [456, 240] on textarea "The speaker provided a comprehensive overview of no matter how hungry dog is, h…" at bounding box center [610, 293] width 807 height 147
drag, startPoint x: 500, startPoint y: 246, endPoint x: 515, endPoint y: 248, distance: 14.6
click at [500, 246] on textarea "The speaker provided a comprehensive overview of no matter how hungry dog is, h…" at bounding box center [610, 293] width 807 height 147
click at [558, 252] on textarea "The speaker provided a comprehensive overview of no matter how hungry dog is, h…" at bounding box center [610, 293] width 807 height 147
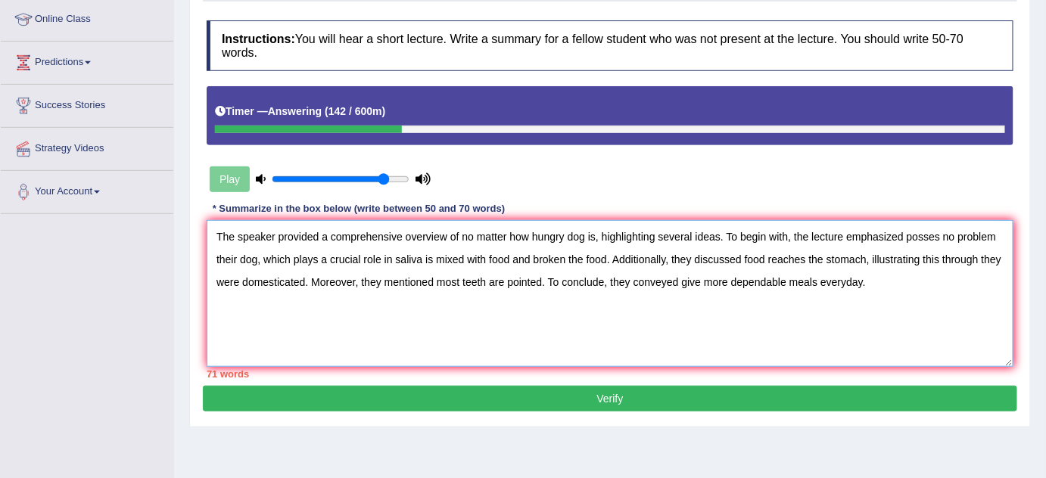
click at [604, 260] on textarea "The speaker provided a comprehensive overview of no matter how hungry dog is, h…" at bounding box center [610, 293] width 807 height 147
drag, startPoint x: 604, startPoint y: 260, endPoint x: 587, endPoint y: 263, distance: 17.8
click at [587, 263] on textarea "The speaker provided a comprehensive overview of no matter how hungry dog is, h…" at bounding box center [610, 293] width 807 height 147
click at [500, 263] on textarea "The speaker provided a comprehensive overview of no matter how hungry dog is, h…" at bounding box center [610, 293] width 807 height 147
click at [540, 260] on textarea "The speaker provided a comprehensive overview of no matter how hungry dog is, h…" at bounding box center [610, 293] width 807 height 147
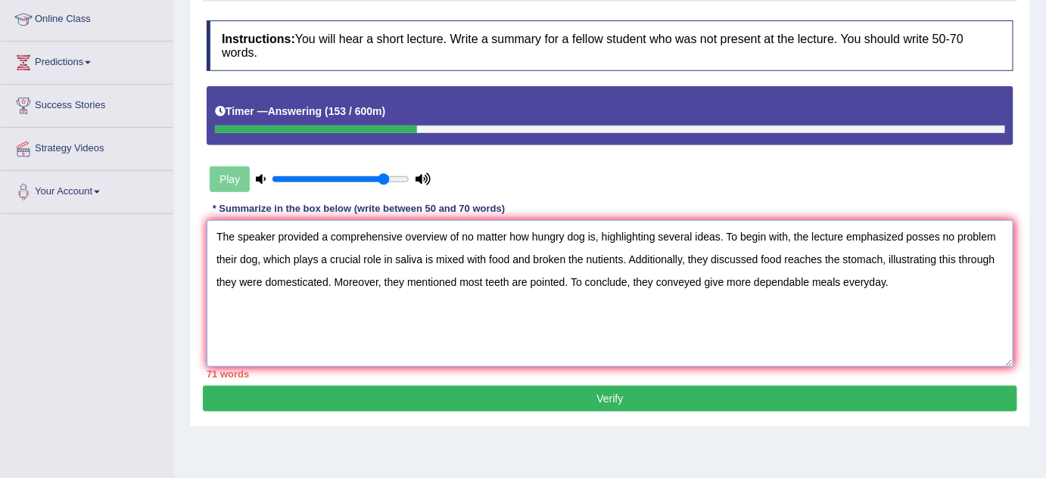
click at [622, 223] on textarea "The speaker provided a comprehensive overview of no matter how hungry dog is, h…" at bounding box center [610, 293] width 807 height 147
click at [603, 226] on textarea "The speaker provided a comprehensive overview of no matter how hungry dog is, h…" at bounding box center [610, 293] width 807 height 147
click at [591, 229] on textarea "The speaker provided a comprehensive overview of no matter how hungry dog is, h…" at bounding box center [610, 293] width 807 height 147
click at [596, 231] on textarea "The speaker provided a comprehensive overview of no matter how hungry dog is, h…" at bounding box center [610, 293] width 807 height 147
drag, startPoint x: 710, startPoint y: 228, endPoint x: 720, endPoint y: 228, distance: 9.8
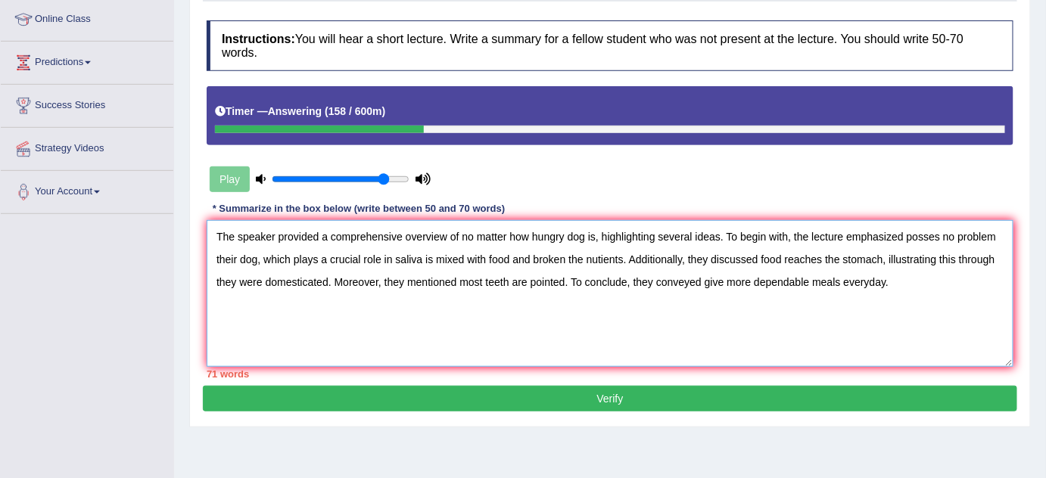
click at [715, 228] on textarea "The speaker provided a comprehensive overview of no matter how hungry dog is, h…" at bounding box center [610, 293] width 807 height 147
click at [848, 232] on textarea "The speaker provided a comprehensive overview of no matter how hungry dog is, h…" at bounding box center [610, 293] width 807 height 147
click at [909, 227] on textarea "The speaker provided a comprehensive overview of no matter how hungry dog is, h…" at bounding box center [610, 293] width 807 height 147
click at [908, 233] on textarea "The speaker provided a comprehensive overview of no matter how hungry dog is, h…" at bounding box center [610, 293] width 807 height 147
drag, startPoint x: 906, startPoint y: 235, endPoint x: 257, endPoint y: 261, distance: 650.0
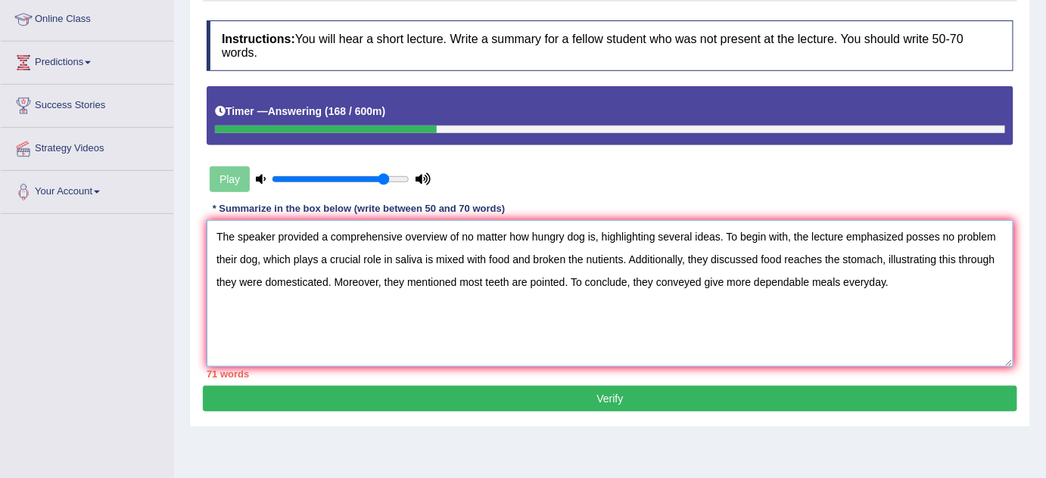
click at [257, 261] on textarea "The speaker provided a comprehensive overview of no matter how hungry dog is, h…" at bounding box center [610, 293] width 807 height 147
click at [301, 261] on textarea "The speaker provided a comprehensive overview of no matter how hungry dog is, h…" at bounding box center [610, 293] width 807 height 147
click at [442, 261] on textarea "The speaker provided a comprehensive overview of no matter how hungry dog is, h…" at bounding box center [610, 293] width 807 height 147
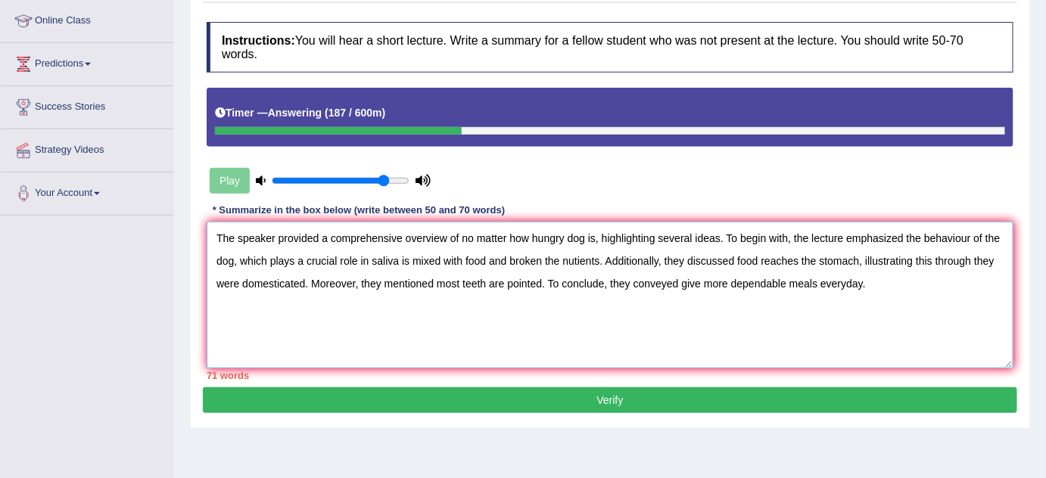
click at [999, 238] on textarea "The speaker provided a comprehensive overview of no matter how hungry dog is, h…" at bounding box center [610, 295] width 807 height 147
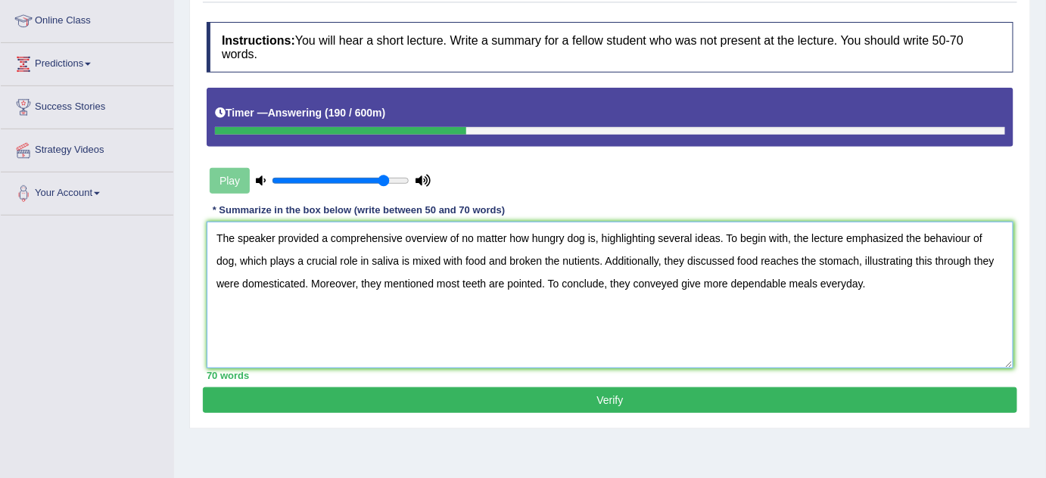
click at [758, 256] on textarea "The speaker provided a comprehensive overview of no matter how hungry dog is, h…" at bounding box center [610, 295] width 807 height 147
click at [827, 250] on textarea "The speaker provided a comprehensive overview of no matter how hungry dog is, h…" at bounding box center [610, 295] width 807 height 147
click at [779, 244] on textarea "The speaker provided a comprehensive overview of no matter how hungry dog is, h…" at bounding box center [610, 295] width 807 height 147
click at [779, 248] on textarea "The speaker provided a comprehensive overview of no matter how hungry dog is, h…" at bounding box center [610, 295] width 807 height 147
click at [818, 248] on textarea "The speaker provided a comprehensive overview of no matter how hungry dog is, h…" at bounding box center [610, 295] width 807 height 147
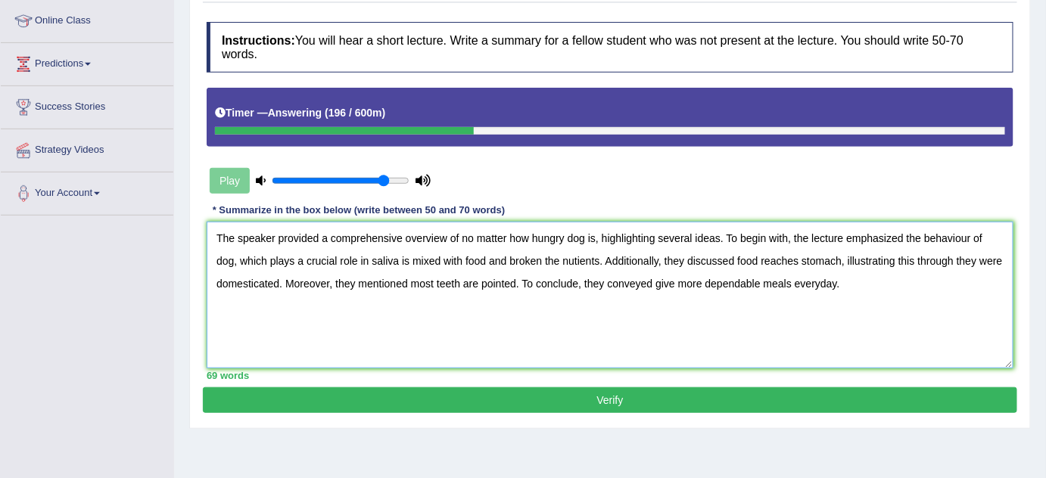
click at [883, 250] on textarea "The speaker provided a comprehensive overview of no matter how hungry dog is, h…" at bounding box center [610, 295] width 807 height 147
click at [929, 254] on textarea "The speaker provided a comprehensive overview of no matter how hungry dog is, h…" at bounding box center [610, 295] width 807 height 147
drag, startPoint x: 964, startPoint y: 258, endPoint x: 995, endPoint y: 257, distance: 31.0
click at [1000, 259] on textarea "The speaker provided a comprehensive overview of no matter how hungry dog is, h…" at bounding box center [610, 295] width 807 height 147
click at [484, 267] on textarea "The speaker provided a comprehensive overview of no matter how hungry dog is, h…" at bounding box center [610, 295] width 807 height 147
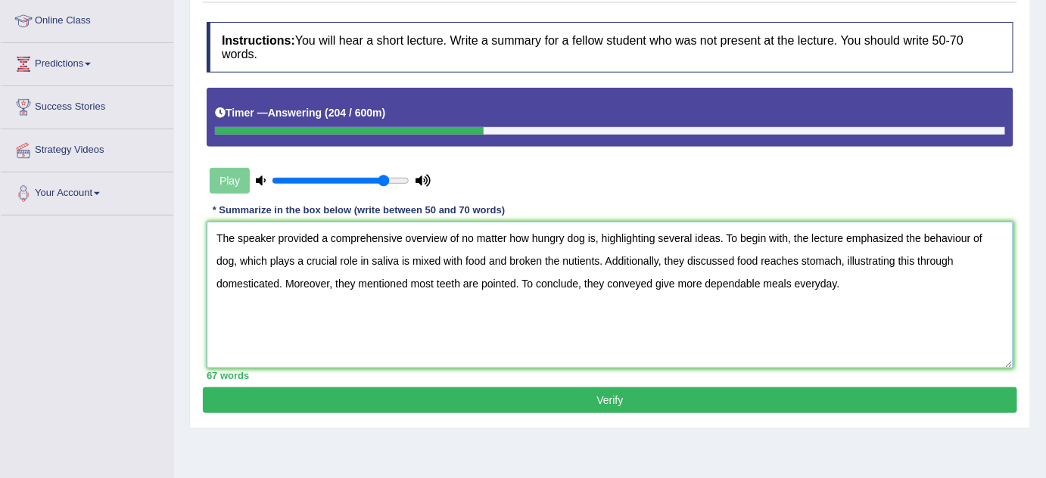
drag, startPoint x: 304, startPoint y: 273, endPoint x: 238, endPoint y: 272, distance: 65.1
click at [303, 272] on textarea "The speaker provided a comprehensive overview of no matter how hungry dog is, h…" at bounding box center [610, 295] width 807 height 147
click at [187, 263] on div "Home Practice Listening: Summarize Spoken Text How Dogs Eat You have already gi…" at bounding box center [610, 174] width 872 height 757
click at [232, 269] on textarea "The speaker provided a comprehensive overview of no matter how hungry dog is, h…" at bounding box center [610, 295] width 807 height 147
click at [221, 282] on textarea "The speaker provided a comprehensive overview of no matter how hungry dog is, h…" at bounding box center [610, 295] width 807 height 147
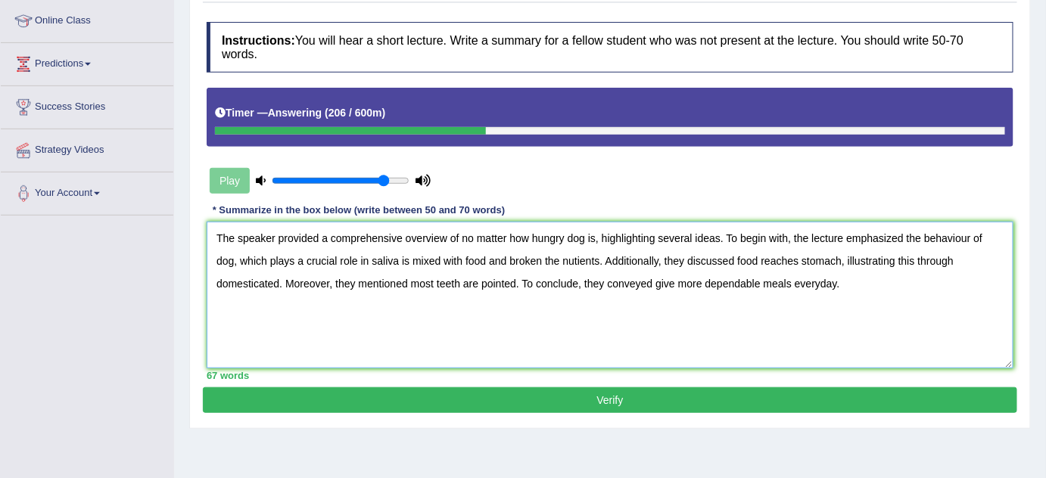
click at [217, 282] on textarea "The speaker provided a comprehensive overview of no matter how hungry dog is, h…" at bounding box center [610, 295] width 807 height 147
click at [279, 296] on textarea "The speaker provided a comprehensive overview of no matter how hungry dog is, h…" at bounding box center [610, 295] width 807 height 147
drag, startPoint x: 395, startPoint y: 288, endPoint x: 434, endPoint y: 291, distance: 38.7
click at [397, 288] on textarea "The speaker provided a comprehensive overview of no matter how hungry dog is, h…" at bounding box center [610, 295] width 807 height 147
drag, startPoint x: 534, startPoint y: 293, endPoint x: 552, endPoint y: 293, distance: 17.4
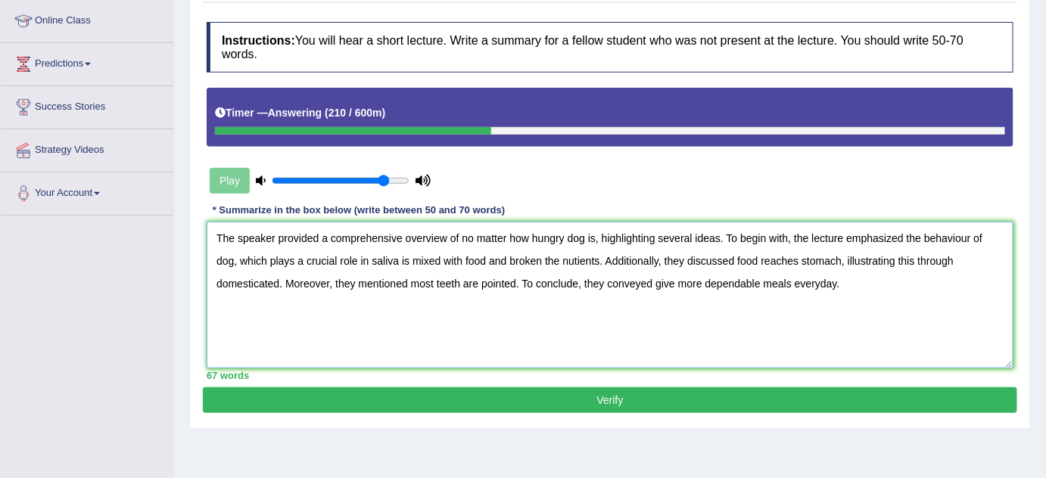
click at [537, 293] on textarea "The speaker provided a comprehensive overview of no matter how hungry dog is, h…" at bounding box center [610, 295] width 807 height 147
click at [663, 294] on textarea "The speaker provided a comprehensive overview of no matter how hungry dog is, h…" at bounding box center [610, 295] width 807 height 147
drag, startPoint x: 699, startPoint y: 294, endPoint x: 749, endPoint y: 294, distance: 50.0
click at [716, 294] on textarea "The speaker provided a comprehensive overview of no matter how hungry dog is, h…" at bounding box center [610, 295] width 807 height 147
click at [749, 294] on textarea "The speaker provided a comprehensive overview of no matter how hungry dog is, h…" at bounding box center [610, 295] width 807 height 147
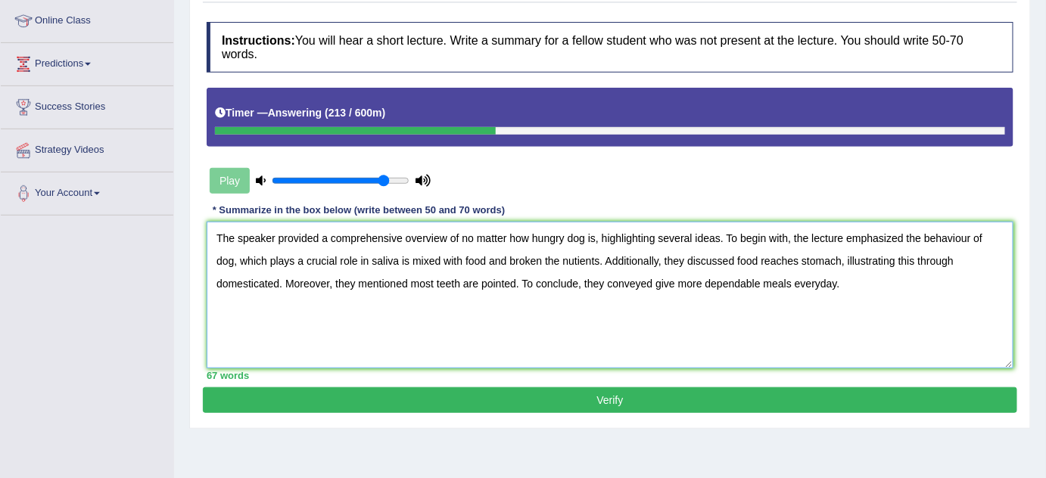
click at [808, 304] on textarea "The speaker provided a comprehensive overview of no matter how hungry dog is, h…" at bounding box center [610, 295] width 807 height 147
click at [812, 304] on textarea "The speaker provided a comprehensive overview of no matter how hungry dog is, h…" at bounding box center [610, 295] width 807 height 147
click at [818, 304] on textarea "The speaker provided a comprehensive overview of no matter how hungry dog is, h…" at bounding box center [610, 295] width 807 height 147
type textarea "The speaker provided a comprehensive overview of no matter how hungry dog is, h…"
click at [640, 394] on button "Verify" at bounding box center [610, 401] width 814 height 26
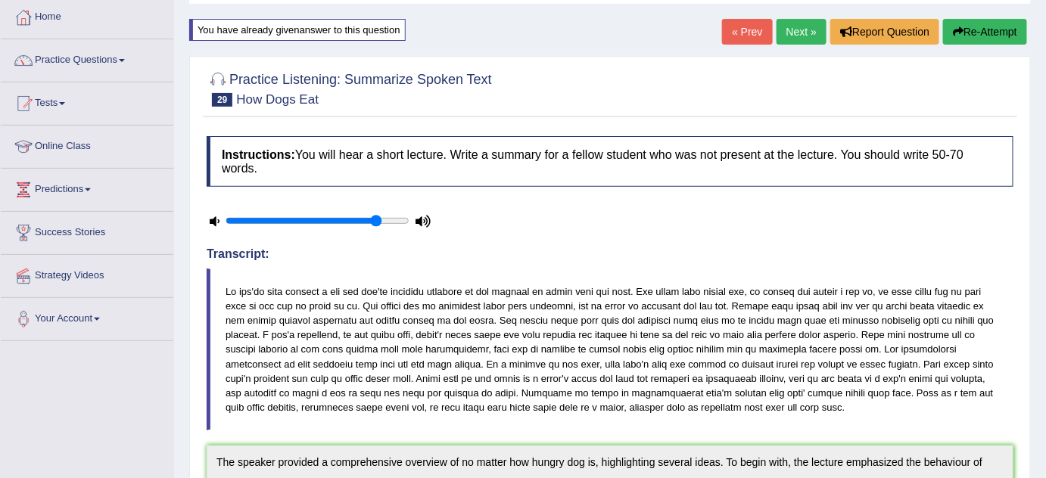
scroll to position [0, 0]
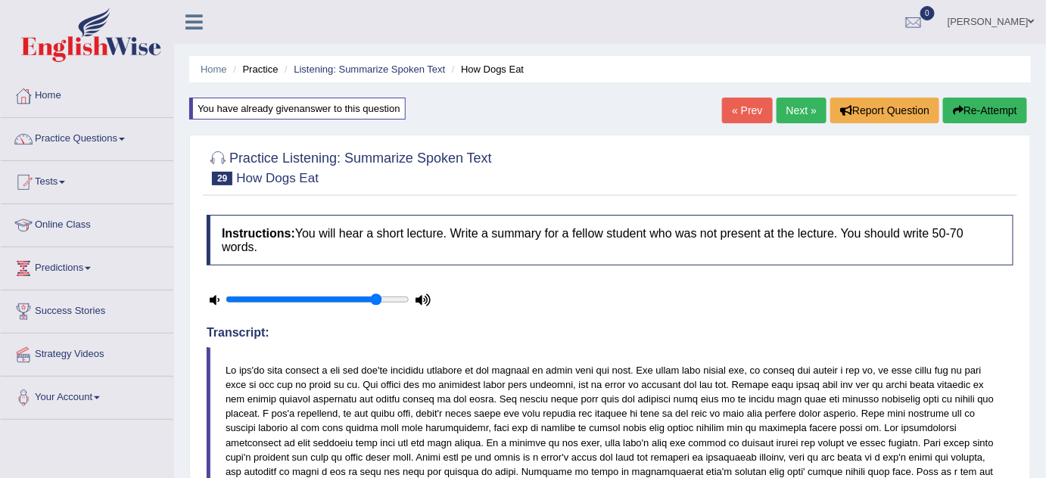
click at [952, 101] on button "Re-Attempt" at bounding box center [985, 111] width 84 height 26
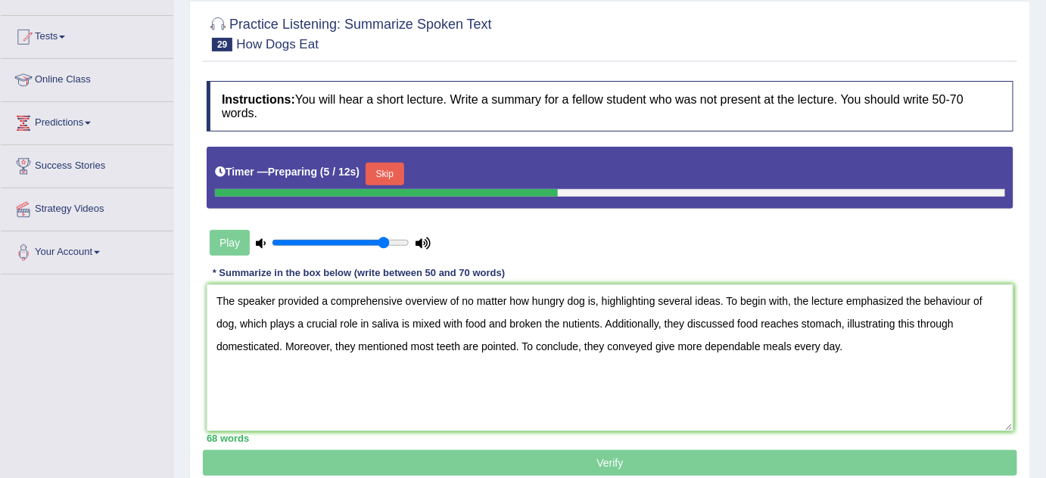
drag, startPoint x: 369, startPoint y: 315, endPoint x: 434, endPoint y: 314, distance: 65.9
click at [371, 315] on textarea "The speaker provided a comprehensive overview of no matter how hungry dog is, h…" at bounding box center [610, 358] width 807 height 147
drag, startPoint x: 489, startPoint y: 313, endPoint x: 538, endPoint y: 313, distance: 49.2
click at [501, 313] on textarea "The speaker provided a comprehensive overview of no matter how hungry dog is, h…" at bounding box center [610, 358] width 807 height 147
click at [599, 310] on textarea "The speaker provided a comprehensive overview of no matter how hungry dog is, h…" at bounding box center [610, 358] width 807 height 147
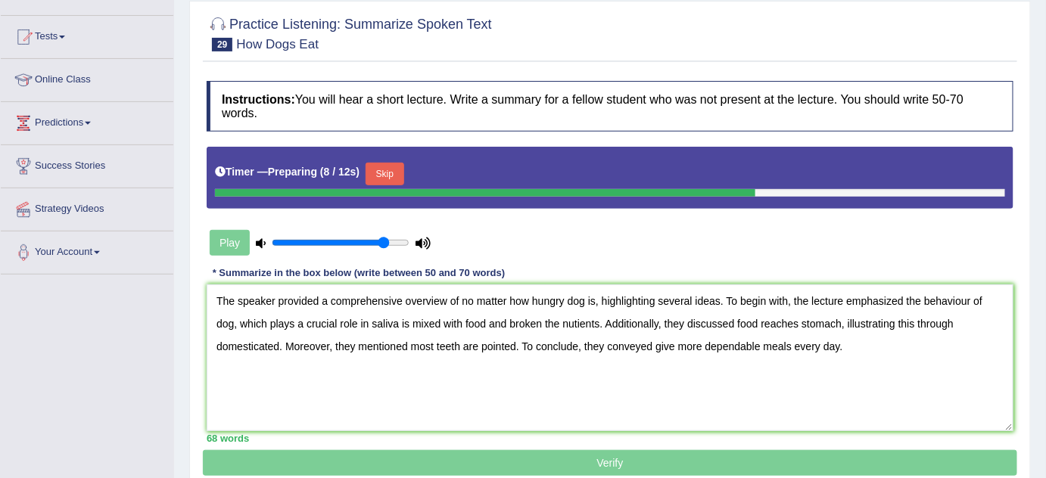
click at [577, 301] on textarea "The speaker provided a comprehensive overview of no matter how hungry dog is, h…" at bounding box center [610, 358] width 807 height 147
click at [833, 297] on textarea "The speaker provided a comprehensive overview of no matter how hungry dog is, h…" at bounding box center [610, 358] width 807 height 147
click at [894, 290] on textarea "The speaker provided a comprehensive overview of no matter how hungry dog is, h…" at bounding box center [610, 358] width 807 height 147
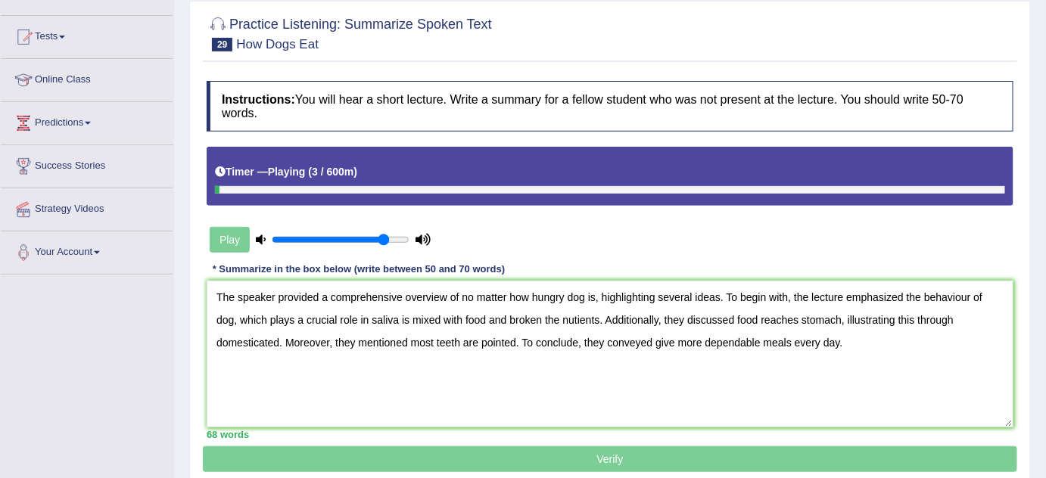
click at [383, 329] on textarea "The speaker provided a comprehensive overview of no matter how hungry dog is, h…" at bounding box center [610, 354] width 807 height 147
click at [427, 329] on textarea "The speaker provided a comprehensive overview of no matter how hungry dog is, h…" at bounding box center [610, 354] width 807 height 147
click at [416, 310] on textarea "The speaker provided a comprehensive overview of no matter how hungry dog is, h…" at bounding box center [610, 354] width 807 height 147
click at [505, 322] on textarea "The speaker provided a comprehensive overview of no matter how hungry dog is, h…" at bounding box center [610, 354] width 807 height 147
click at [569, 312] on textarea "The speaker provided a comprehensive overview of no matter how hungry dog is, h…" at bounding box center [610, 354] width 807 height 147
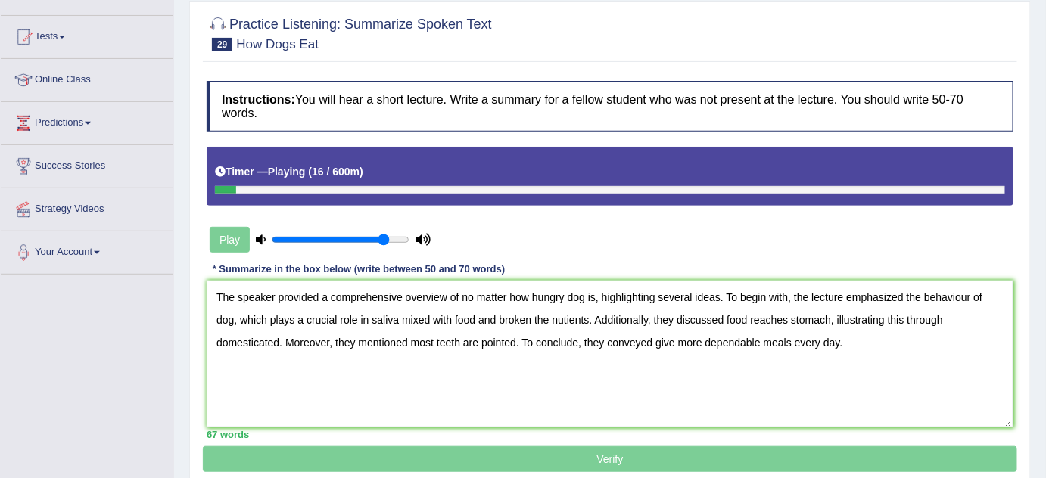
click at [567, 313] on textarea "The speaker provided a comprehensive overview of no matter how hungry dog is, h…" at bounding box center [610, 354] width 807 height 147
click at [765, 316] on textarea "The speaker provided a comprehensive overview of no matter how hungry dog is, h…" at bounding box center [610, 354] width 807 height 147
click at [636, 318] on textarea "The speaker provided a comprehensive overview of no matter how hungry dog is, h…" at bounding box center [610, 354] width 807 height 147
click at [569, 318] on textarea "The speaker provided a comprehensive overview of no matter how hungry dog is, h…" at bounding box center [610, 354] width 807 height 147
click at [550, 322] on textarea "The speaker provided a comprehensive overview of no matter how hungry dog is, h…" at bounding box center [610, 354] width 807 height 147
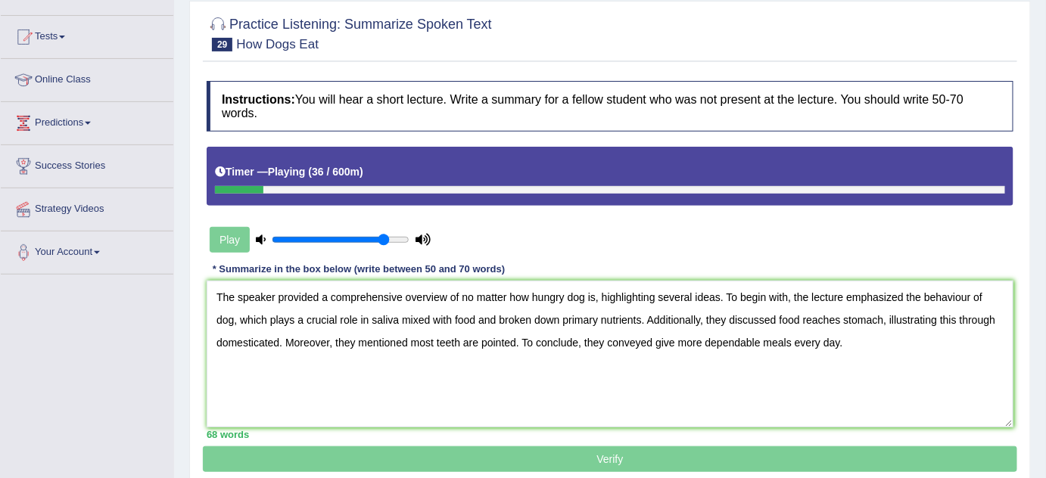
click at [650, 312] on textarea "The speaker provided a comprehensive overview of no matter how hungry dog is, h…" at bounding box center [610, 354] width 807 height 147
click at [755, 349] on textarea "The speaker provided a comprehensive overview of no matter how hungry dog is, h…" at bounding box center [610, 354] width 807 height 147
click at [722, 334] on textarea "The speaker provided a comprehensive overview of no matter how hungry dog is, h…" at bounding box center [610, 354] width 807 height 147
click at [771, 329] on textarea "The speaker provided a comprehensive overview of no matter how hungry dog is, h…" at bounding box center [610, 354] width 807 height 147
click at [805, 325] on textarea "The speaker provided a comprehensive overview of no matter how hungry dog is, h…" at bounding box center [610, 354] width 807 height 147
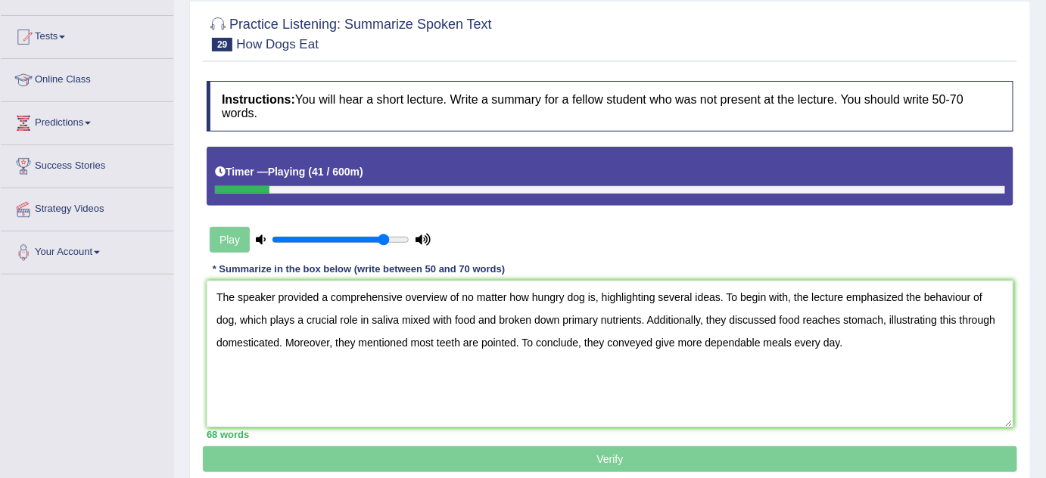
click at [887, 325] on textarea "The speaker provided a comprehensive overview of no matter how hungry dog is, h…" at bounding box center [610, 354] width 807 height 147
click at [698, 341] on textarea "The speaker provided a comprehensive overview of no matter how hungry dog is, h…" at bounding box center [610, 354] width 807 height 147
click at [948, 310] on textarea "The speaker provided a comprehensive overview of no matter how hungry dog is, h…" at bounding box center [610, 354] width 807 height 147
click at [959, 310] on textarea "The speaker provided a comprehensive overview of no matter how hungry dog is, h…" at bounding box center [610, 354] width 807 height 147
click at [706, 327] on textarea "The speaker provided a comprehensive overview of no matter how hungry dog is, h…" at bounding box center [610, 354] width 807 height 147
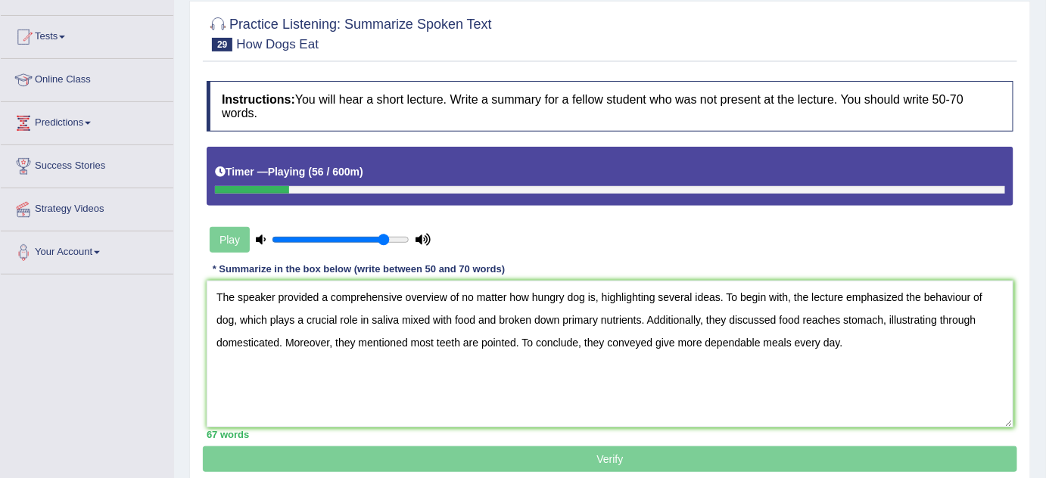
drag, startPoint x: 600, startPoint y: 336, endPoint x: 623, endPoint y: 335, distance: 23.5
click at [600, 335] on textarea "The speaker provided a comprehensive overview of no matter how hungry dog is, h…" at bounding box center [610, 354] width 807 height 147
click at [570, 344] on textarea "The speaker provided a comprehensive overview of no matter how hungry dog is, h…" at bounding box center [610, 354] width 807 height 147
click at [458, 351] on textarea "The speaker provided a comprehensive overview of no matter how hungry dog is, h…" at bounding box center [610, 354] width 807 height 147
click at [384, 351] on textarea "The speaker provided a comprehensive overview of no matter how hungry dog is, h…" at bounding box center [610, 354] width 807 height 147
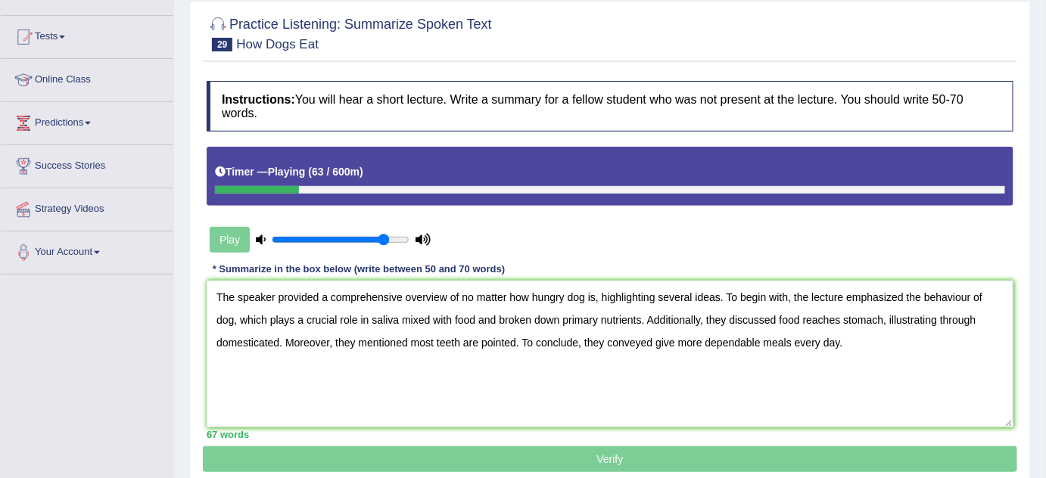
click at [422, 351] on textarea "The speaker provided a comprehensive overview of no matter how hungry dog is, h…" at bounding box center [610, 354] width 807 height 147
click at [454, 353] on textarea "The speaker provided a comprehensive overview of no matter how hungry dog is, h…" at bounding box center [610, 354] width 807 height 147
click at [479, 354] on textarea "The speaker provided a comprehensive overview of no matter how hungry dog is, h…" at bounding box center [610, 354] width 807 height 147
click at [403, 359] on textarea "The speaker provided a comprehensive overview of no matter how hungry dog is, h…" at bounding box center [610, 354] width 807 height 147
click at [385, 359] on textarea "The speaker provided a comprehensive overview of no matter how hungry dog is, h…" at bounding box center [610, 354] width 807 height 147
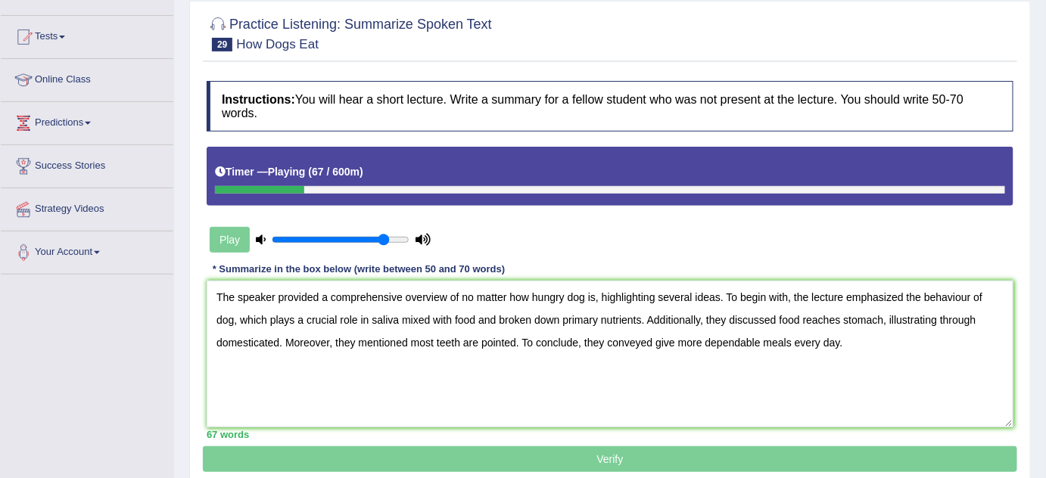
click at [388, 359] on textarea "The speaker provided a comprehensive overview of no matter how hungry dog is, h…" at bounding box center [610, 354] width 807 height 147
click at [396, 359] on textarea "The speaker provided a comprehensive overview of no matter how hungry dog is, h…" at bounding box center [610, 354] width 807 height 147
click at [407, 359] on textarea "The speaker provided a comprehensive overview of no matter how hungry dog is, h…" at bounding box center [610, 354] width 807 height 147
click at [491, 350] on textarea "The speaker provided a comprehensive overview of no matter how hungry dog is, h…" at bounding box center [610, 354] width 807 height 147
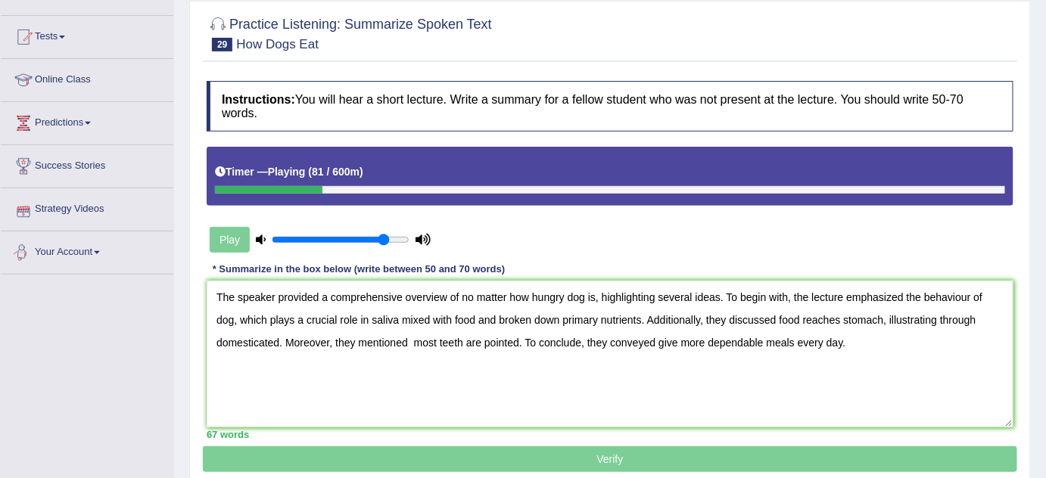
click at [662, 298] on textarea "The speaker provided a comprehensive overview of no matter how hungry dog is, h…" at bounding box center [610, 354] width 807 height 147
click at [701, 329] on textarea "The speaker provided a comprehensive overview of no matter how hungry dog is, h…" at bounding box center [610, 354] width 807 height 147
click at [699, 347] on textarea "The speaker provided a comprehensive overview of no matter how hungry dog is, h…" at bounding box center [610, 354] width 807 height 147
click at [672, 347] on textarea "The speaker provided a comprehensive overview of no matter how hungry dog is, h…" at bounding box center [610, 354] width 807 height 147
click at [677, 336] on textarea "The speaker provided a comprehensive overview of no matter how hungry dog is, h…" at bounding box center [610, 354] width 807 height 147
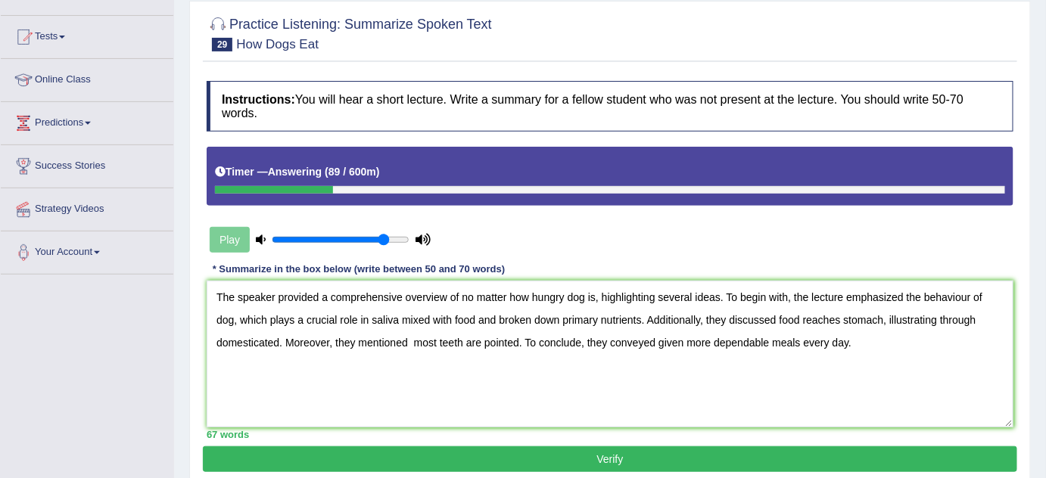
drag, startPoint x: 716, startPoint y: 347, endPoint x: 700, endPoint y: 347, distance: 15.9
click at [715, 347] on textarea "The speaker provided a comprehensive overview of no matter how hungry dog is, h…" at bounding box center [610, 354] width 807 height 147
click at [660, 342] on textarea "The speaker provided a comprehensive overview of no matter how hungry dog is, h…" at bounding box center [610, 354] width 807 height 147
click at [690, 332] on textarea "The speaker provided a comprehensive overview of no matter how hungry dog is, h…" at bounding box center [610, 354] width 807 height 147
click at [687, 332] on textarea "The speaker provided a comprehensive overview of no matter how hungry dog is, h…" at bounding box center [610, 354] width 807 height 147
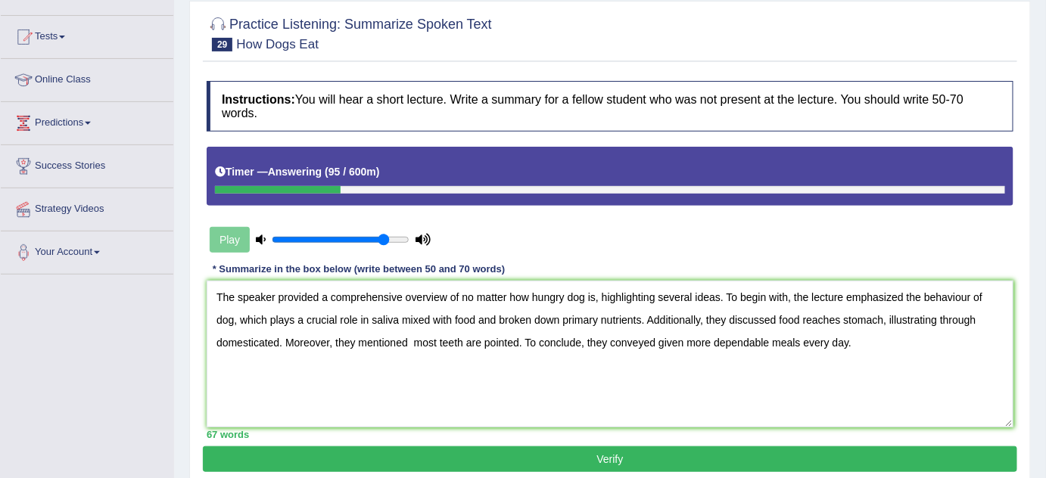
click at [769, 332] on textarea "The speaker provided a comprehensive overview of no matter how hungry dog is, h…" at bounding box center [610, 354] width 807 height 147
click at [842, 332] on textarea "The speaker provided a comprehensive overview of no matter how hungry dog is, h…" at bounding box center [610, 354] width 807 height 147
click at [837, 332] on textarea "The speaker provided a comprehensive overview of no matter how hungry dog is, h…" at bounding box center [610, 354] width 807 height 147
click at [831, 330] on textarea "The speaker provided a comprehensive overview of no matter how hungry dog is, h…" at bounding box center [610, 354] width 807 height 147
type textarea "The speaker provided a comprehensive overview of no matter how hungry dog is, h…"
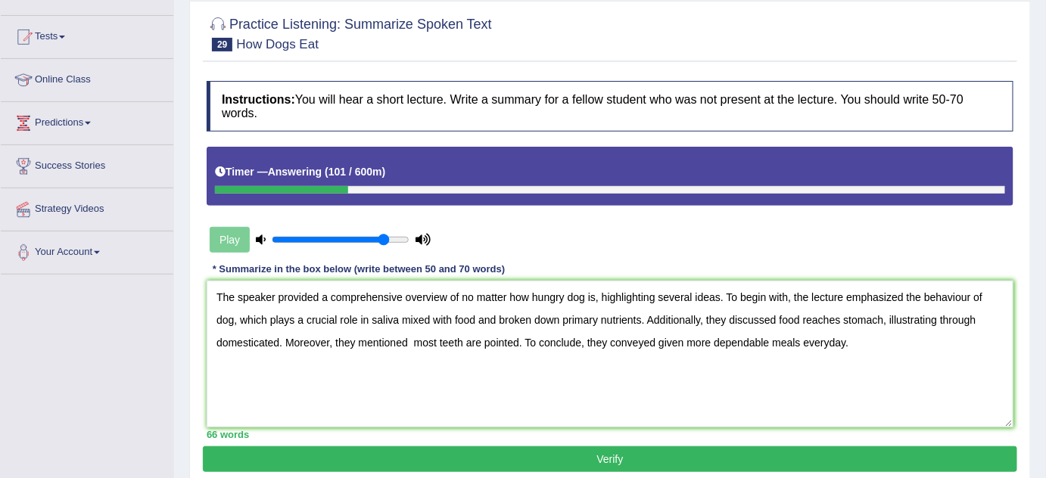
click at [612, 456] on button "Verify" at bounding box center [610, 460] width 814 height 26
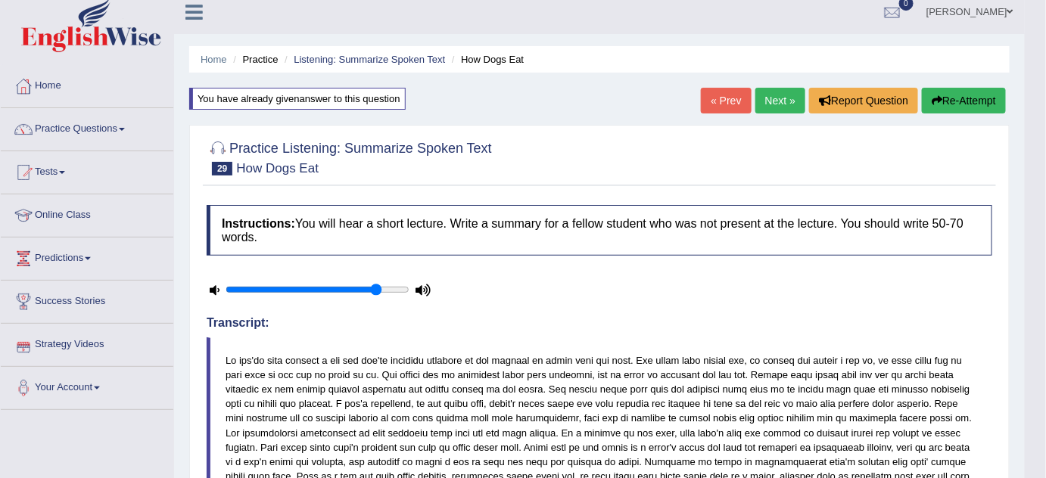
scroll to position [8, 0]
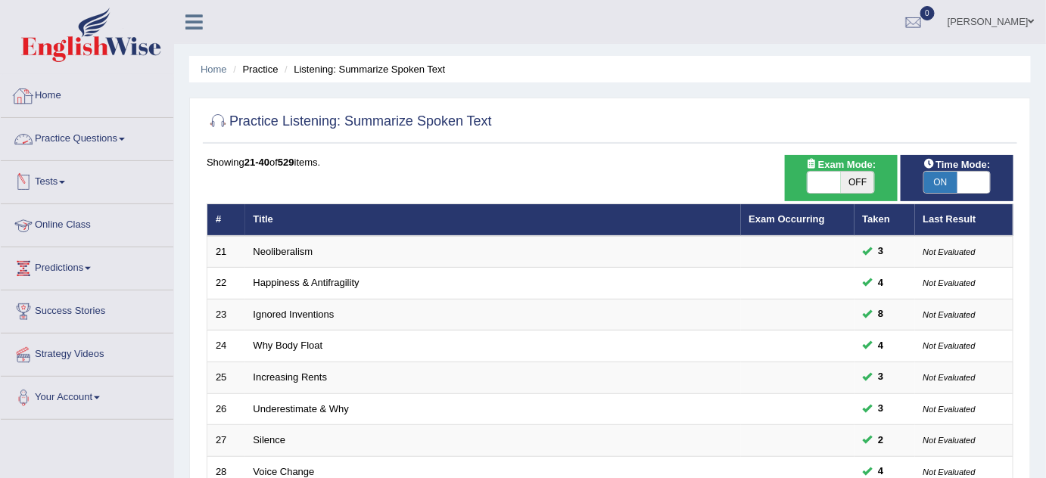
click at [83, 136] on link "Practice Questions" at bounding box center [87, 137] width 173 height 38
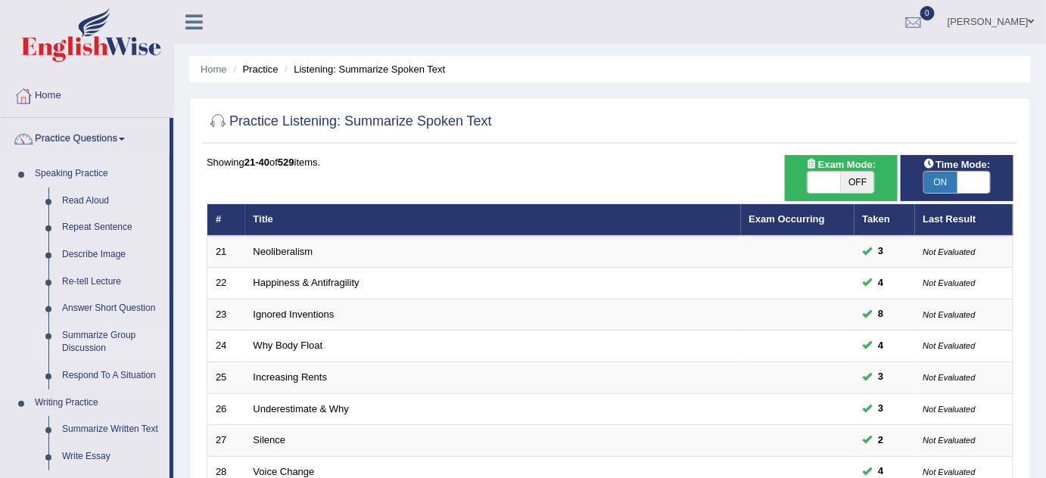
click at [92, 334] on link "Summarize Group Discussion" at bounding box center [112, 342] width 114 height 40
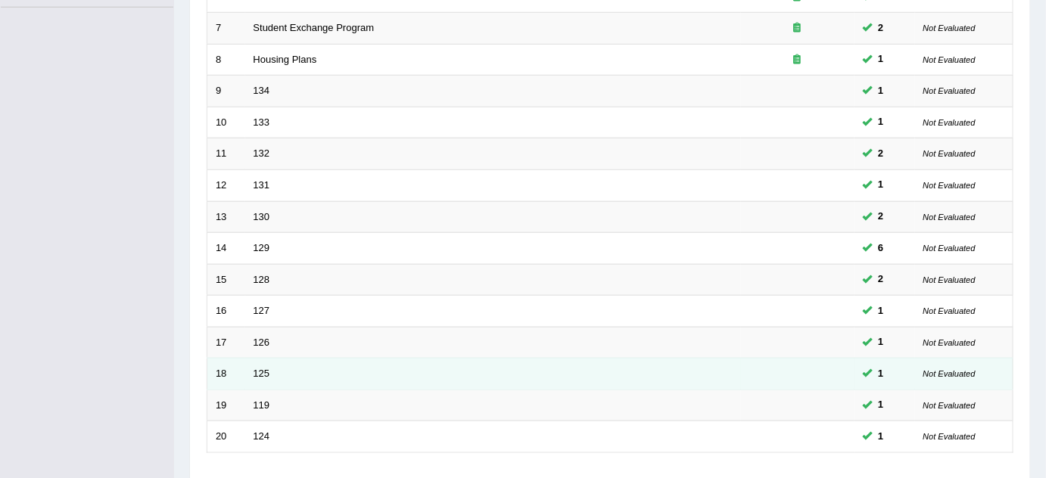
scroll to position [517, 0]
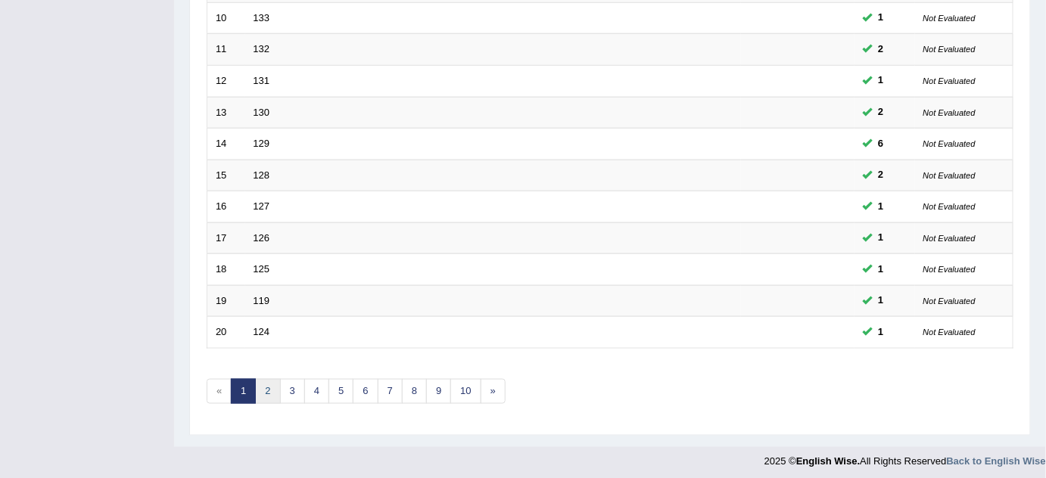
click at [259, 391] on link "2" at bounding box center [267, 391] width 25 height 25
click at [289, 382] on link "3" at bounding box center [292, 391] width 25 height 25
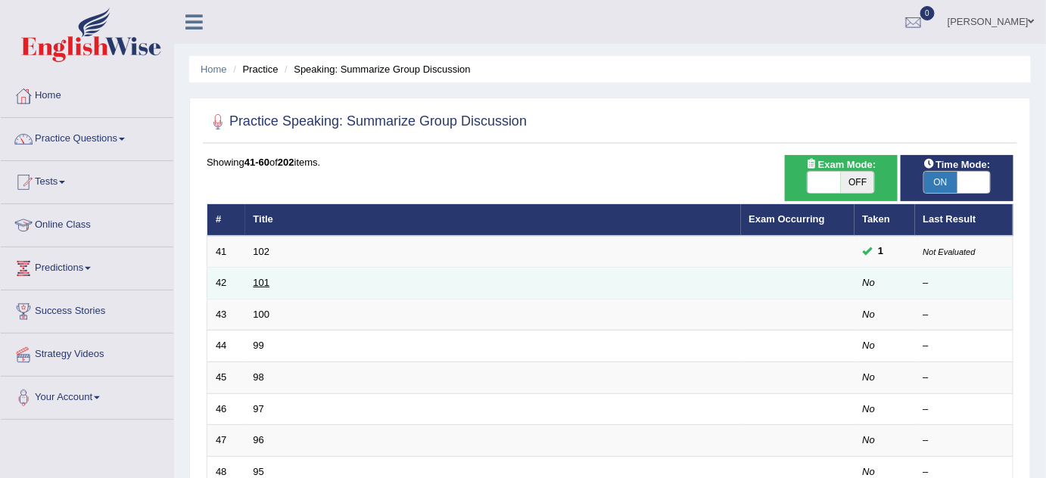
click at [257, 277] on link "101" at bounding box center [262, 282] width 17 height 11
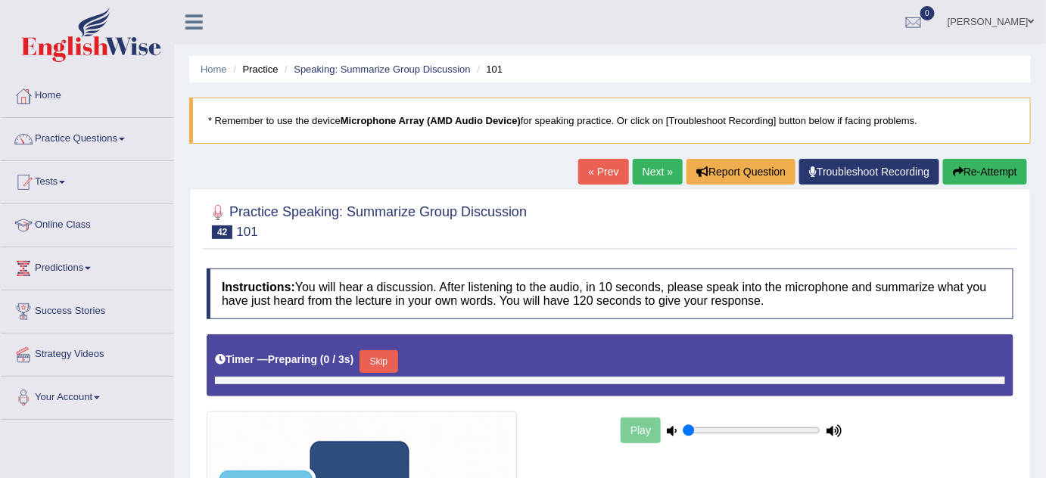
type input "0.85"
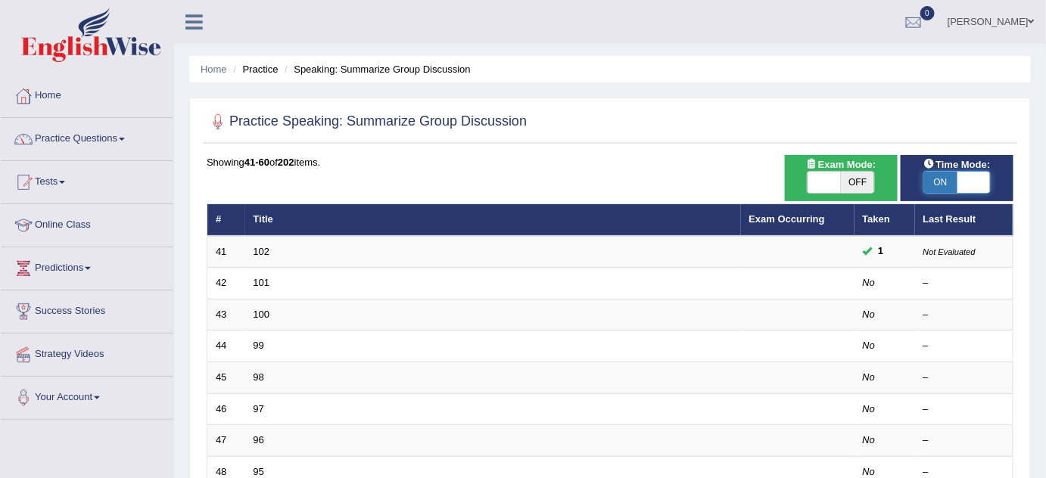
click at [967, 181] on span at bounding box center [974, 182] width 33 height 21
checkbox input "false"
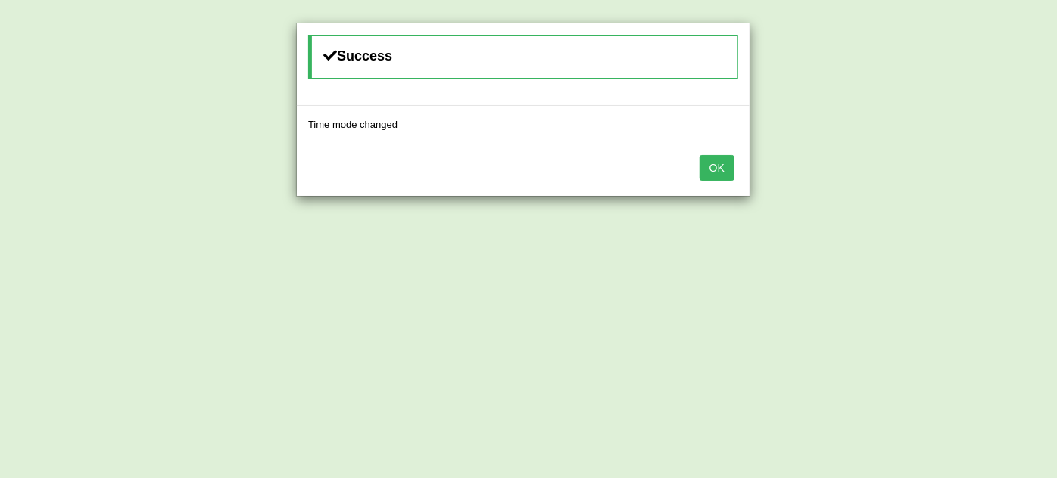
click at [710, 169] on button "OK" at bounding box center [716, 168] width 35 height 26
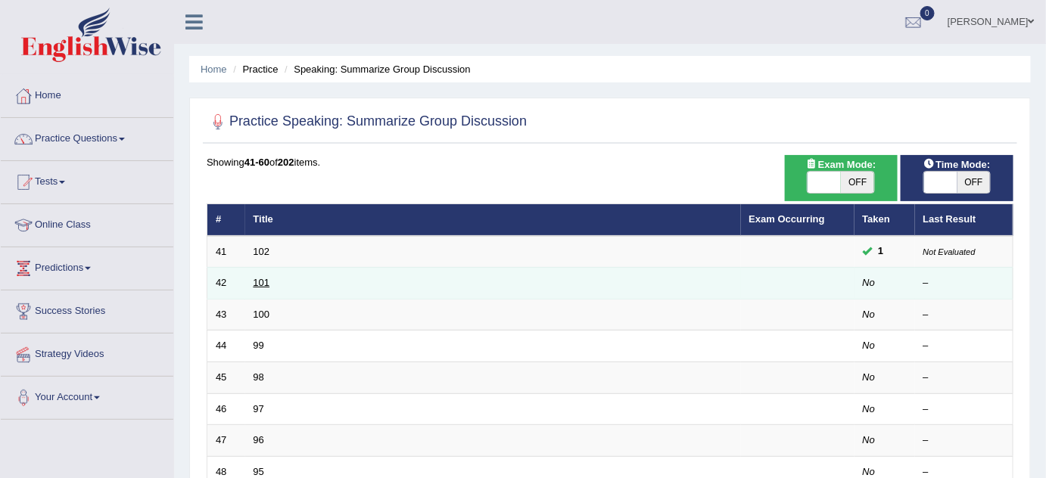
click at [256, 282] on link "101" at bounding box center [262, 282] width 17 height 11
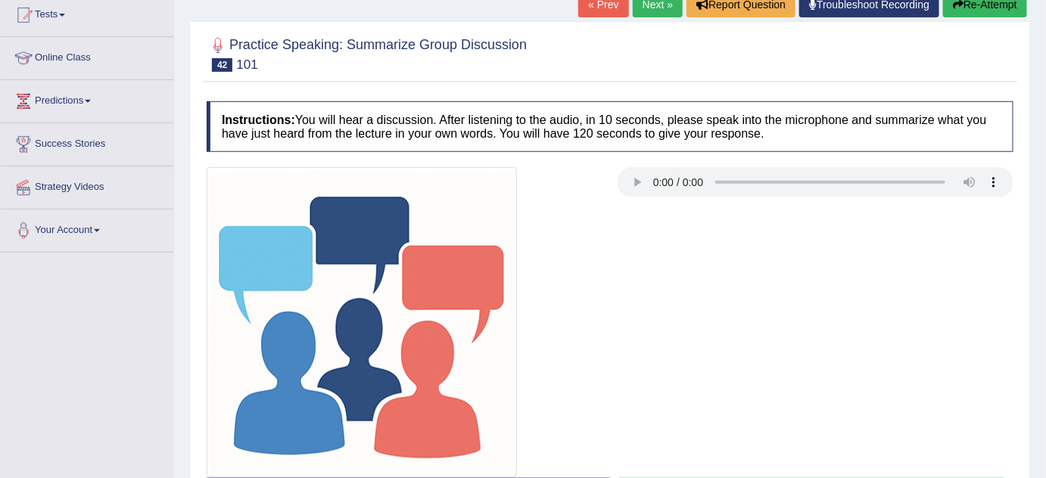
scroll to position [206, 0]
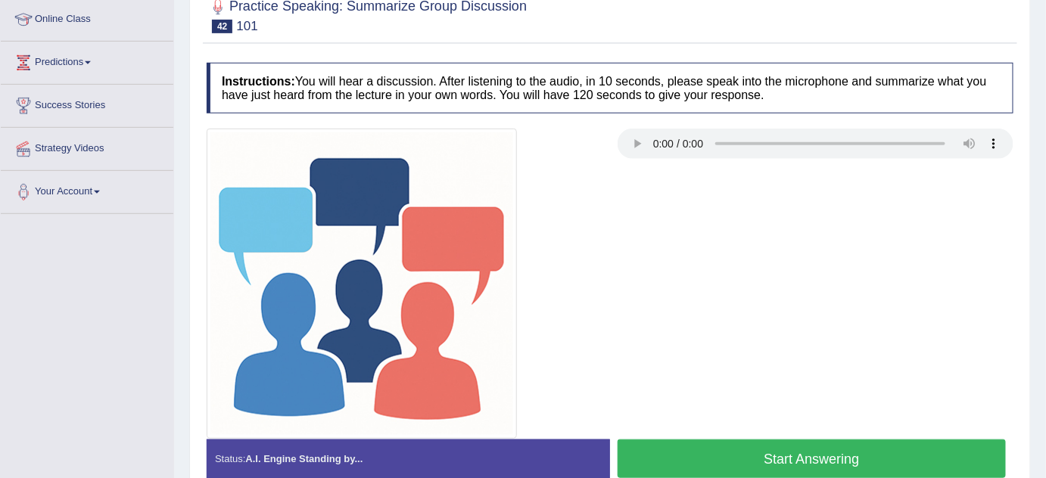
click at [733, 456] on button "Start Answering" at bounding box center [812, 459] width 388 height 39
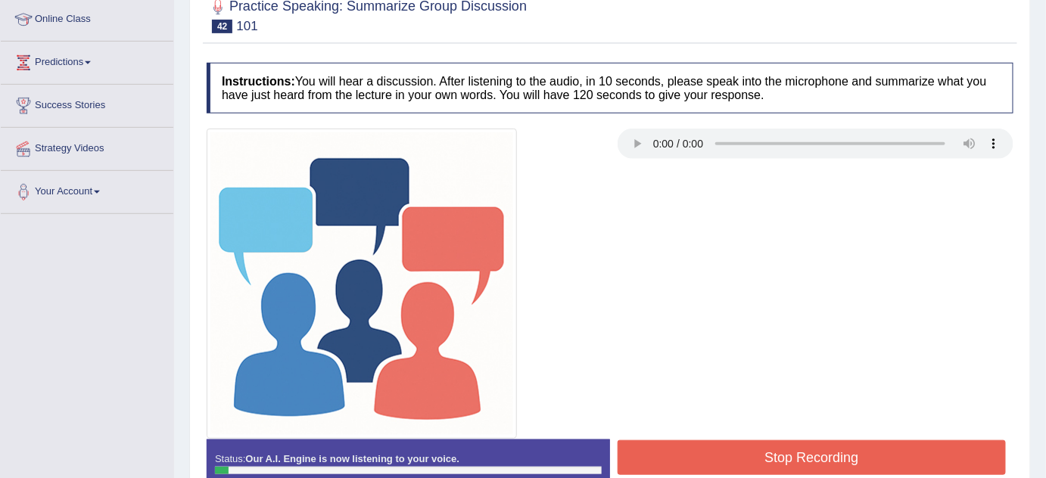
click at [757, 444] on button "Stop Recording" at bounding box center [812, 458] width 388 height 35
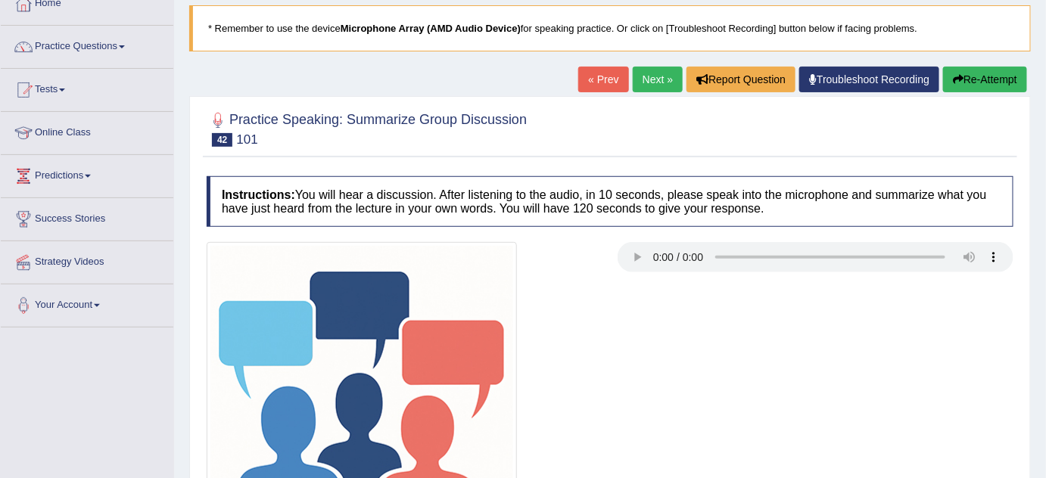
scroll to position [68, 0]
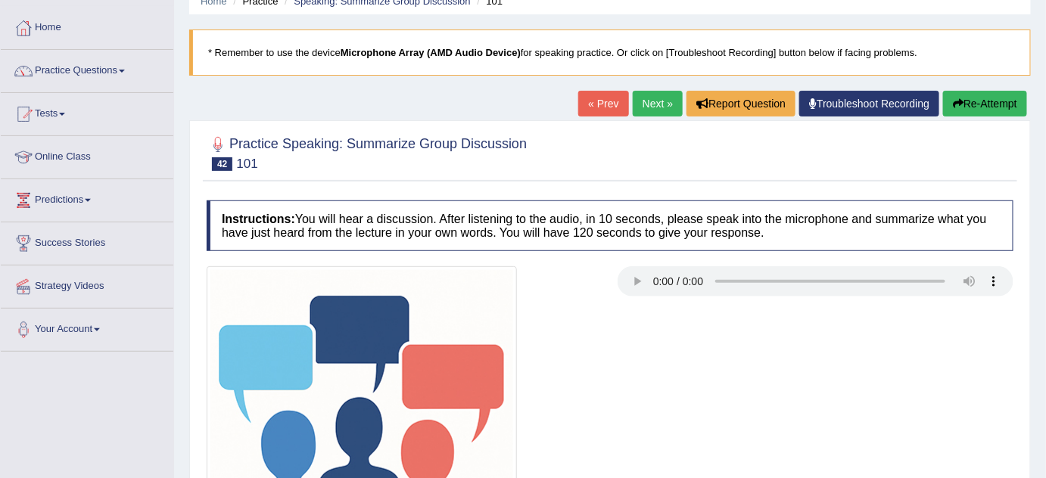
click at [969, 100] on button "Re-Attempt" at bounding box center [985, 104] width 84 height 26
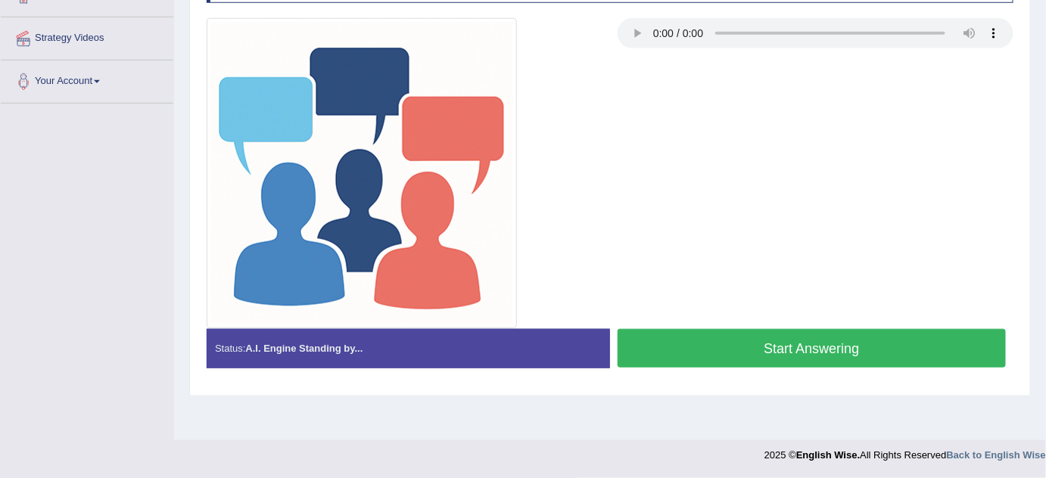
click at [737, 348] on button "Start Answering" at bounding box center [812, 348] width 388 height 39
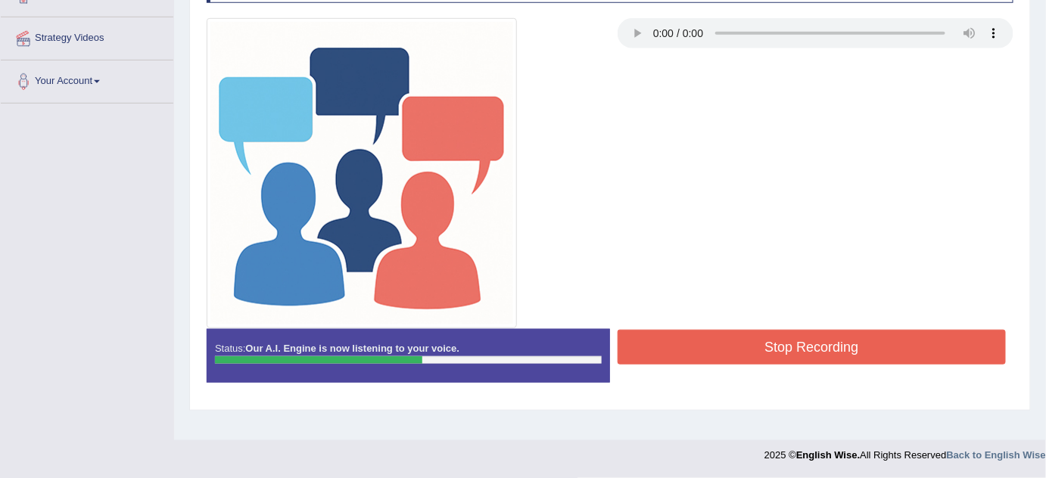
click at [746, 333] on button "Stop Recording" at bounding box center [812, 347] width 388 height 35
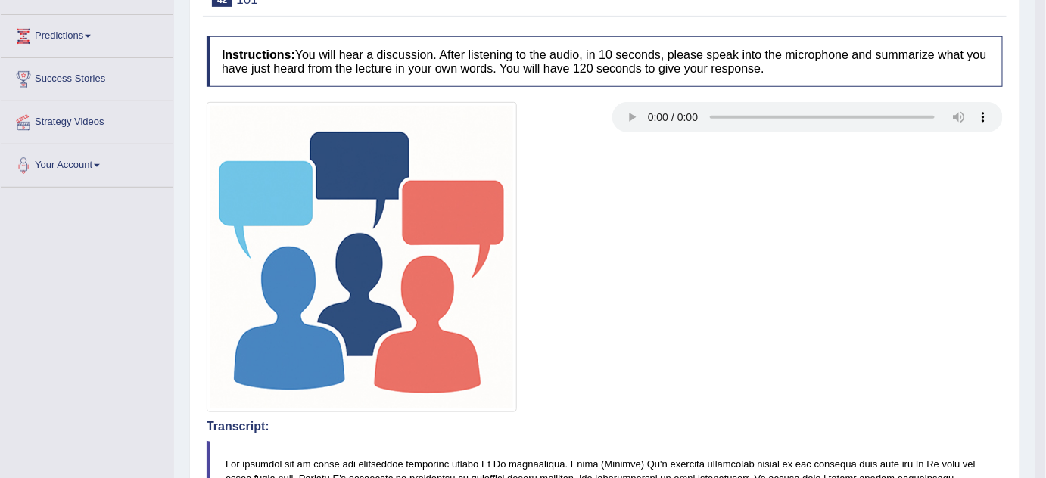
scroll to position [157, 0]
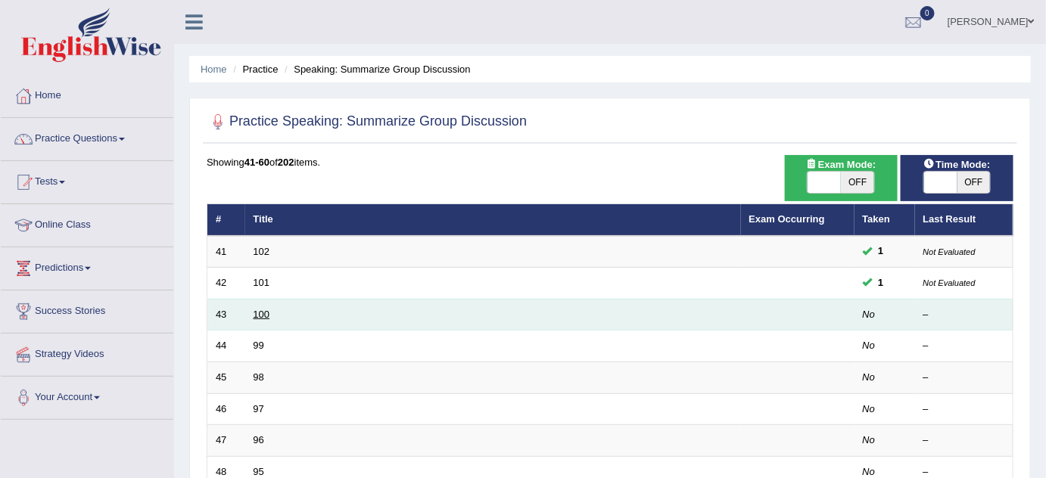
click at [257, 314] on link "100" at bounding box center [262, 314] width 17 height 11
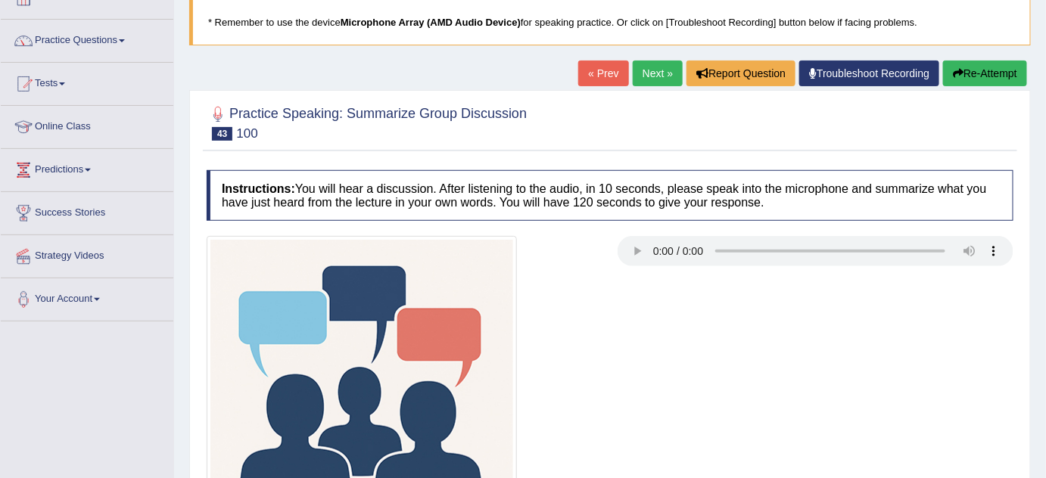
scroll to position [68, 0]
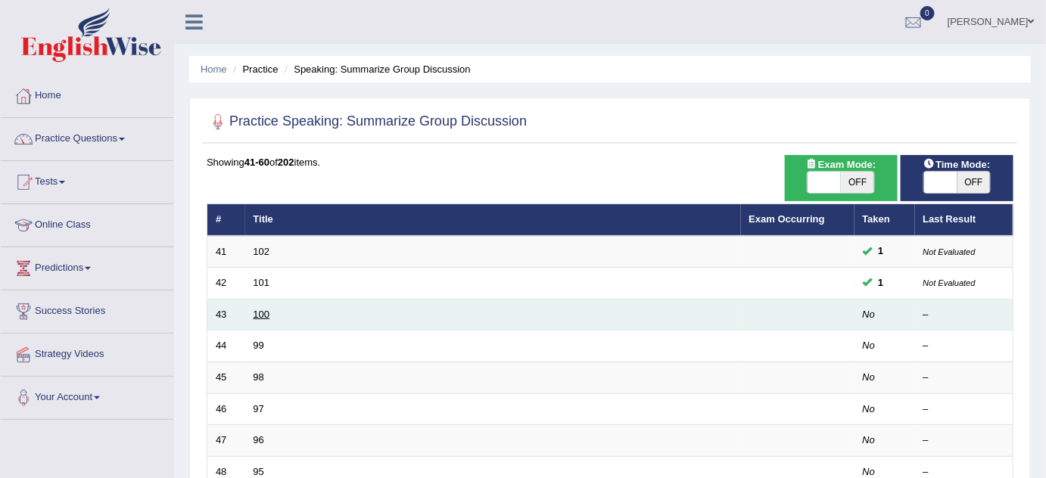
click link "100"
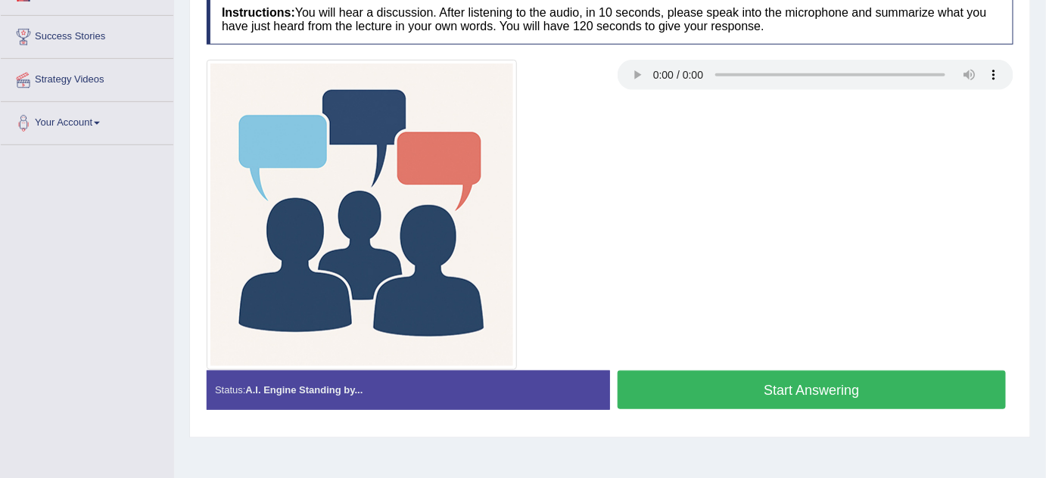
click at [686, 390] on button "Start Answering" at bounding box center [812, 390] width 388 height 39
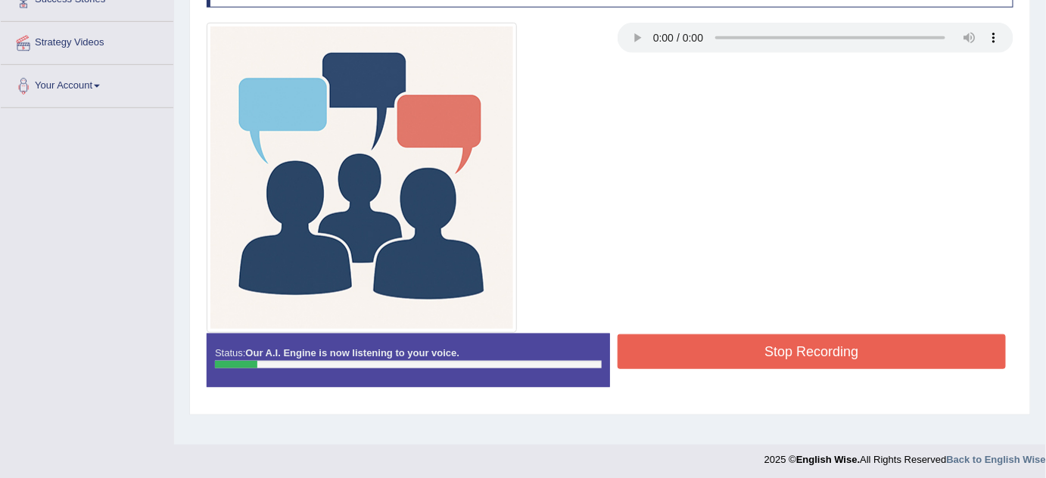
scroll to position [316, 0]
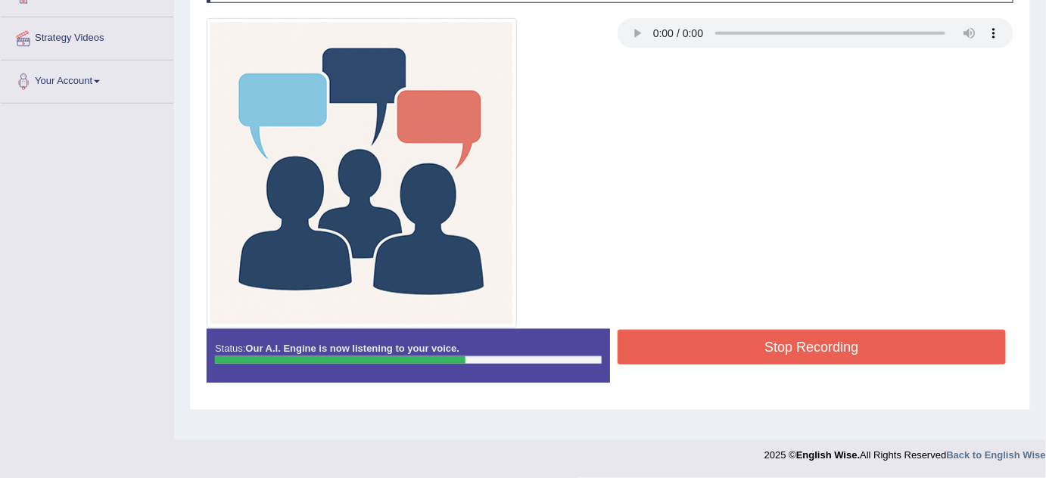
click at [765, 341] on button "Stop Recording" at bounding box center [812, 347] width 388 height 35
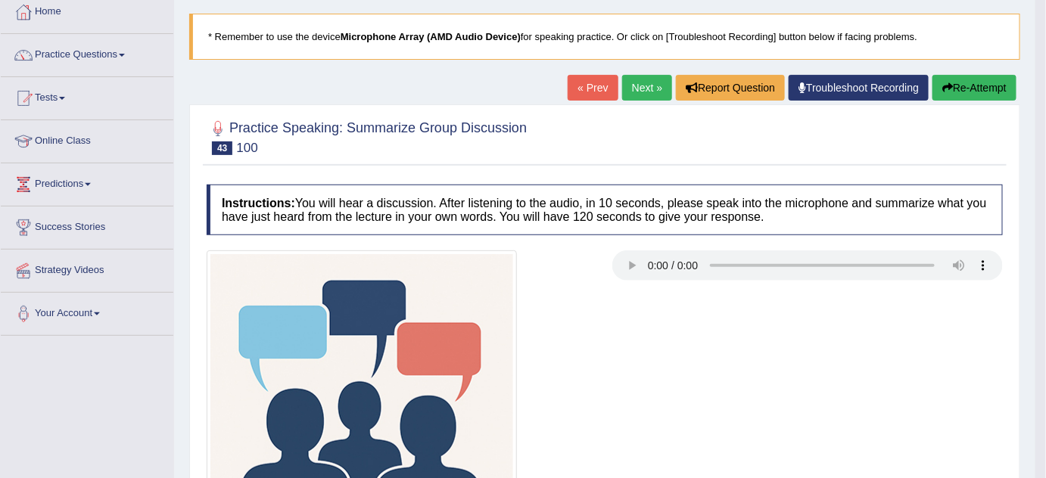
scroll to position [34, 0]
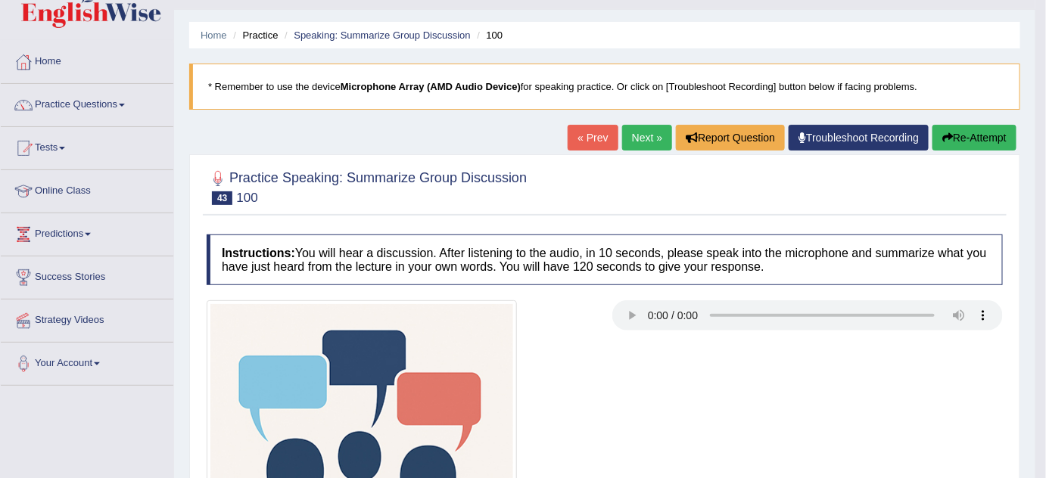
click at [84, 101] on link "Practice Questions" at bounding box center [87, 103] width 173 height 38
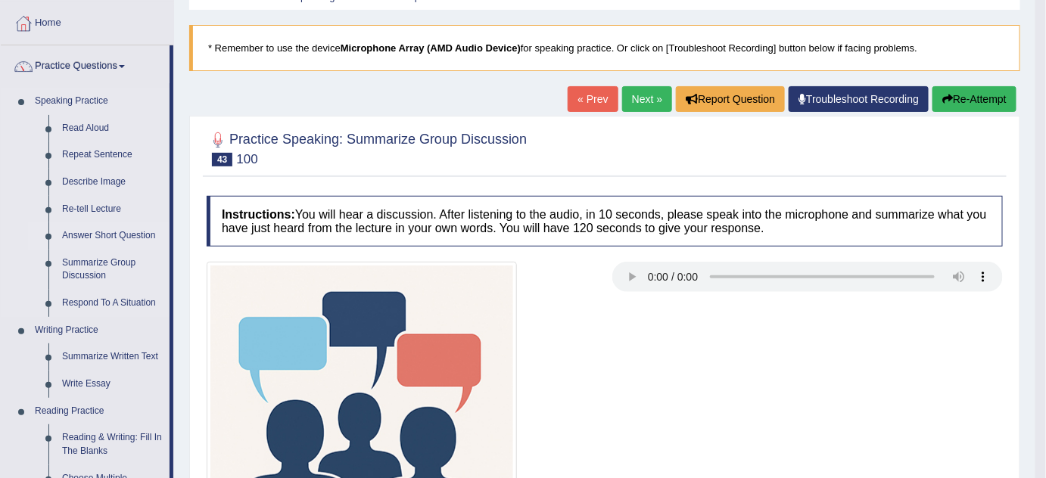
scroll to position [103, 0]
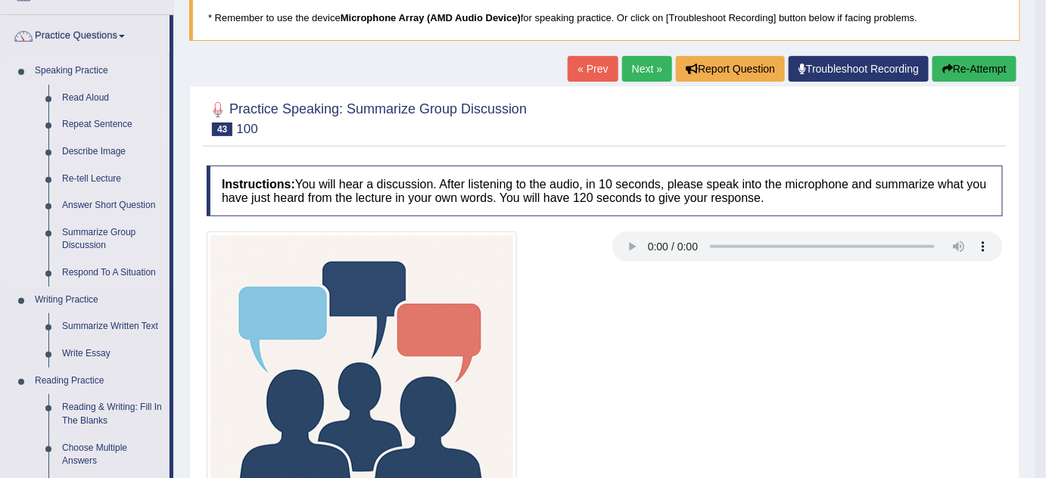
click at [99, 124] on link "Repeat Sentence" at bounding box center [112, 124] width 114 height 27
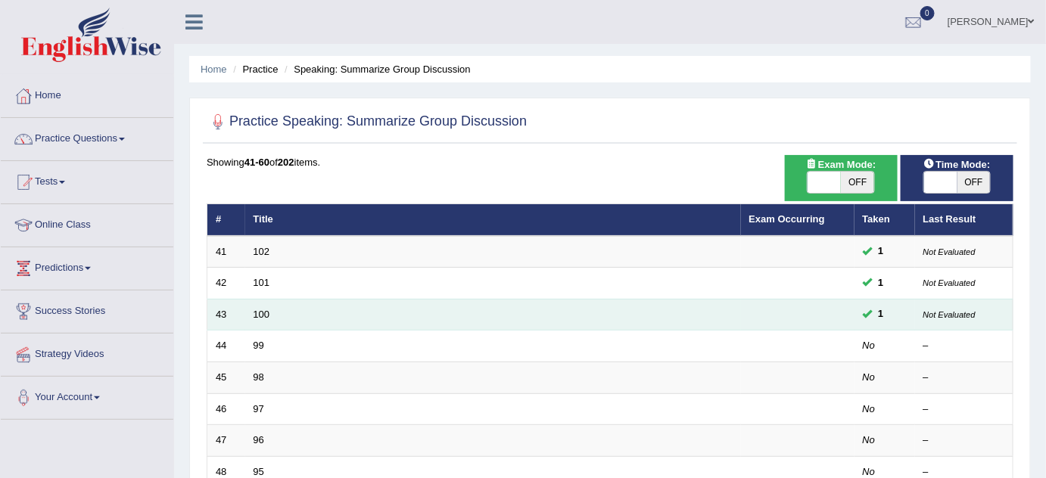
click at [252, 312] on td "100" at bounding box center [493, 315] width 496 height 32
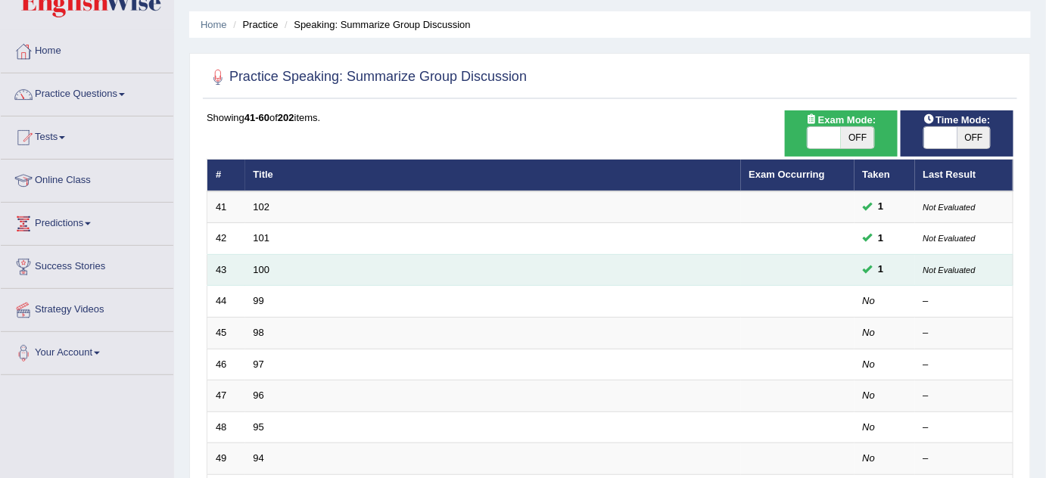
scroll to position [68, 0]
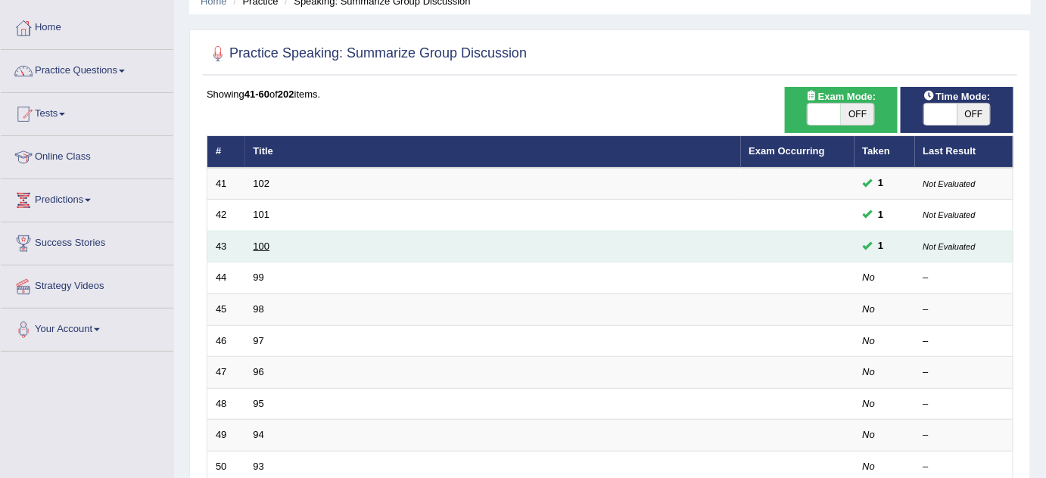
click at [262, 241] on link "100" at bounding box center [262, 246] width 17 height 11
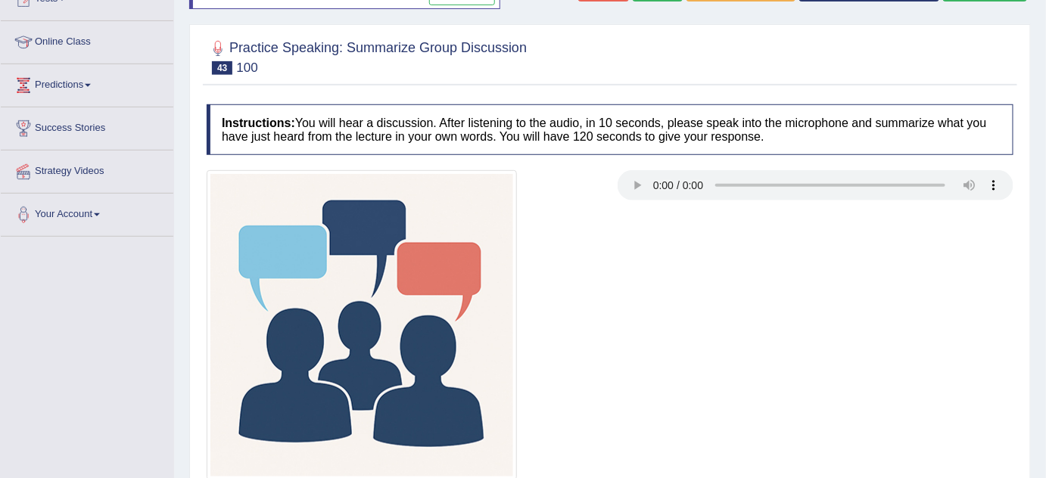
scroll to position [206, 0]
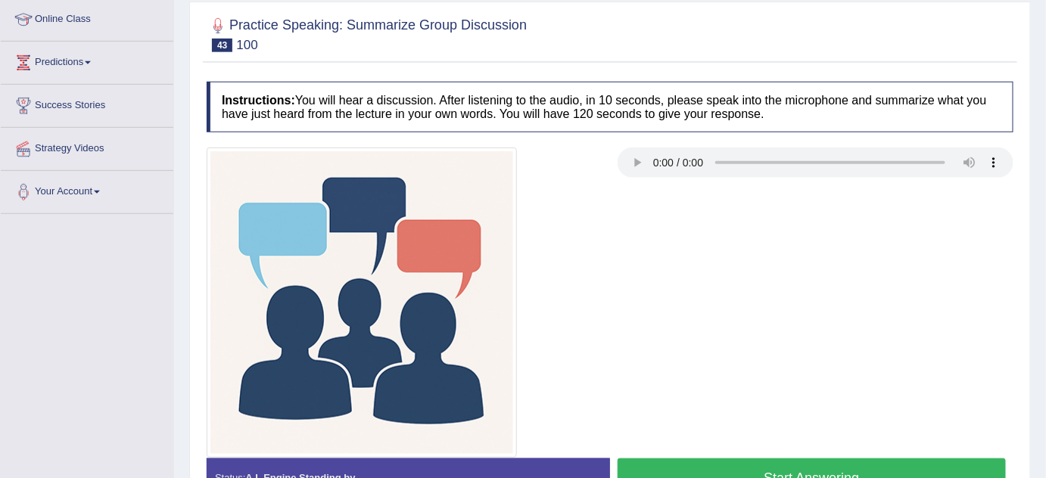
click at [745, 472] on button "Start Answering" at bounding box center [812, 478] width 388 height 39
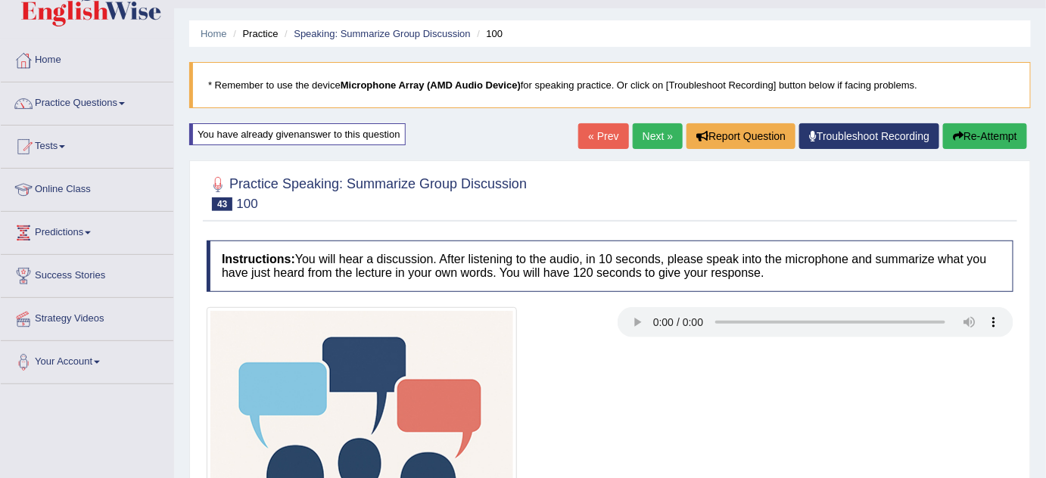
scroll to position [0, 0]
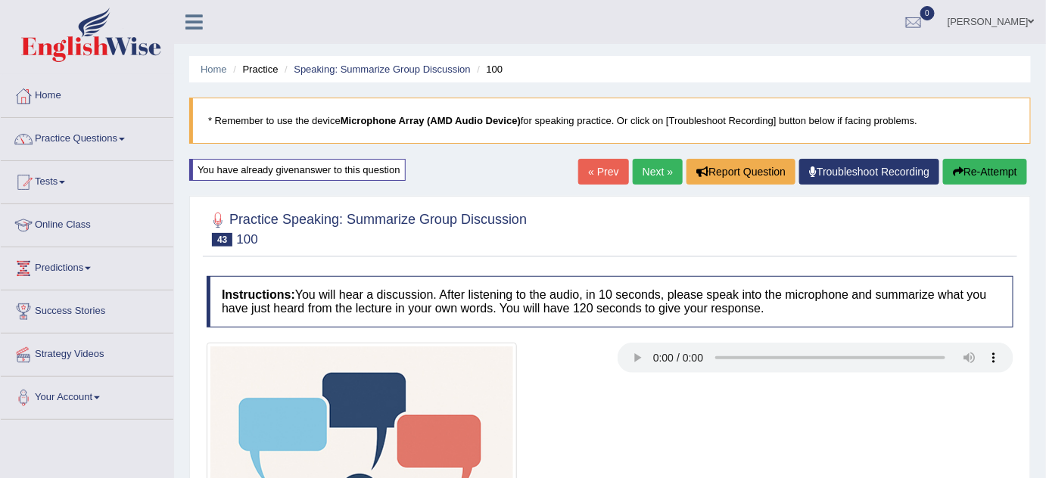
click at [986, 167] on button "Re-Attempt" at bounding box center [985, 172] width 84 height 26
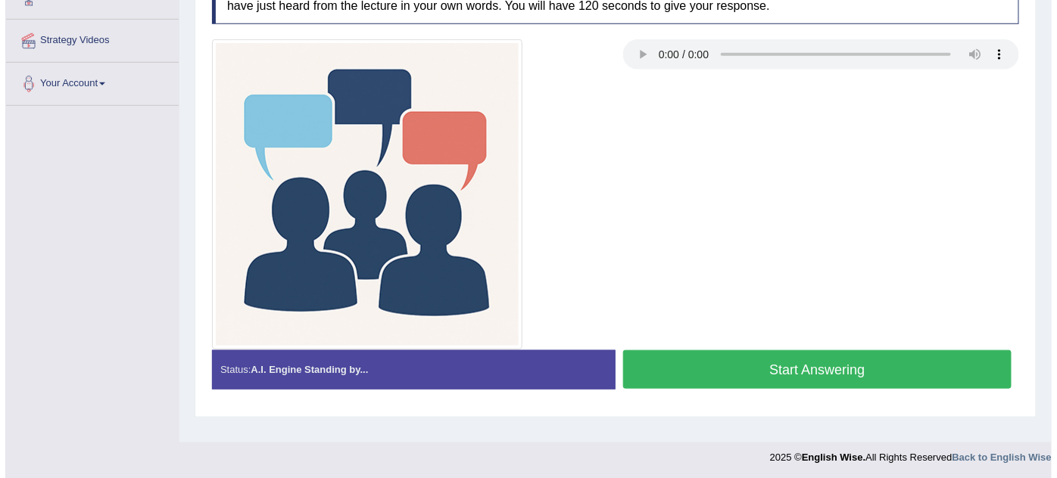
scroll to position [316, 0]
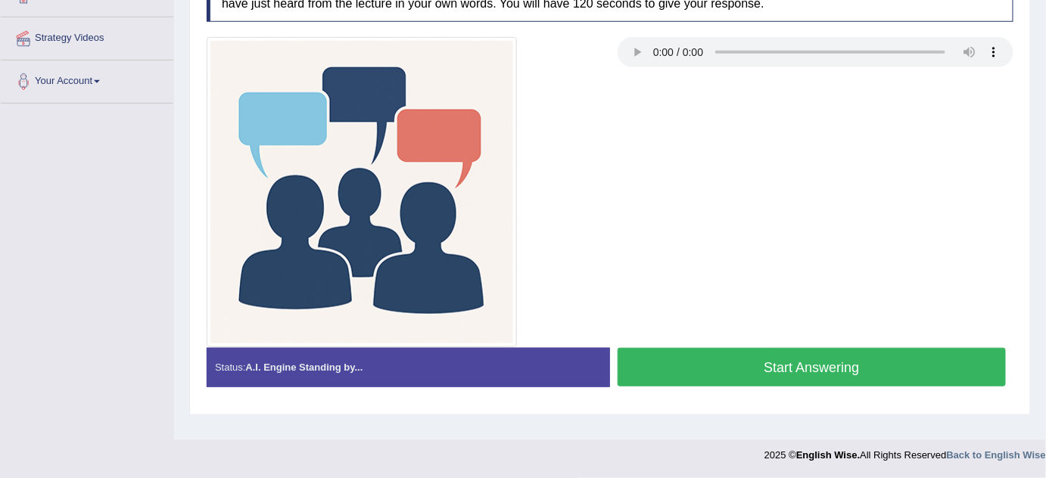
click at [798, 363] on button "Start Answering" at bounding box center [812, 367] width 388 height 39
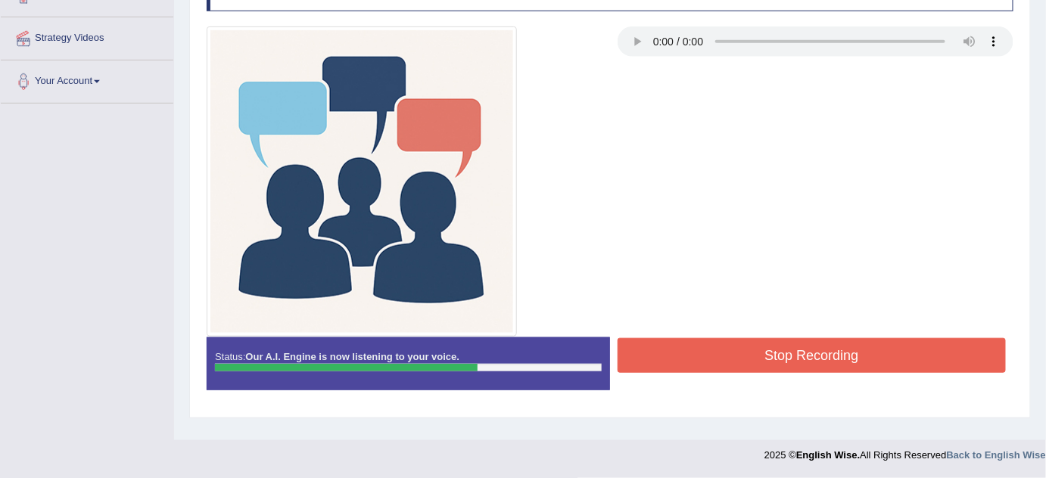
click at [838, 360] on button "Stop Recording" at bounding box center [812, 355] width 388 height 35
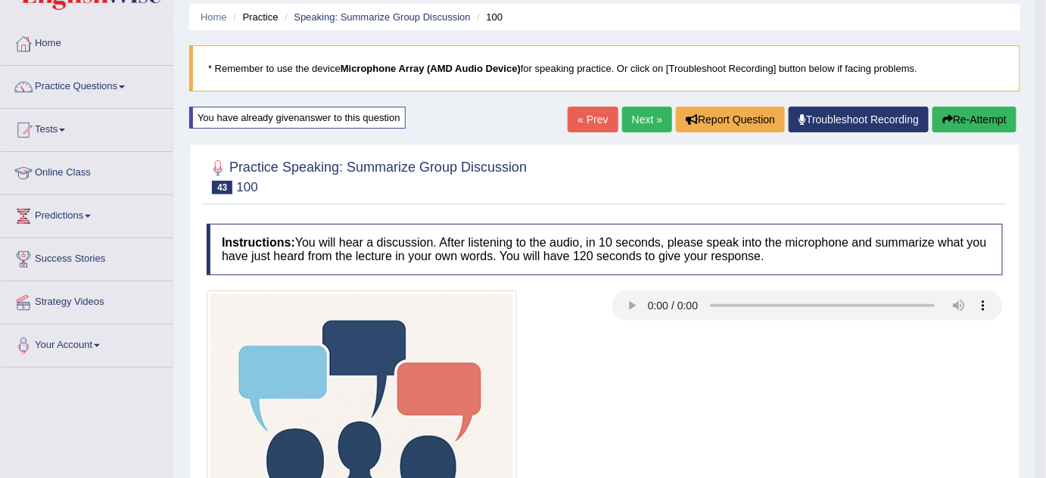
scroll to position [41, 0]
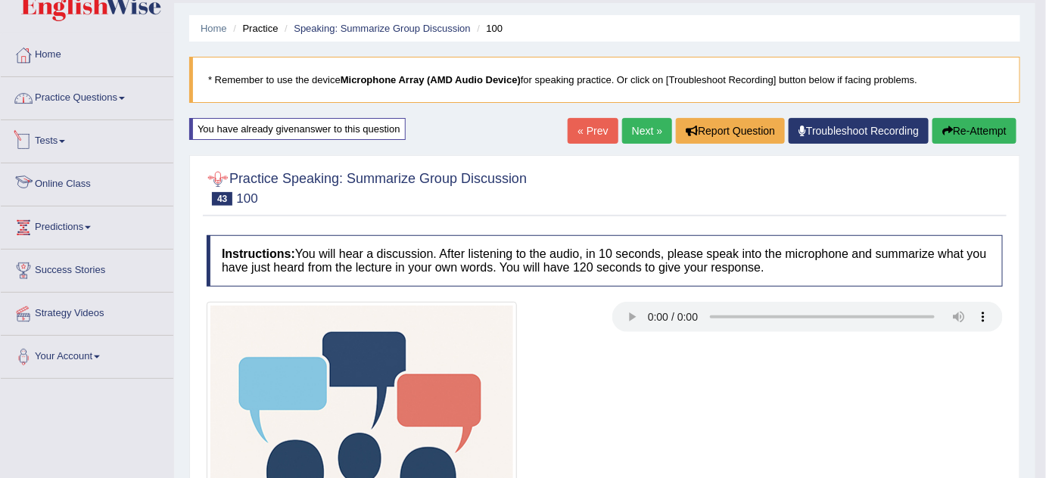
click at [97, 80] on link "Practice Questions" at bounding box center [87, 96] width 173 height 38
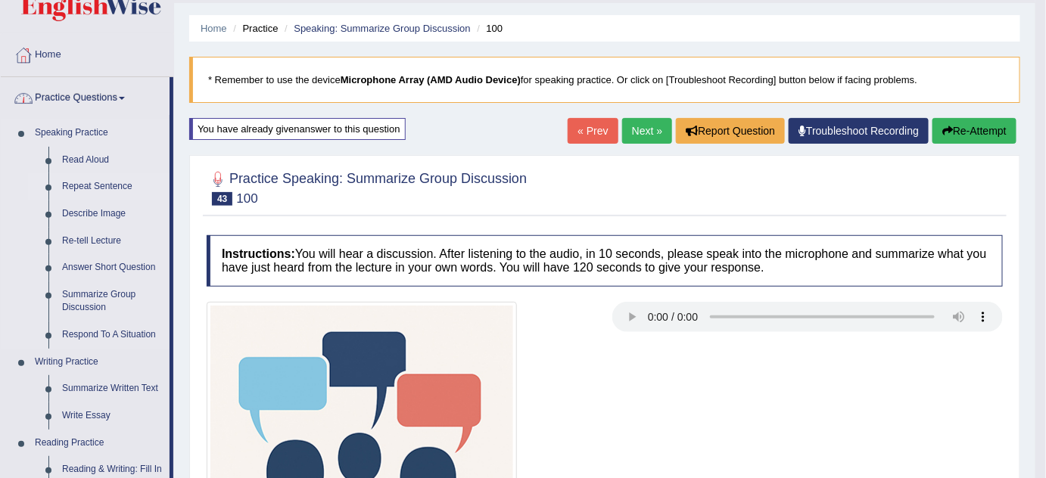
click at [97, 182] on link "Repeat Sentence" at bounding box center [112, 186] width 114 height 27
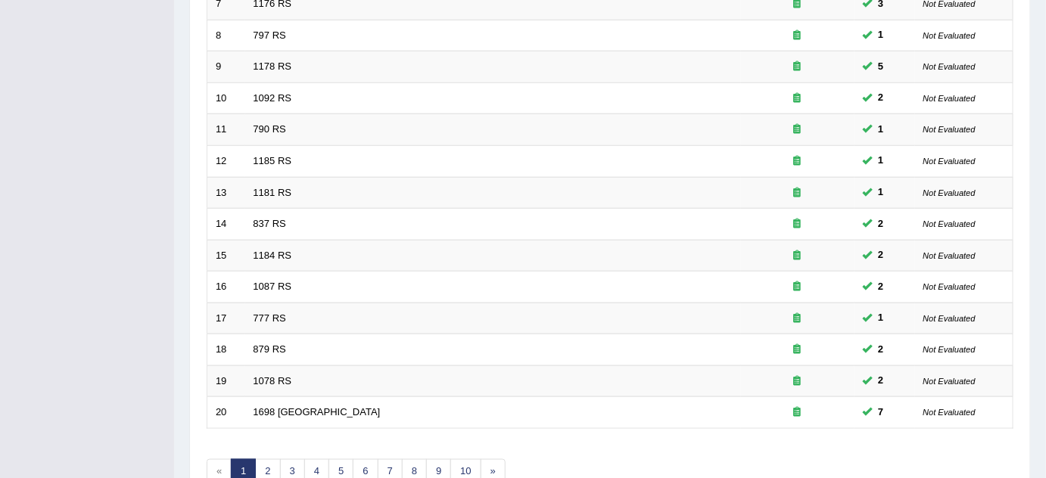
scroll to position [310, 0]
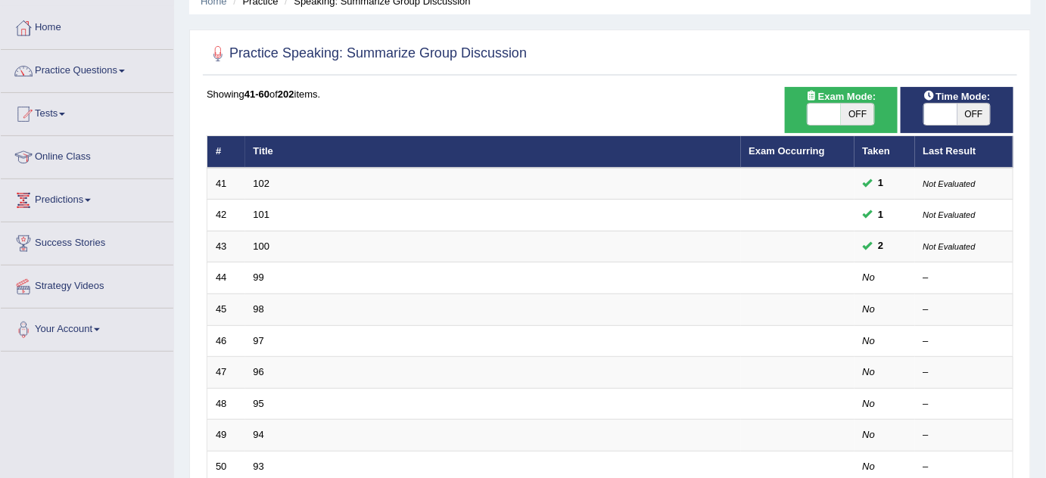
click at [91, 64] on link "Practice Questions" at bounding box center [87, 69] width 173 height 38
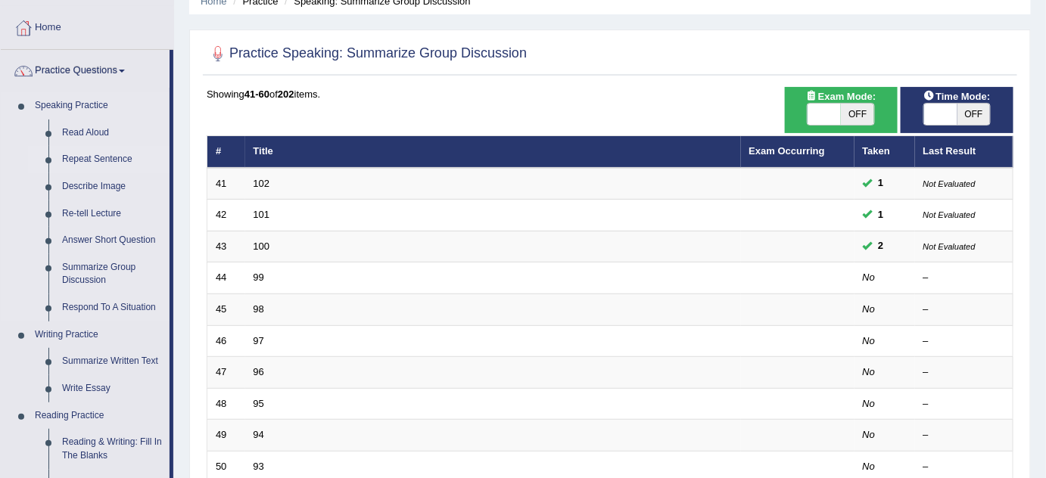
click at [95, 154] on link "Repeat Sentence" at bounding box center [112, 159] width 114 height 27
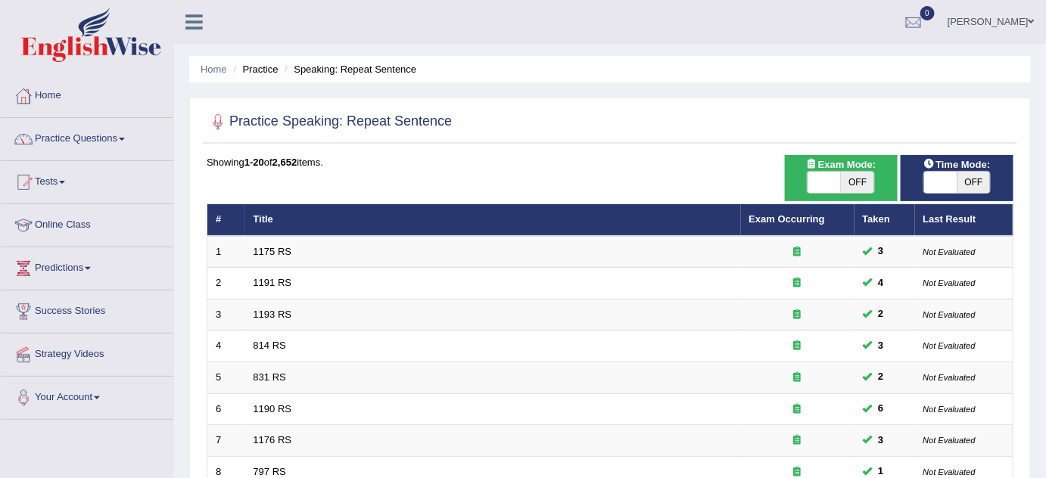
click at [936, 185] on span at bounding box center [940, 182] width 33 height 21
checkbox input "true"
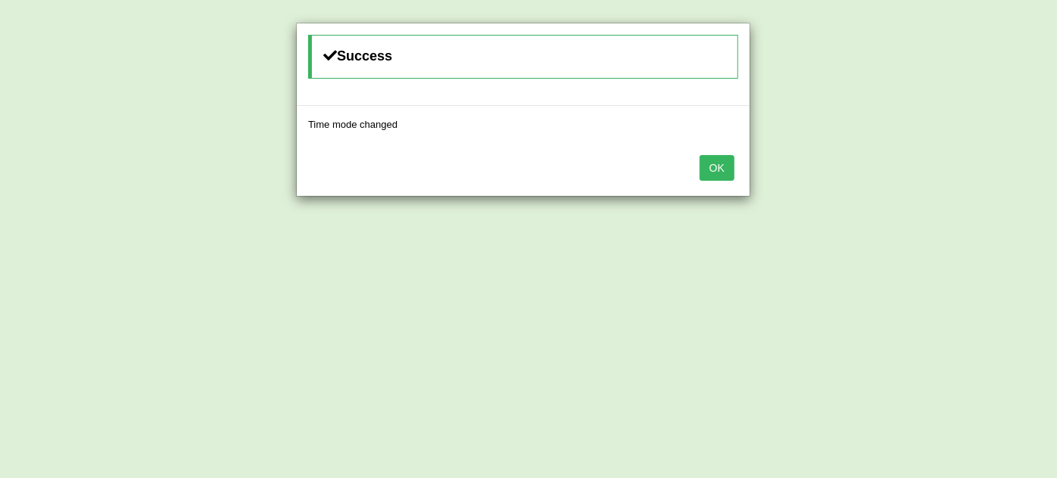
click at [724, 170] on button "OK" at bounding box center [716, 168] width 35 height 26
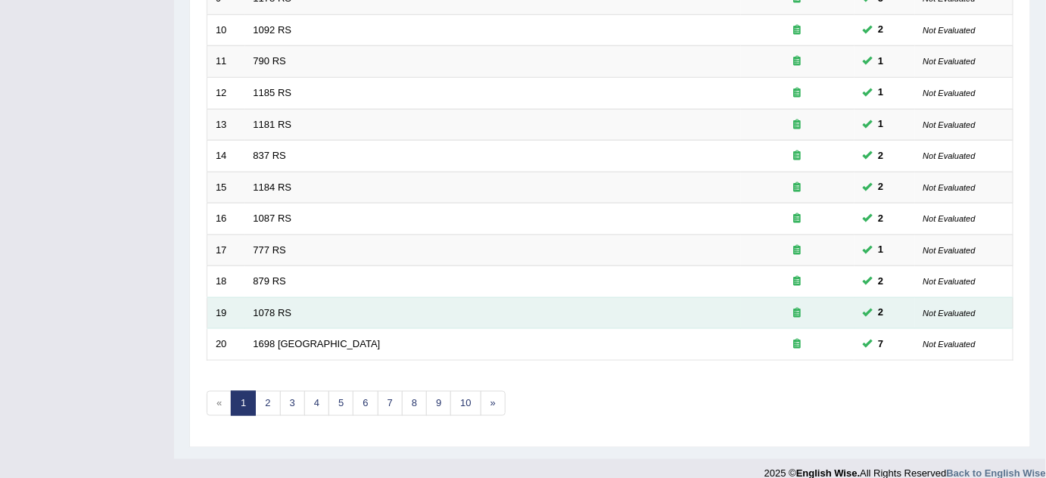
scroll to position [517, 0]
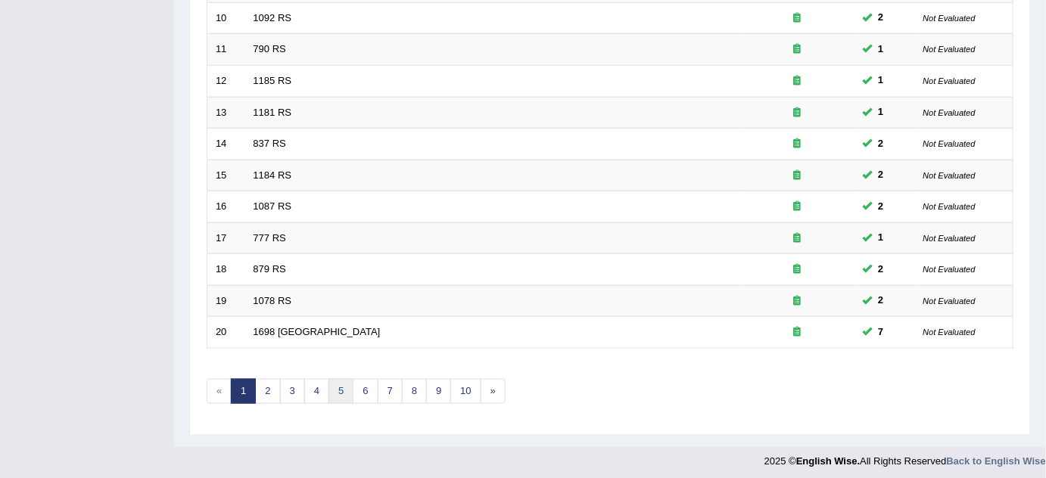
click at [335, 382] on link "5" at bounding box center [341, 391] width 25 height 25
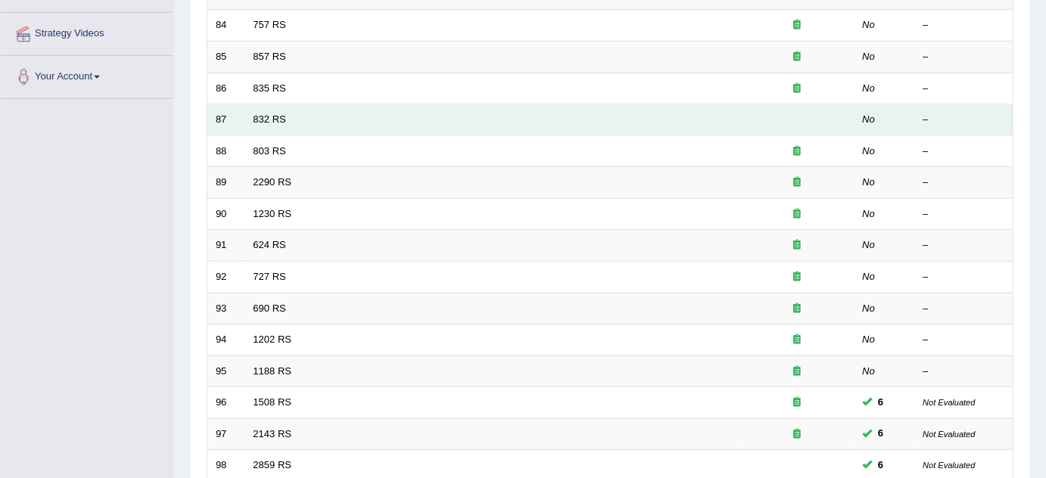
scroll to position [206, 0]
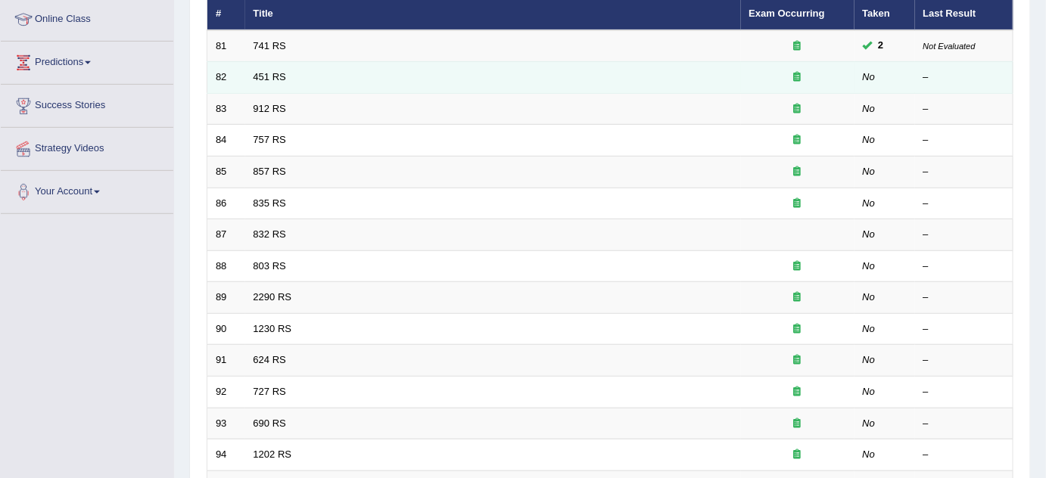
click at [278, 68] on td "451 RS" at bounding box center [493, 78] width 496 height 32
click at [268, 71] on link "451 RS" at bounding box center [270, 76] width 33 height 11
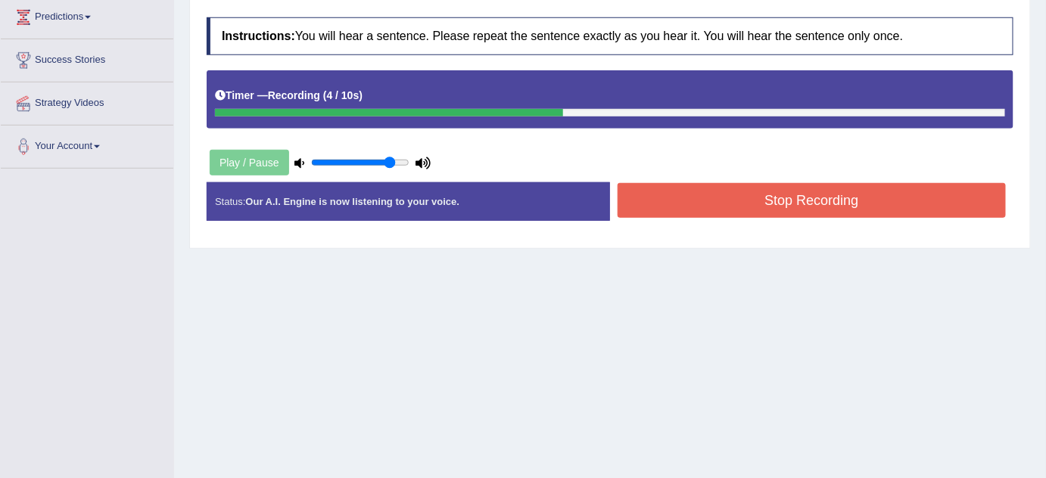
scroll to position [275, 0]
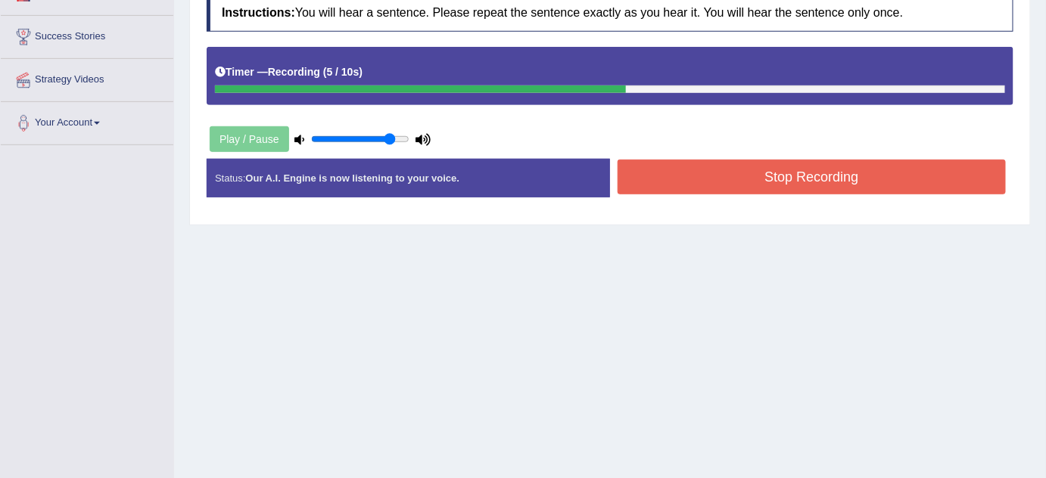
click at [680, 170] on button "Stop Recording" at bounding box center [812, 177] width 388 height 35
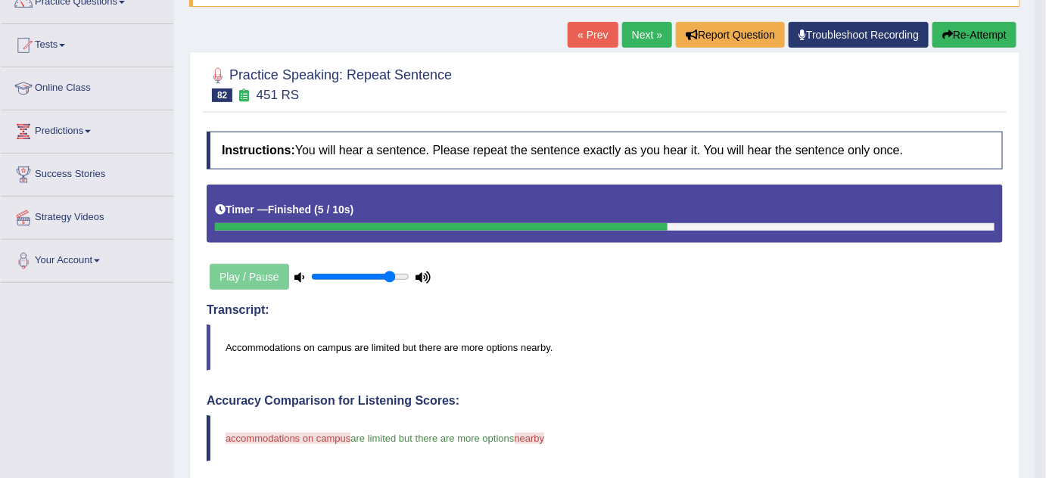
scroll to position [0, 0]
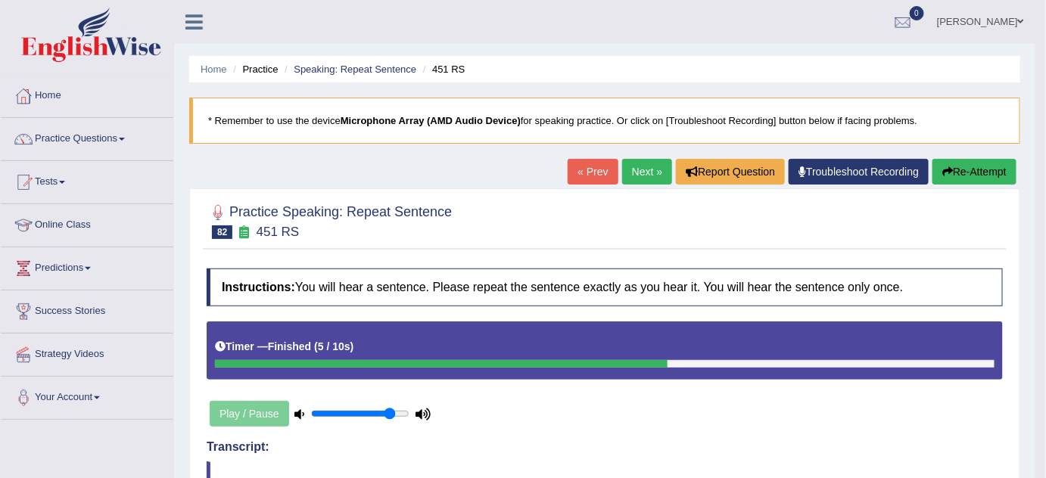
click at [972, 179] on button "Re-Attempt" at bounding box center [975, 172] width 84 height 26
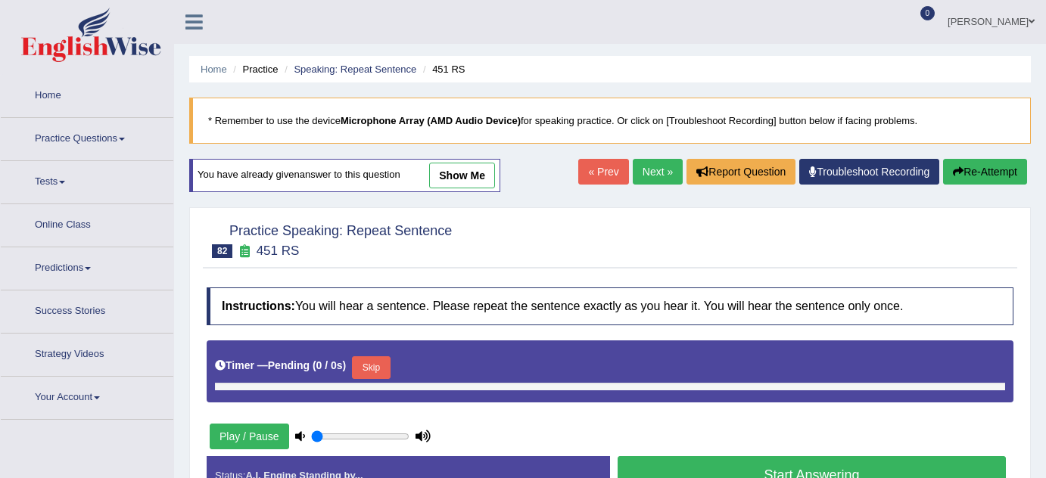
type input "0.85"
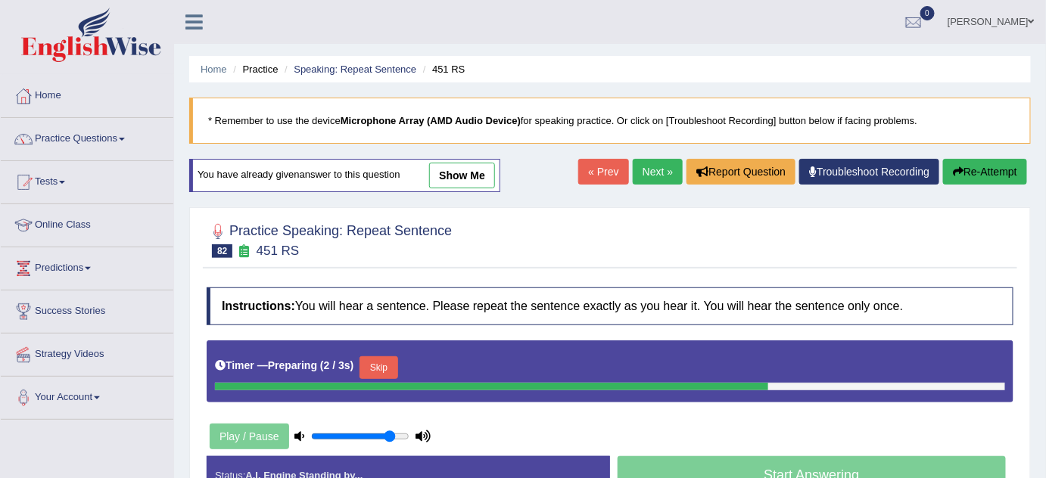
click at [389, 358] on button "Skip" at bounding box center [379, 368] width 38 height 23
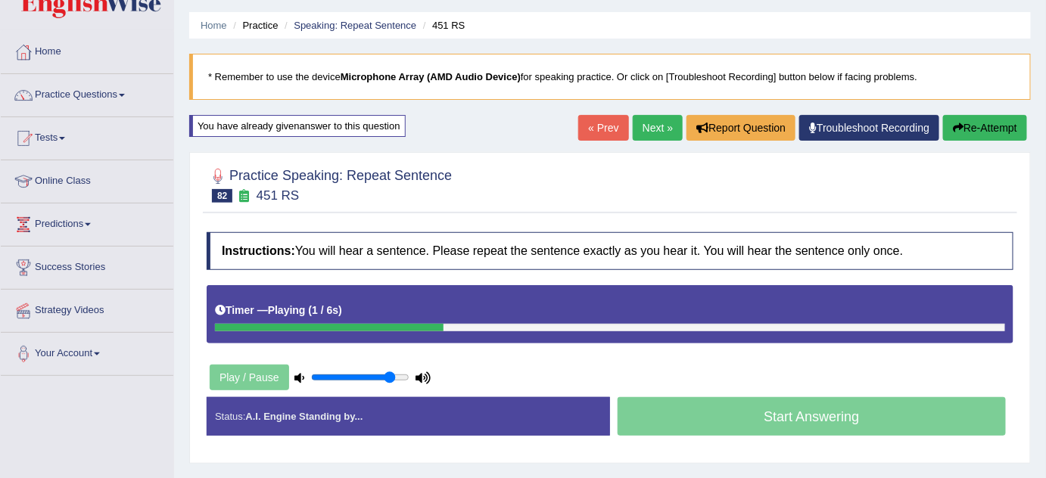
scroll to position [68, 0]
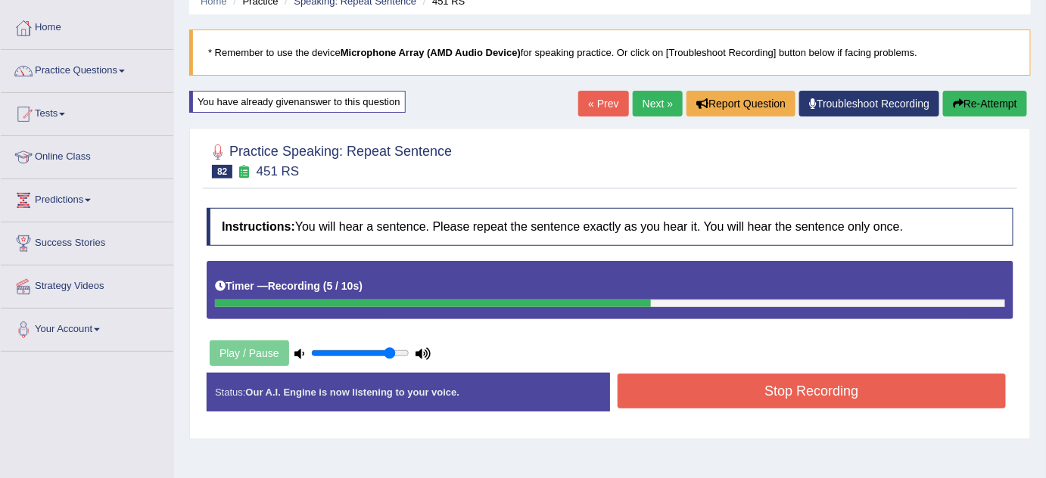
click at [715, 378] on button "Stop Recording" at bounding box center [812, 391] width 388 height 35
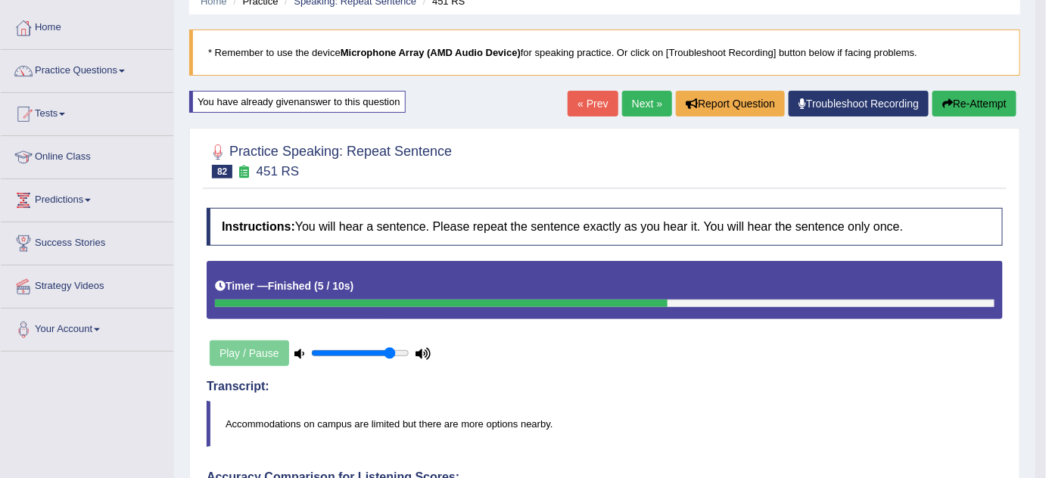
click at [959, 111] on button "Re-Attempt" at bounding box center [975, 104] width 84 height 26
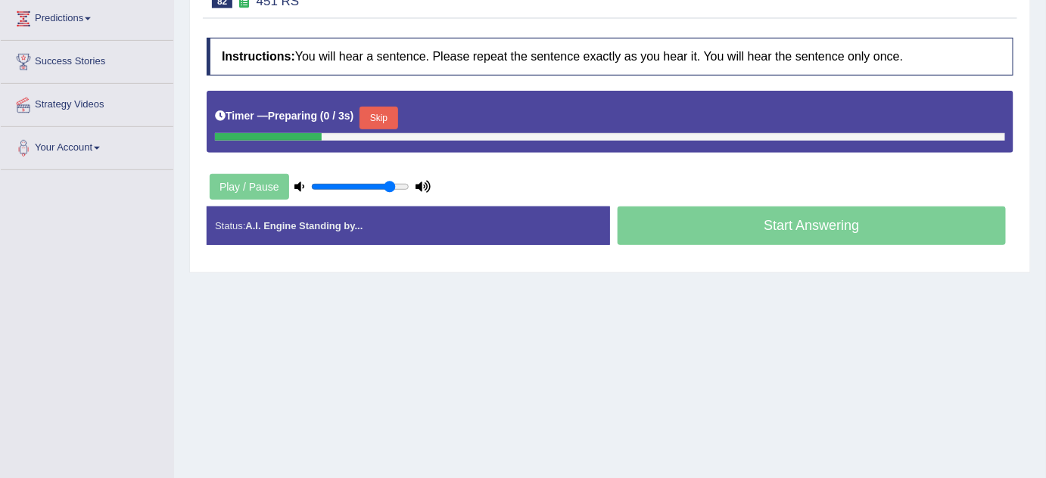
scroll to position [275, 0]
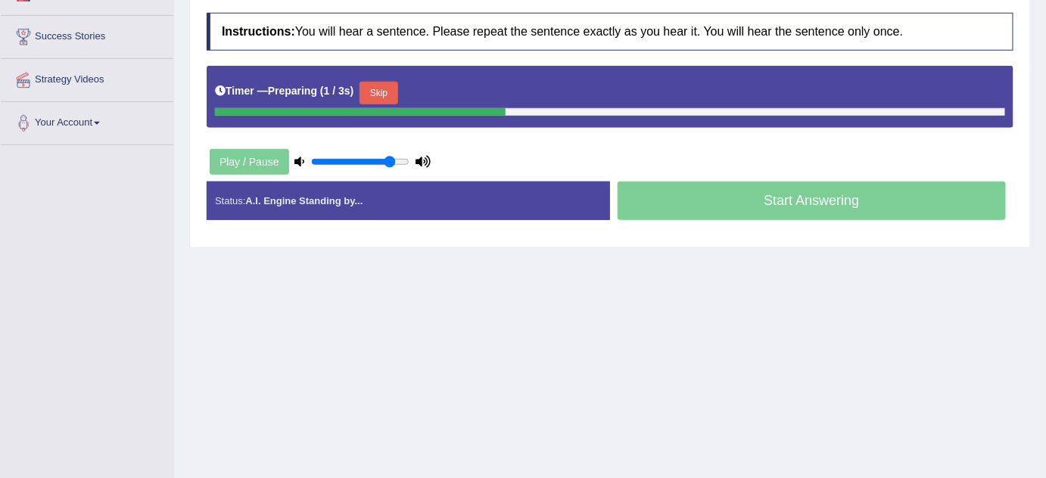
click at [375, 86] on button "Skip" at bounding box center [379, 93] width 38 height 23
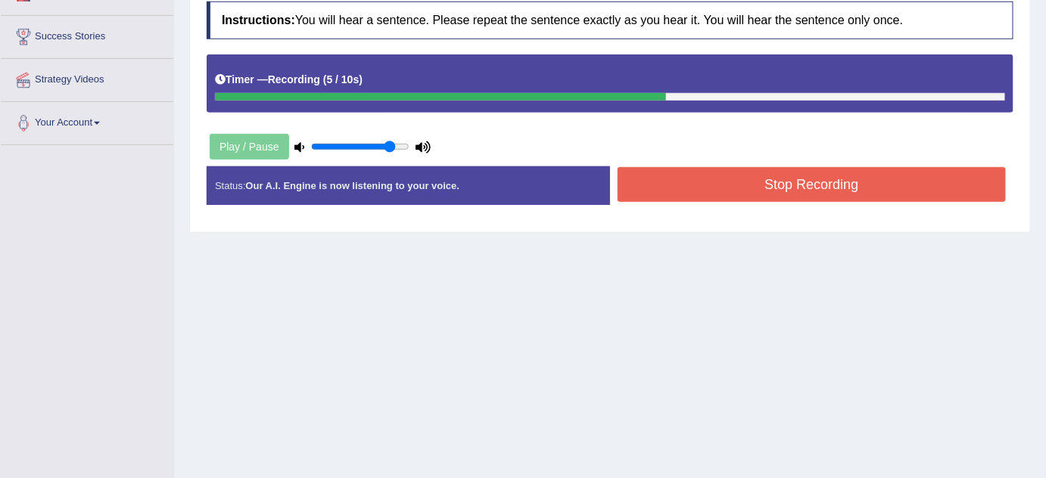
click at [684, 173] on button "Stop Recording" at bounding box center [812, 184] width 388 height 35
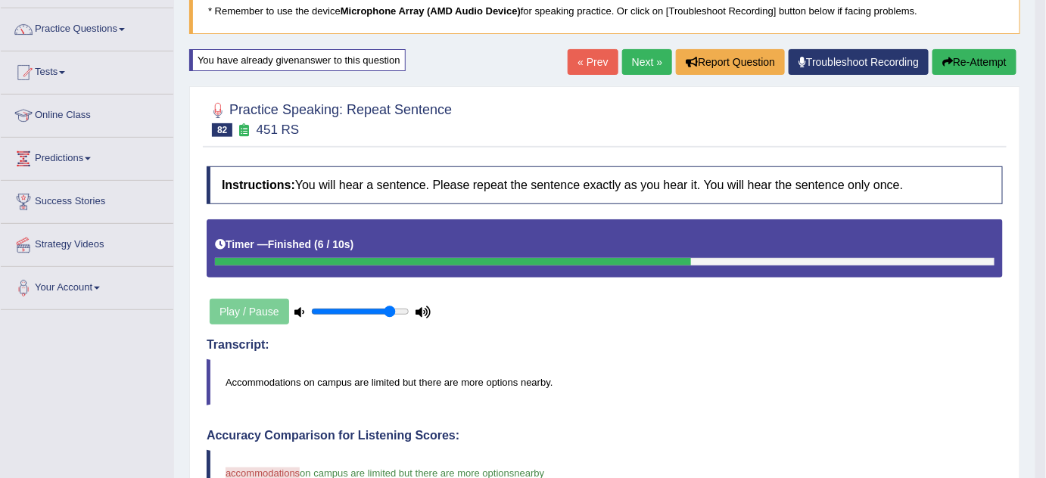
scroll to position [0, 0]
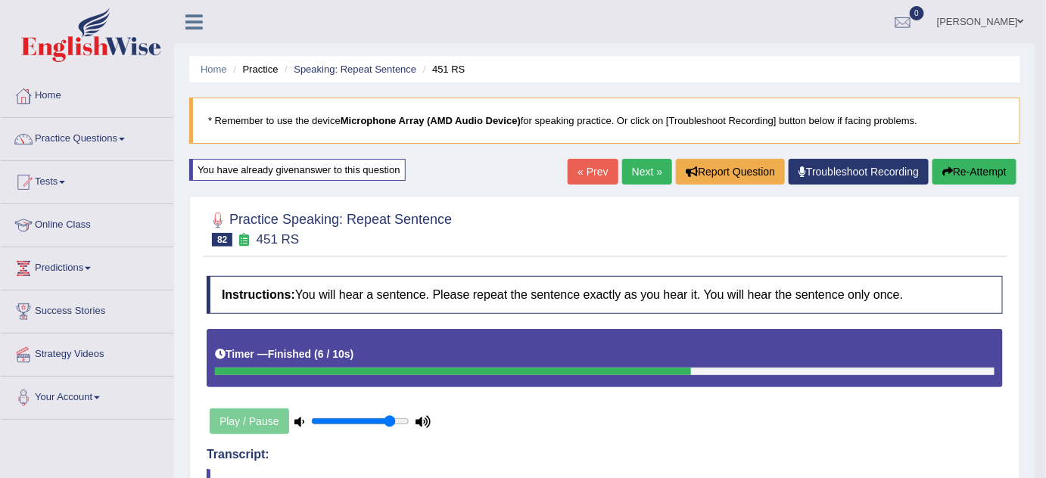
click at [641, 181] on link "Next »" at bounding box center [647, 172] width 50 height 26
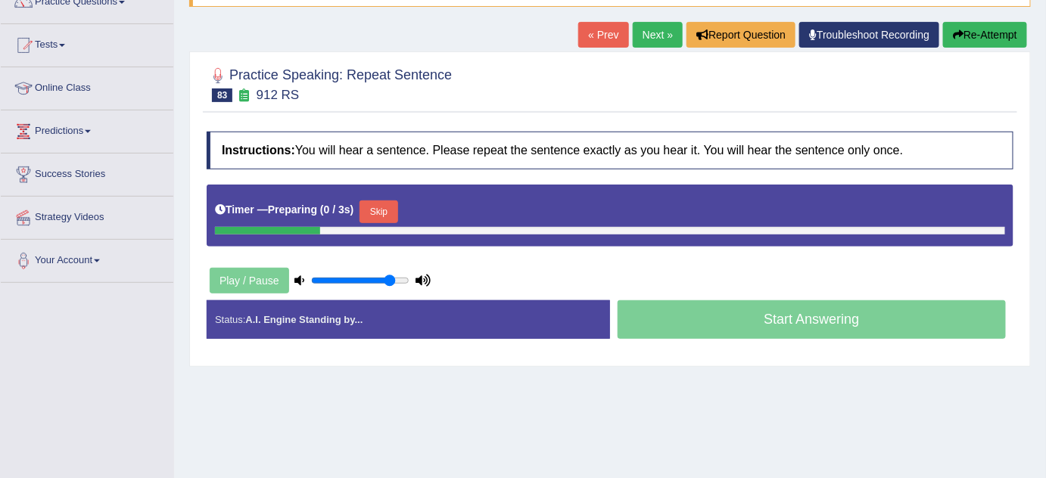
click at [388, 216] on button "Skip" at bounding box center [379, 212] width 38 height 23
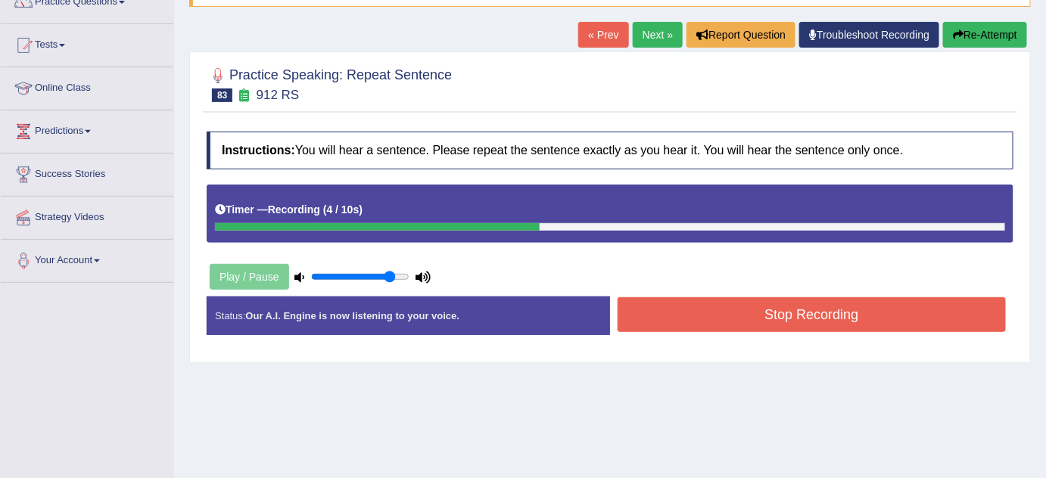
click at [775, 325] on button "Stop Recording" at bounding box center [812, 314] width 388 height 35
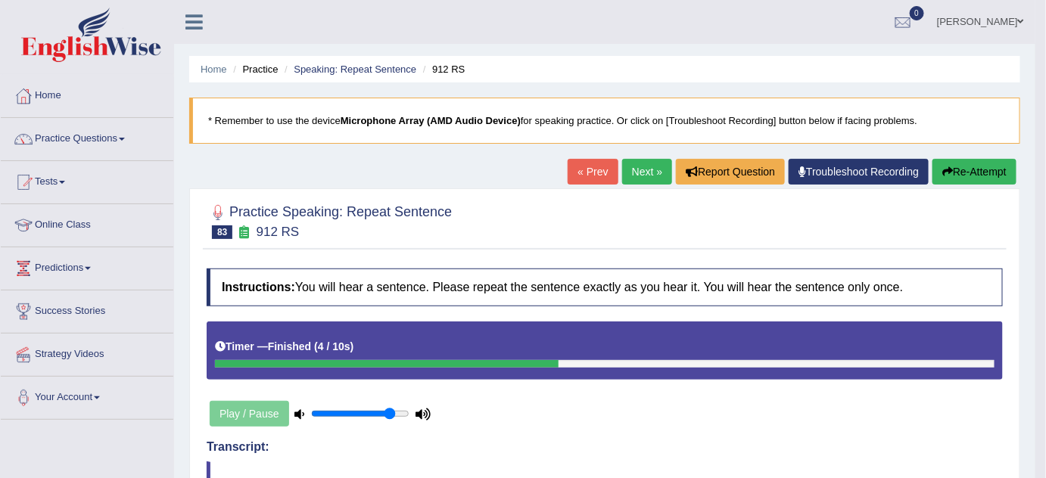
click at [961, 172] on button "Re-Attempt" at bounding box center [975, 172] width 84 height 26
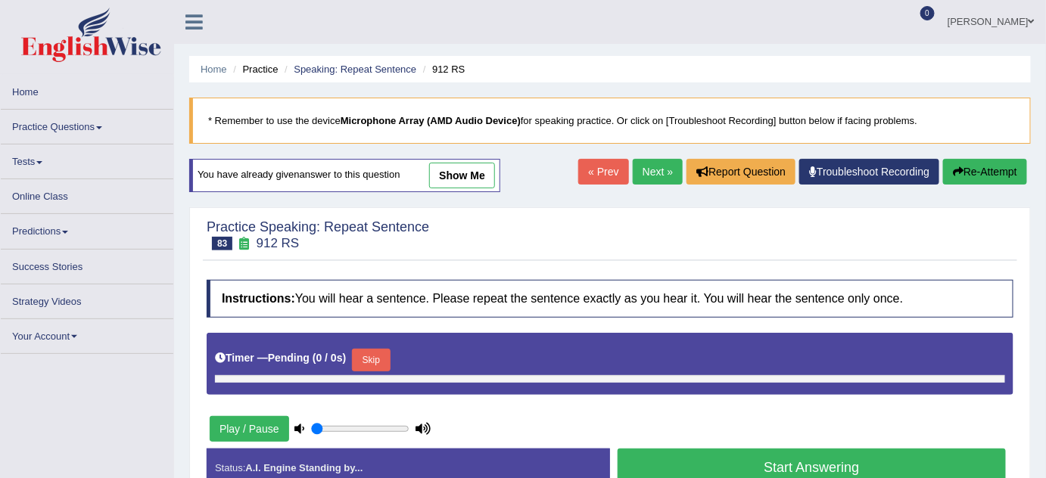
type input "0.85"
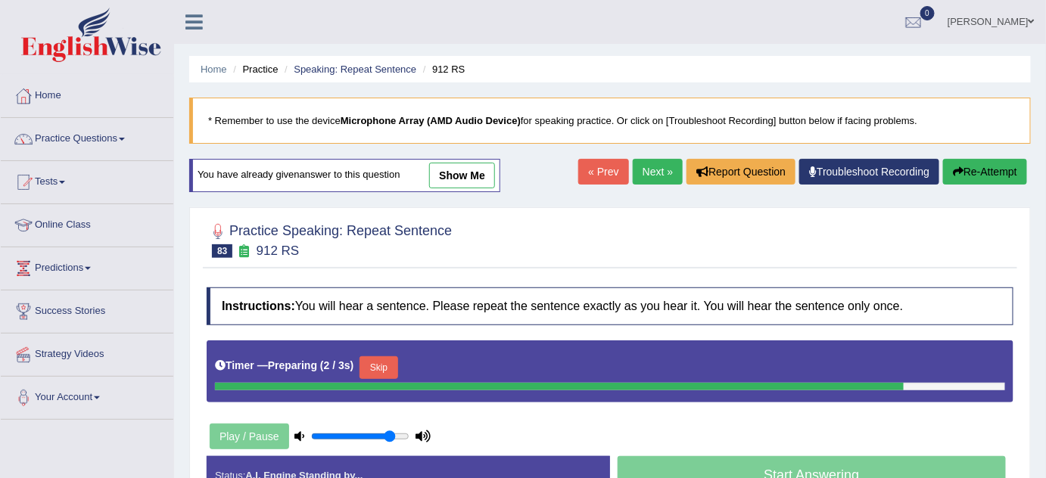
scroll to position [137, 0]
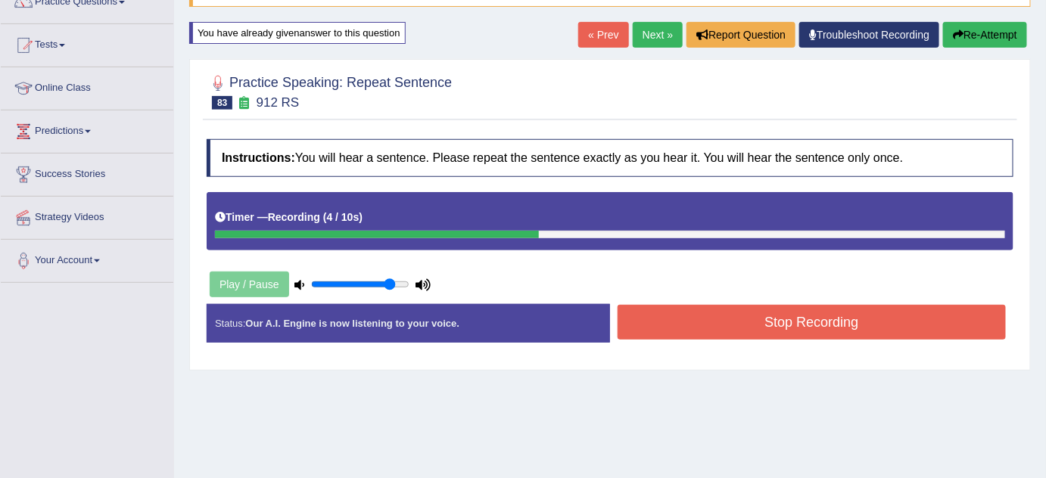
click at [690, 322] on button "Stop Recording" at bounding box center [812, 322] width 388 height 35
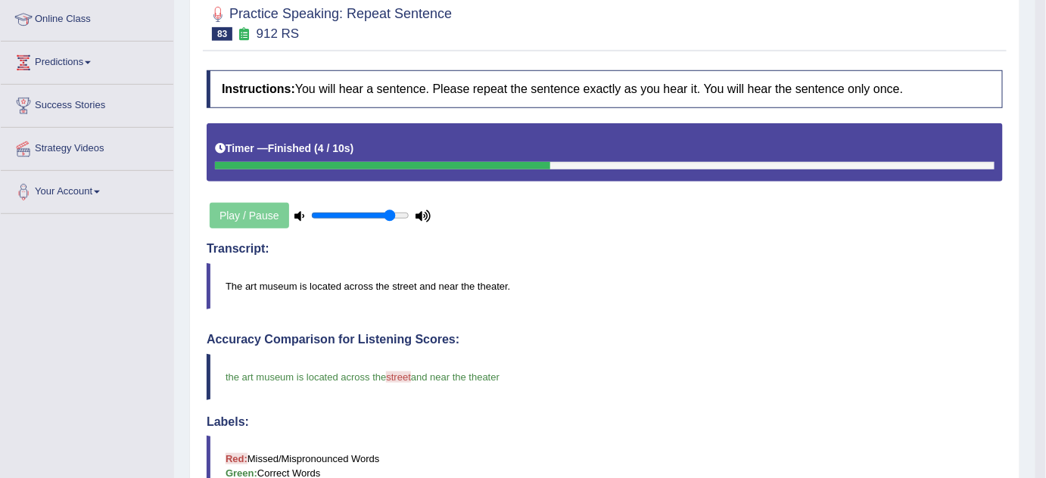
scroll to position [68, 0]
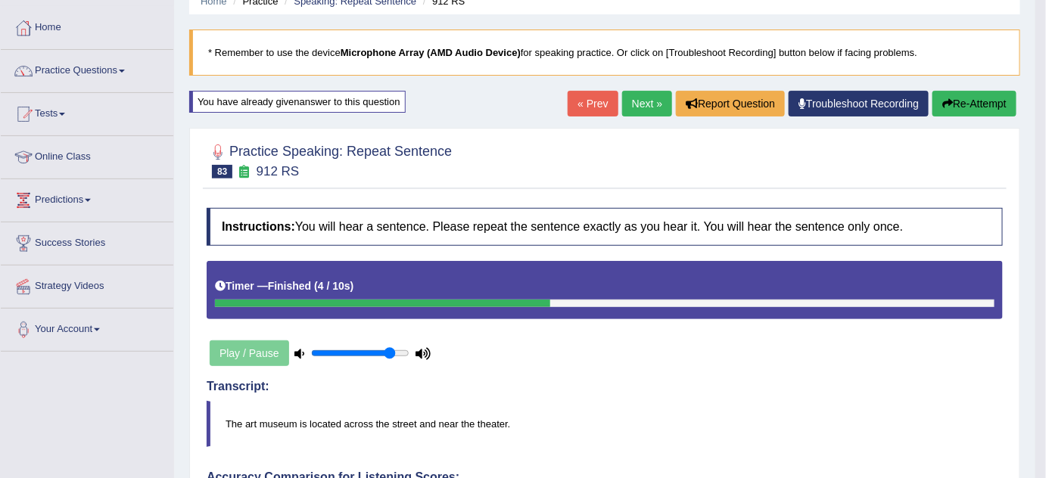
click at [640, 99] on link "Next »" at bounding box center [647, 104] width 50 height 26
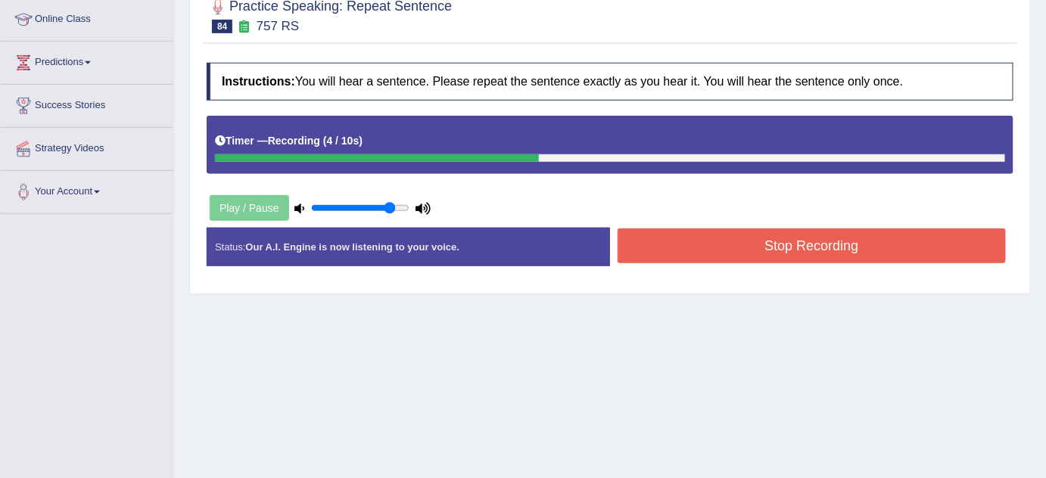
click at [751, 239] on button "Stop Recording" at bounding box center [812, 246] width 388 height 35
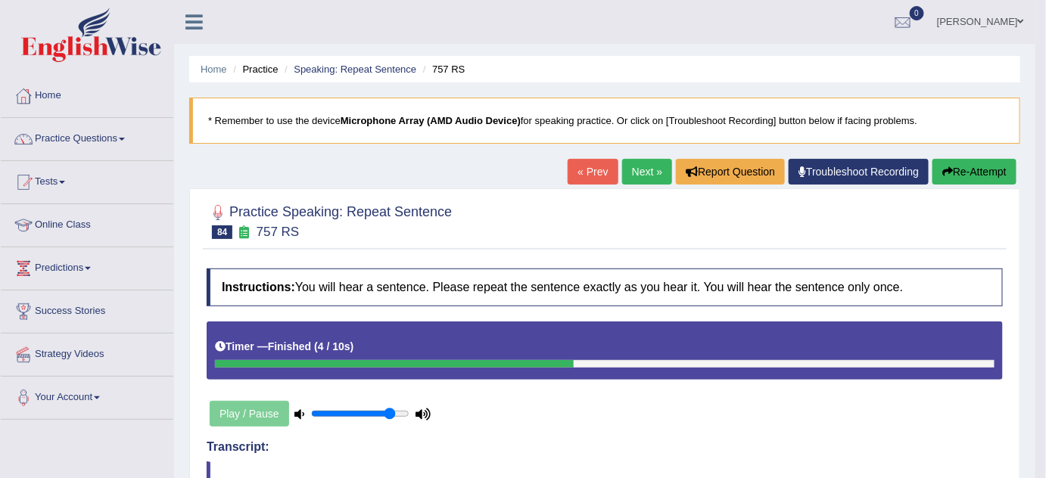
click at [976, 159] on button "Re-Attempt" at bounding box center [975, 172] width 84 height 26
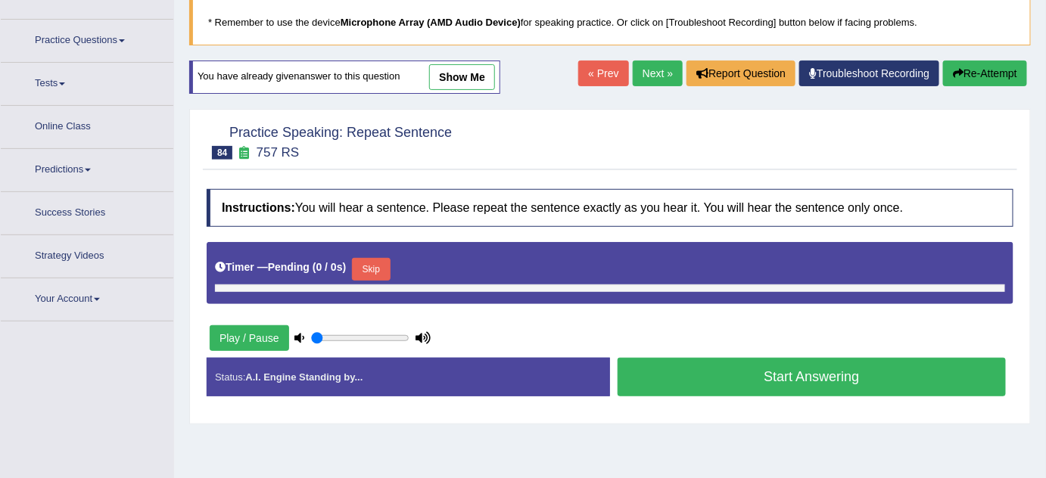
type input "0.85"
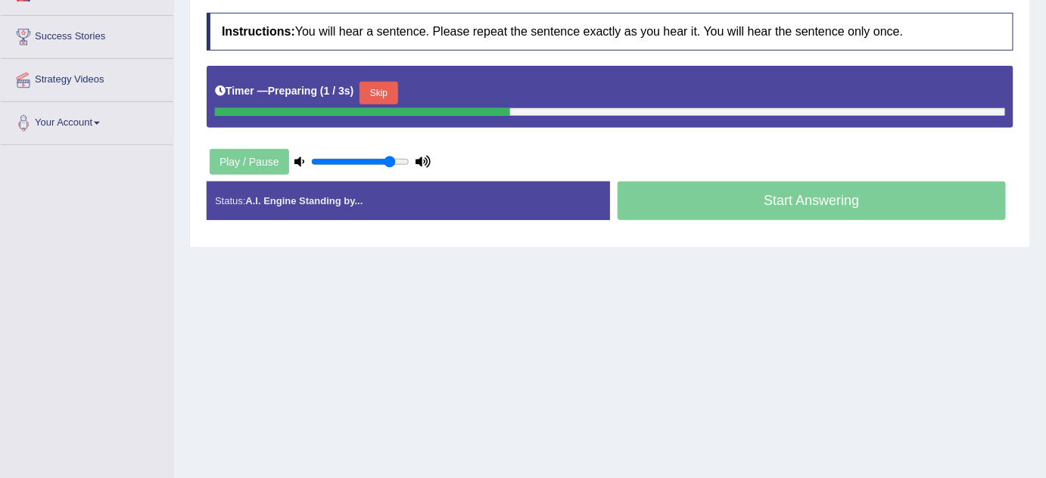
click at [382, 91] on button "Skip" at bounding box center [379, 93] width 38 height 23
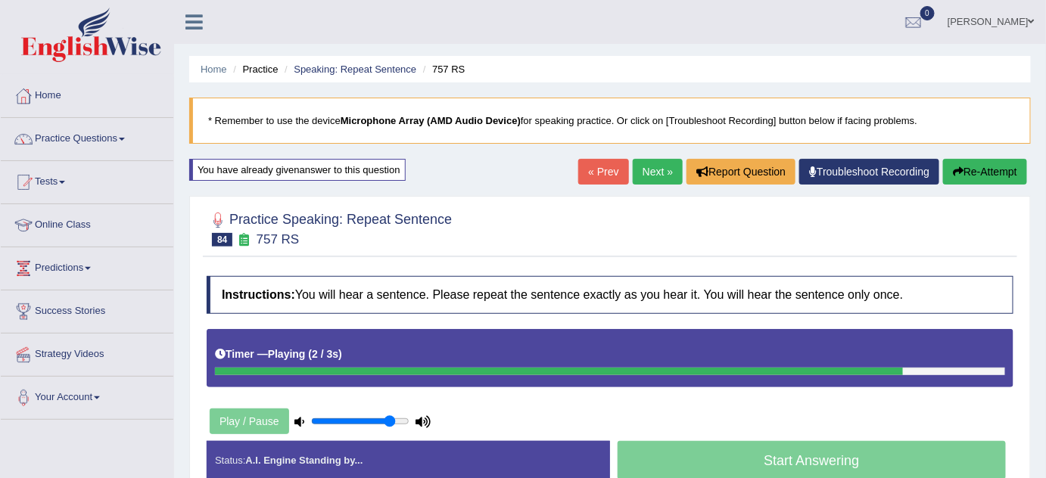
click at [979, 160] on button "Re-Attempt" at bounding box center [985, 172] width 84 height 26
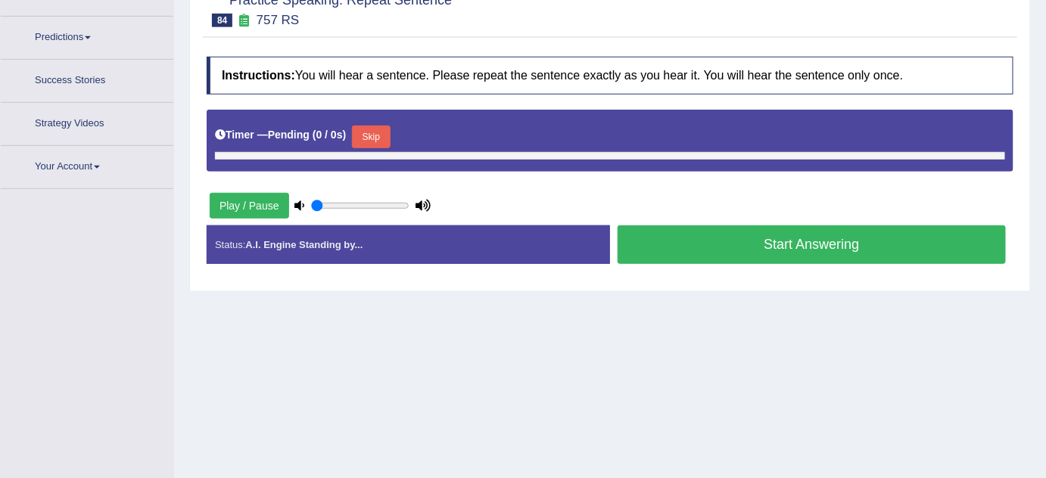
type input "0.85"
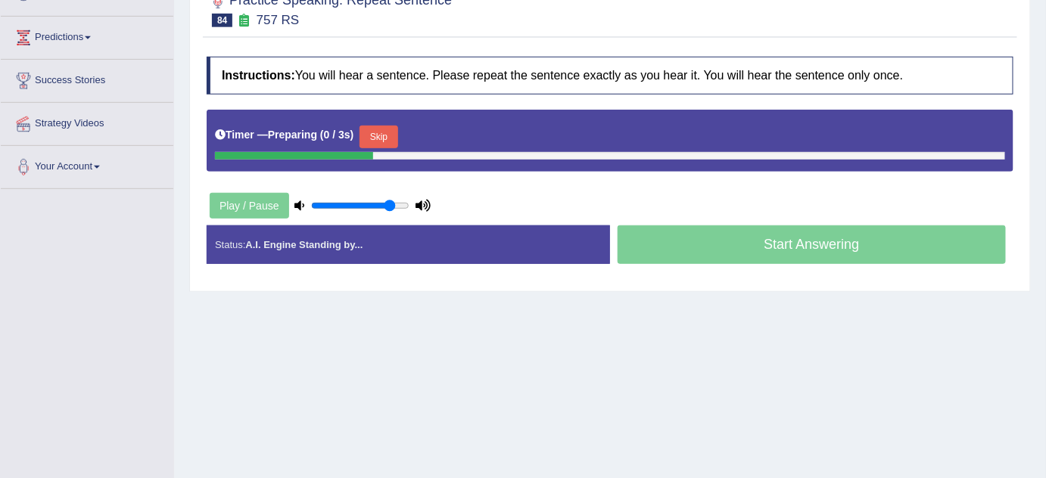
click at [381, 132] on button "Skip" at bounding box center [379, 137] width 38 height 23
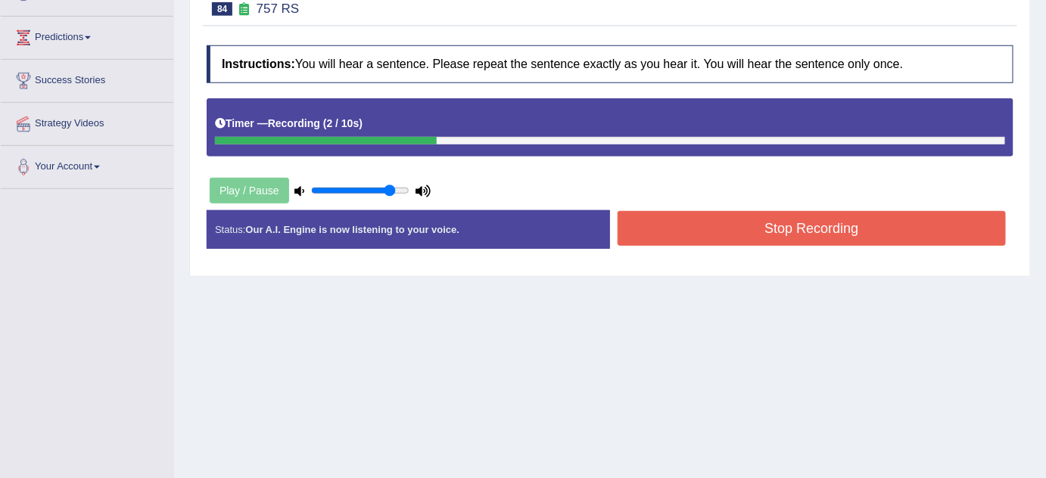
click at [687, 228] on button "Stop Recording" at bounding box center [812, 228] width 388 height 35
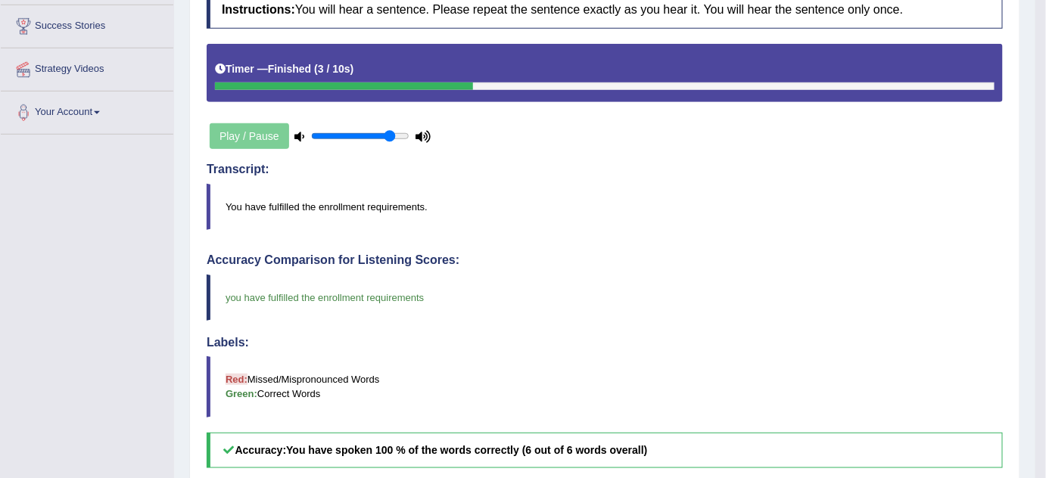
scroll to position [127, 0]
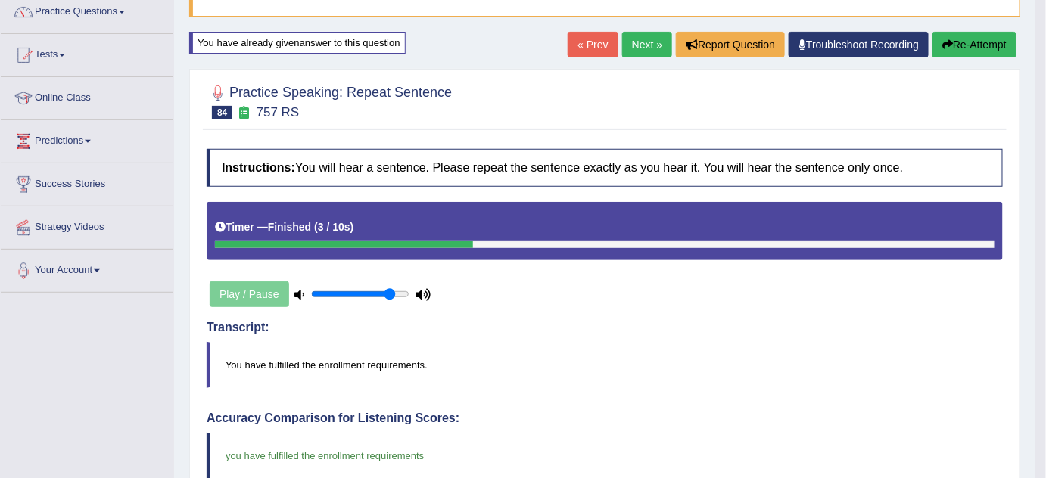
click at [643, 54] on link "Next »" at bounding box center [647, 45] width 50 height 26
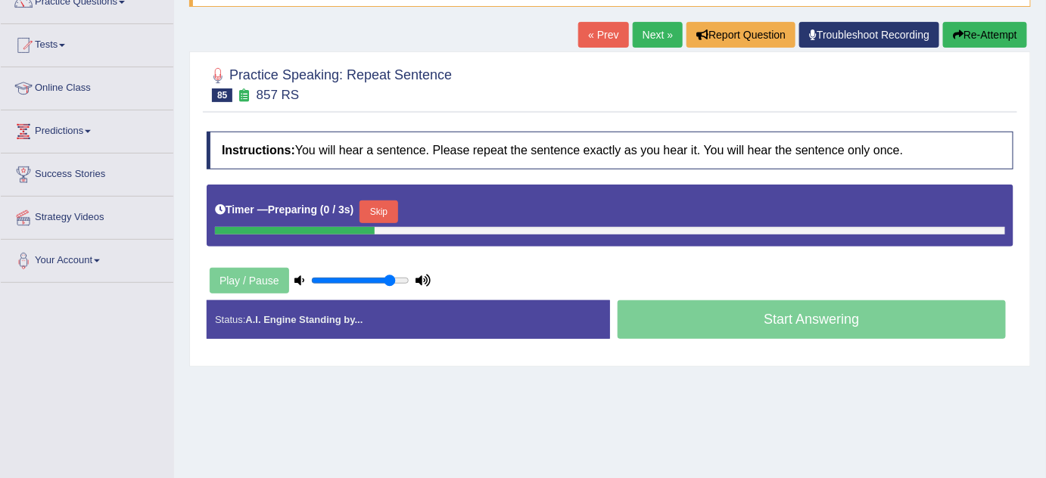
click at [392, 207] on button "Skip" at bounding box center [379, 212] width 38 height 23
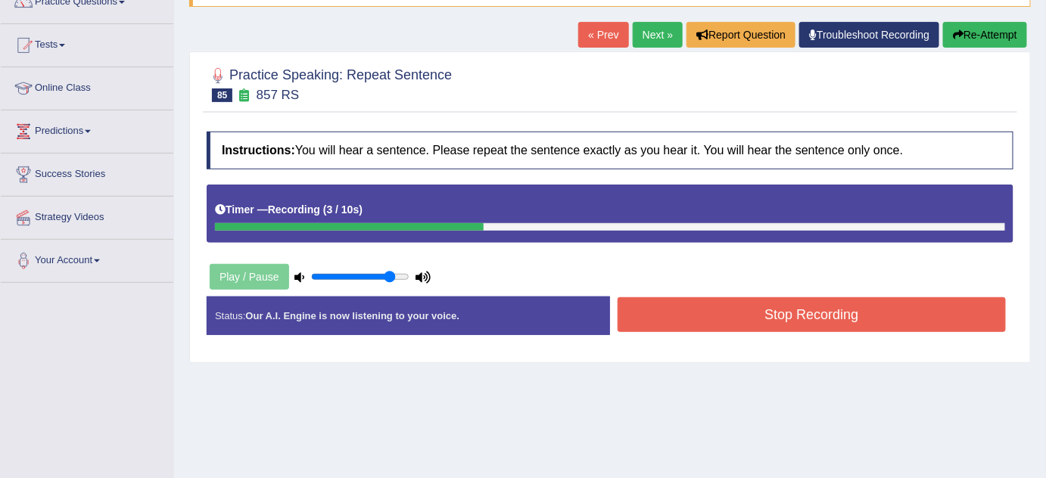
click at [680, 299] on button "Stop Recording" at bounding box center [812, 314] width 388 height 35
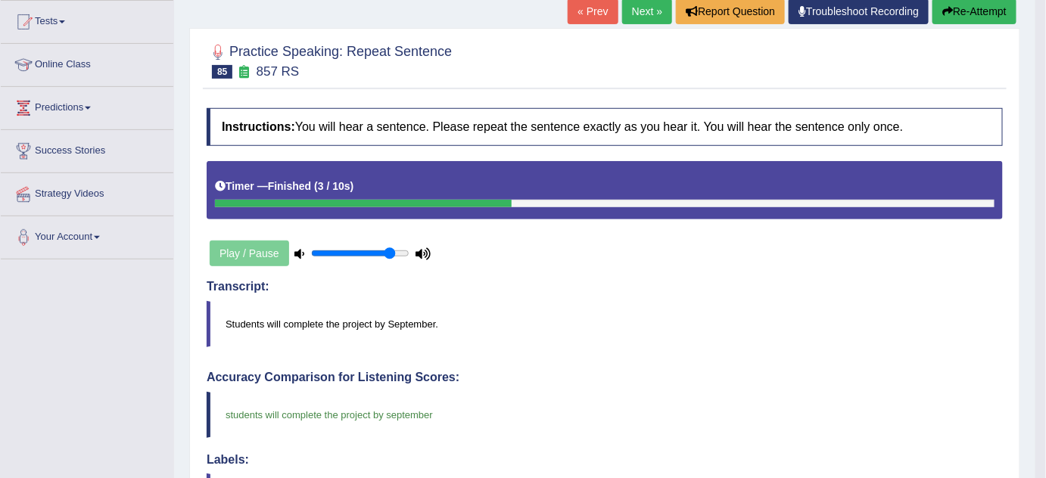
scroll to position [68, 0]
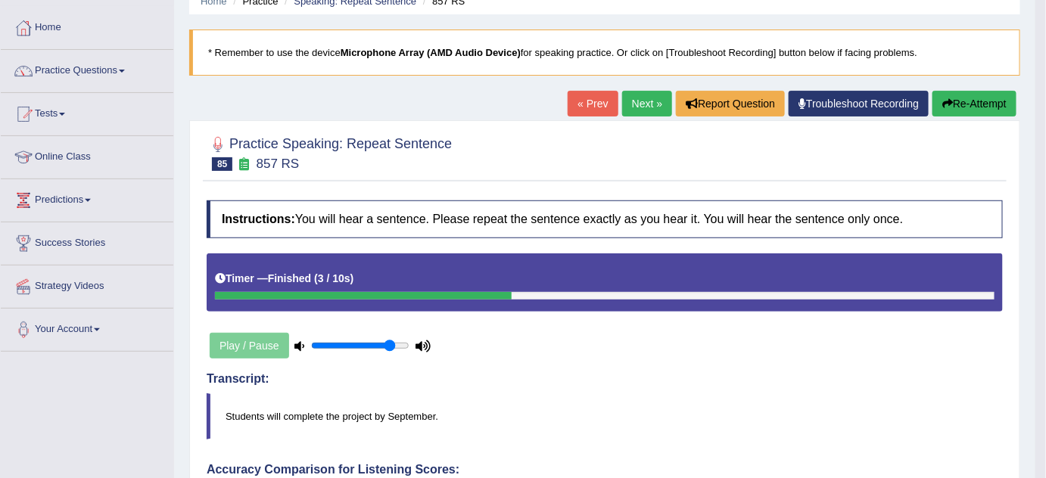
click at [963, 100] on button "Re-Attempt" at bounding box center [975, 104] width 84 height 26
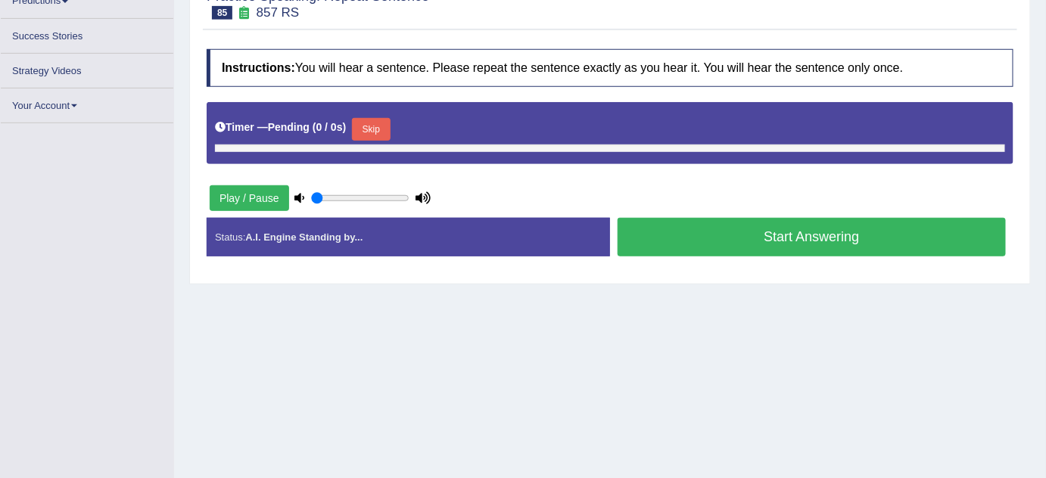
type input "0.85"
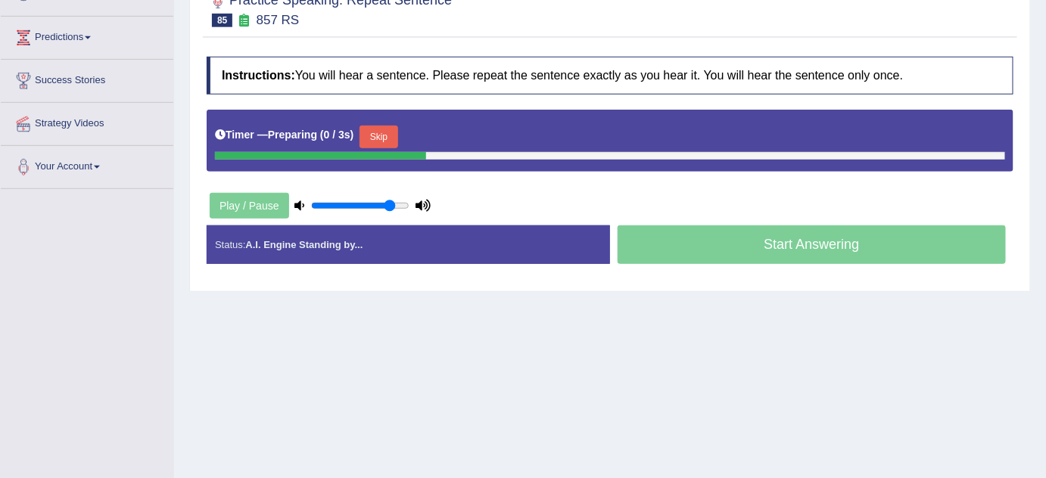
click at [383, 135] on button "Skip" at bounding box center [379, 137] width 38 height 23
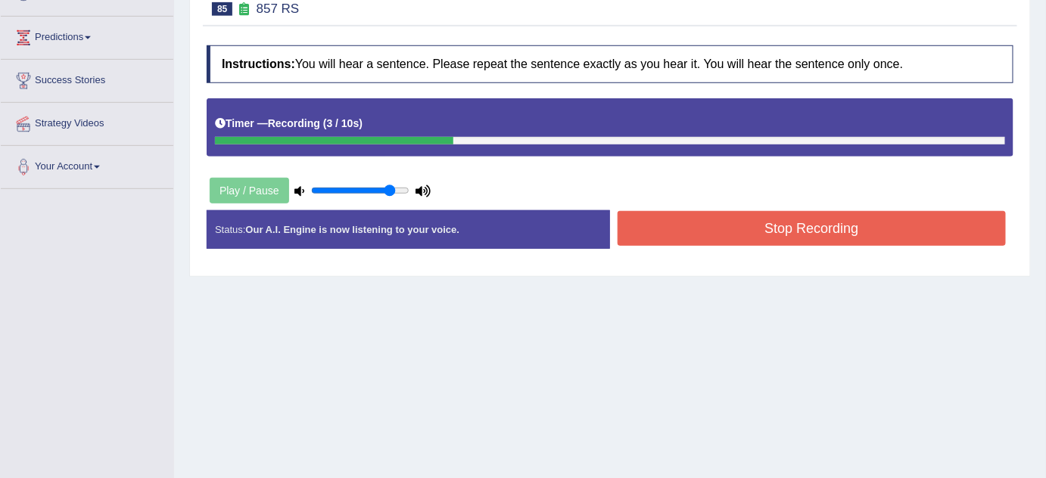
click at [803, 238] on button "Stop Recording" at bounding box center [812, 228] width 388 height 35
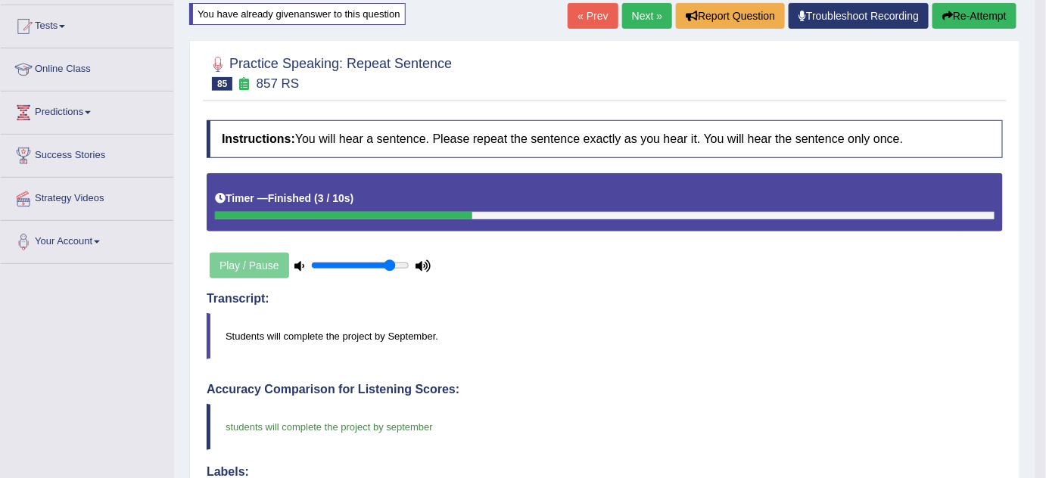
scroll to position [58, 0]
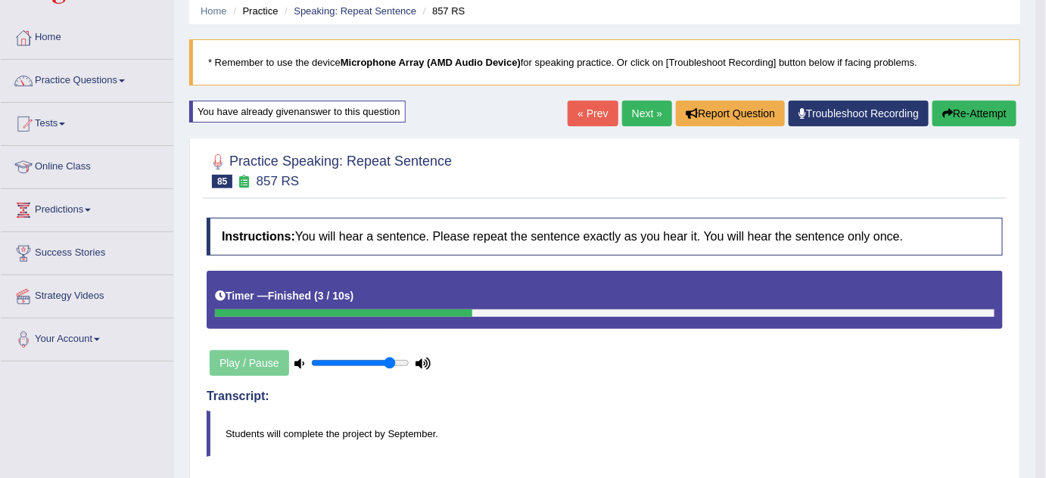
click at [646, 120] on link "Next »" at bounding box center [647, 114] width 50 height 26
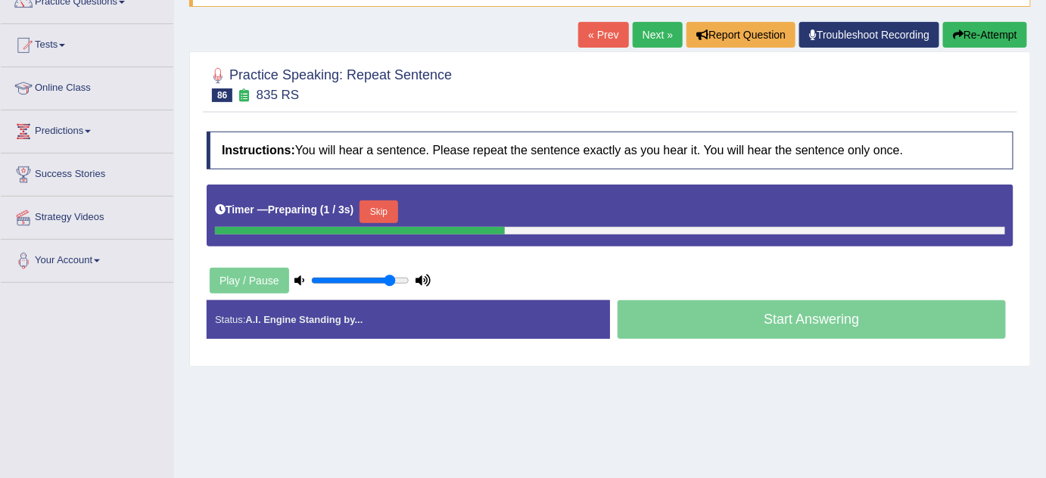
drag, startPoint x: 395, startPoint y: 207, endPoint x: 401, endPoint y: 215, distance: 9.7
click at [395, 208] on button "Skip" at bounding box center [379, 212] width 38 height 23
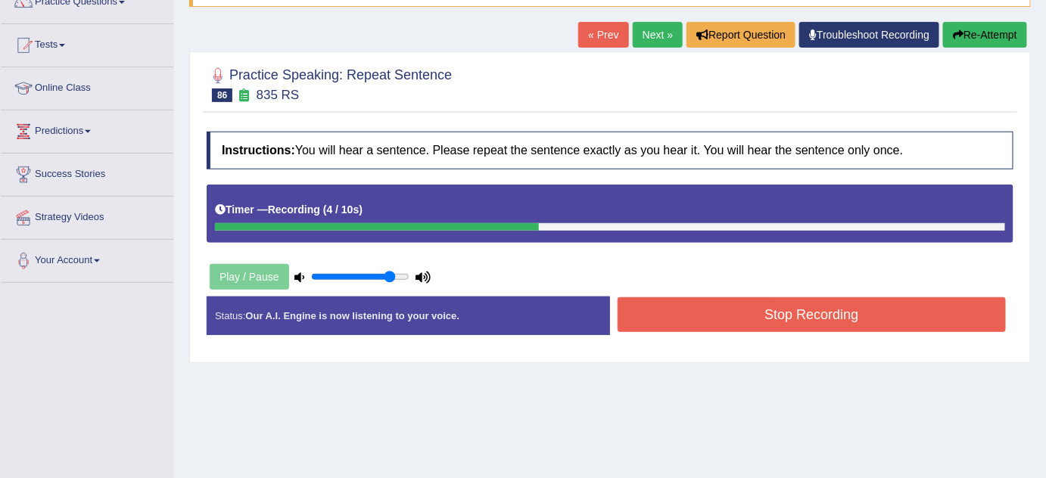
click at [833, 319] on button "Stop Recording" at bounding box center [812, 314] width 388 height 35
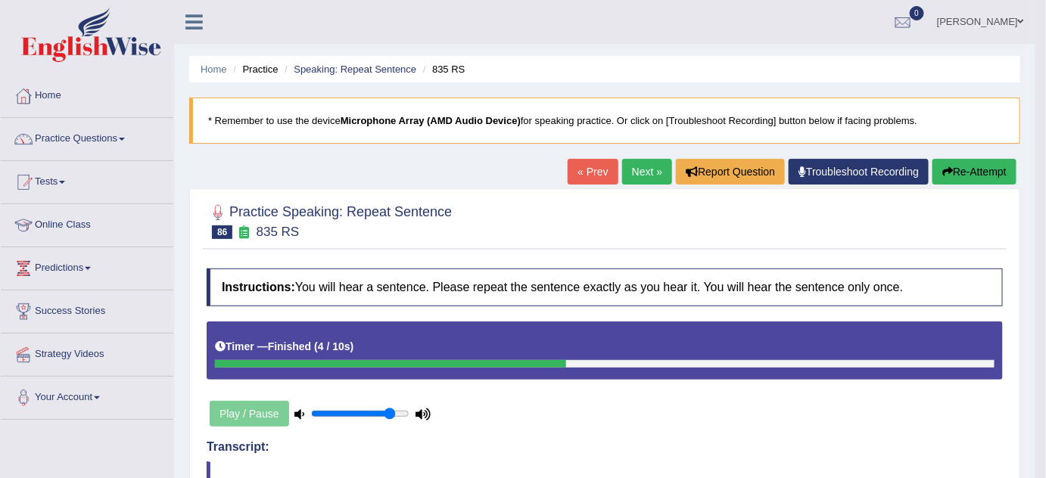
click at [628, 170] on link "Next »" at bounding box center [647, 172] width 50 height 26
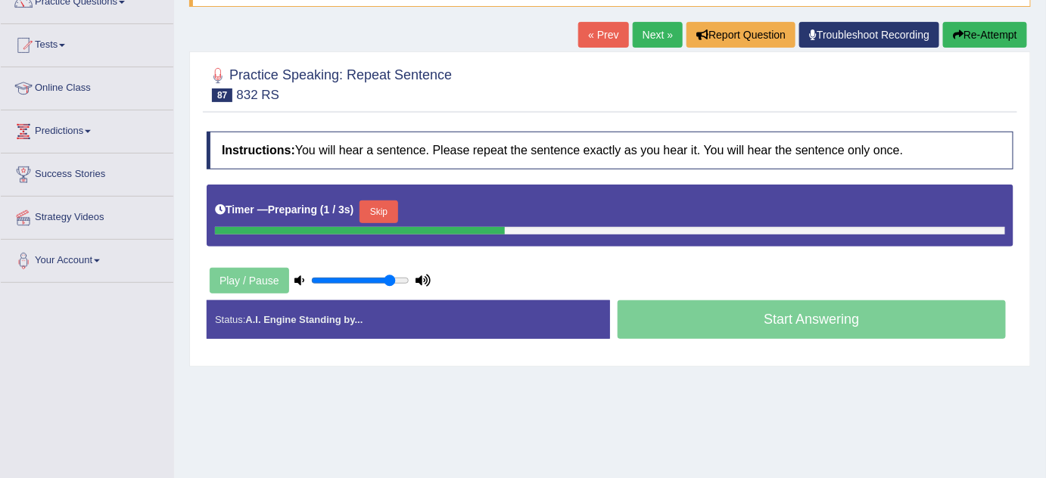
click at [393, 212] on button "Skip" at bounding box center [379, 212] width 38 height 23
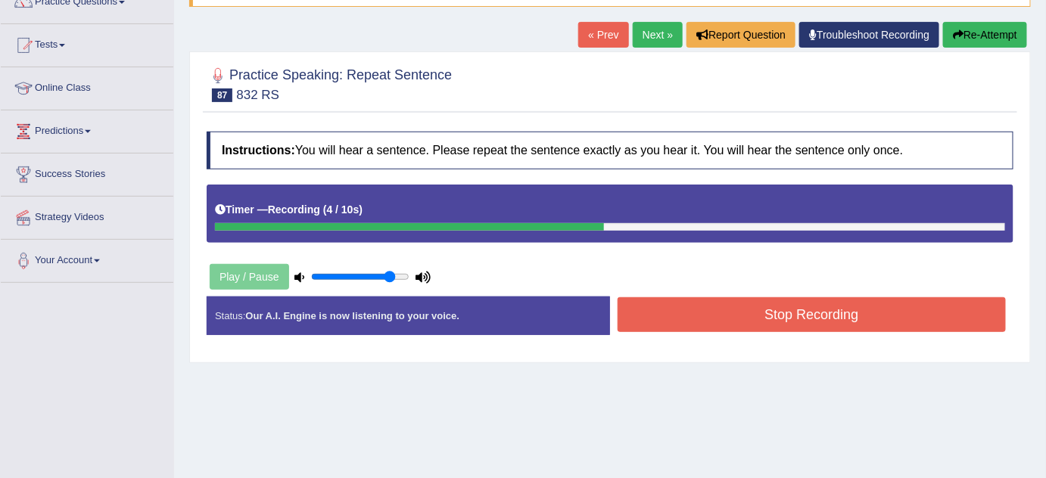
click at [718, 304] on button "Stop Recording" at bounding box center [812, 314] width 388 height 35
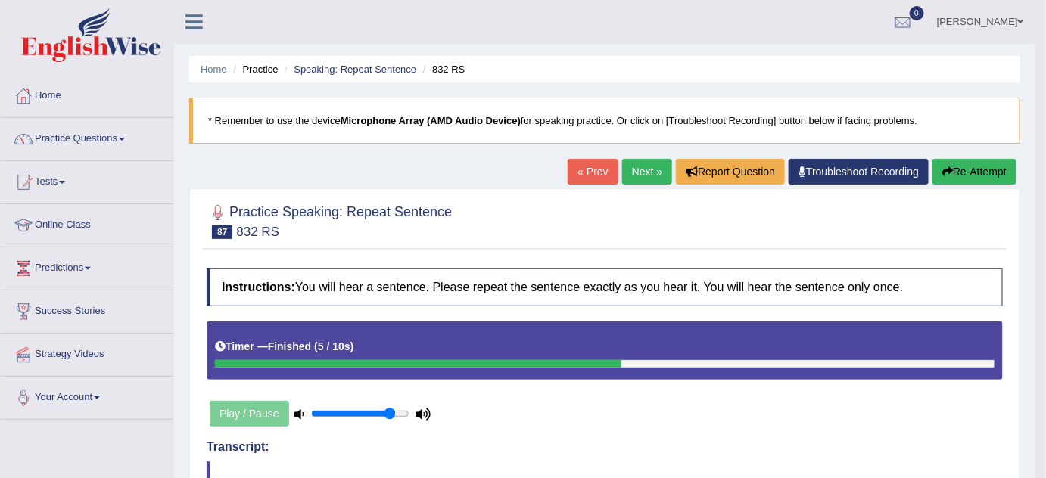
click at [964, 165] on button "Re-Attempt" at bounding box center [975, 172] width 84 height 26
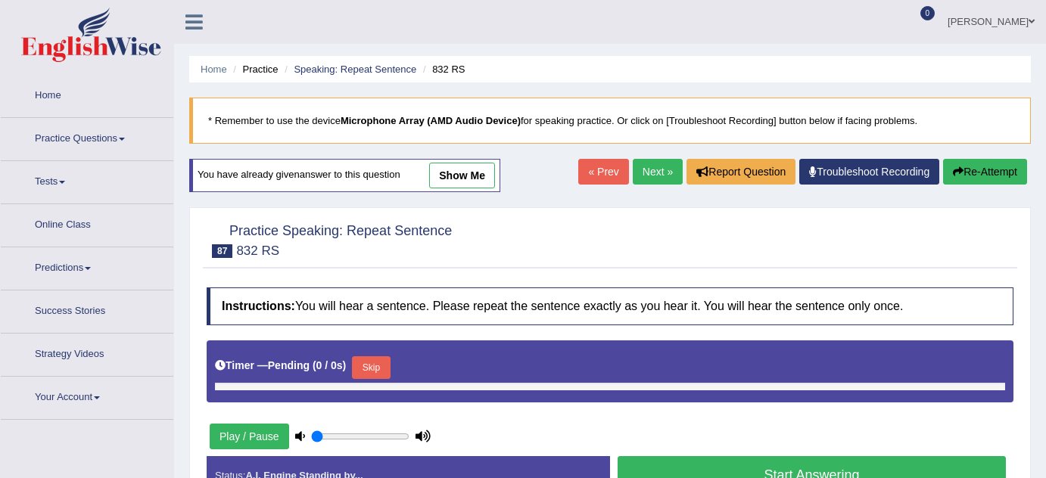
type input "0.85"
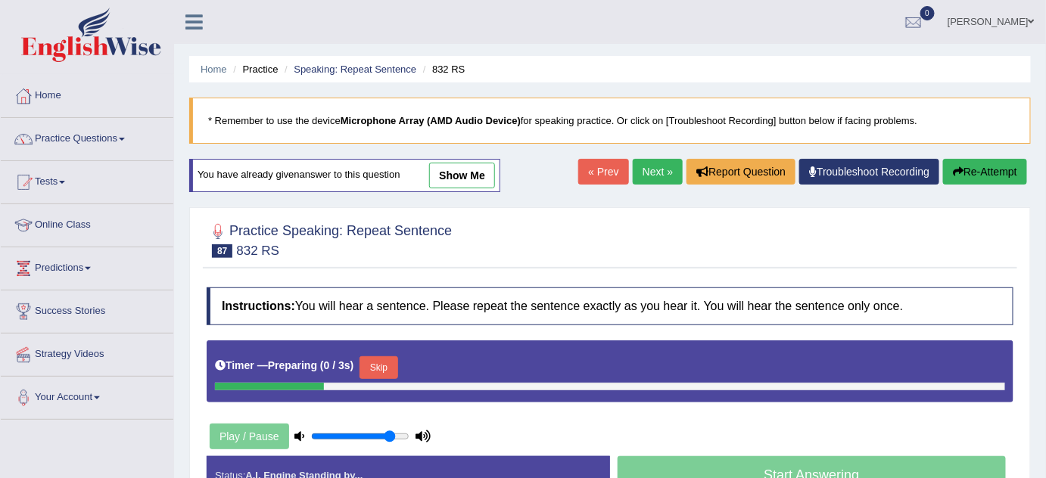
click at [394, 363] on button "Skip" at bounding box center [379, 368] width 38 height 23
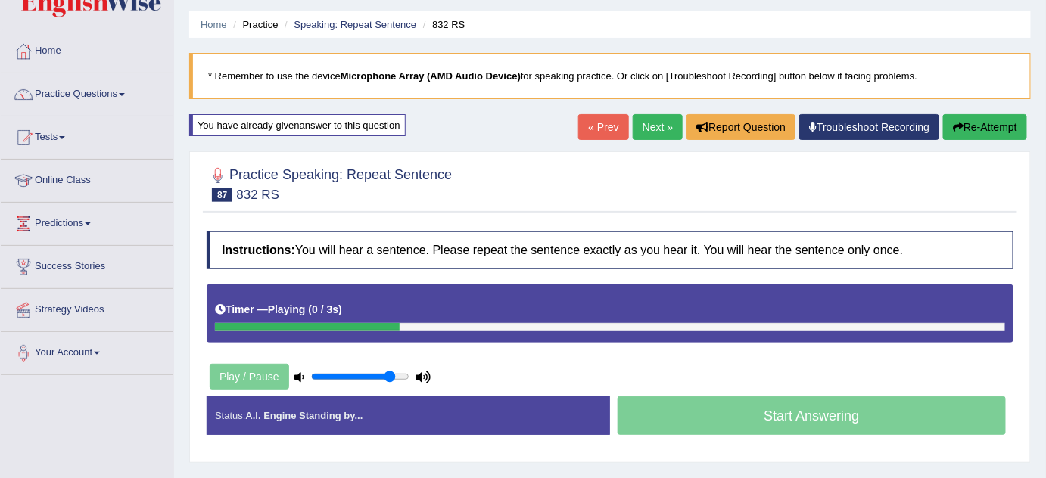
scroll to position [68, 0]
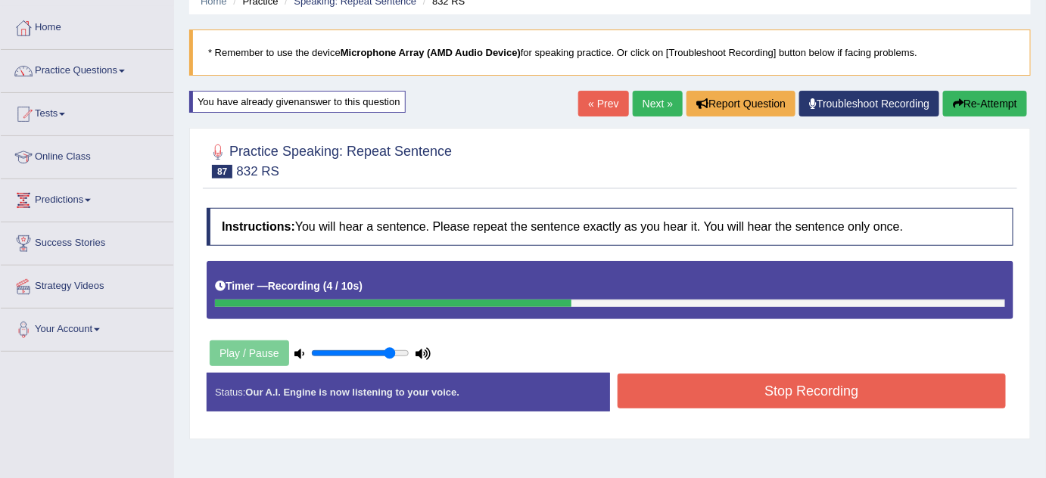
click at [640, 399] on button "Stop Recording" at bounding box center [812, 391] width 388 height 35
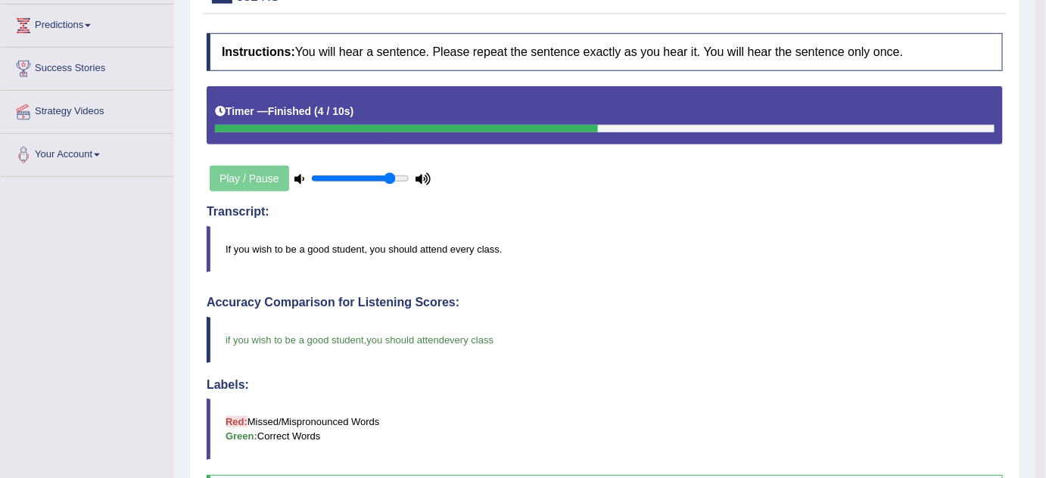
scroll to position [61, 0]
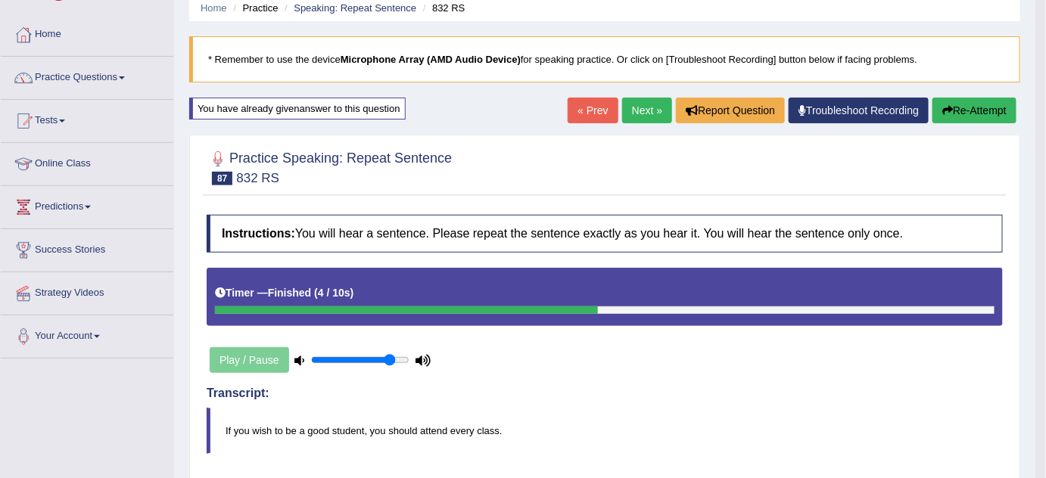
click at [625, 105] on link "Next »" at bounding box center [647, 111] width 50 height 26
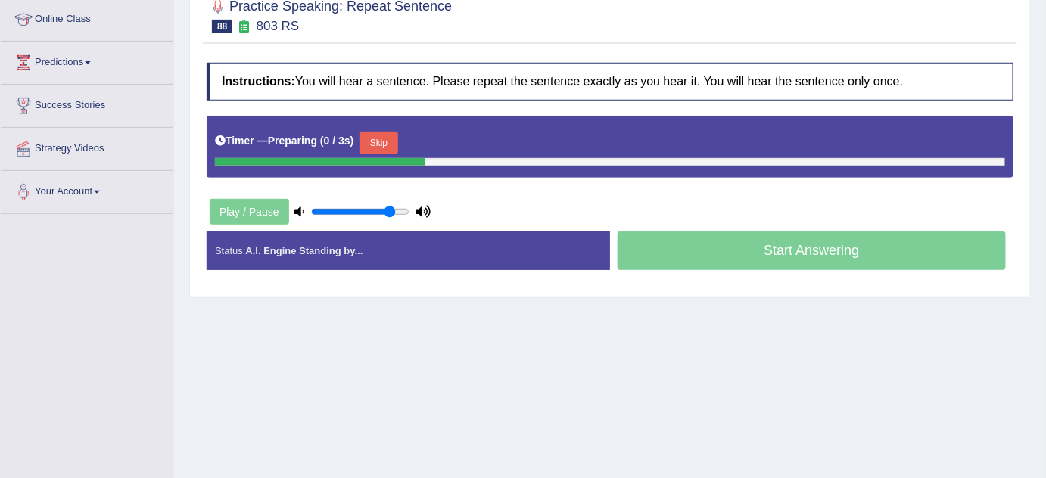
click at [370, 137] on button "Skip" at bounding box center [379, 143] width 38 height 23
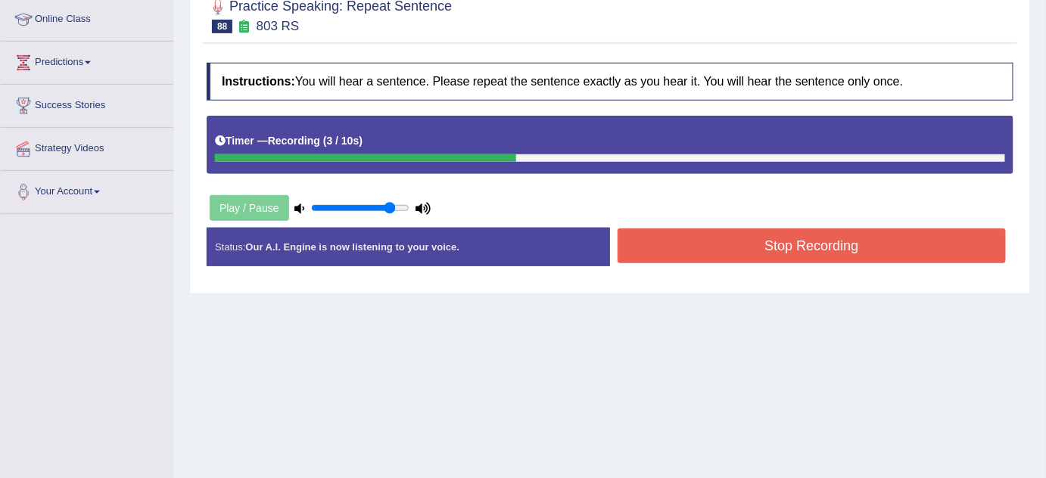
click at [673, 233] on button "Stop Recording" at bounding box center [812, 246] width 388 height 35
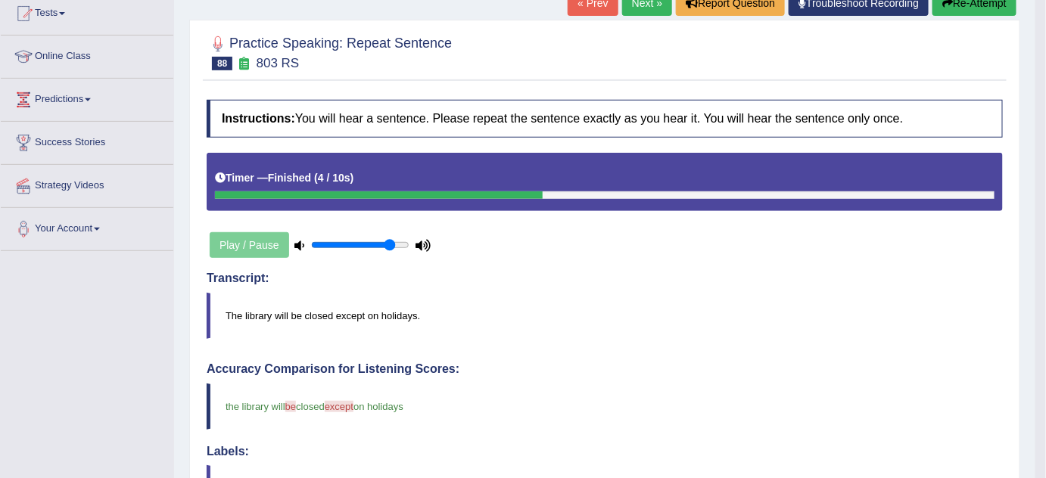
scroll to position [54, 0]
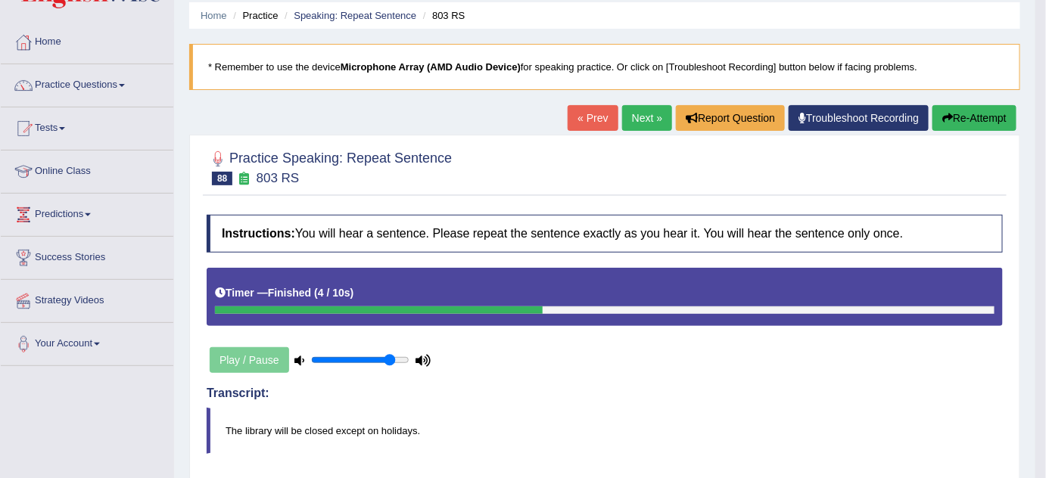
click at [969, 114] on button "Re-Attempt" at bounding box center [975, 118] width 84 height 26
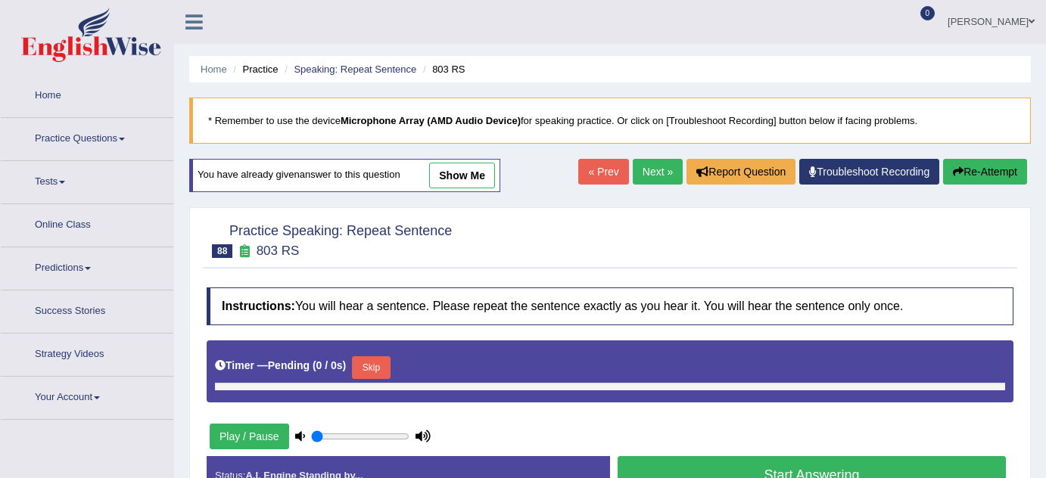
type input "0.85"
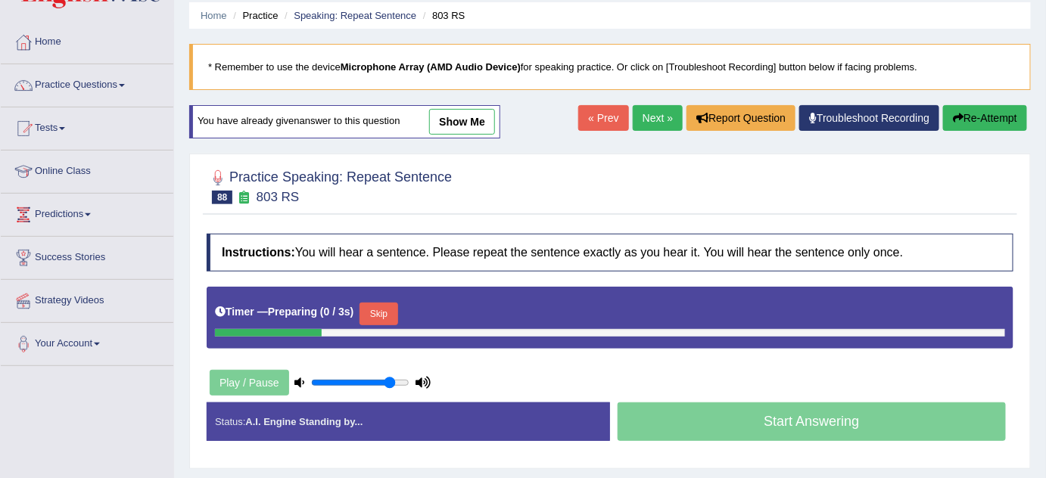
click at [383, 308] on button "Skip" at bounding box center [379, 314] width 38 height 23
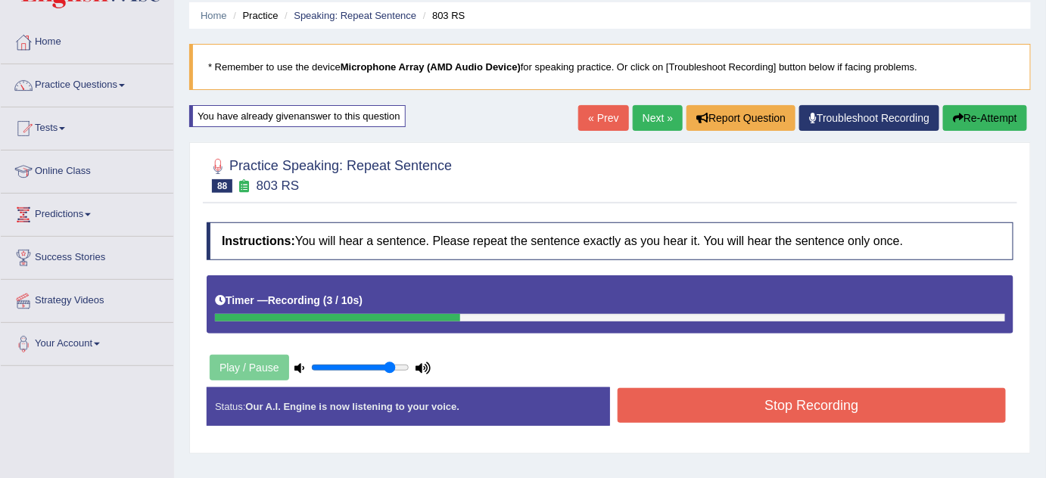
click at [722, 402] on button "Stop Recording" at bounding box center [812, 405] width 388 height 35
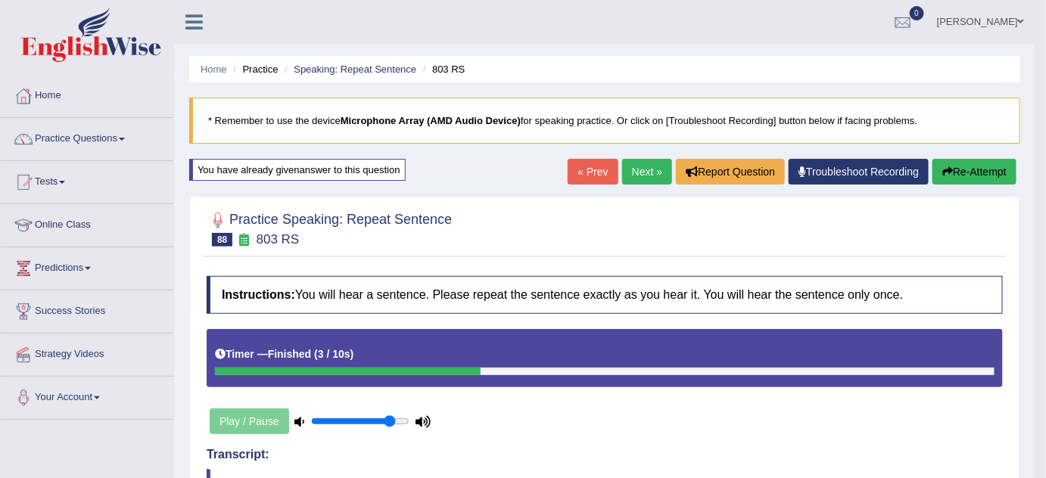
click at [641, 166] on link "Next »" at bounding box center [647, 172] width 50 height 26
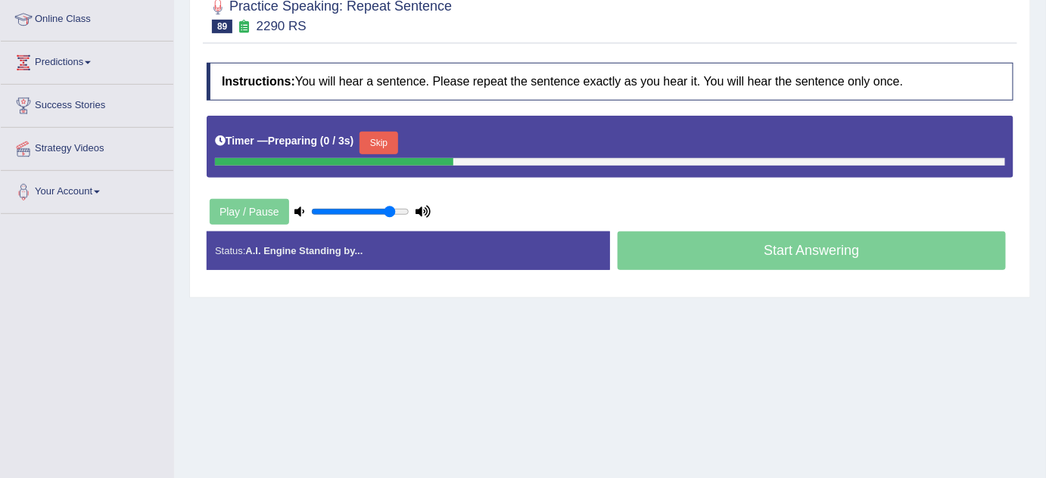
click at [384, 132] on button "Skip" at bounding box center [379, 143] width 38 height 23
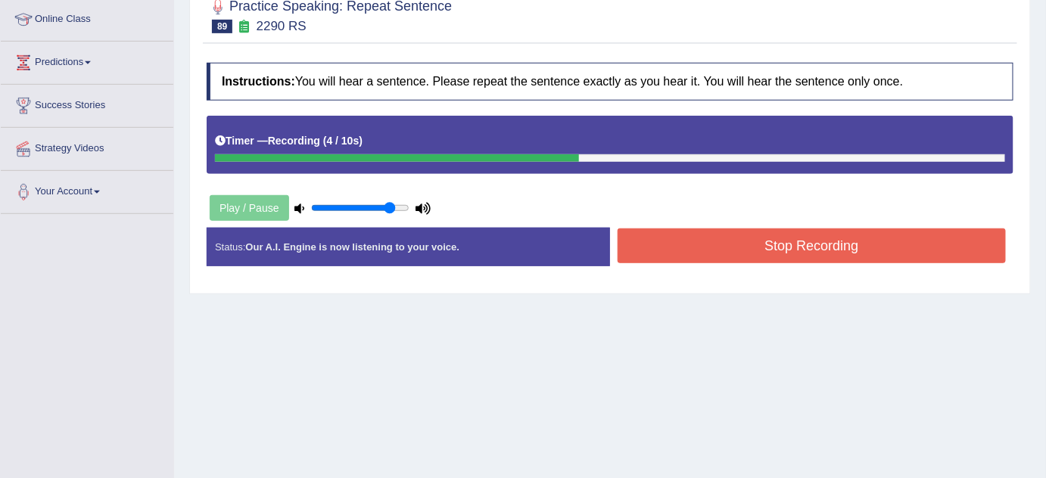
click at [831, 234] on button "Stop Recording" at bounding box center [812, 246] width 388 height 35
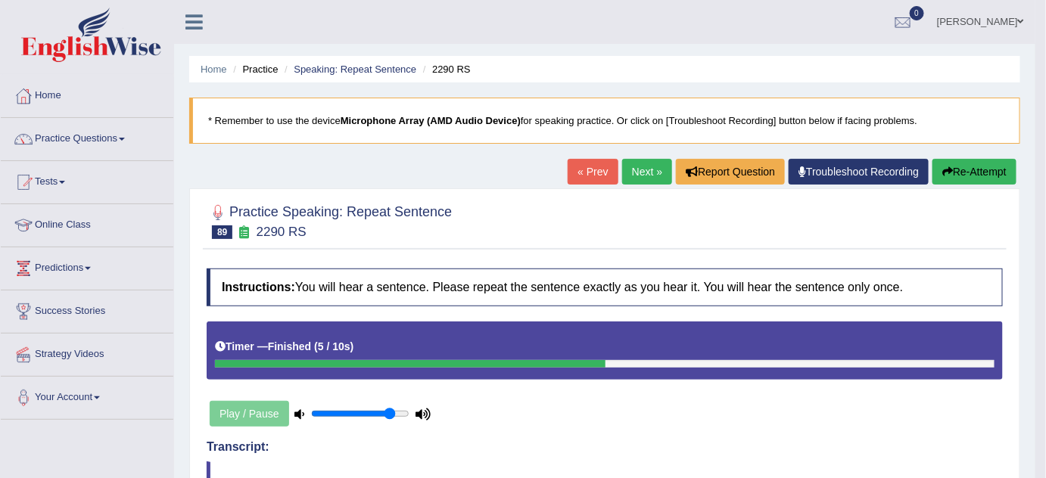
drag, startPoint x: 633, startPoint y: 170, endPoint x: 635, endPoint y: 195, distance: 25.8
click at [633, 171] on link "Next »" at bounding box center [647, 172] width 50 height 26
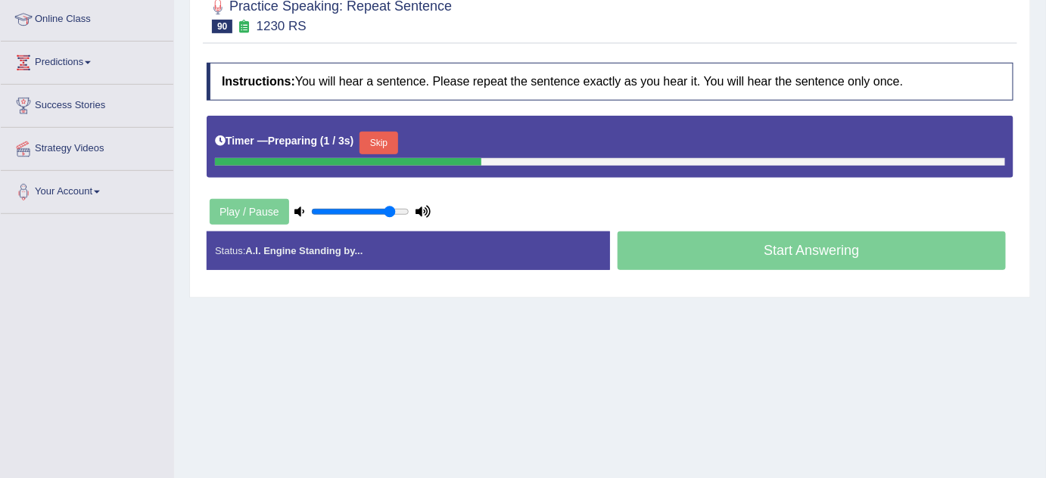
drag, startPoint x: 383, startPoint y: 138, endPoint x: 389, endPoint y: 145, distance: 9.1
click at [384, 138] on button "Skip" at bounding box center [379, 143] width 38 height 23
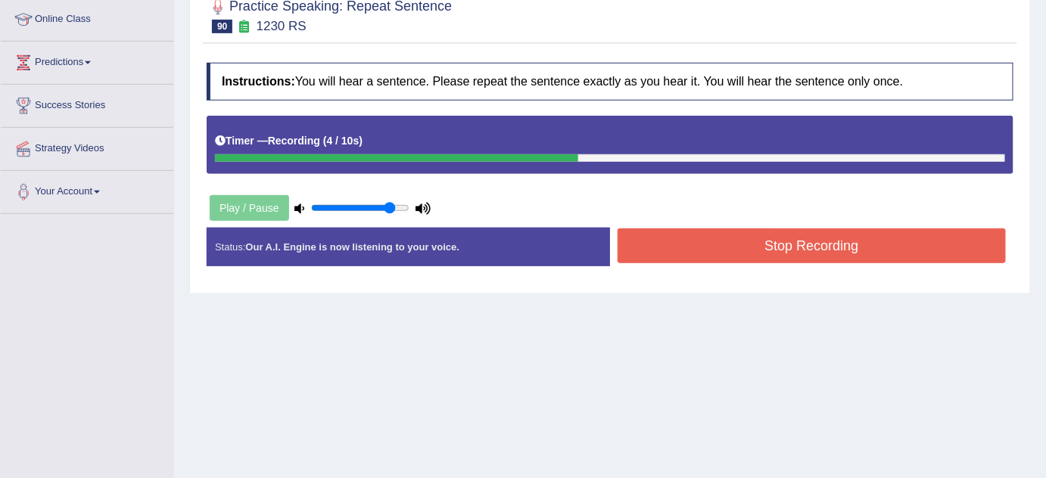
click at [773, 241] on button "Stop Recording" at bounding box center [812, 246] width 388 height 35
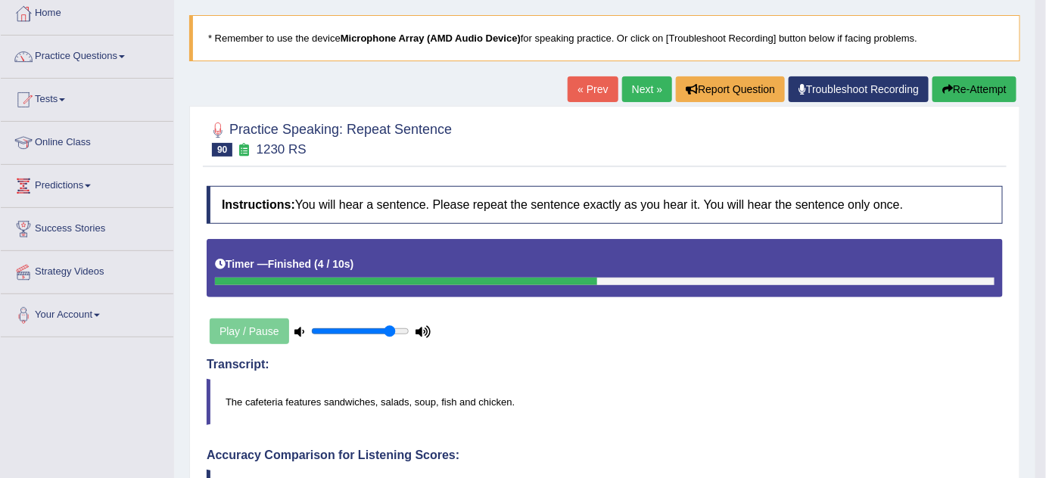
scroll to position [68, 0]
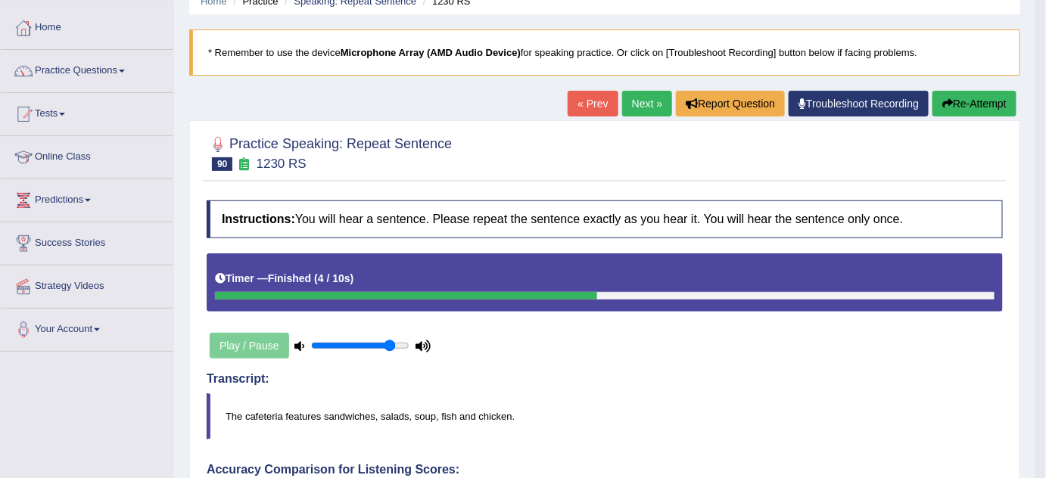
click at [975, 102] on button "Re-Attempt" at bounding box center [975, 104] width 84 height 26
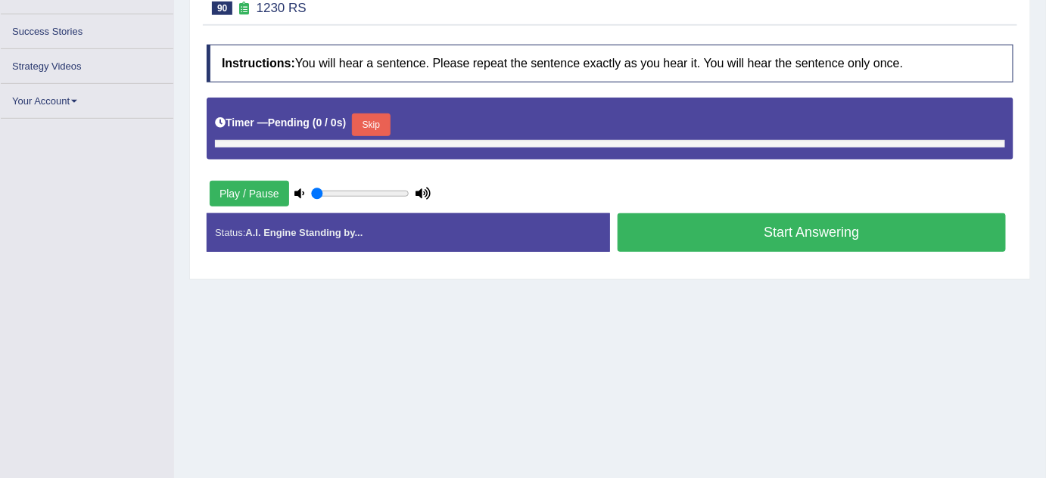
type input "0.85"
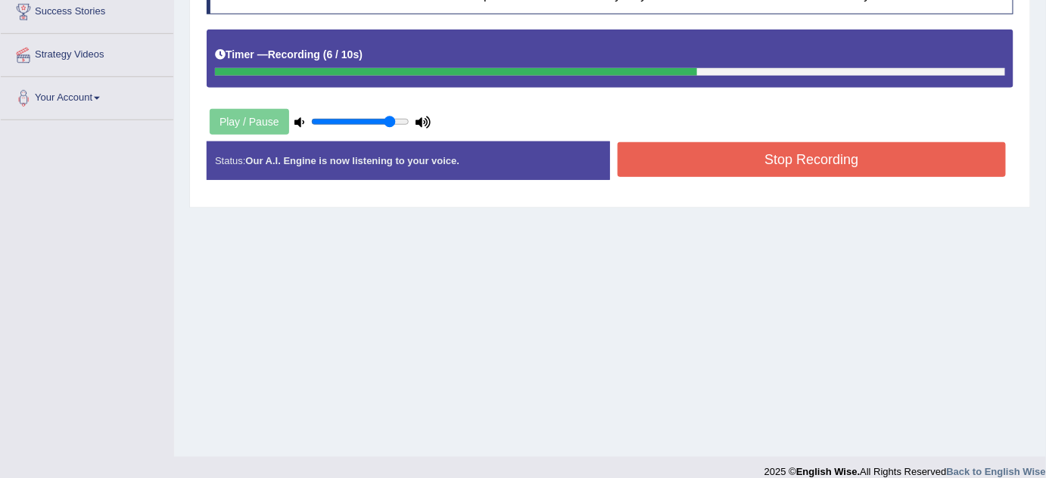
click at [647, 157] on button "Stop Recording" at bounding box center [812, 159] width 388 height 35
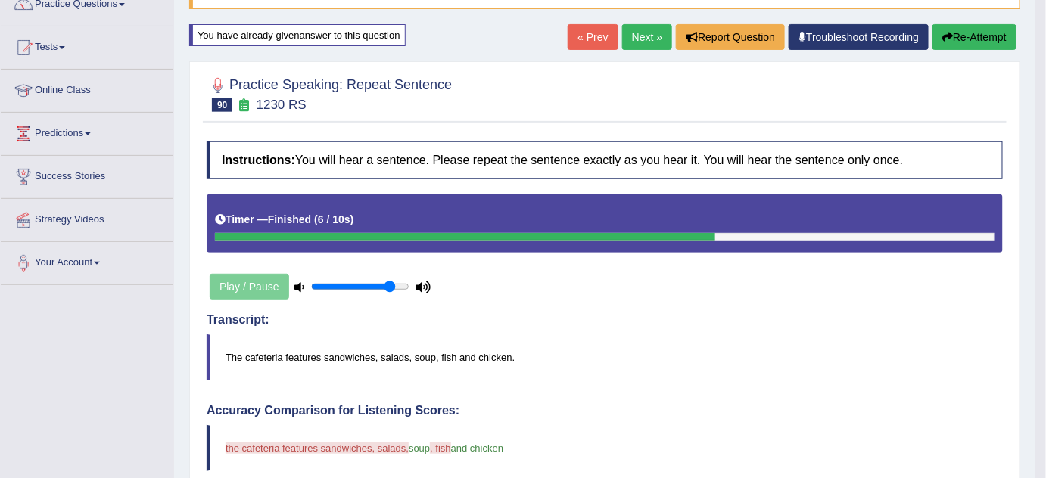
scroll to position [127, 0]
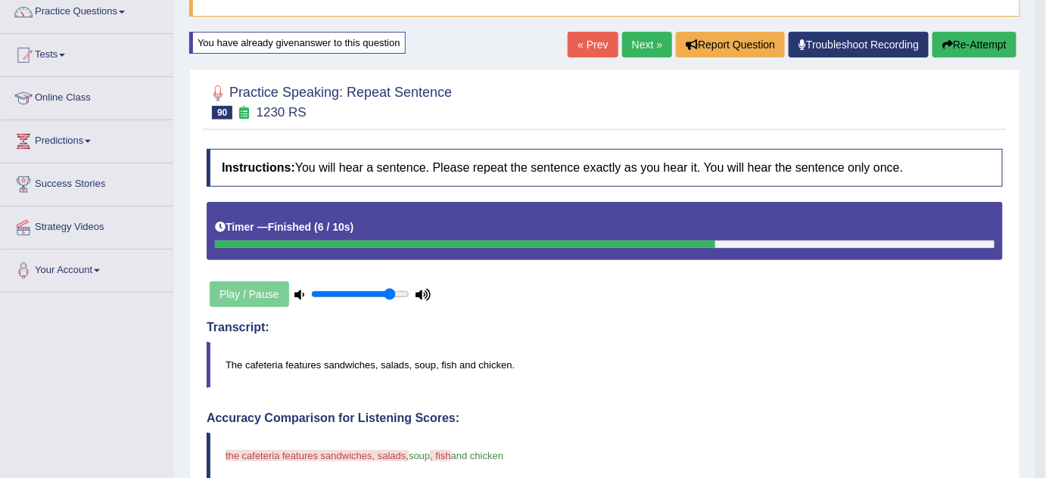
click at [978, 42] on button "Re-Attempt" at bounding box center [975, 45] width 84 height 26
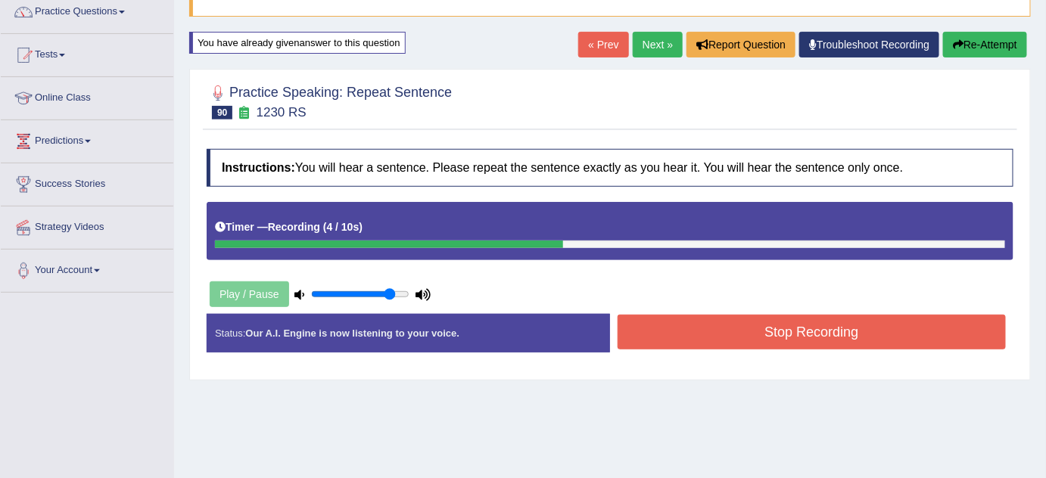
click at [780, 322] on button "Stop Recording" at bounding box center [812, 332] width 388 height 35
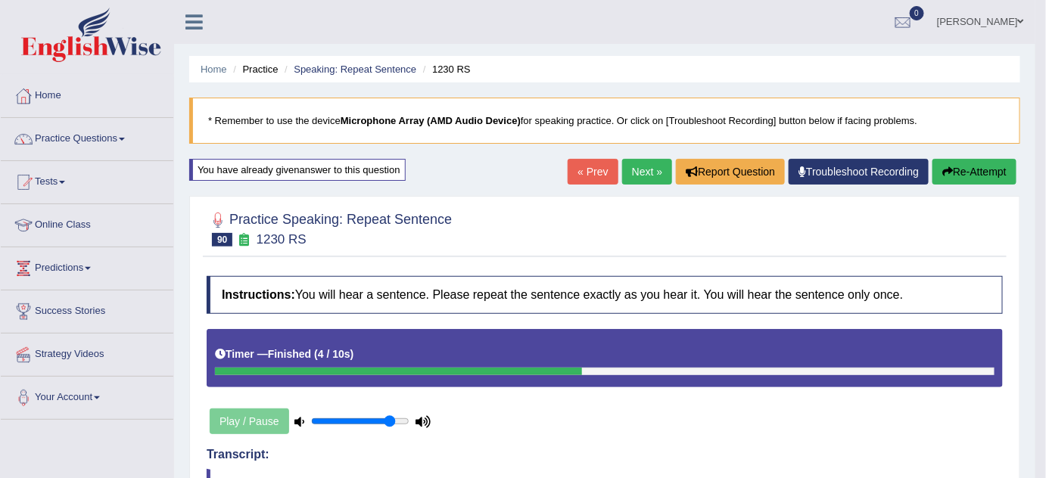
click at [984, 169] on button "Re-Attempt" at bounding box center [975, 172] width 84 height 26
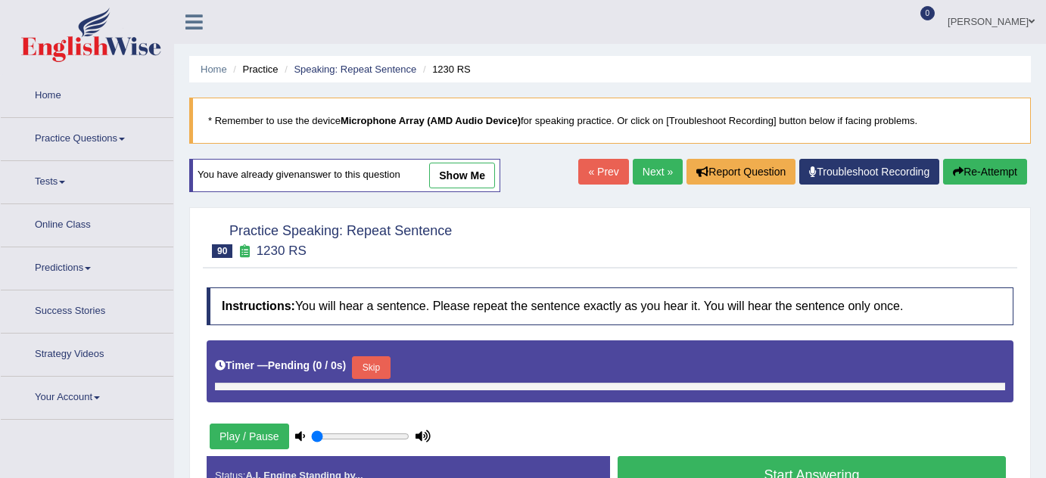
type input "0.85"
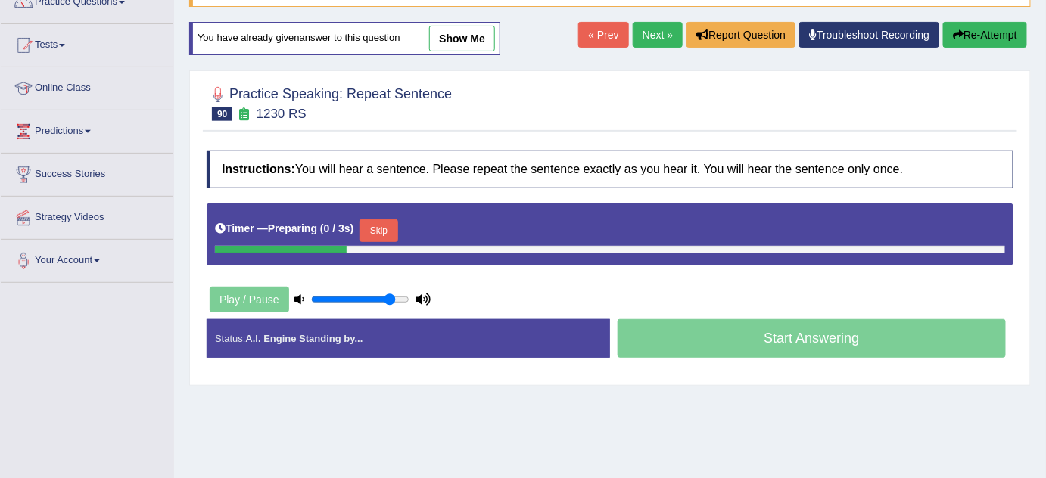
click at [382, 223] on button "Skip" at bounding box center [379, 231] width 38 height 23
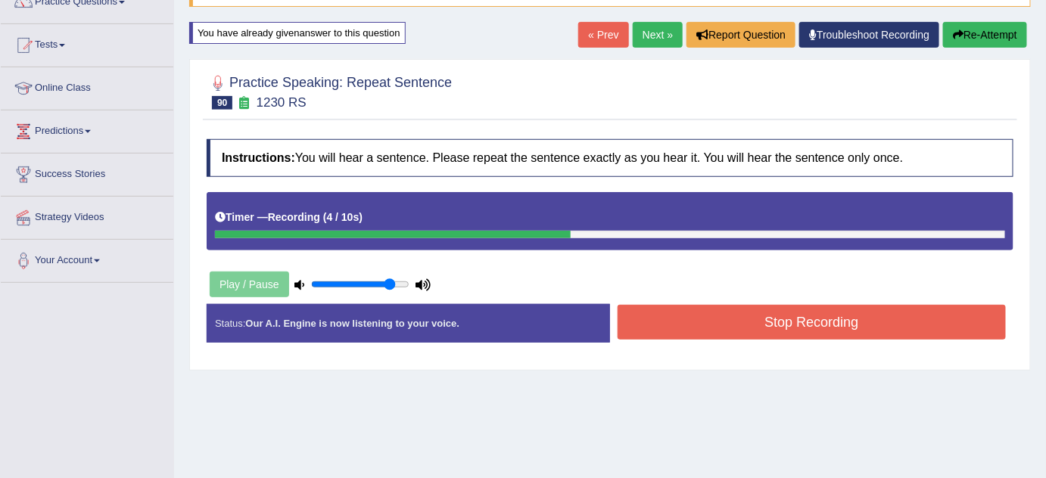
click at [770, 321] on button "Stop Recording" at bounding box center [812, 322] width 388 height 35
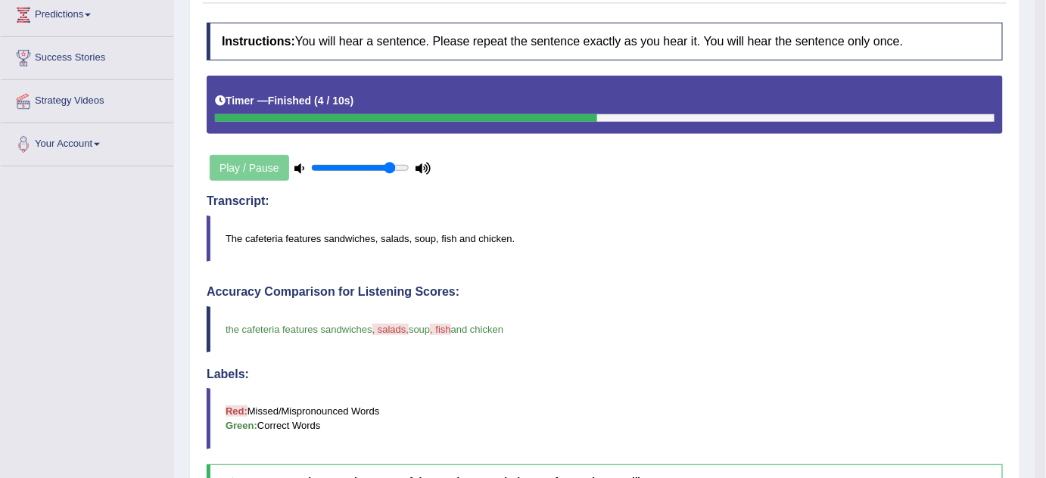
scroll to position [68, 0]
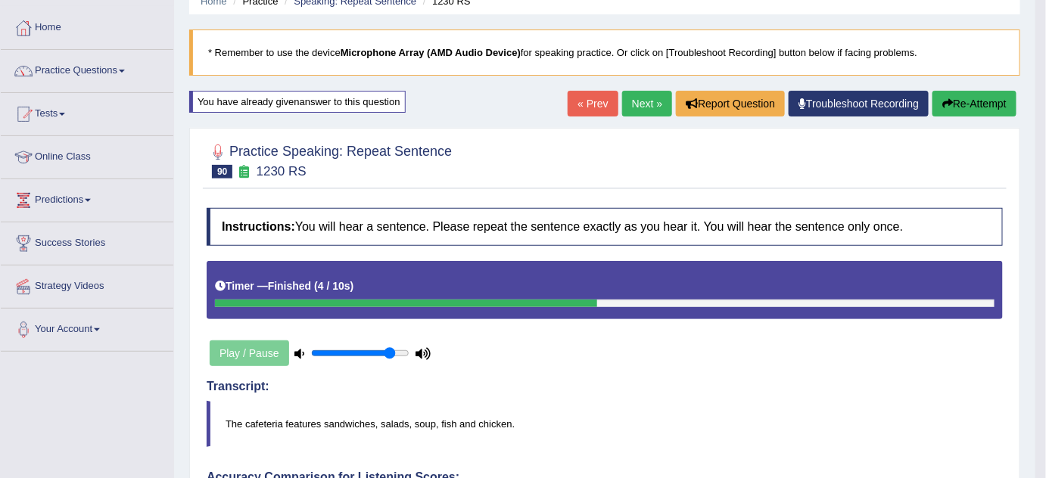
click at [637, 98] on link "Next »" at bounding box center [647, 104] width 50 height 26
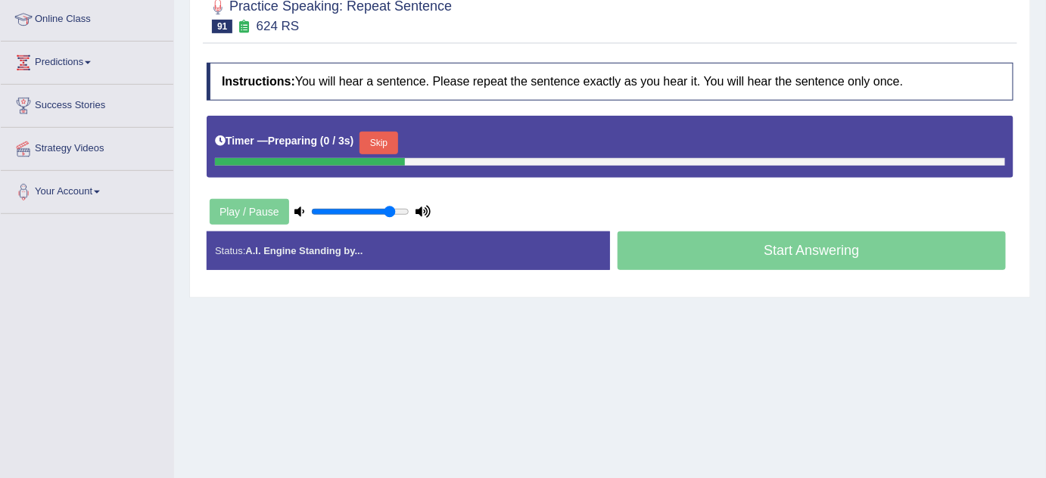
click at [389, 146] on button "Skip" at bounding box center [379, 143] width 38 height 23
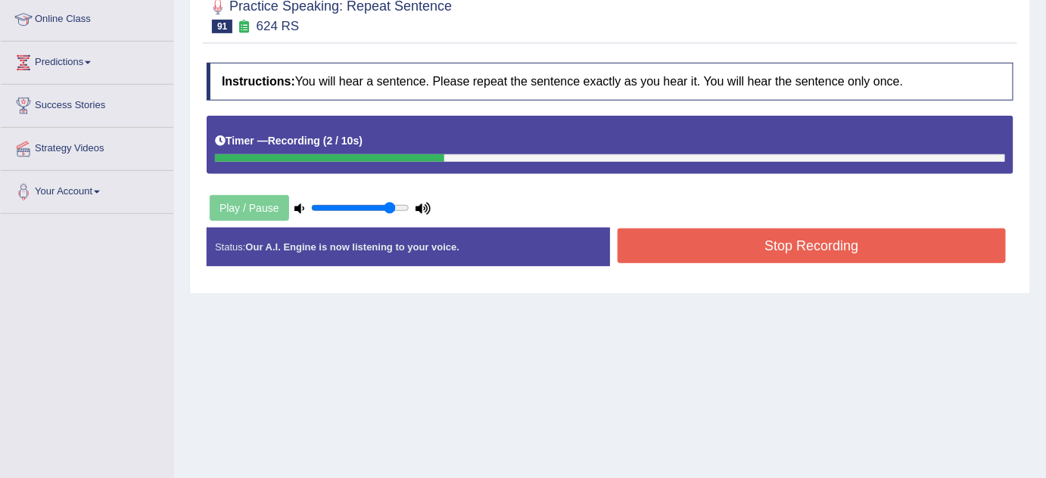
click at [724, 248] on button "Stop Recording" at bounding box center [812, 246] width 388 height 35
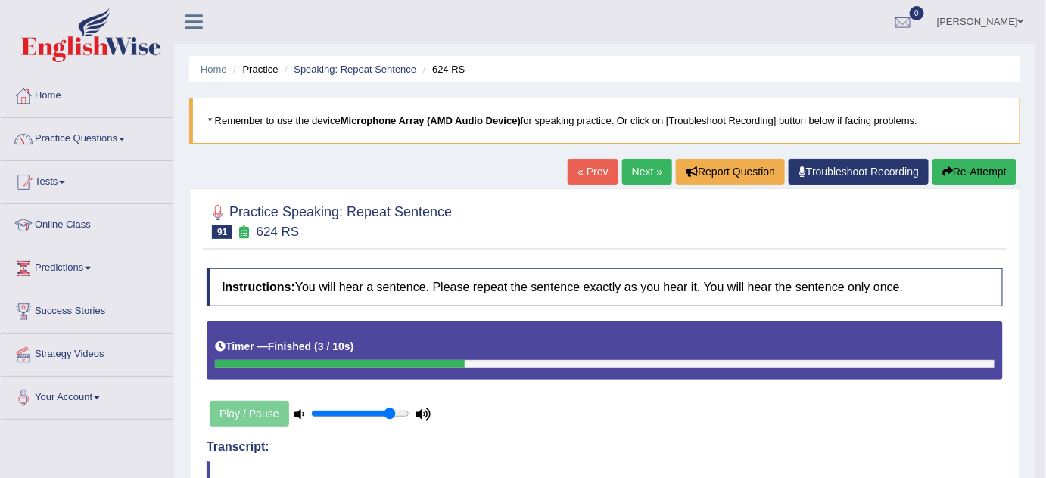
click at [957, 167] on button "Re-Attempt" at bounding box center [975, 172] width 84 height 26
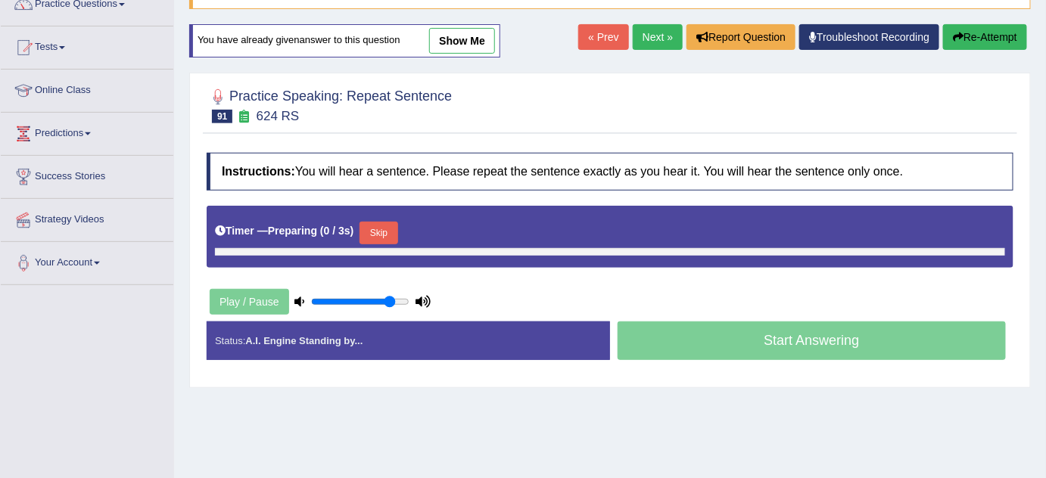
scroll to position [137, 0]
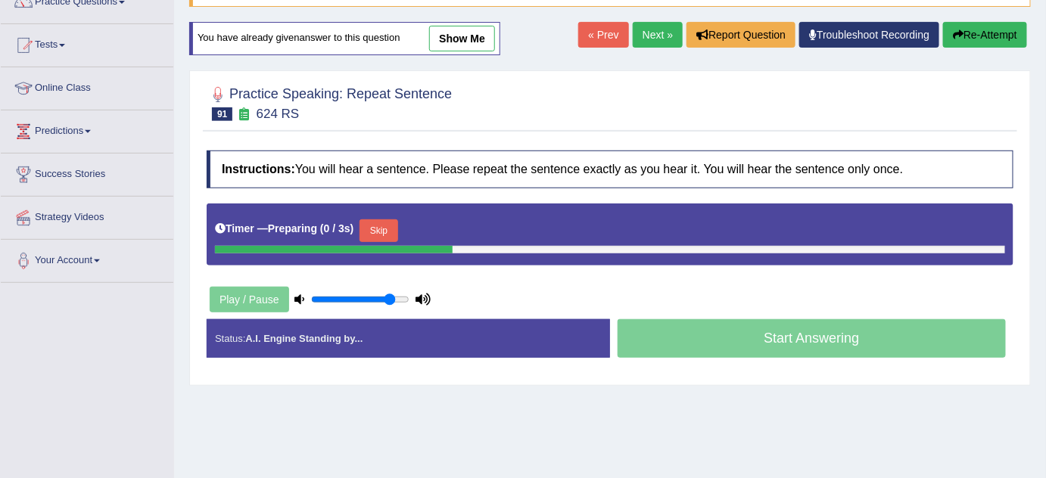
click at [389, 232] on button "Skip" at bounding box center [379, 231] width 38 height 23
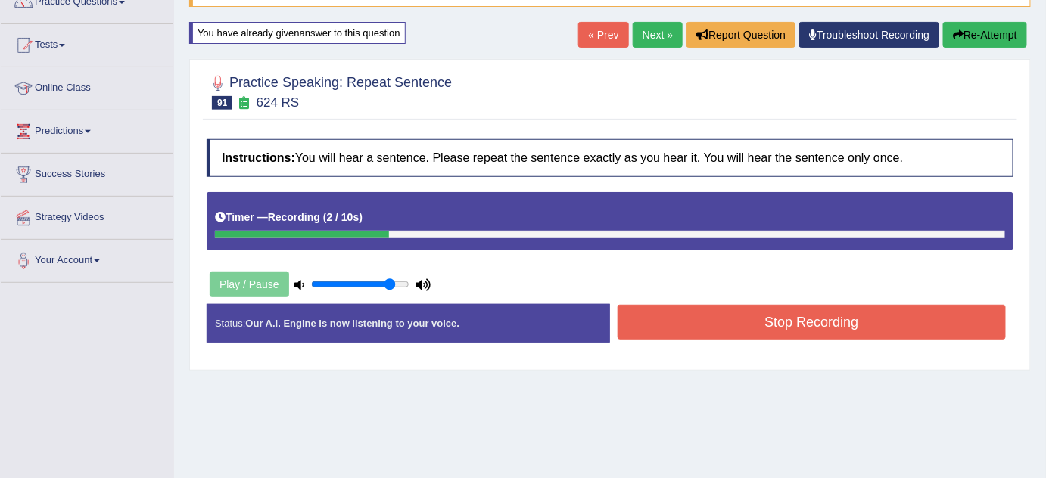
click at [766, 329] on button "Stop Recording" at bounding box center [812, 322] width 388 height 35
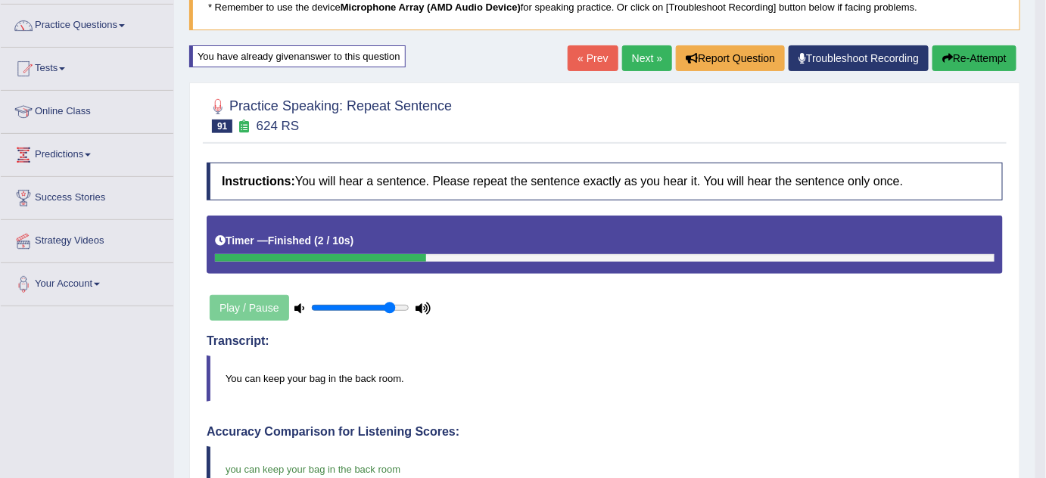
scroll to position [0, 0]
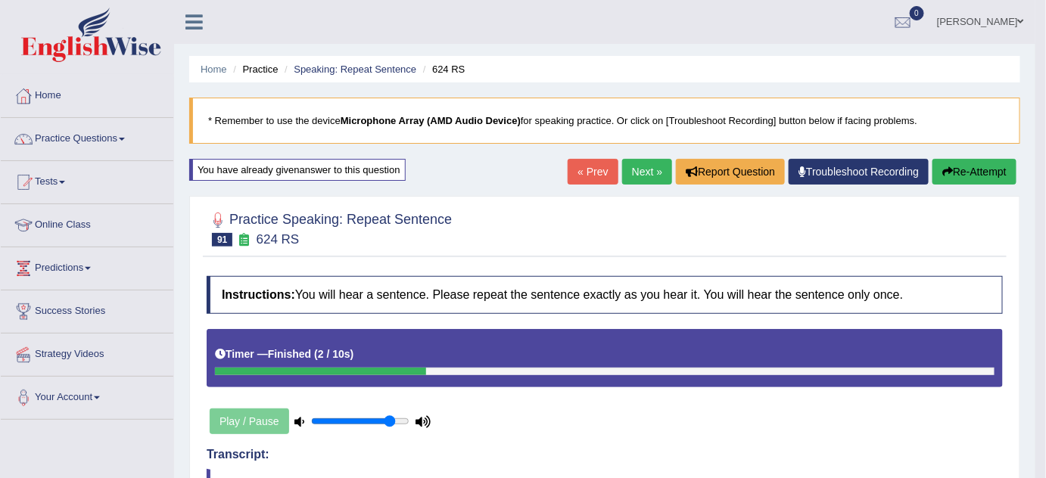
click at [631, 163] on link "Next »" at bounding box center [647, 172] width 50 height 26
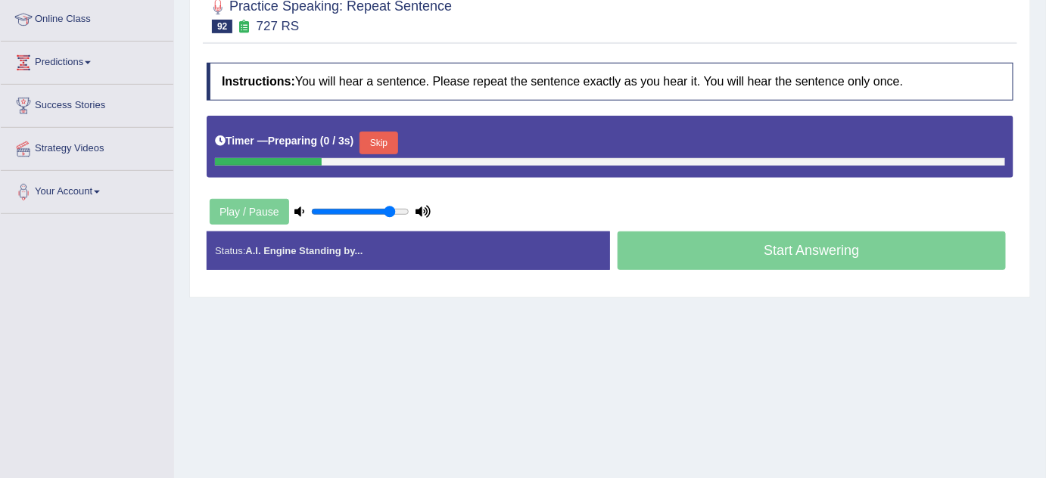
click at [378, 143] on button "Skip" at bounding box center [379, 143] width 38 height 23
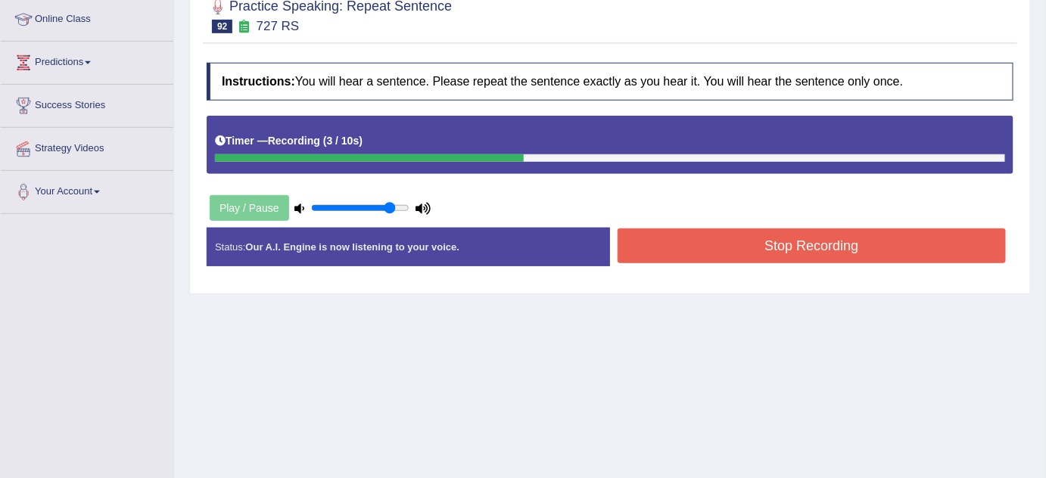
click at [759, 237] on button "Stop Recording" at bounding box center [812, 246] width 388 height 35
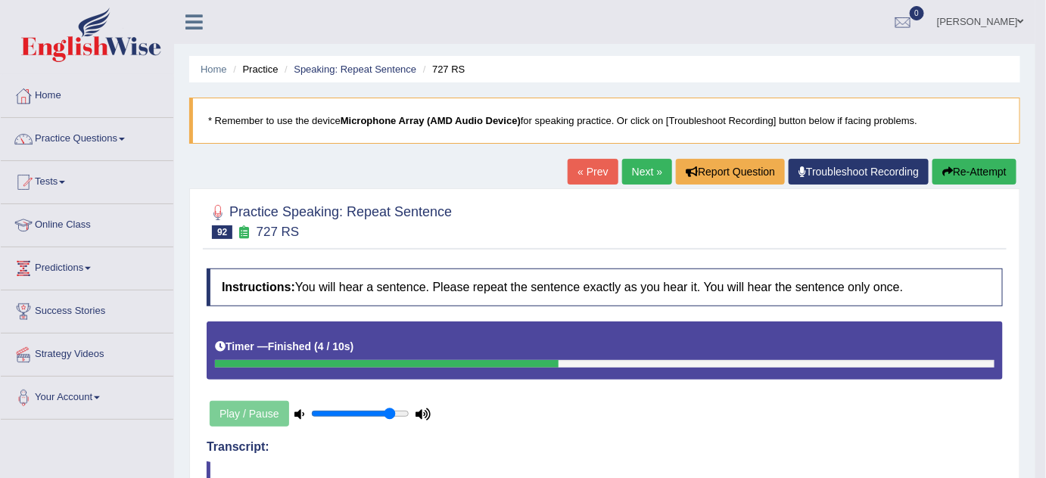
click at [642, 164] on link "Next »" at bounding box center [647, 172] width 50 height 26
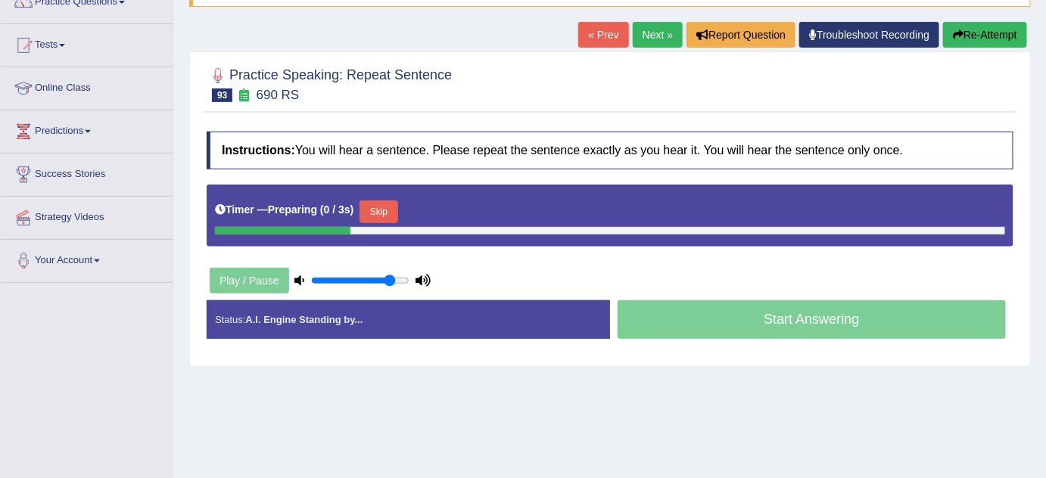
click at [385, 205] on button "Skip" at bounding box center [379, 212] width 38 height 23
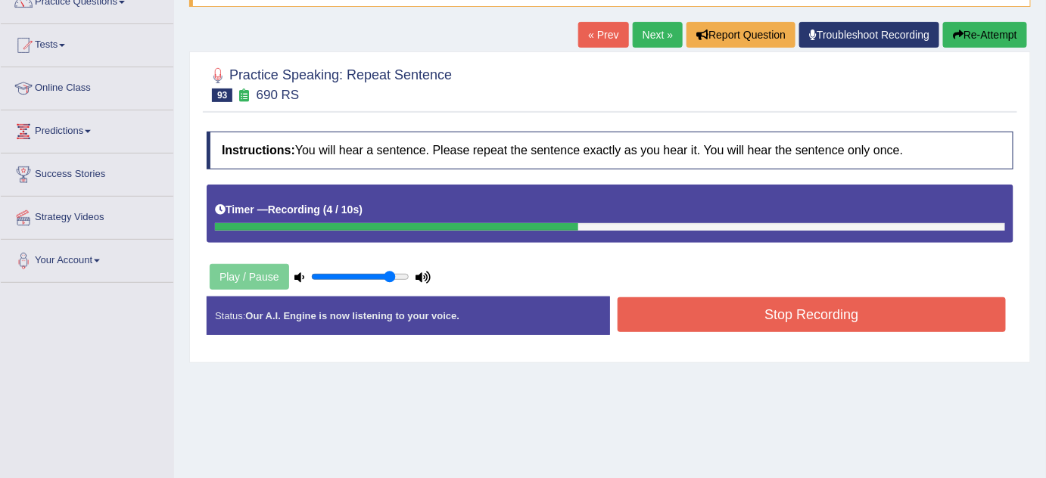
click at [763, 322] on button "Stop Recording" at bounding box center [812, 314] width 388 height 35
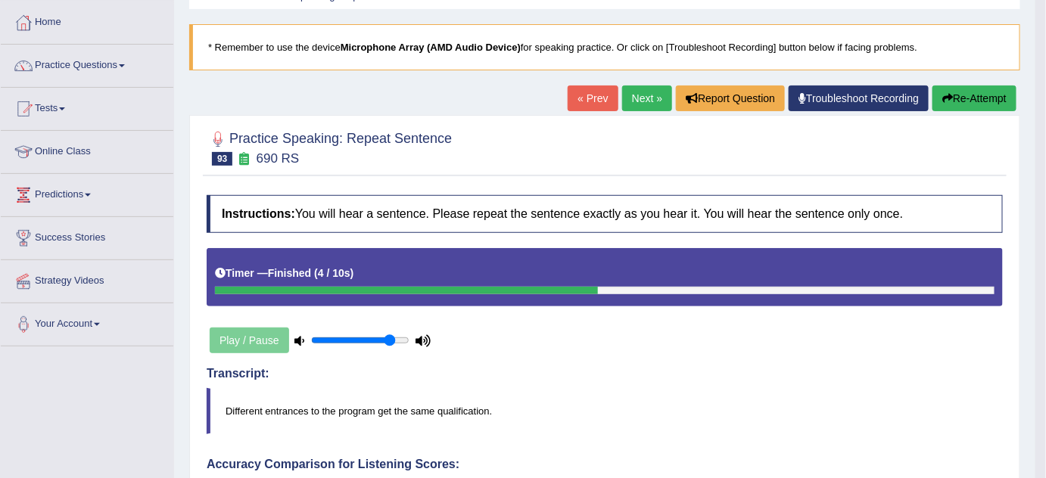
scroll to position [68, 0]
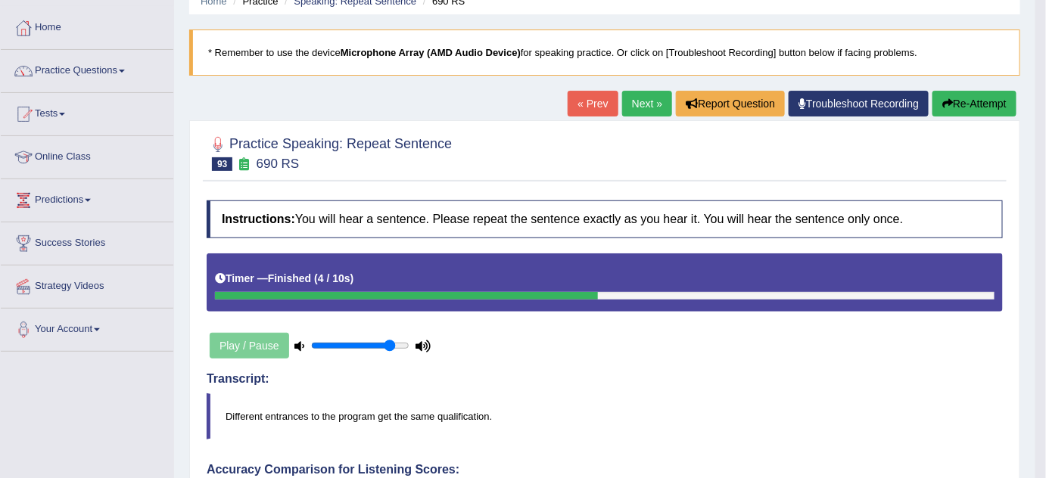
click at [972, 104] on button "Re-Attempt" at bounding box center [975, 104] width 84 height 26
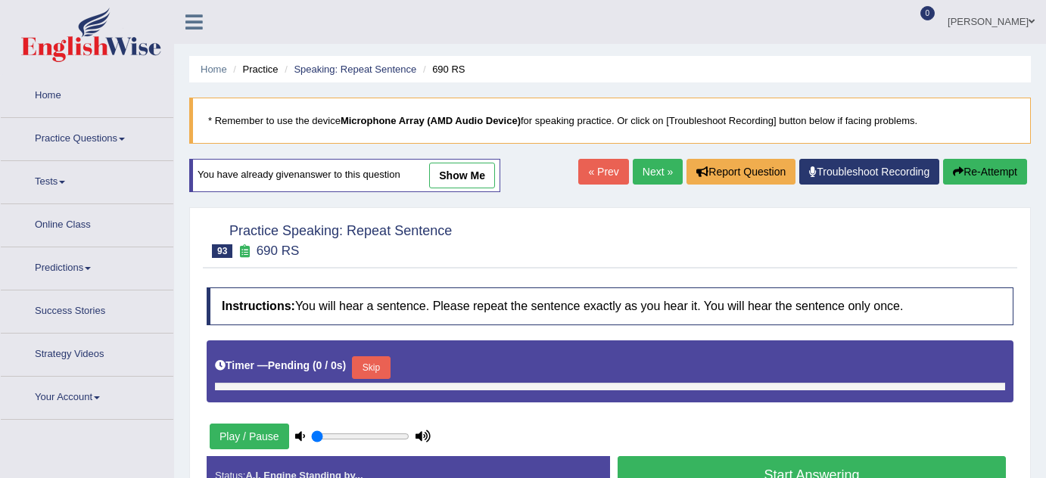
type input "0.85"
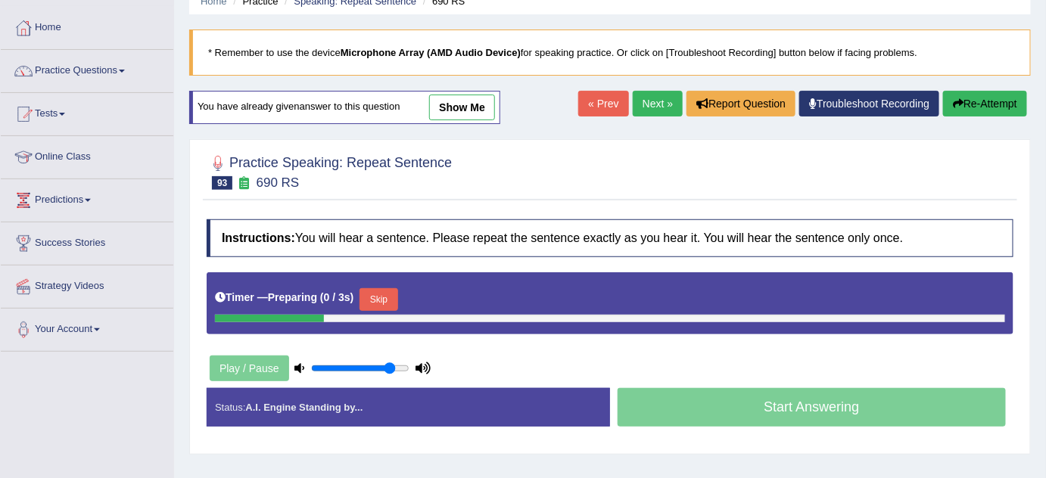
click at [385, 294] on button "Skip" at bounding box center [379, 299] width 38 height 23
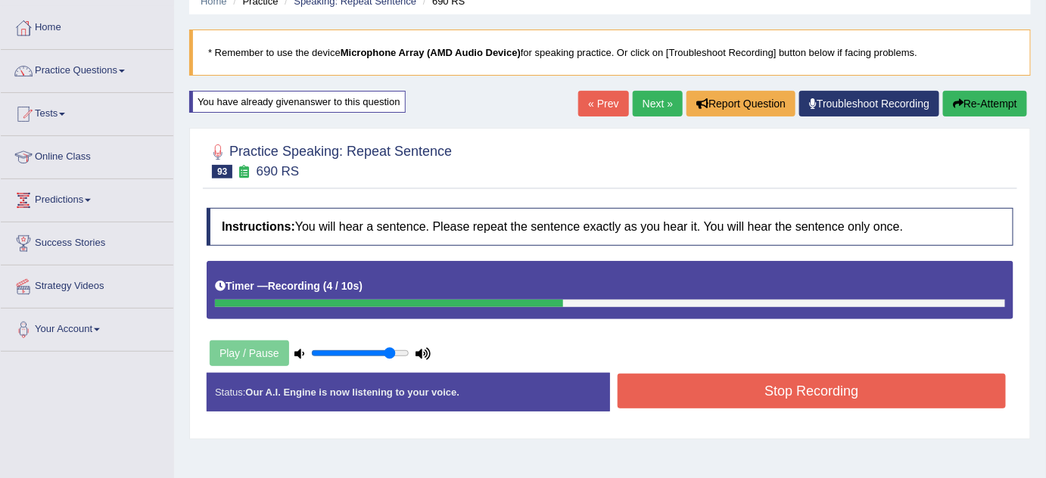
click at [796, 383] on button "Stop Recording" at bounding box center [812, 391] width 388 height 35
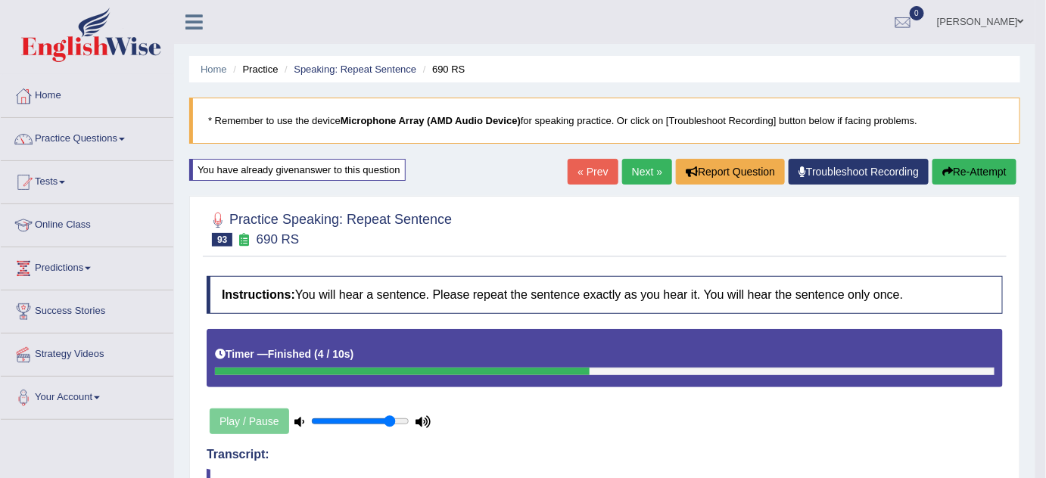
click at [965, 159] on button "Re-Attempt" at bounding box center [975, 172] width 84 height 26
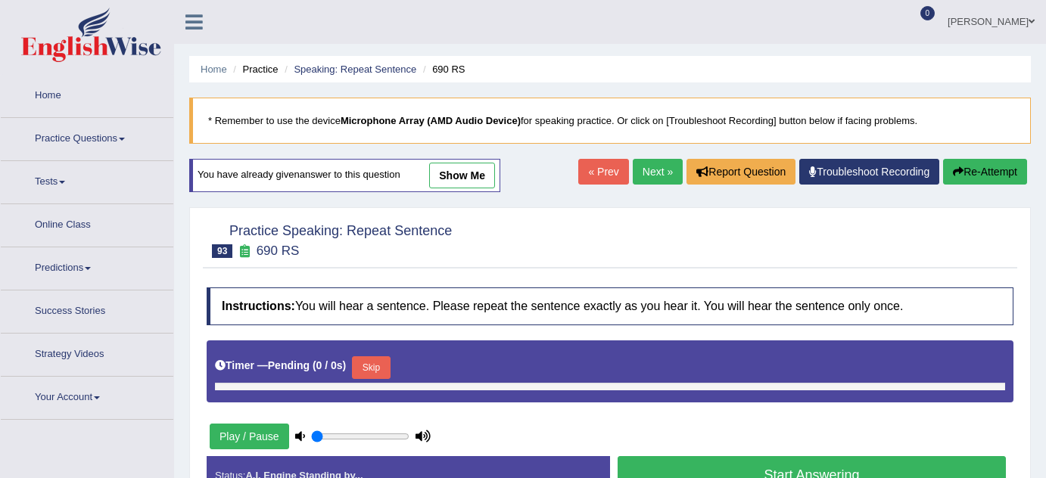
type input "0.85"
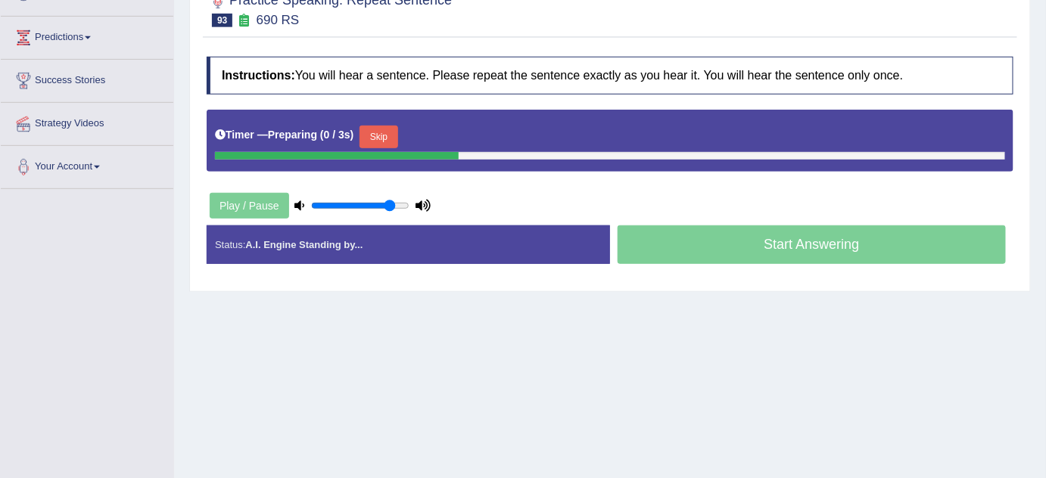
click at [383, 130] on button "Skip" at bounding box center [379, 137] width 38 height 23
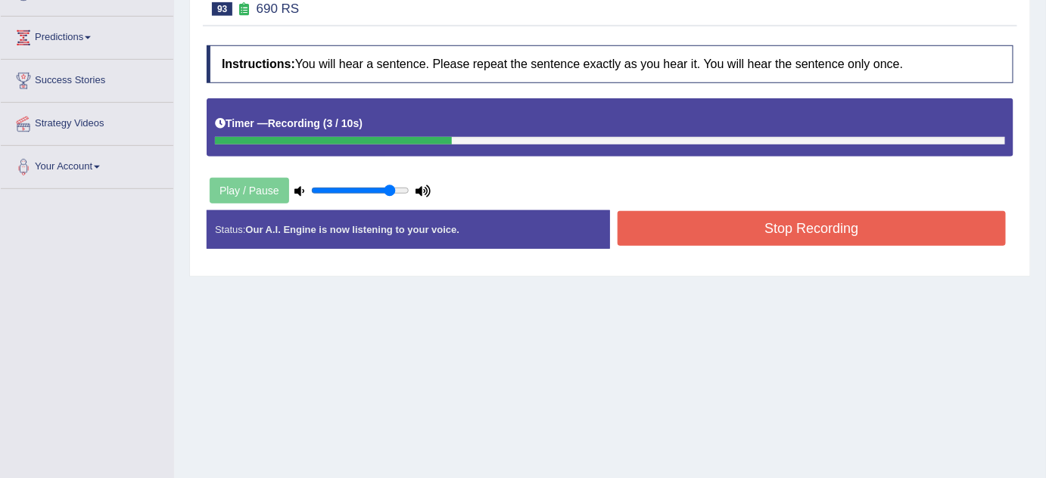
click at [728, 235] on button "Stop Recording" at bounding box center [812, 228] width 388 height 35
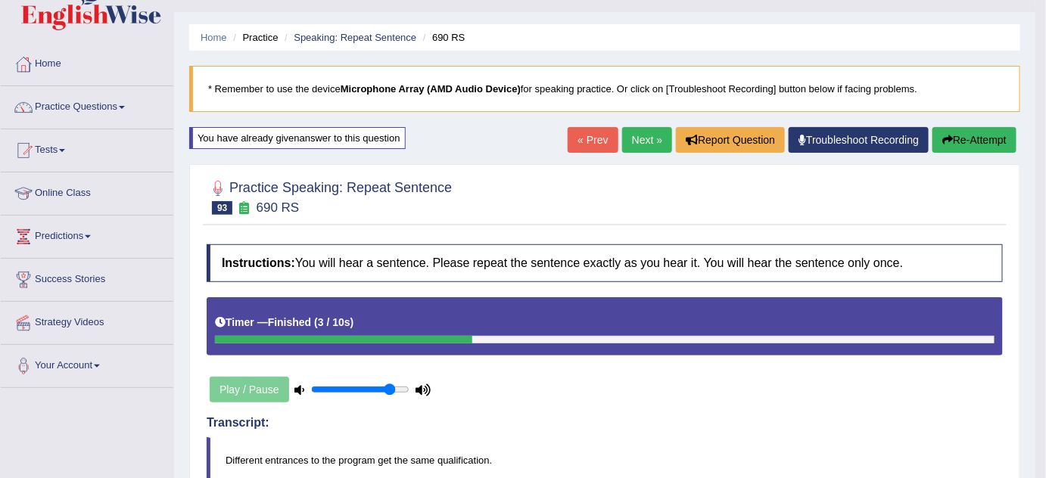
scroll to position [24, 0]
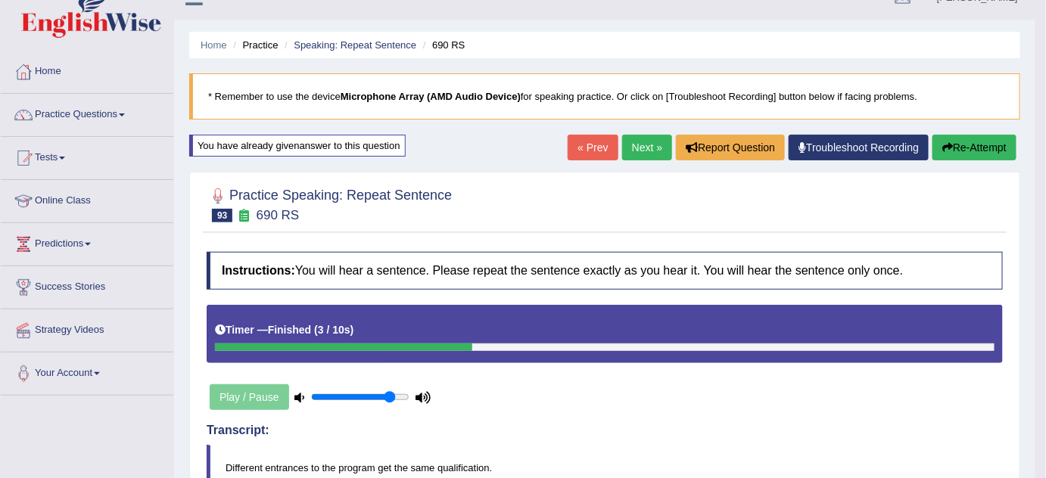
click at [967, 149] on button "Re-Attempt" at bounding box center [975, 148] width 84 height 26
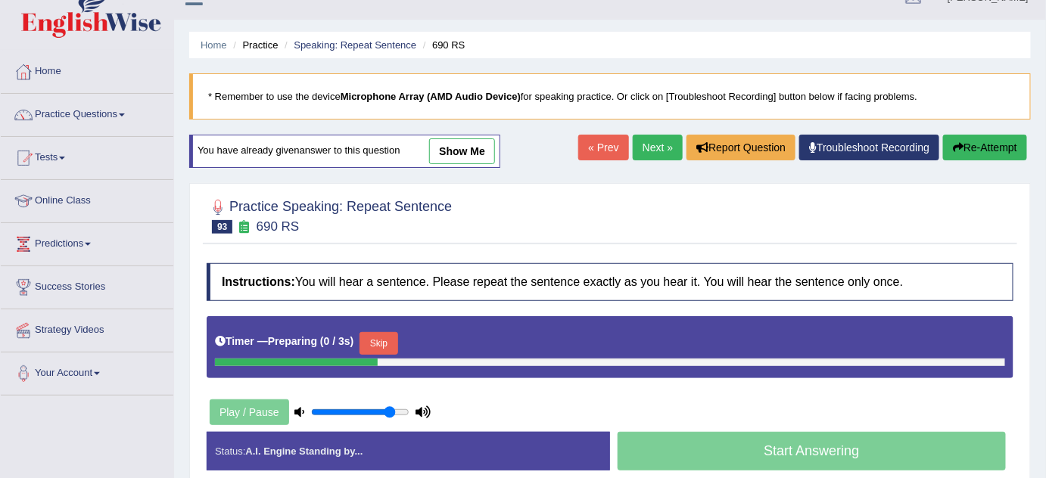
click at [385, 353] on div "Skip" at bounding box center [379, 345] width 38 height 26
click at [403, 338] on div "Timer — Preparing ( 1 / 3s ) Skip" at bounding box center [610, 344] width 790 height 30
click at [360, 336] on div "Timer — Preparing ( 1 / 3s ) Skip" at bounding box center [610, 344] width 790 height 30
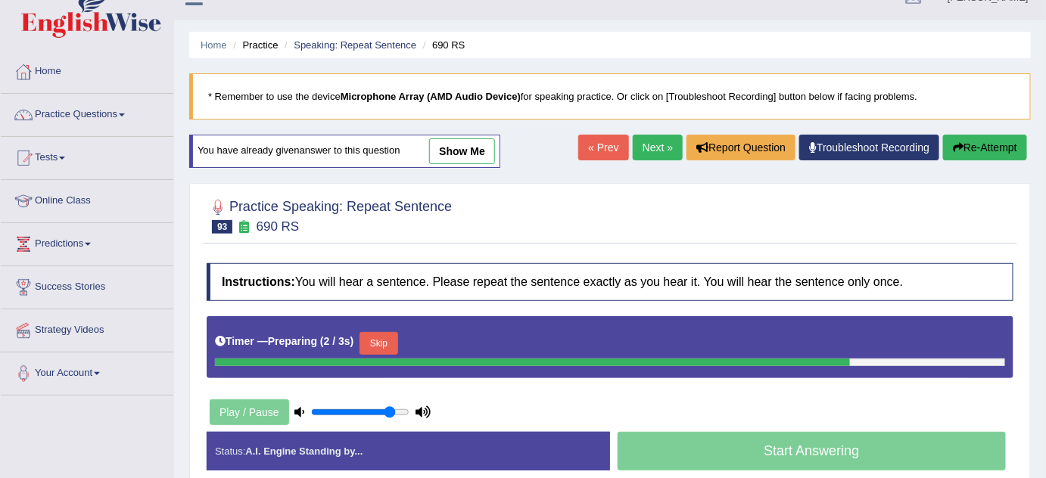
click at [388, 336] on button "Skip" at bounding box center [379, 343] width 38 height 23
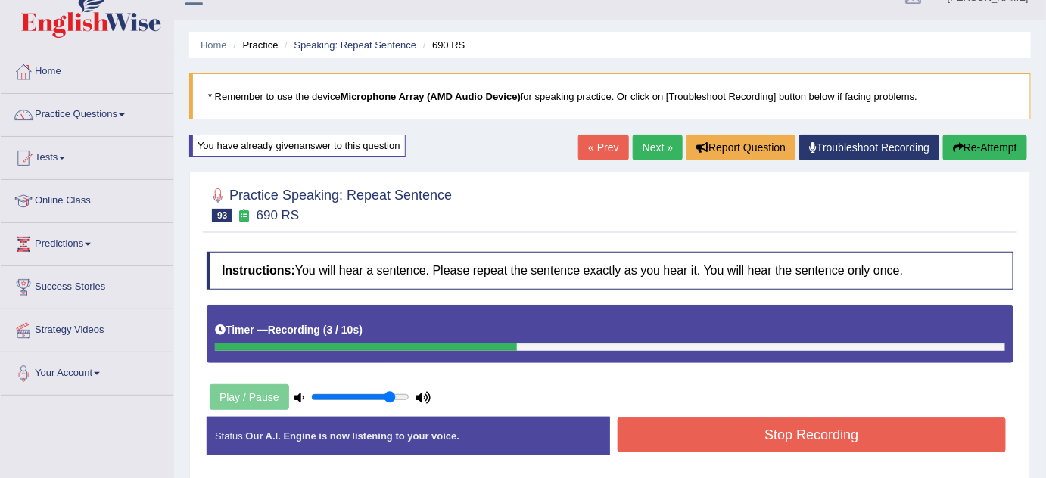
click at [765, 428] on button "Stop Recording" at bounding box center [812, 435] width 388 height 35
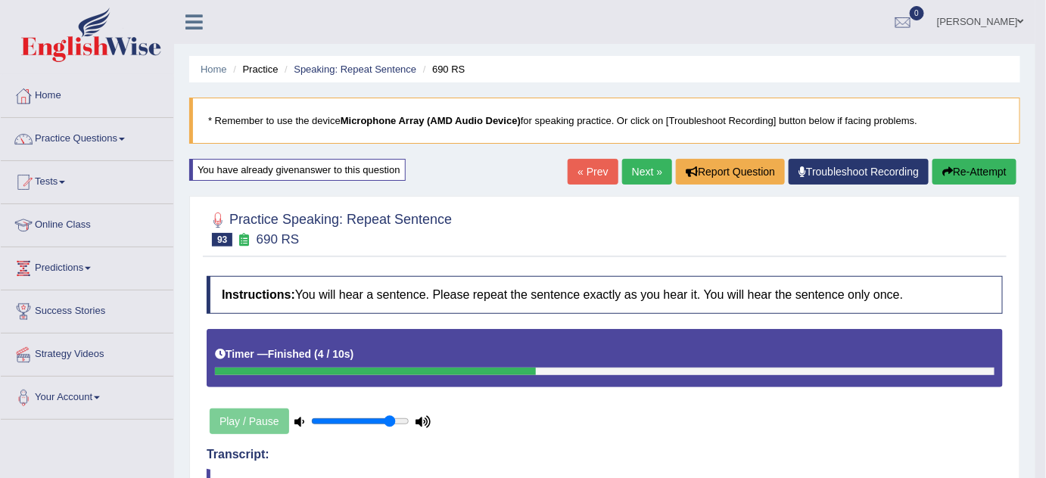
click at [643, 185] on div "« Prev Next » Report Question Troubleshoot Recording Re-Attempt" at bounding box center [794, 174] width 453 height 30
click at [646, 170] on link "Next »" at bounding box center [647, 172] width 50 height 26
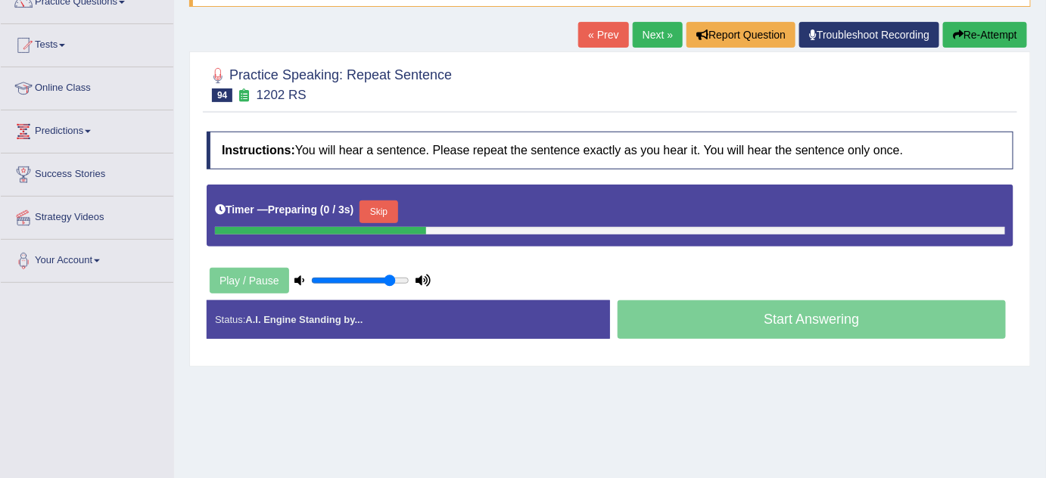
click at [377, 201] on button "Skip" at bounding box center [379, 212] width 38 height 23
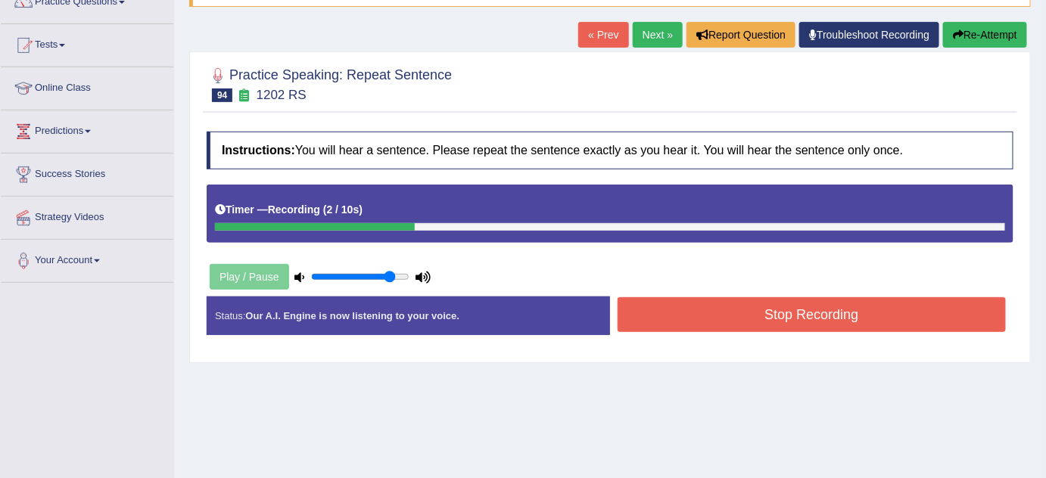
click at [769, 300] on button "Stop Recording" at bounding box center [812, 314] width 388 height 35
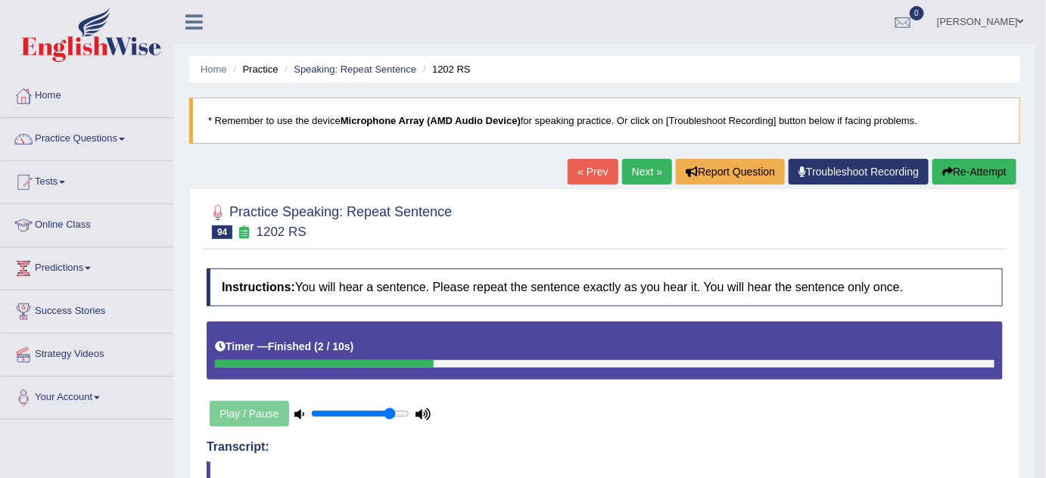
click at [993, 170] on button "Re-Attempt" at bounding box center [975, 172] width 84 height 26
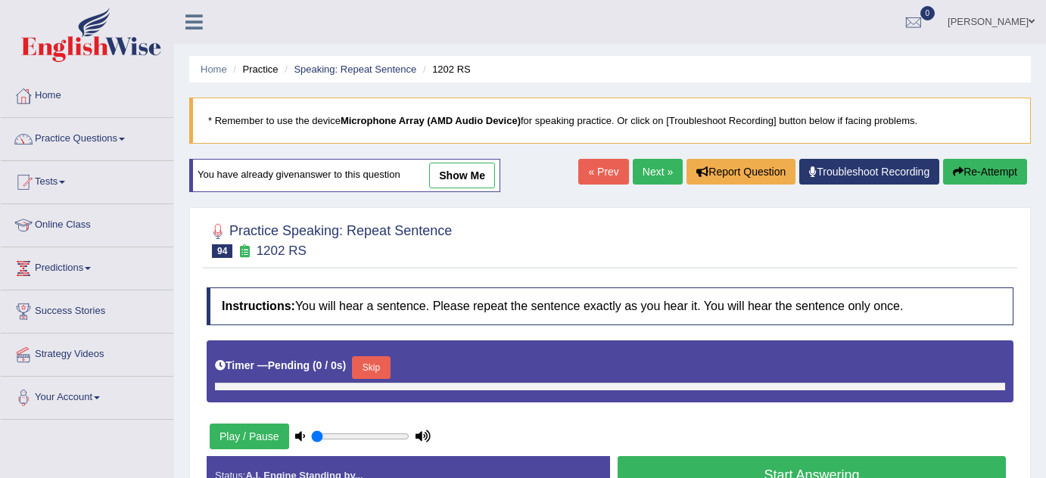
type input "0.85"
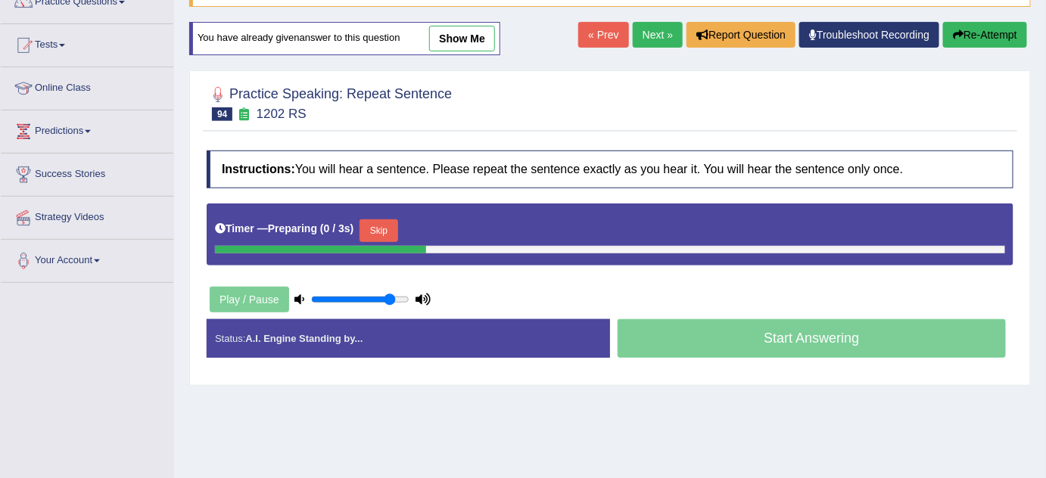
click at [382, 222] on button "Skip" at bounding box center [379, 231] width 38 height 23
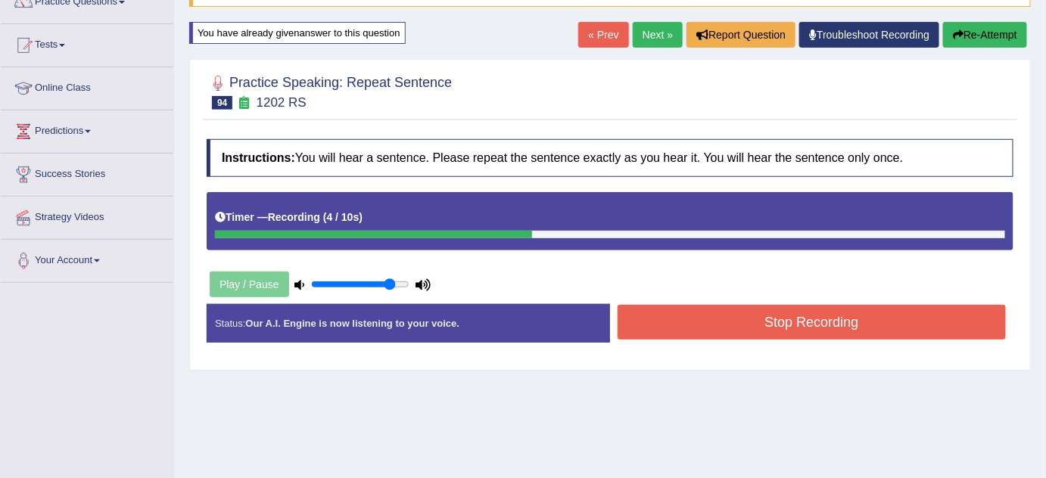
click at [739, 322] on button "Stop Recording" at bounding box center [812, 322] width 388 height 35
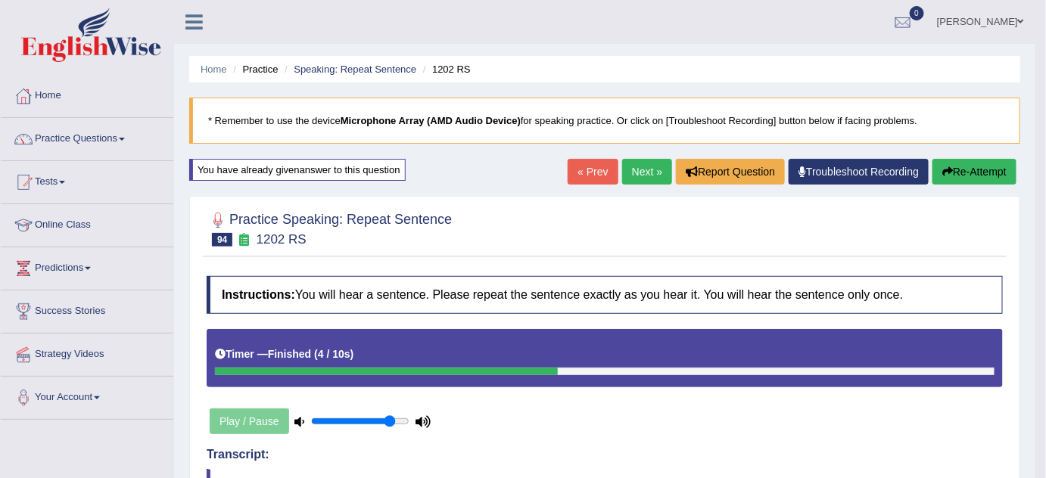
click at [631, 167] on link "Next »" at bounding box center [647, 172] width 50 height 26
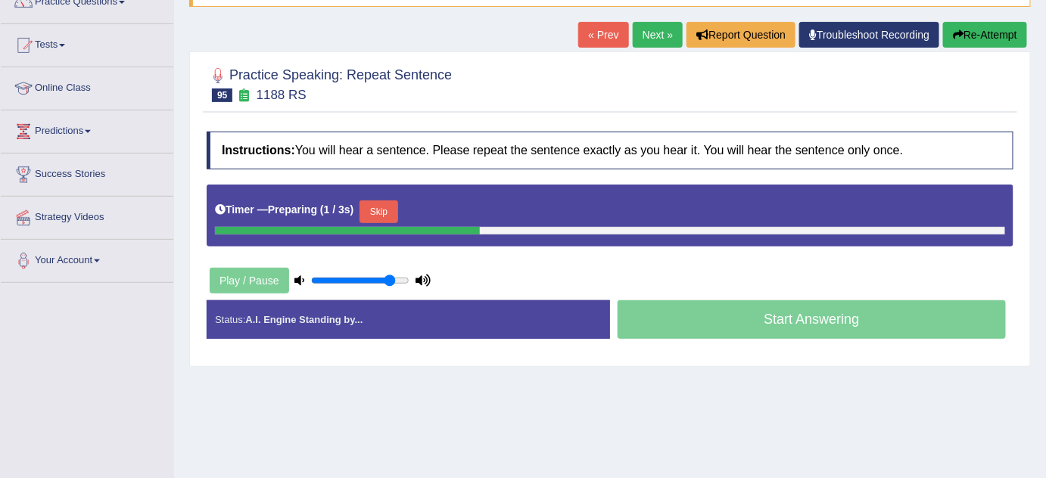
click at [387, 206] on button "Skip" at bounding box center [379, 212] width 38 height 23
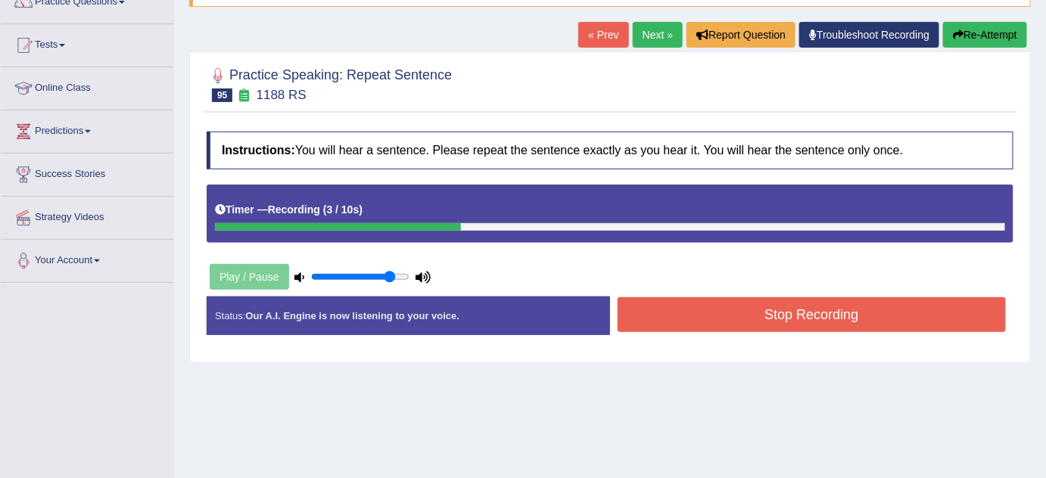
click at [714, 318] on button "Stop Recording" at bounding box center [812, 314] width 388 height 35
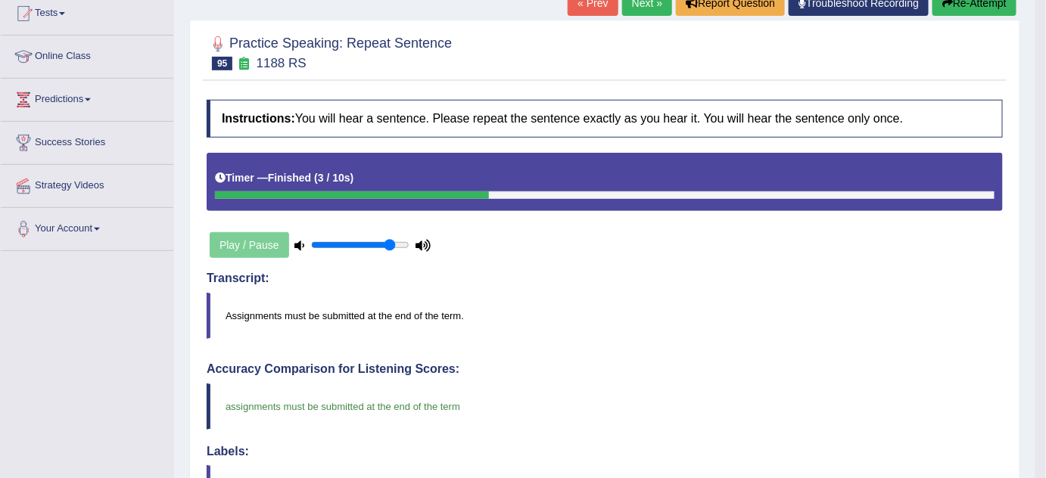
scroll to position [68, 0]
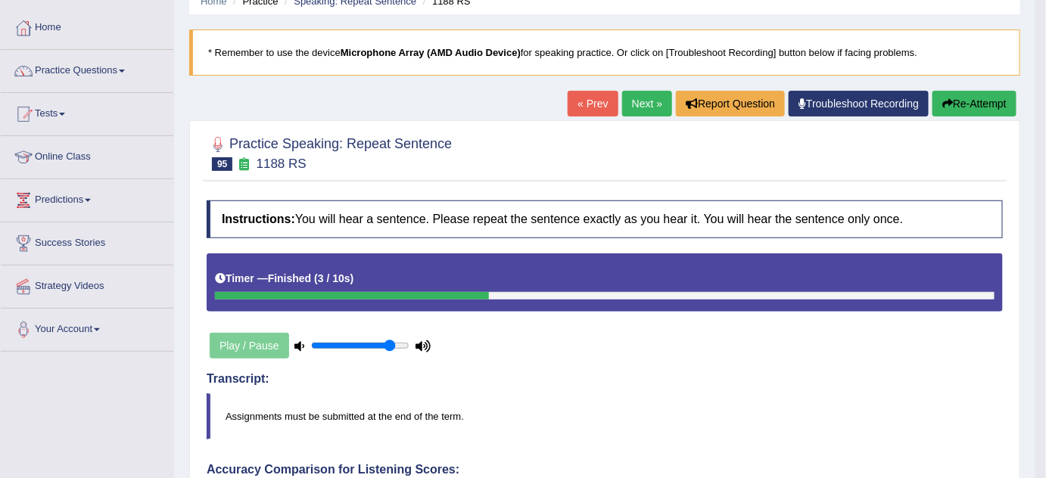
click at [635, 92] on link "Next »" at bounding box center [647, 104] width 50 height 26
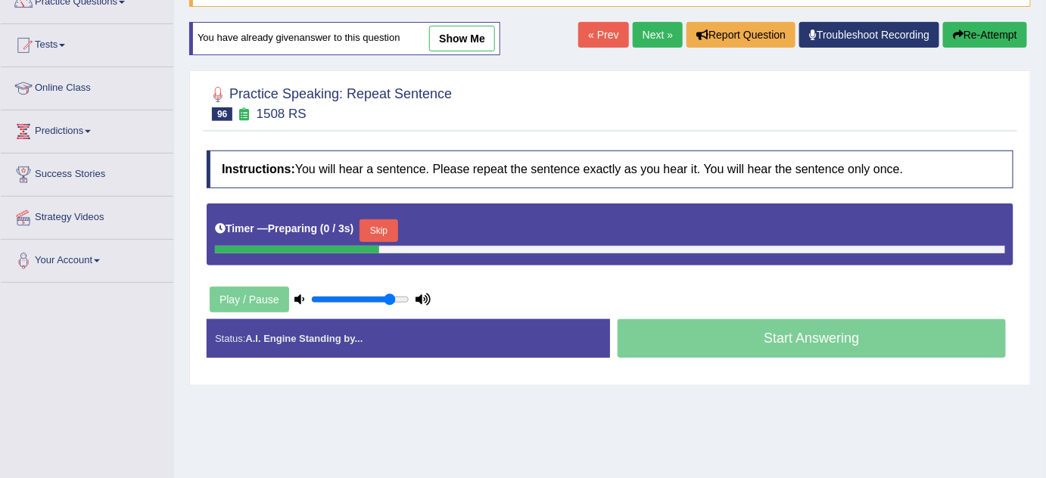
click at [388, 223] on button "Skip" at bounding box center [379, 231] width 38 height 23
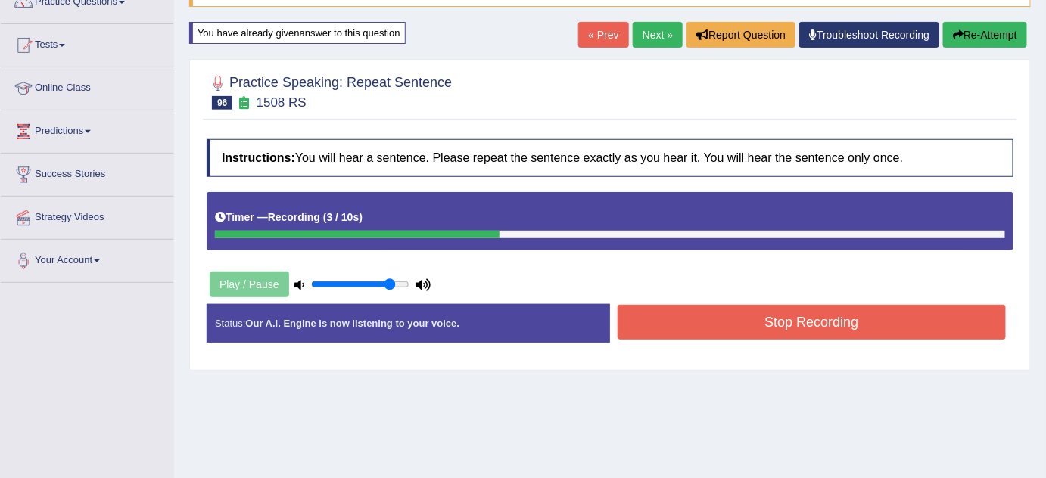
click at [715, 316] on button "Stop Recording" at bounding box center [812, 322] width 388 height 35
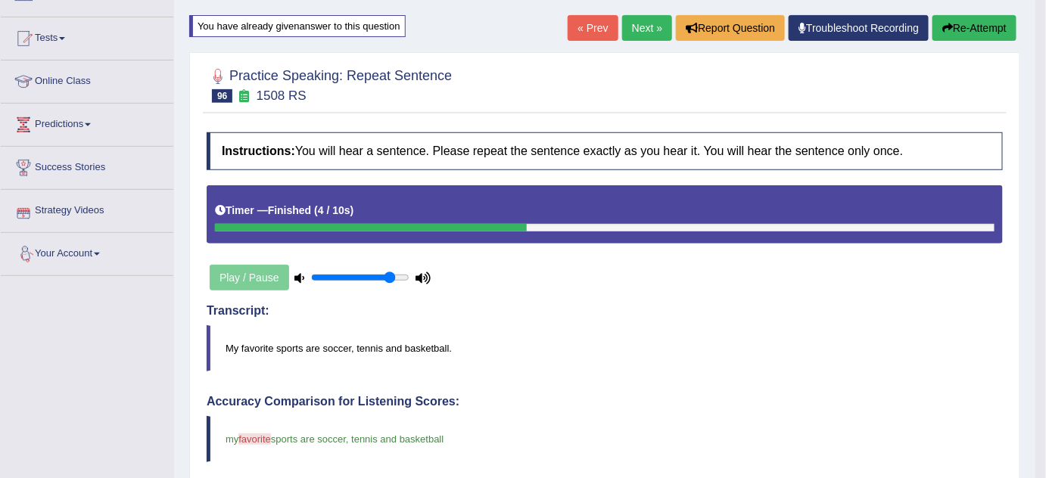
scroll to position [137, 0]
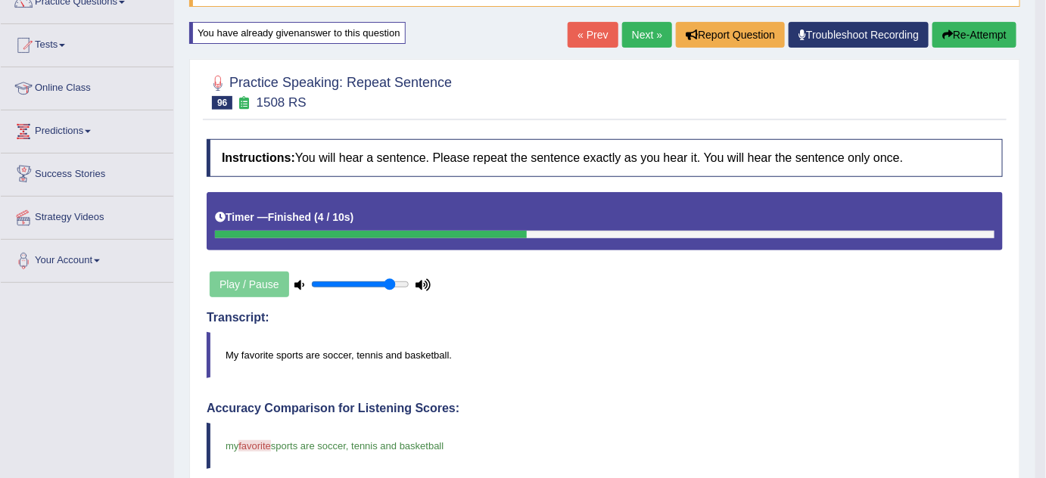
click at [622, 30] on link "Next »" at bounding box center [647, 35] width 50 height 26
click at [625, 30] on link "Next »" at bounding box center [647, 35] width 50 height 26
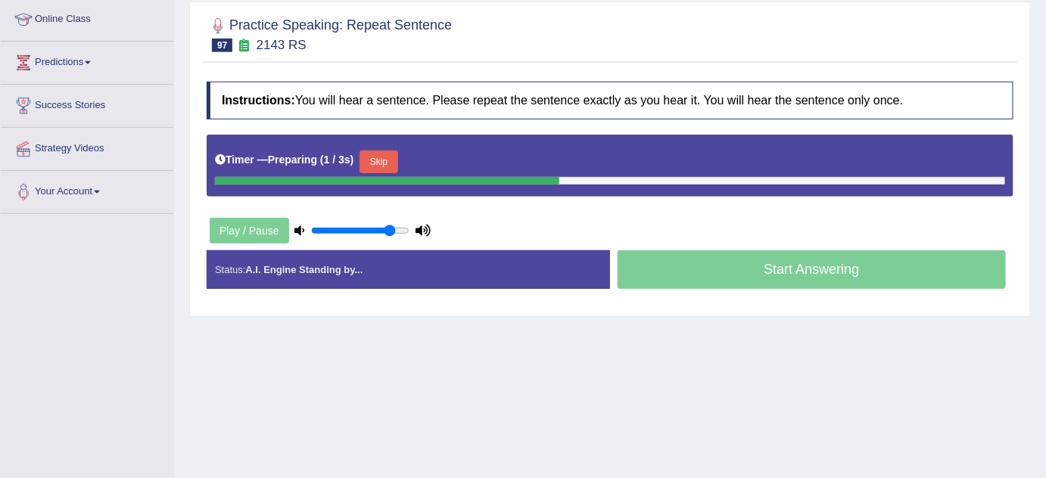
click at [377, 147] on div "Timer — Preparing ( 1 / 3s ) Skip" at bounding box center [610, 162] width 790 height 30
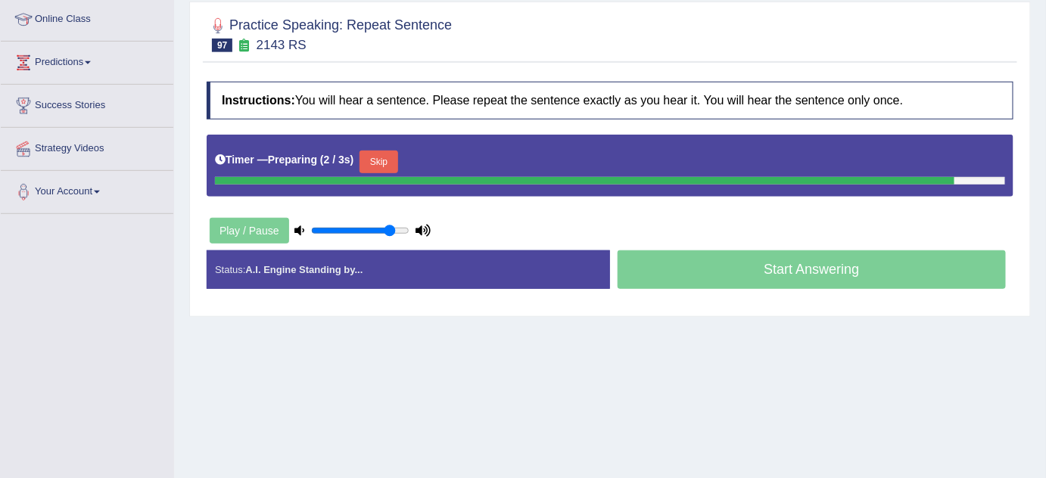
click at [382, 153] on button "Skip" at bounding box center [379, 162] width 38 height 23
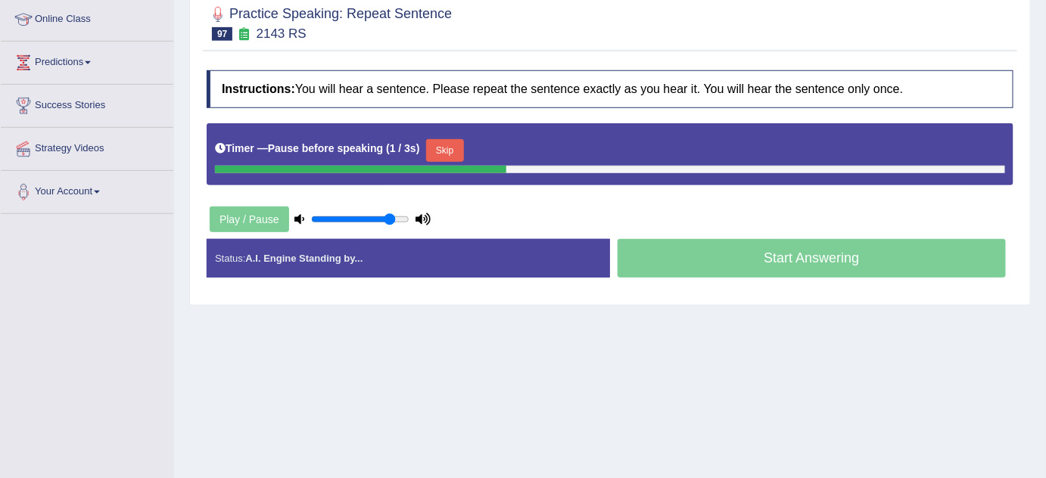
click at [448, 142] on button "Skip" at bounding box center [445, 150] width 38 height 23
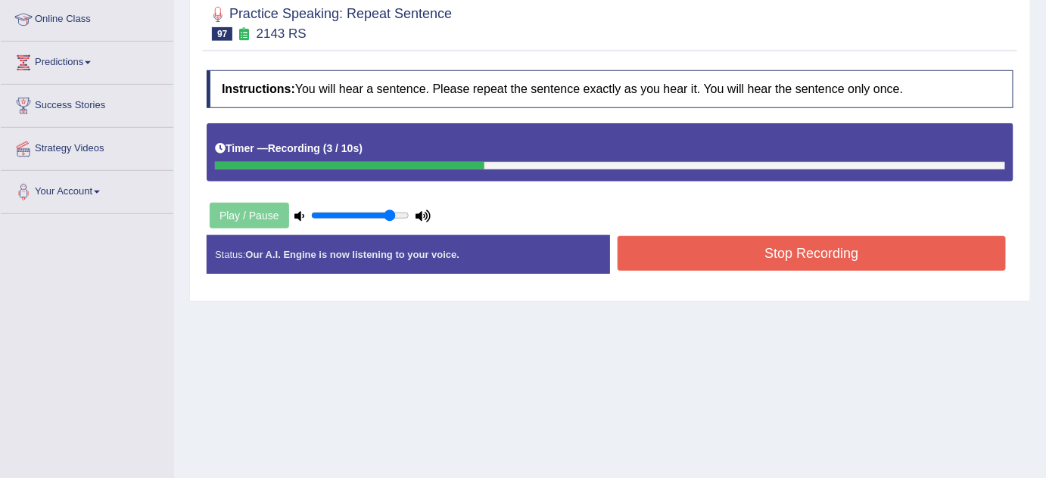
click at [688, 241] on button "Stop Recording" at bounding box center [812, 253] width 388 height 35
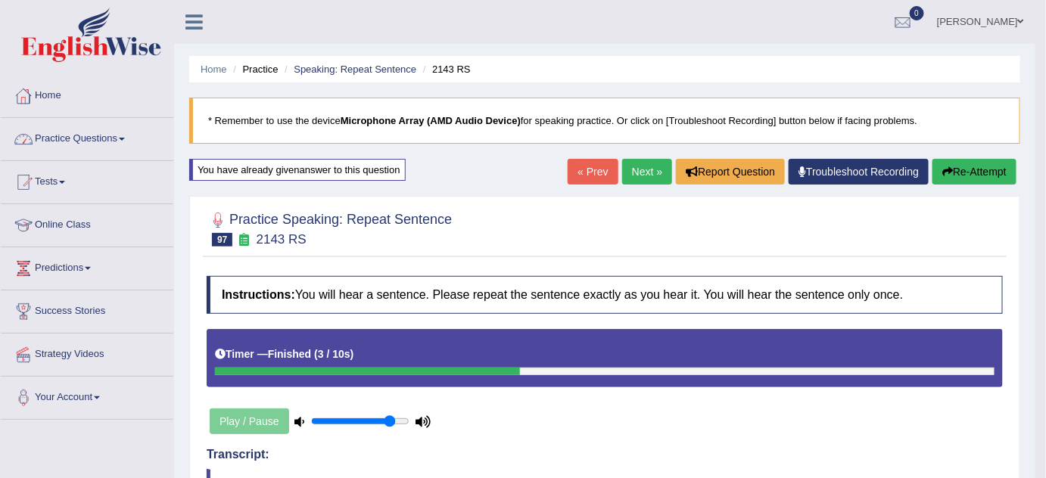
click at [74, 136] on link "Practice Questions" at bounding box center [87, 137] width 173 height 38
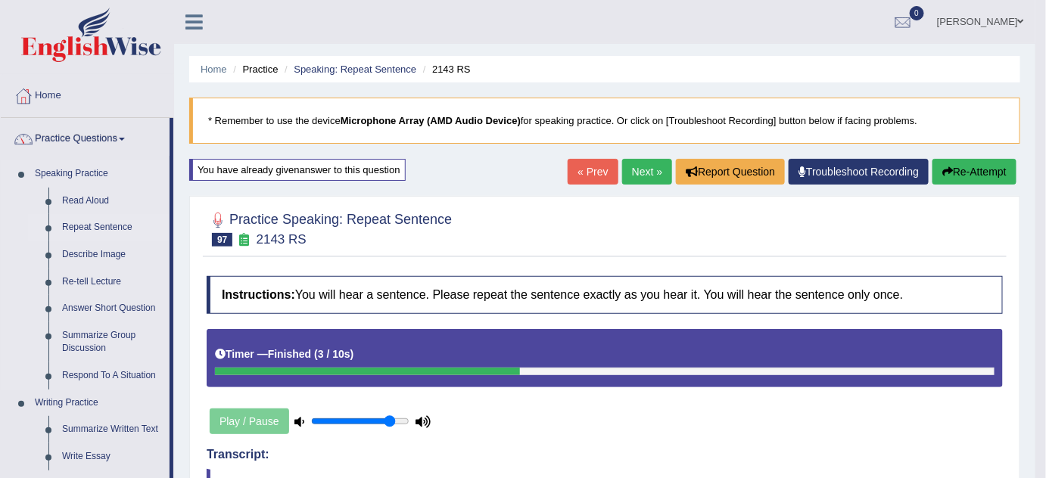
click at [91, 220] on link "Repeat Sentence" at bounding box center [112, 227] width 114 height 27
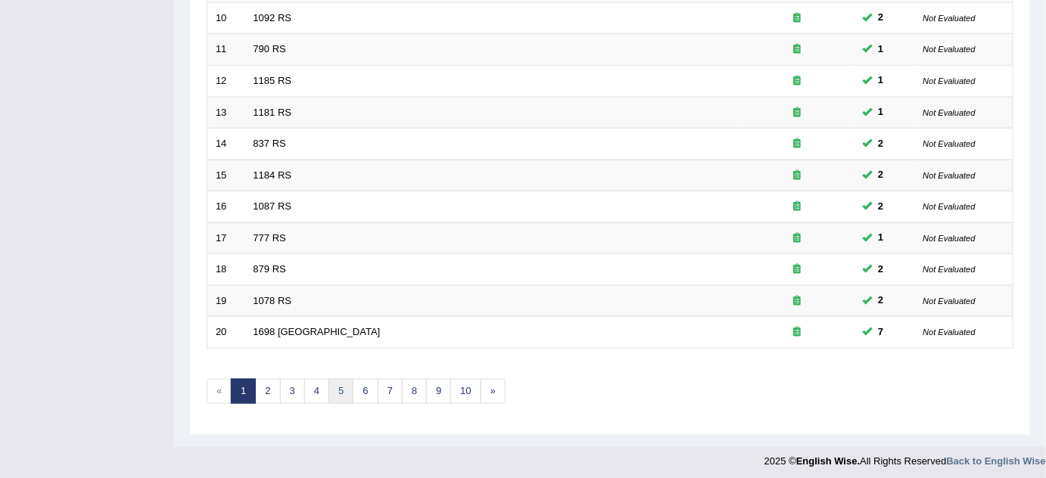
click at [331, 384] on link "5" at bounding box center [341, 391] width 25 height 25
click at [363, 381] on link "6" at bounding box center [365, 391] width 25 height 25
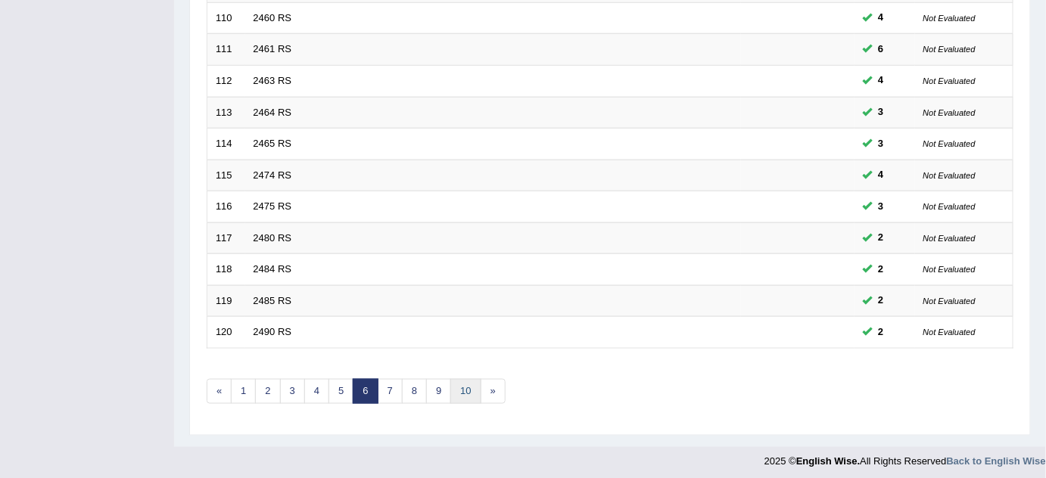
click at [465, 394] on link "10" at bounding box center [465, 391] width 30 height 25
click at [484, 389] on link "14" at bounding box center [487, 391] width 30 height 25
click at [494, 381] on link "18" at bounding box center [509, 391] width 30 height 25
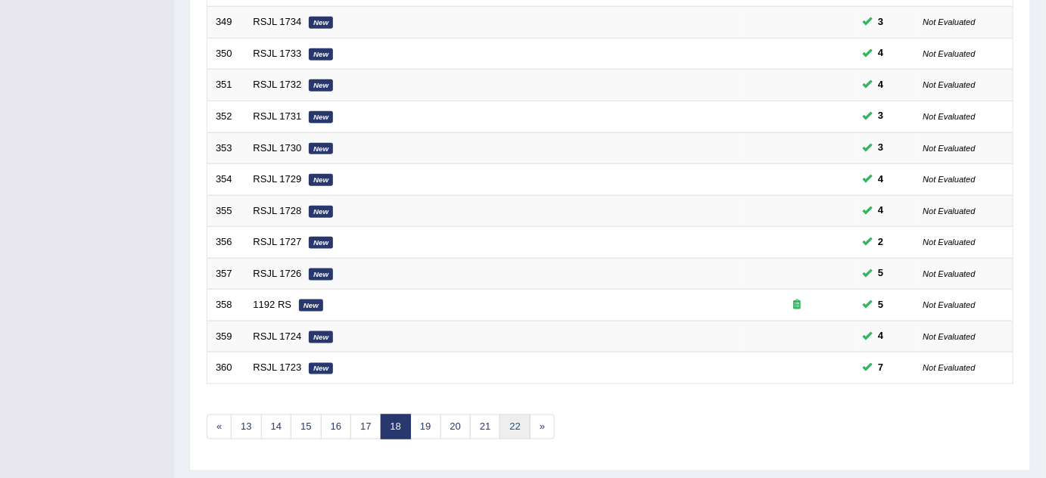
click at [509, 423] on link "22" at bounding box center [515, 427] width 30 height 25
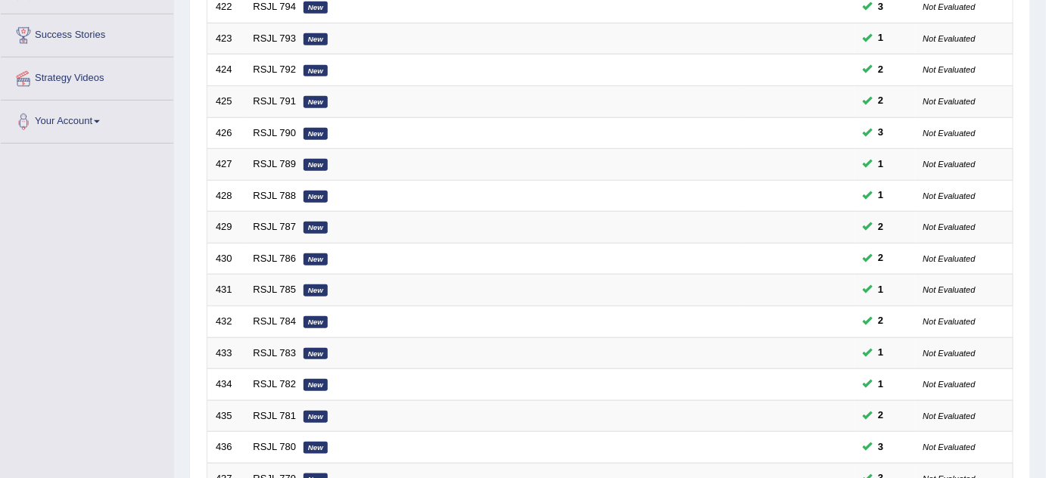
scroll to position [481, 0]
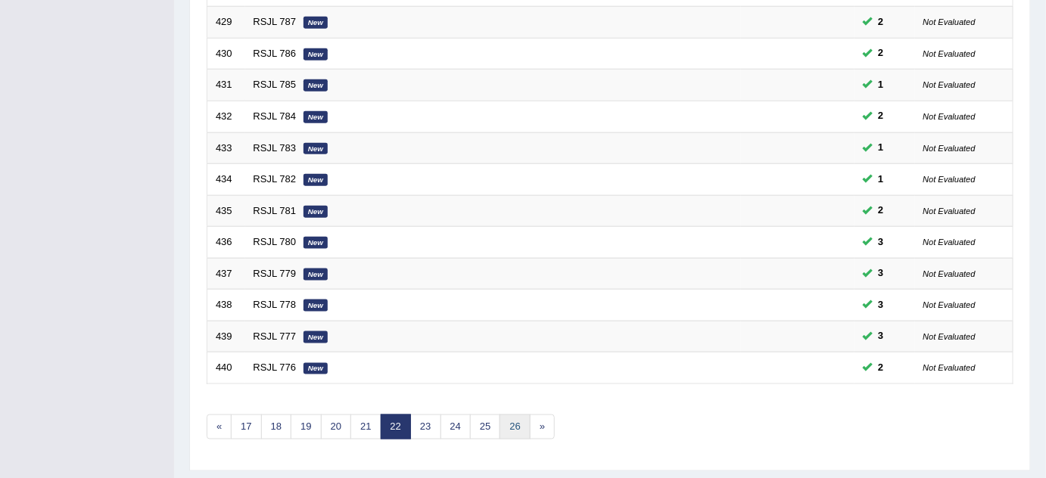
click at [509, 415] on link "26" at bounding box center [515, 427] width 30 height 25
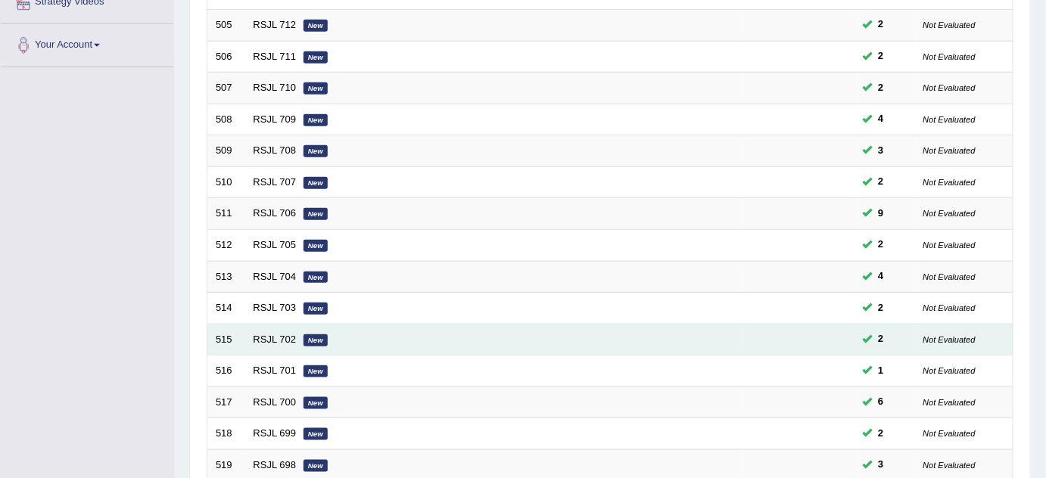
scroll to position [517, 0]
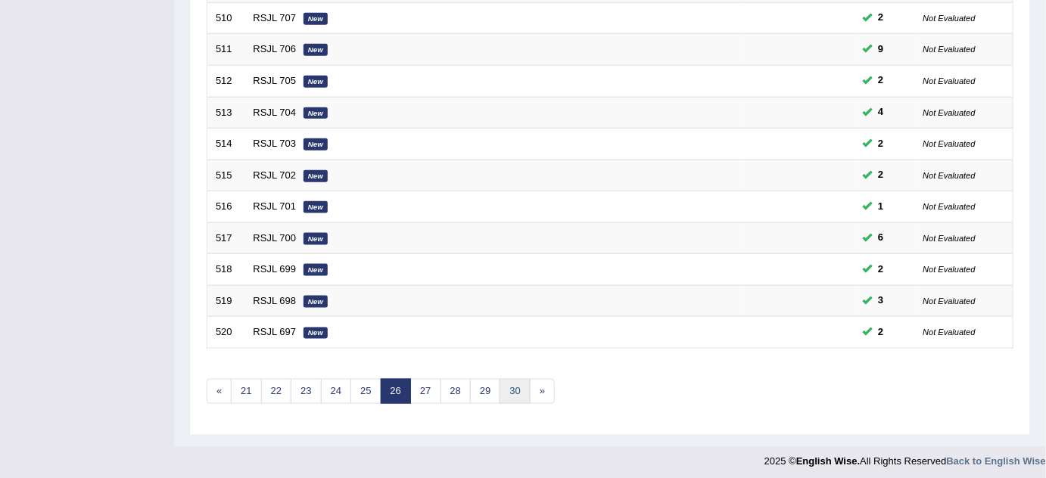
click at [514, 383] on link "30" at bounding box center [515, 391] width 30 height 25
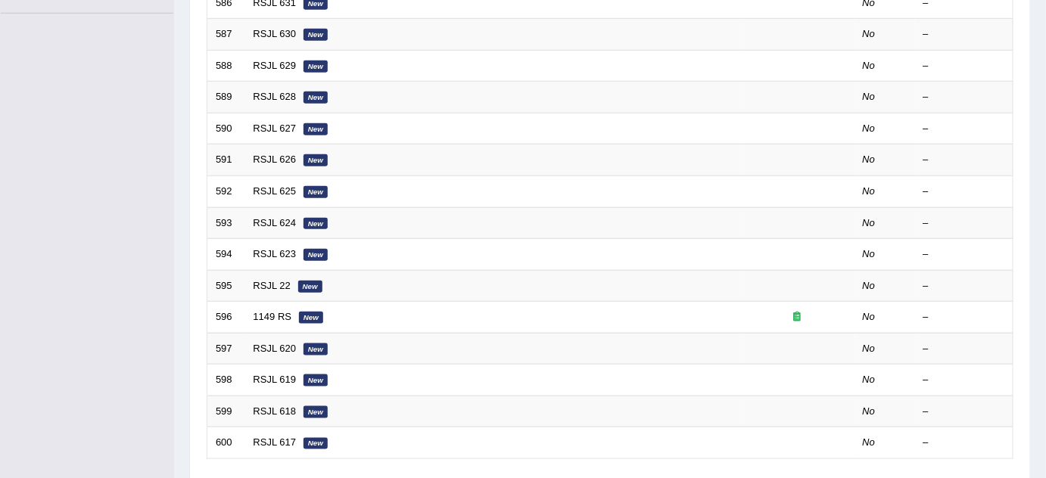
scroll to position [481, 0]
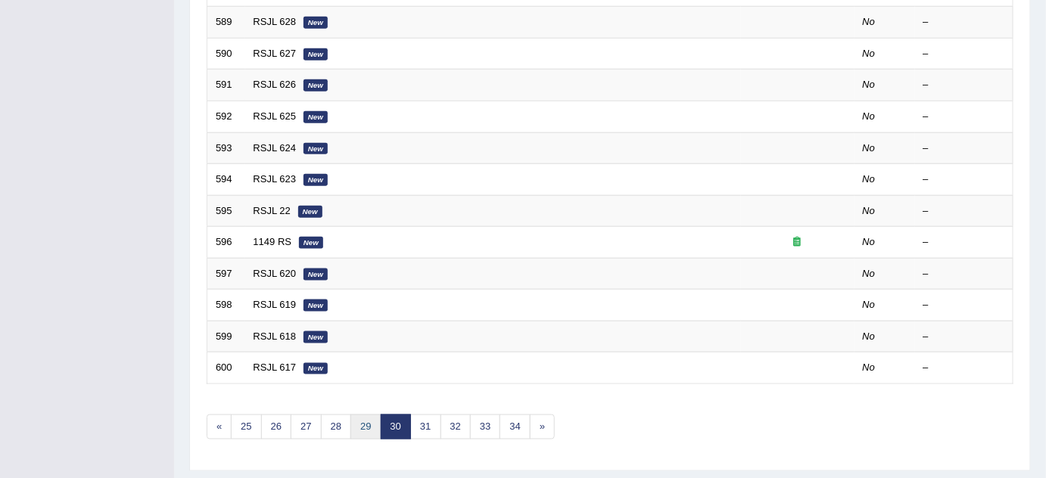
click at [367, 417] on link "29" at bounding box center [365, 427] width 30 height 25
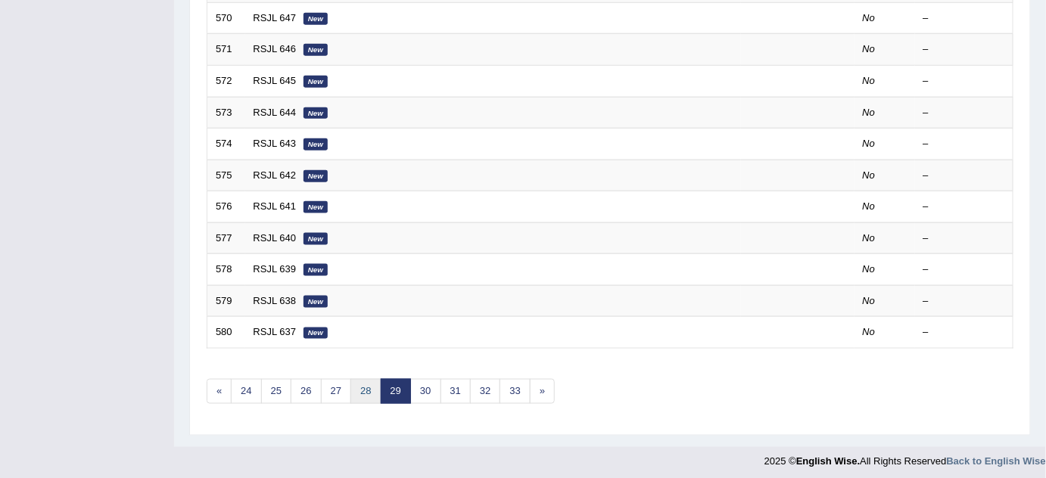
click at [365, 390] on link "28" at bounding box center [365, 391] width 30 height 25
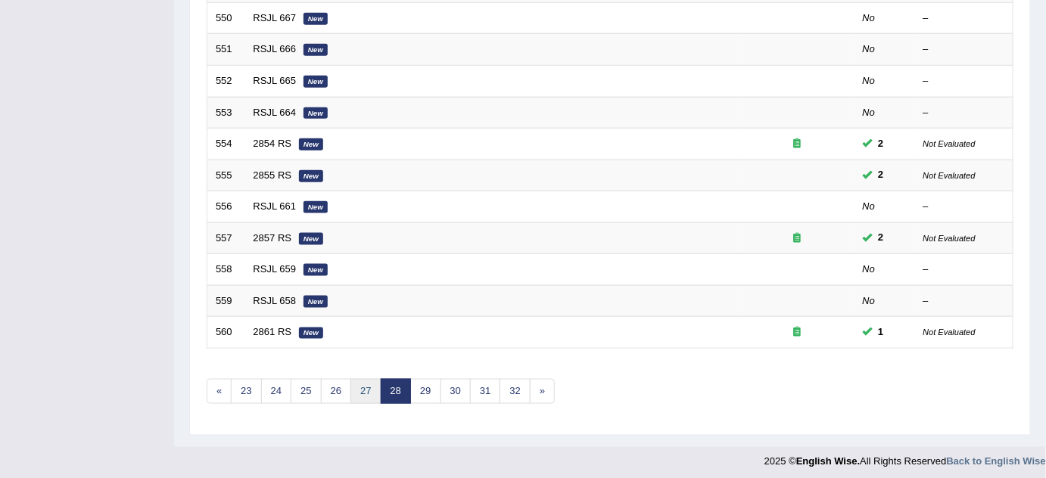
click at [363, 382] on link "27" at bounding box center [365, 391] width 30 height 25
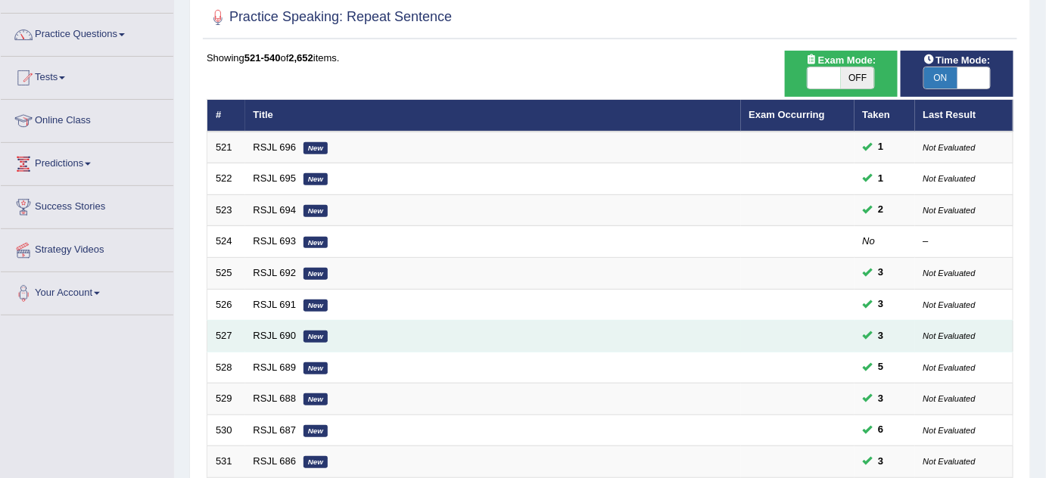
scroll to position [68, 0]
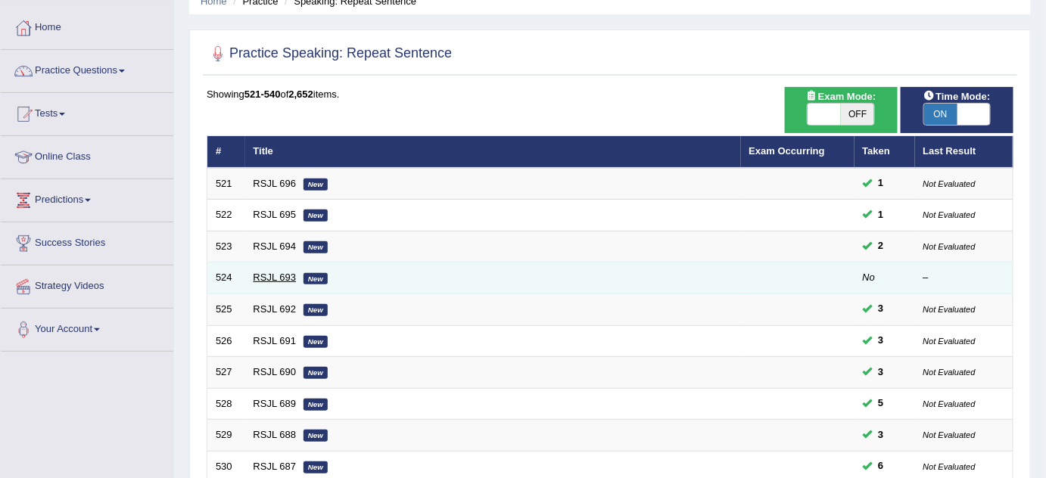
drag, startPoint x: 263, startPoint y: 266, endPoint x: 270, endPoint y: 271, distance: 8.2
click at [263, 267] on td "RSJL 693 New" at bounding box center [493, 279] width 496 height 32
click at [272, 272] on link "RSJL 693" at bounding box center [275, 277] width 43 height 11
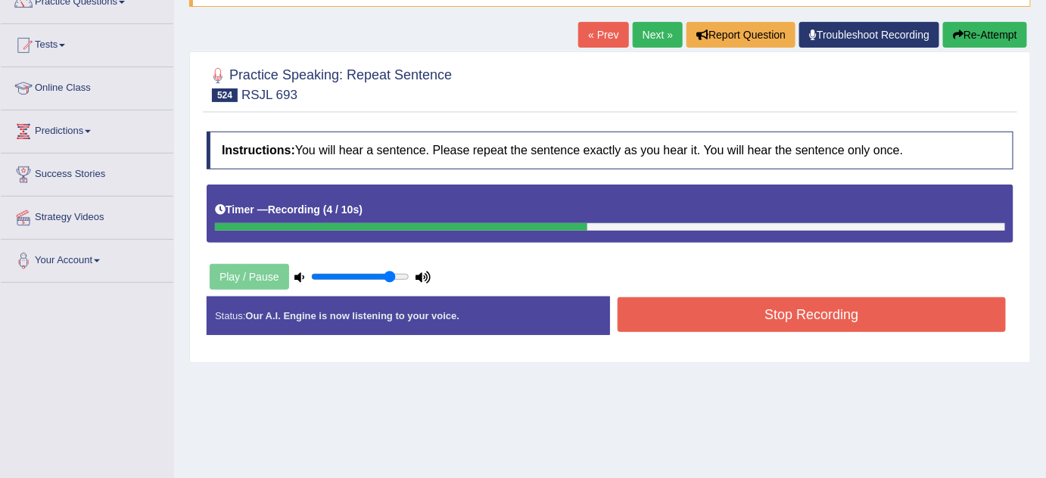
click at [757, 333] on div "Status: Our A.I. Engine is now listening to your voice. Start Answering Stop Re…" at bounding box center [610, 324] width 807 height 54
click at [767, 322] on button "Stop Recording" at bounding box center [812, 314] width 388 height 35
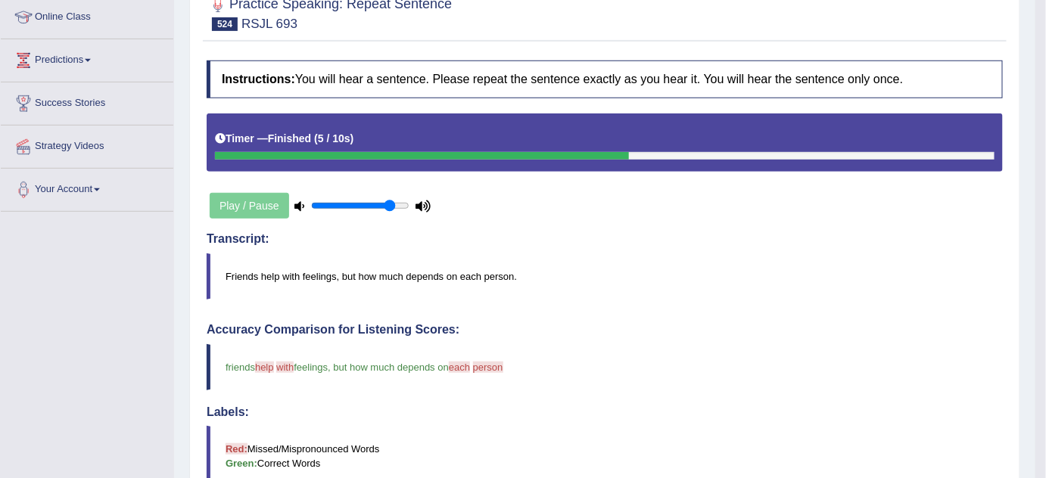
scroll to position [206, 0]
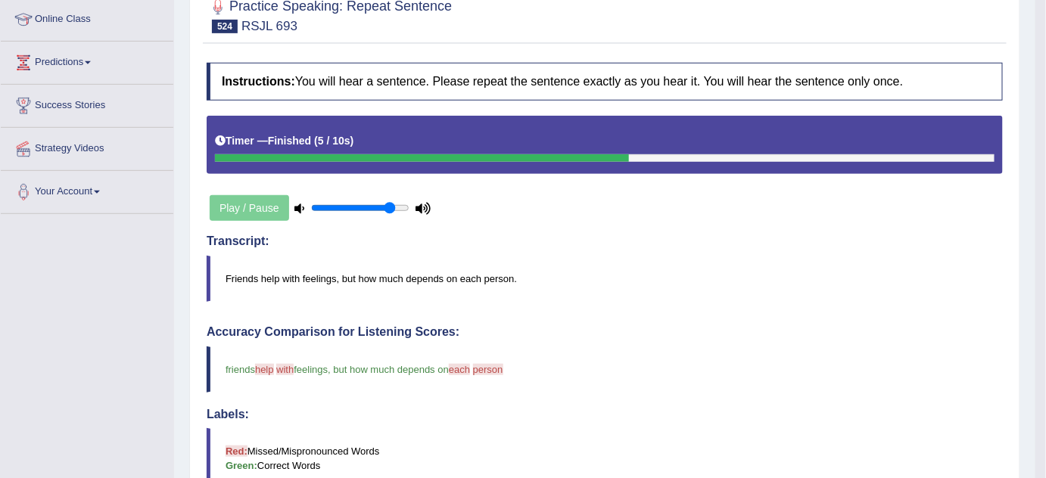
drag, startPoint x: 530, startPoint y: 279, endPoint x: 457, endPoint y: 279, distance: 72.7
click at [456, 279] on blockquote "Friends help with feelings, but how much depends on each person." at bounding box center [605, 279] width 796 height 46
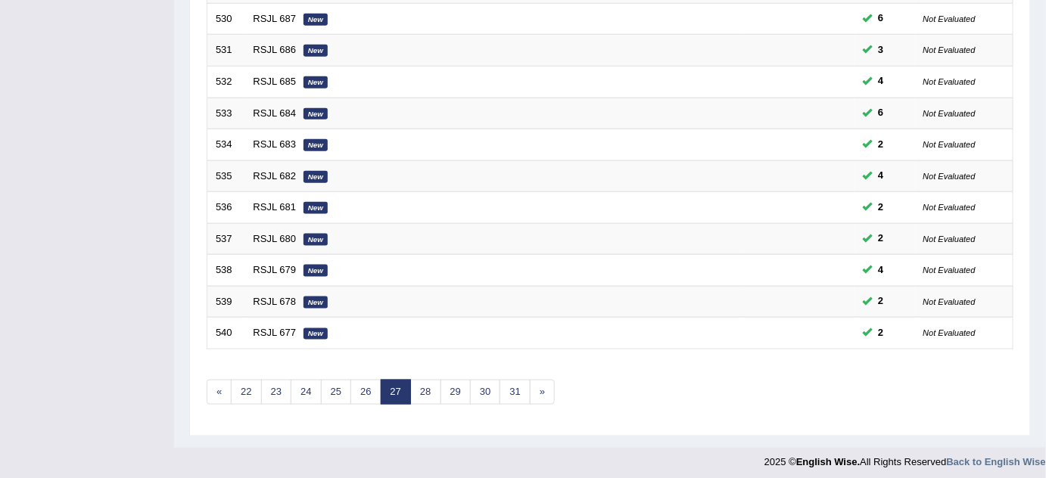
scroll to position [517, 0]
click at [418, 385] on link "28" at bounding box center [425, 391] width 30 height 25
